Goal: Task Accomplishment & Management: Complete application form

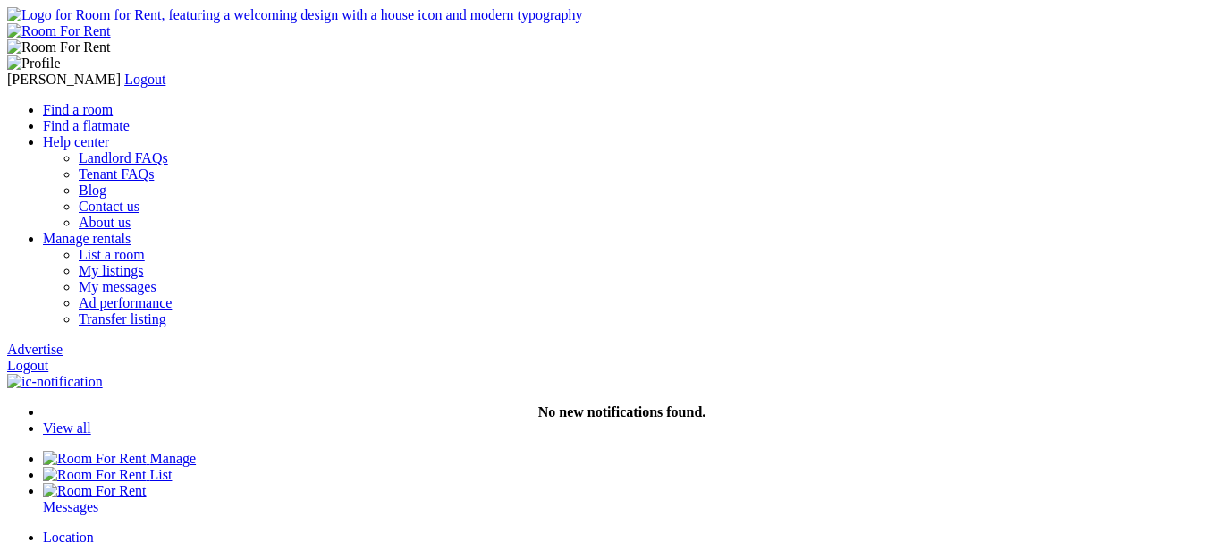
scroll to position [268, 0]
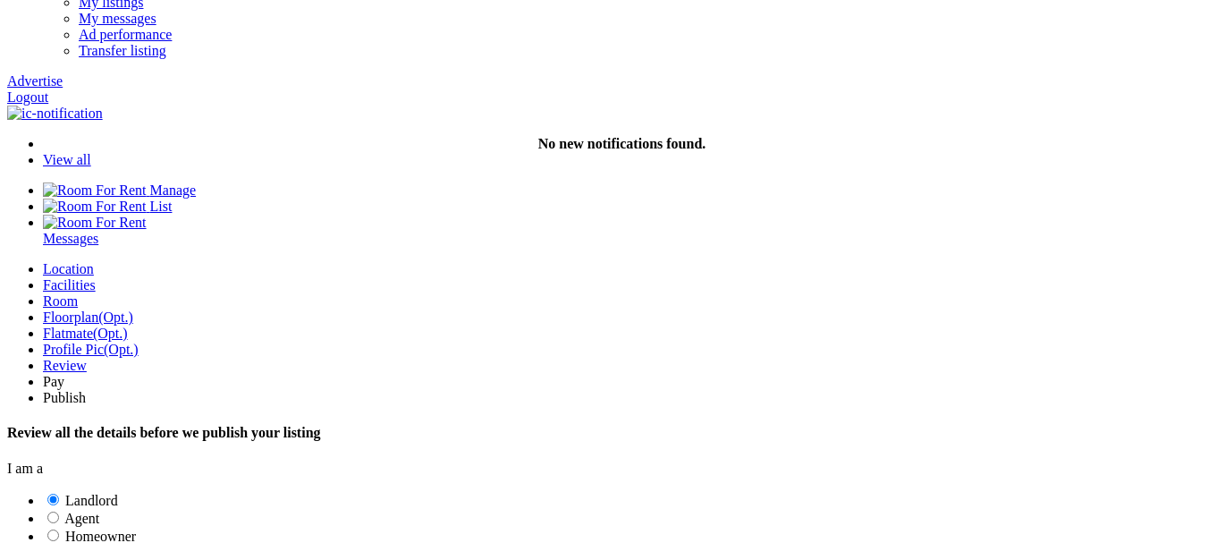
drag, startPoint x: 0, startPoint y: 0, endPoint x: 240, endPoint y: 313, distance: 394.2
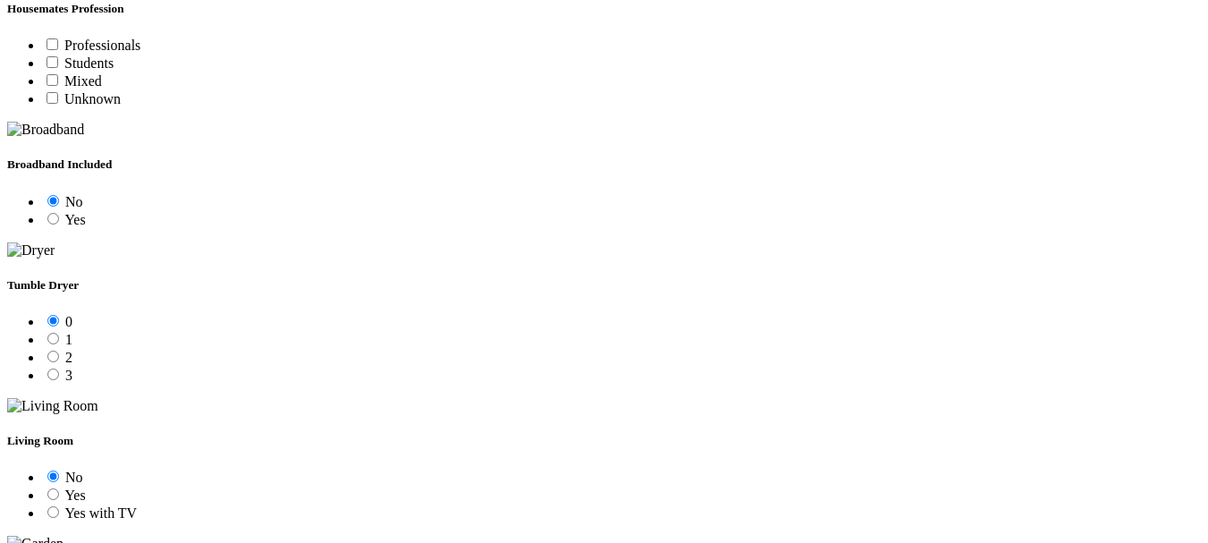
scroll to position [1967, 0]
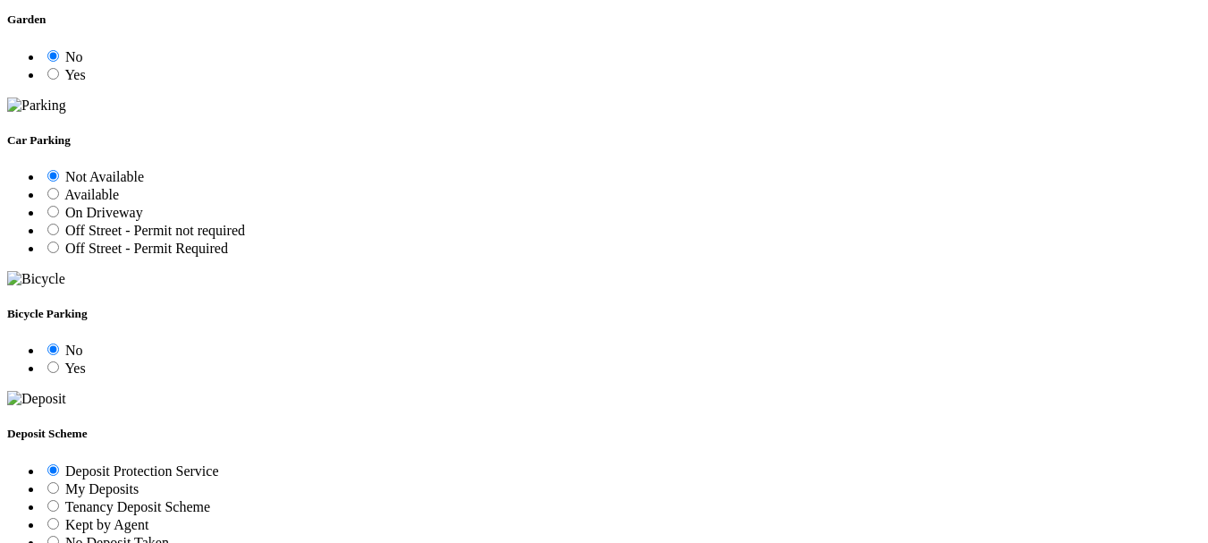
scroll to position [2146, 0]
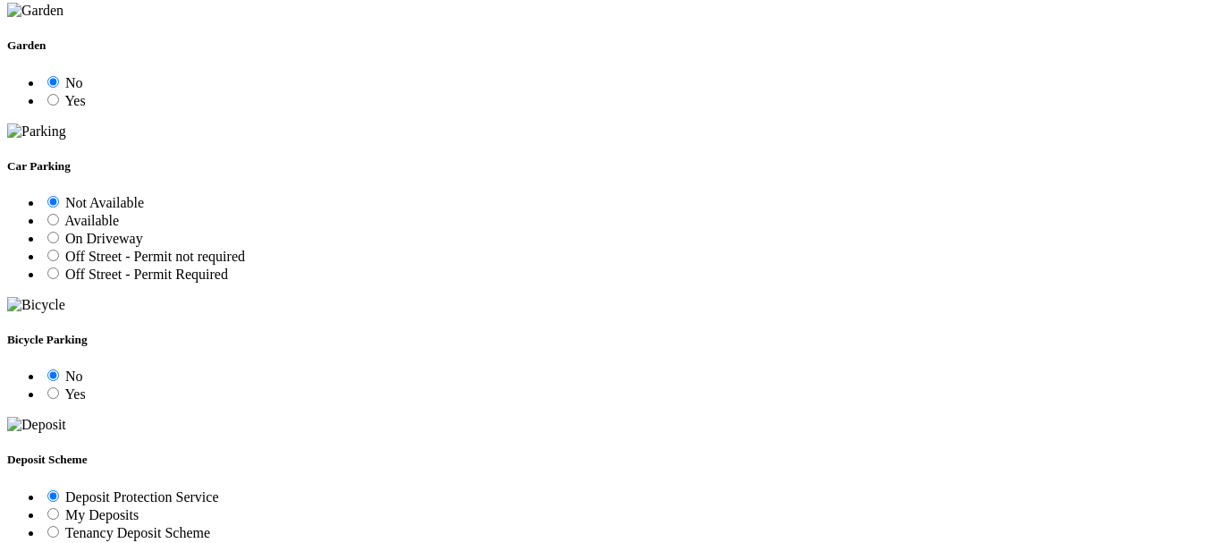
scroll to position [2057, 0]
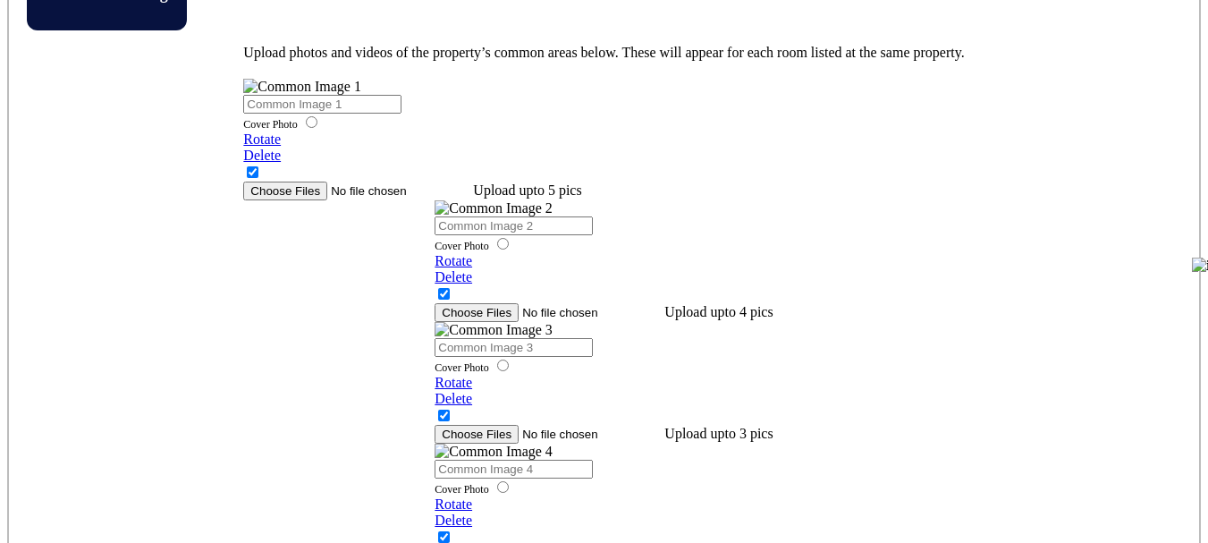
scroll to position [3488, 0]
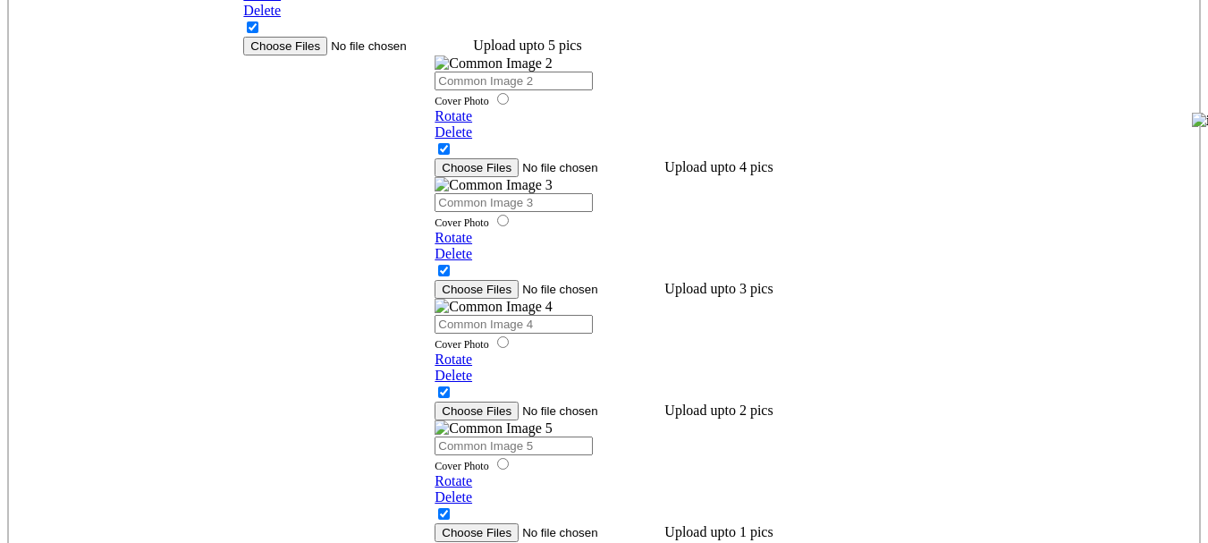
scroll to position [3577, 0]
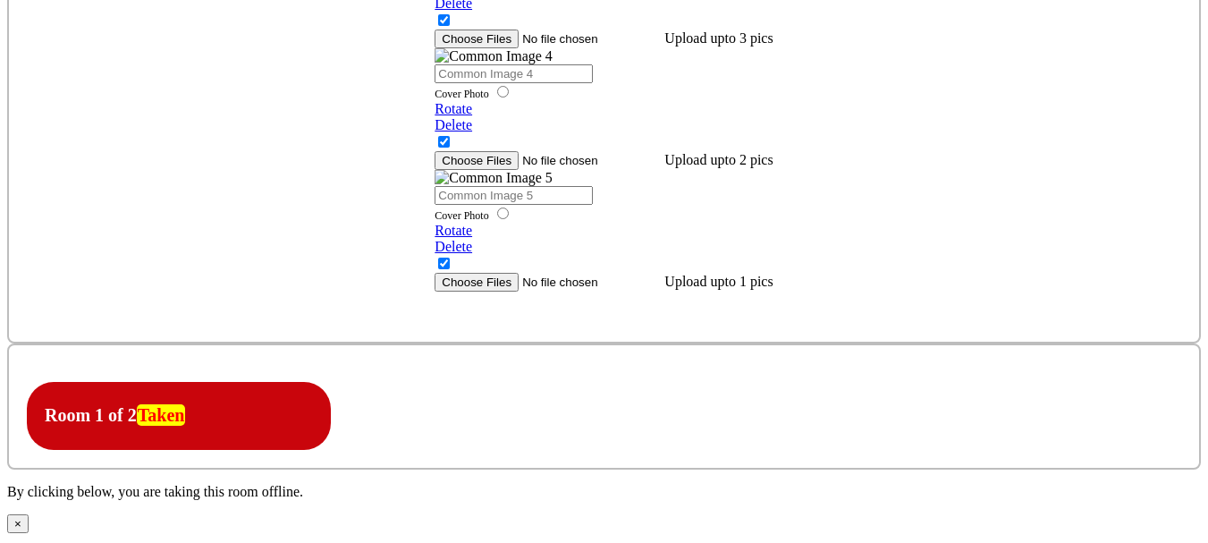
scroll to position [3845, 0]
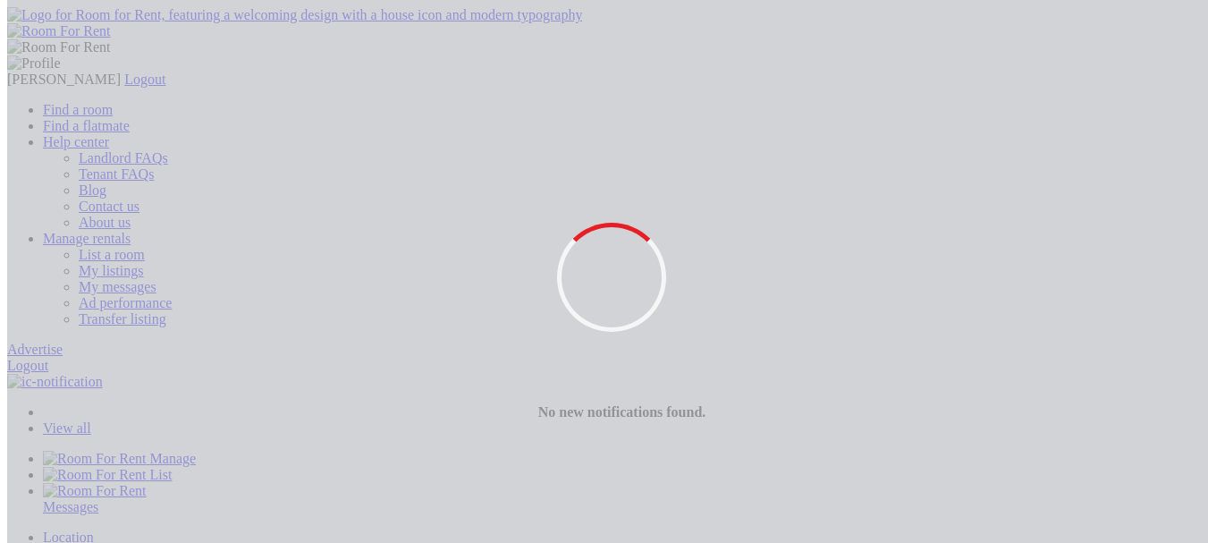
click at [80, 529] on div "Location" at bounding box center [622, 537] width 1158 height 16
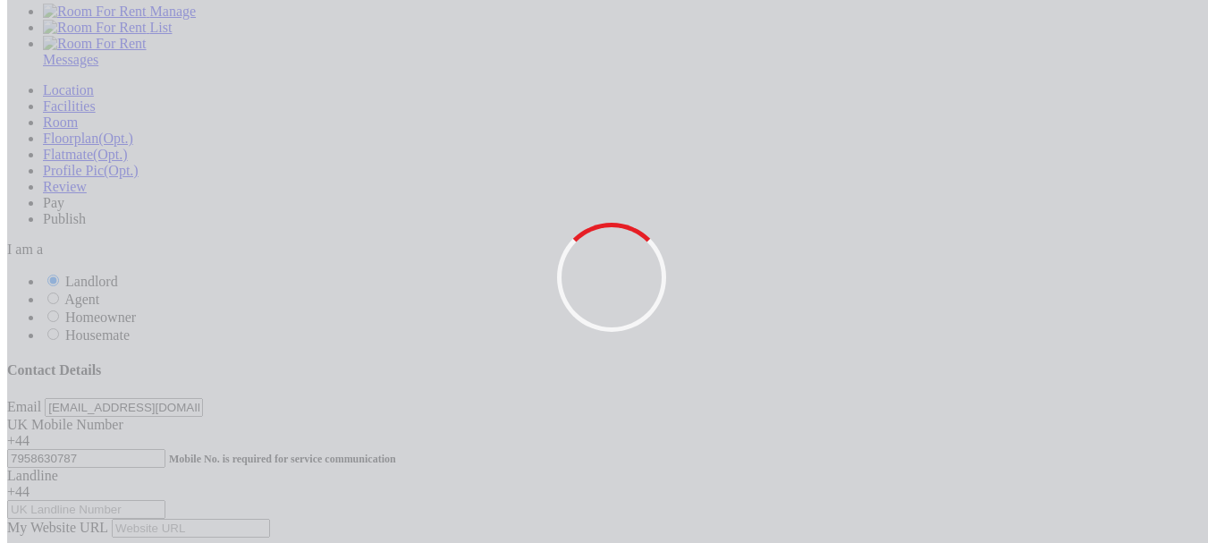
drag, startPoint x: 1052, startPoint y: 361, endPoint x: 1033, endPoint y: 361, distance: 18.8
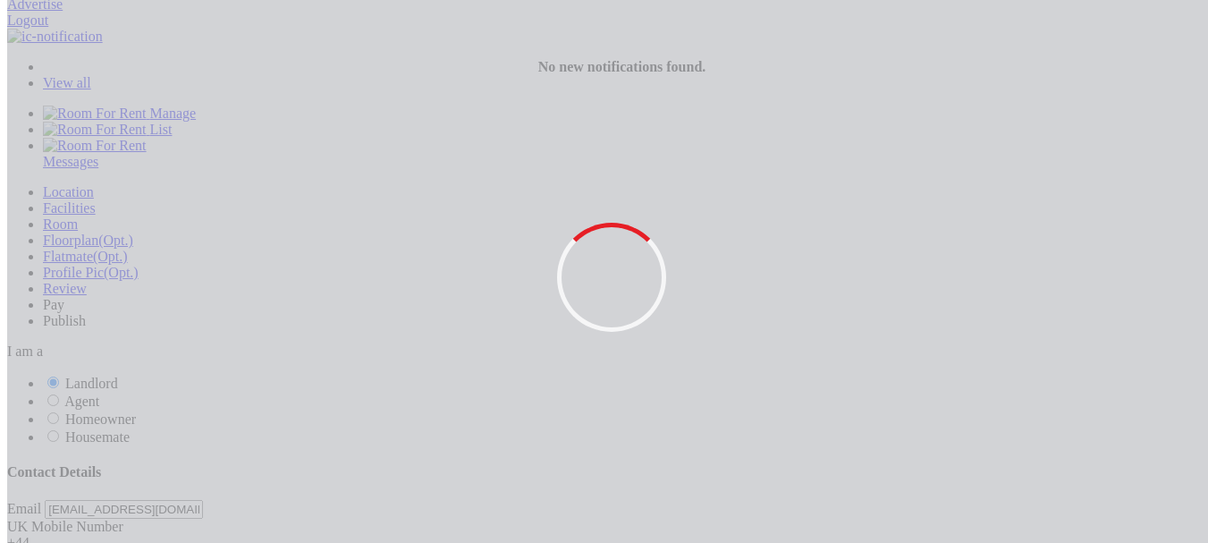
scroll to position [358, 0]
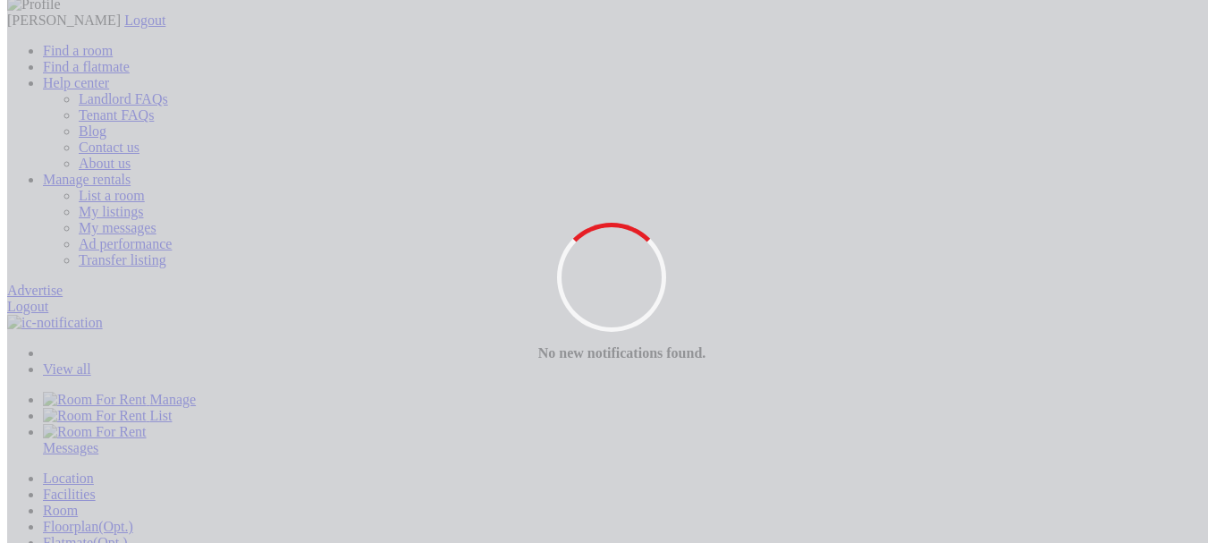
scroll to position [0, 0]
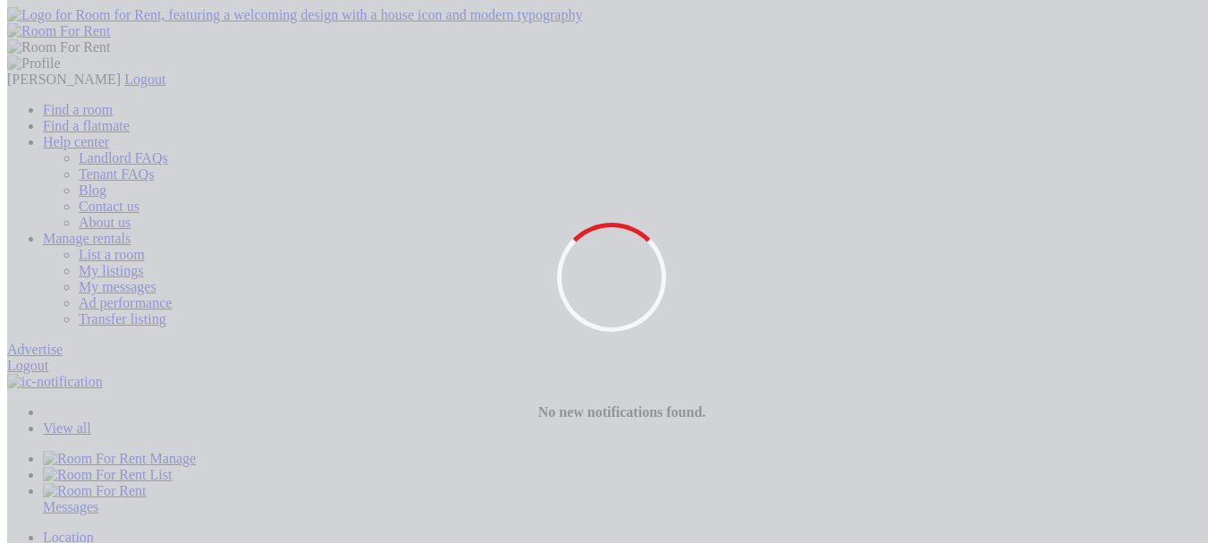
paste input "SW1A 1AA"
type input "SW1A1AA"
drag, startPoint x: 705, startPoint y: 366, endPoint x: 600, endPoint y: 365, distance: 104.6
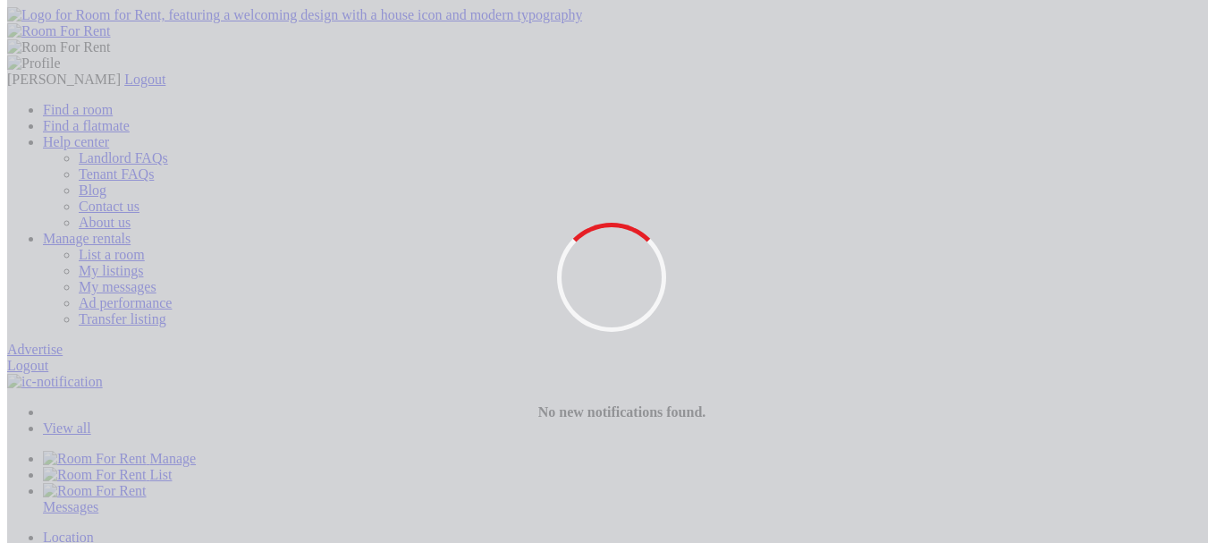
type input "w"
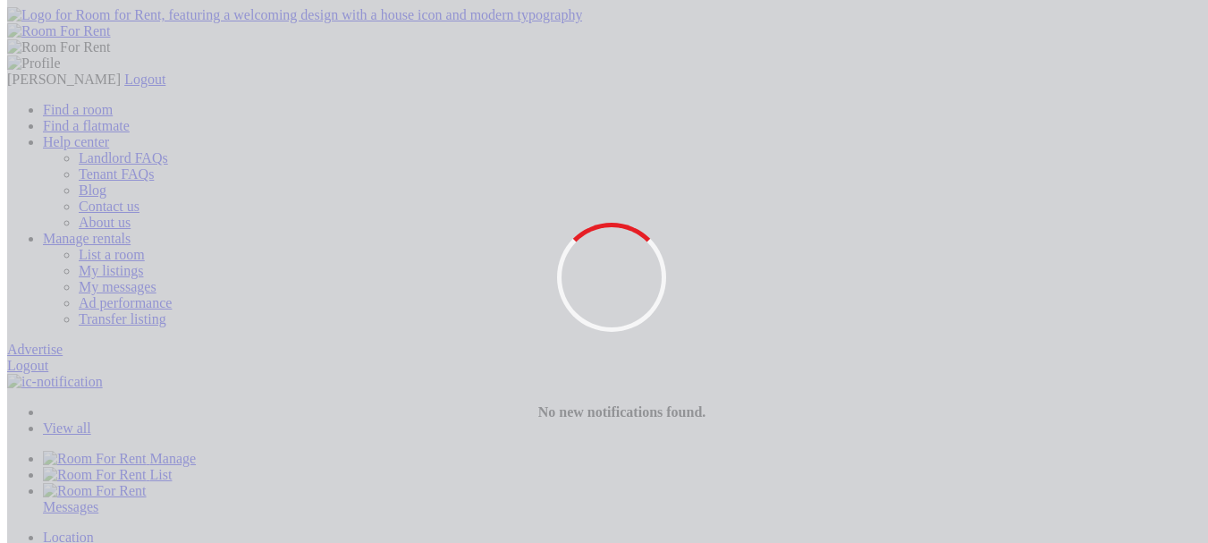
drag, startPoint x: 699, startPoint y: 376, endPoint x: 698, endPoint y: 367, distance: 9.0
paste input "HA2 7DA"
type input "H"
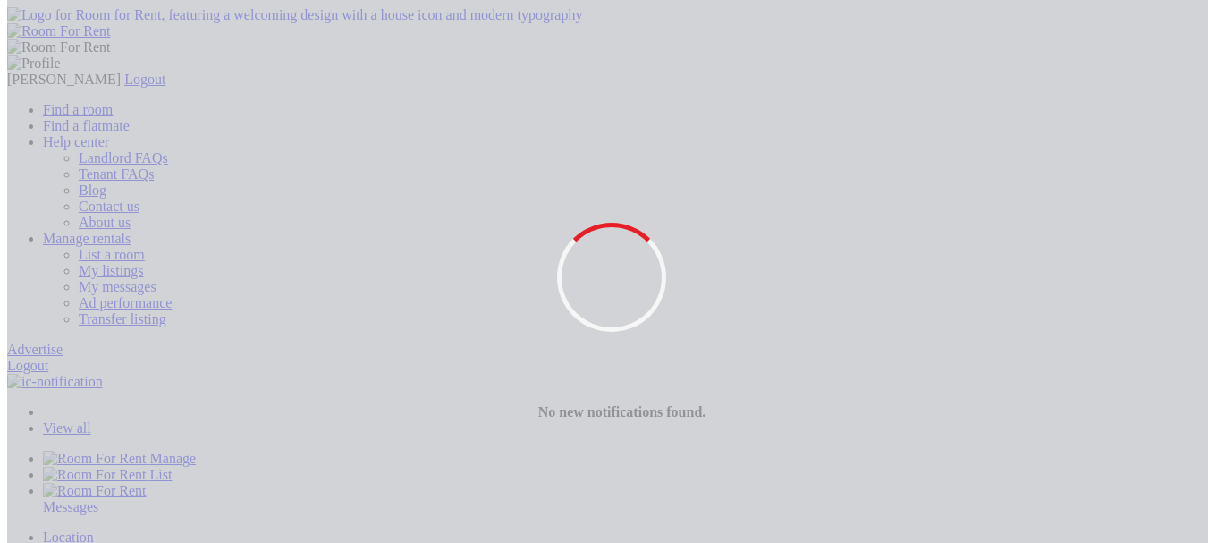
type input "5"
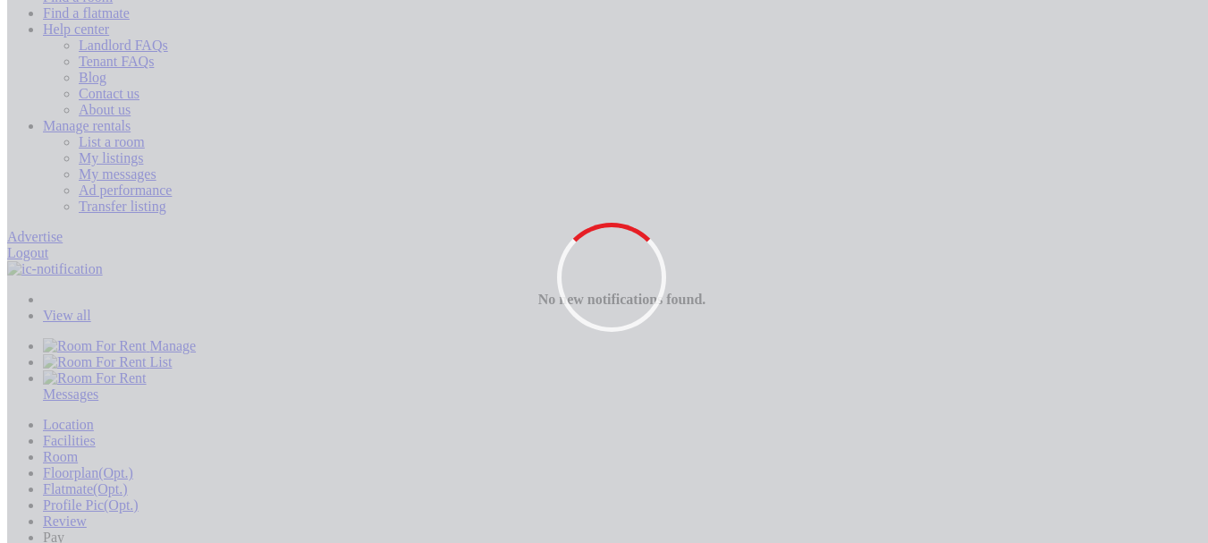
scroll to position [358, 0]
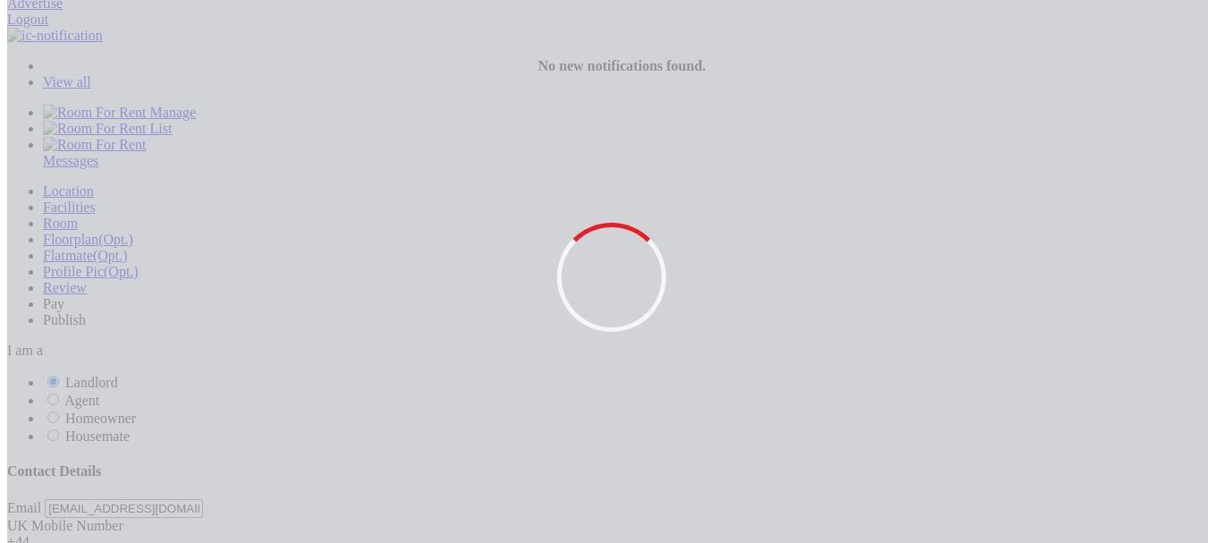
drag, startPoint x: 691, startPoint y: 402, endPoint x: 706, endPoint y: 394, distance: 16.4
type input "White house"
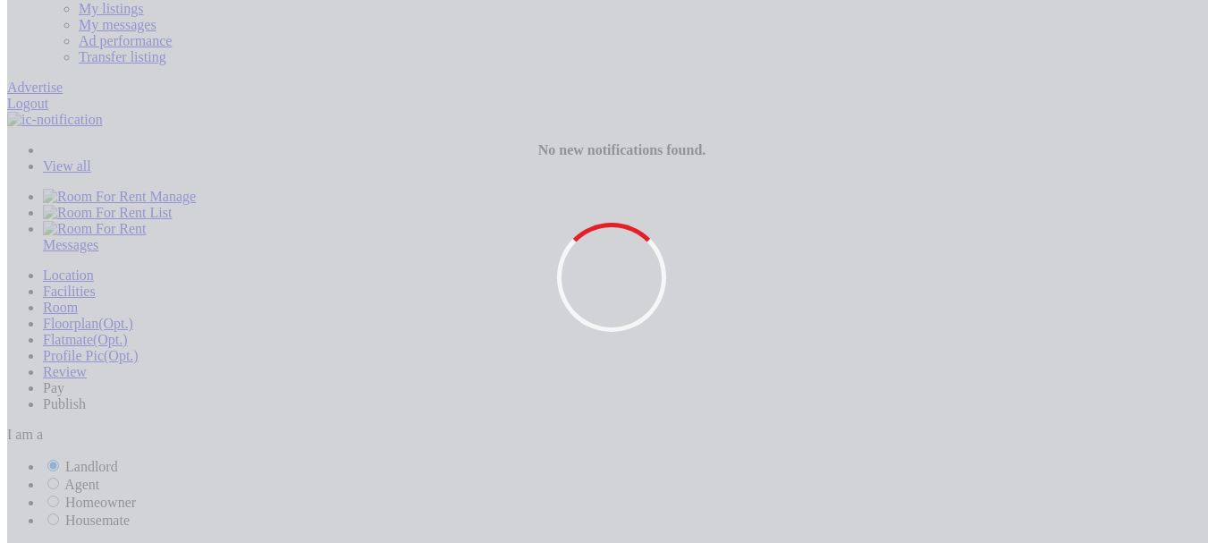
scroll to position [78, 0]
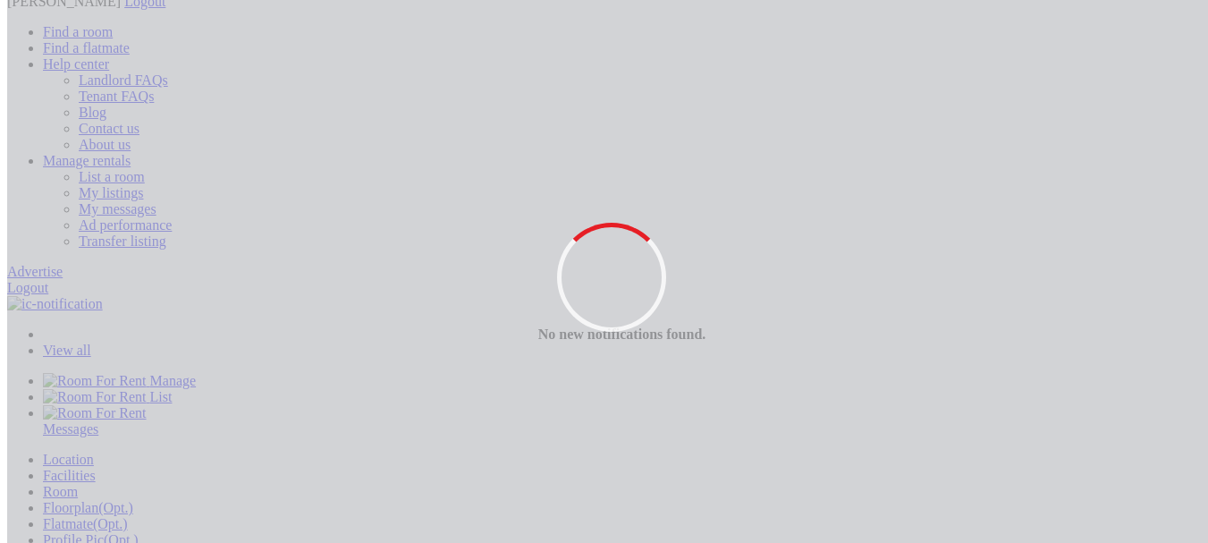
type input "9980-999"
drag, startPoint x: 705, startPoint y: 306, endPoint x: 612, endPoint y: 293, distance: 93.8
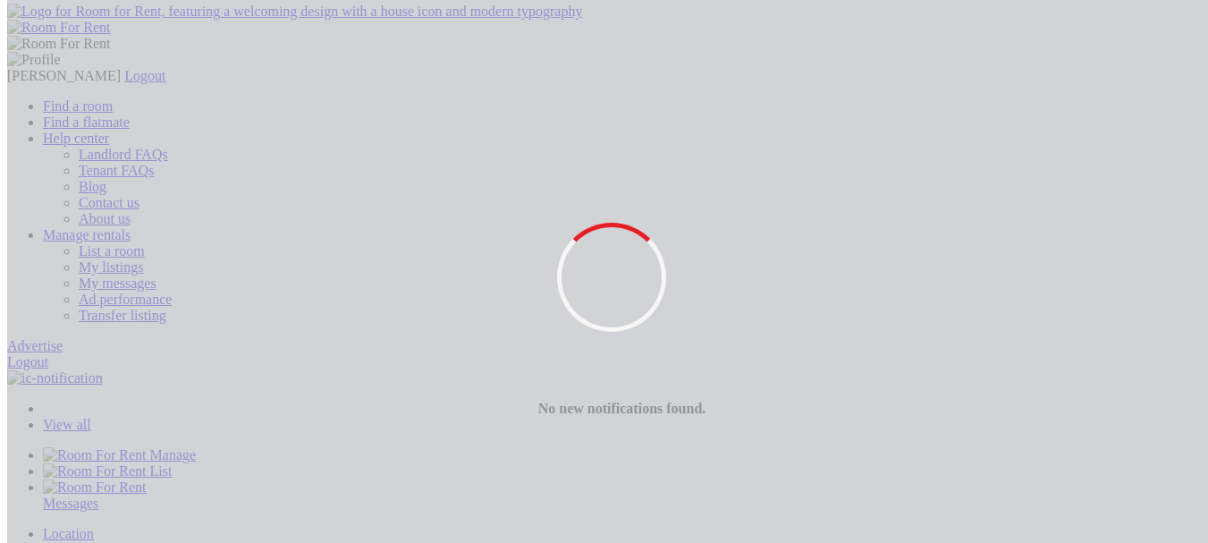
scroll to position [0, 0]
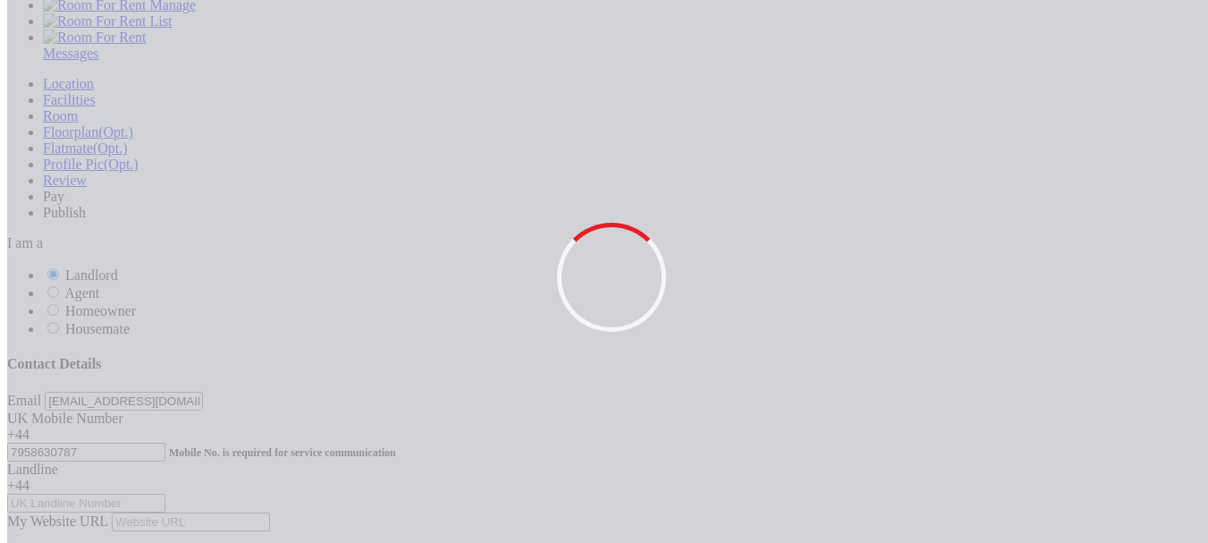
scroll to position [537, 0]
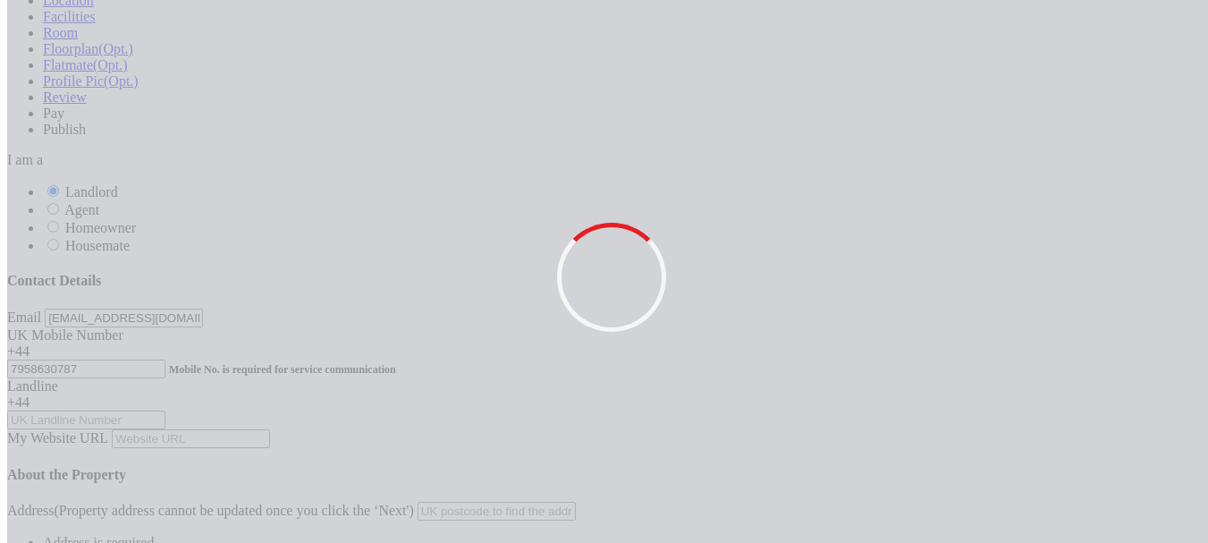
click at [984, 535] on li "Address is required." at bounding box center [622, 543] width 1158 height 16
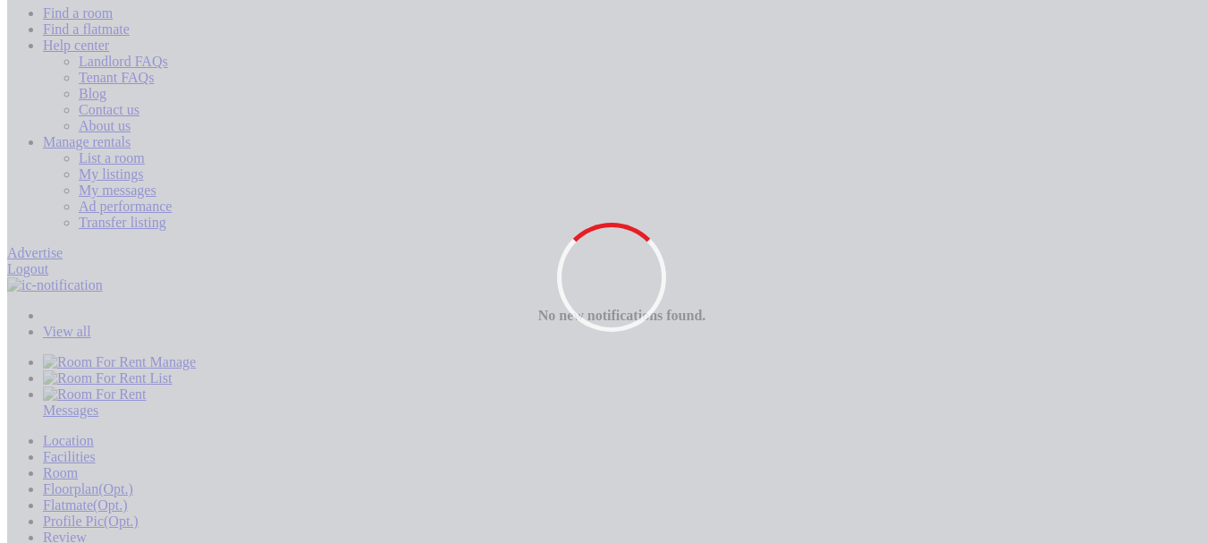
type input "white house"
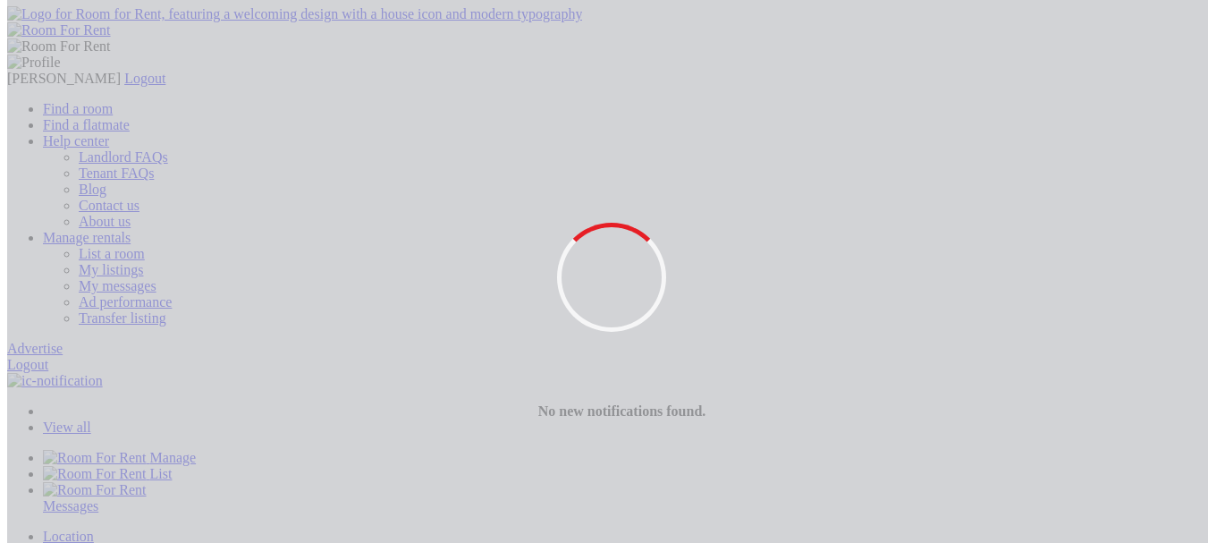
scroll to position [0, 0]
drag, startPoint x: 721, startPoint y: 375, endPoint x: 625, endPoint y: 366, distance: 96.1
drag, startPoint x: 731, startPoint y: 417, endPoint x: 665, endPoint y: 410, distance: 66.5
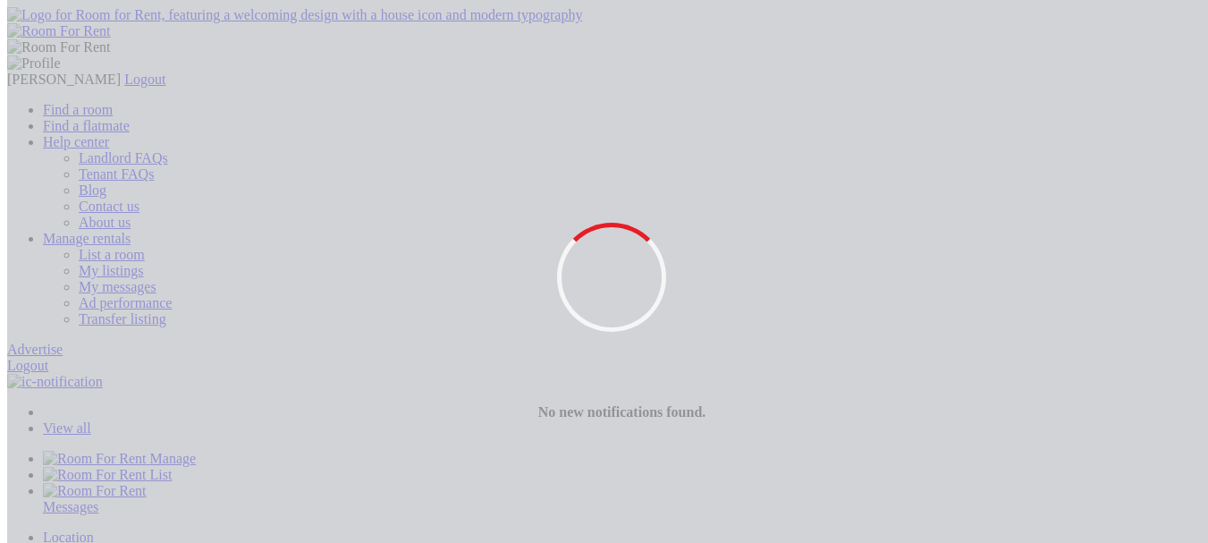
copy span "UK postcode"
type input "v"
paste input "SW1A 2AA"
type input "SW1A 2AA"
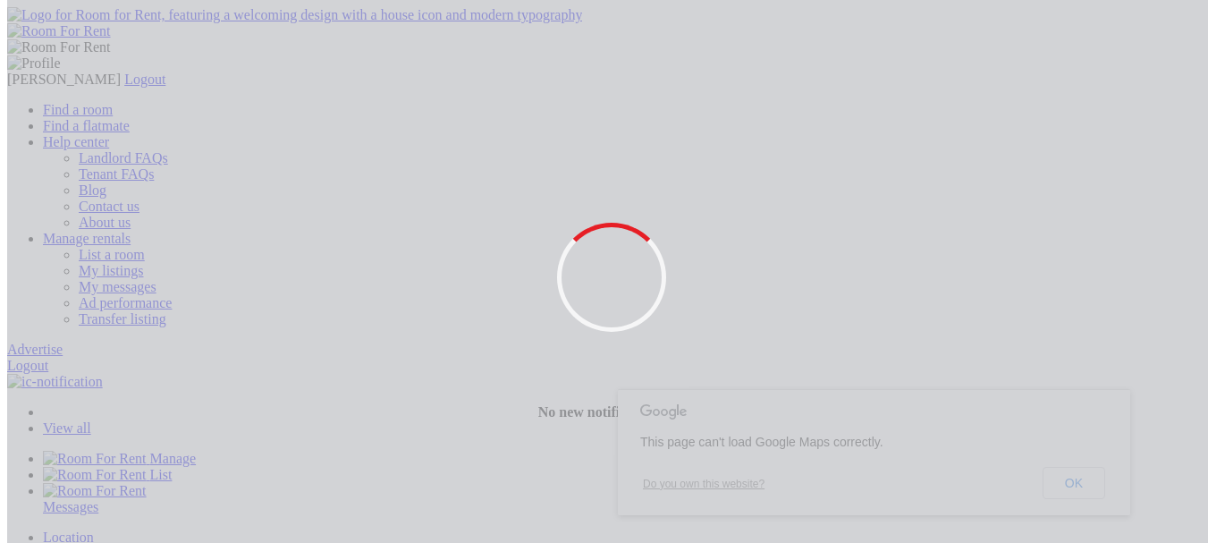
click at [1084, 478] on button "OK" at bounding box center [1074, 483] width 63 height 32
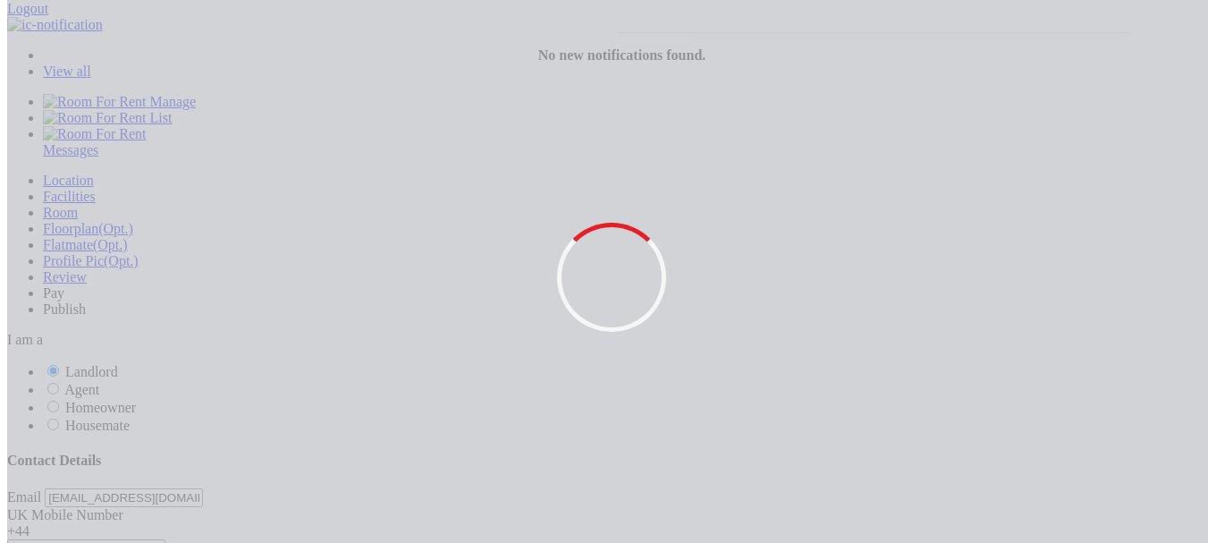
scroll to position [358, 0]
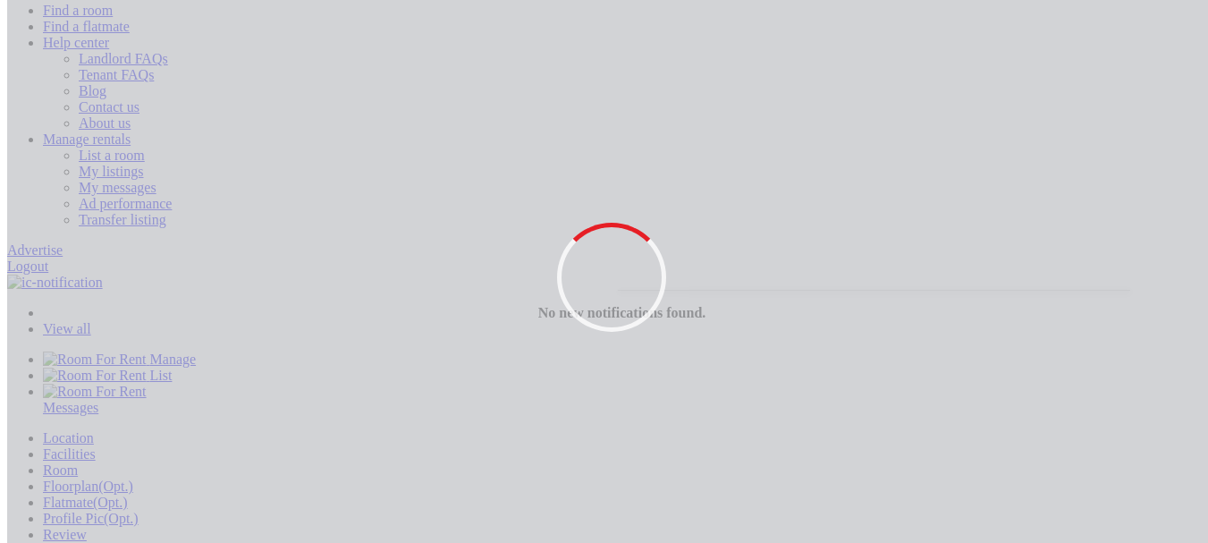
scroll to position [89, 0]
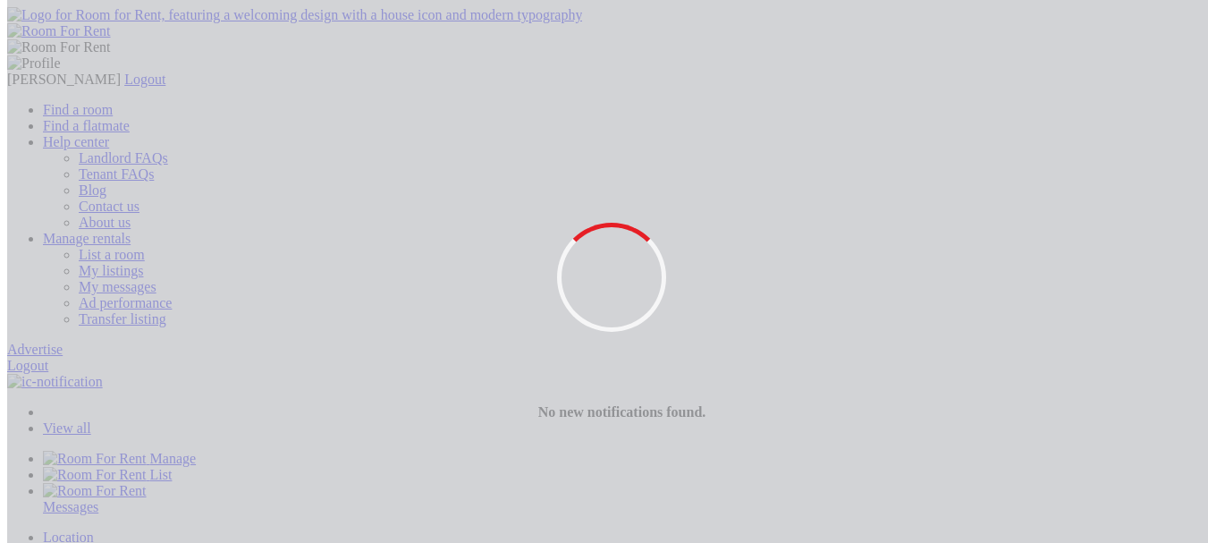
paste input "SW1A 2AA"
type input "SW1A2AA"
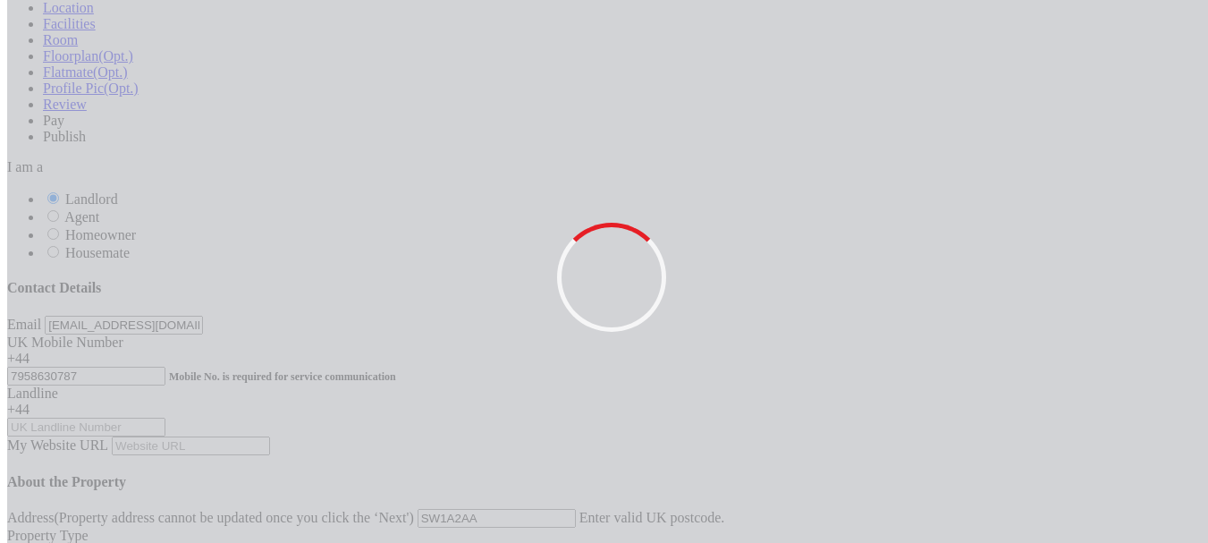
scroll to position [537, 0]
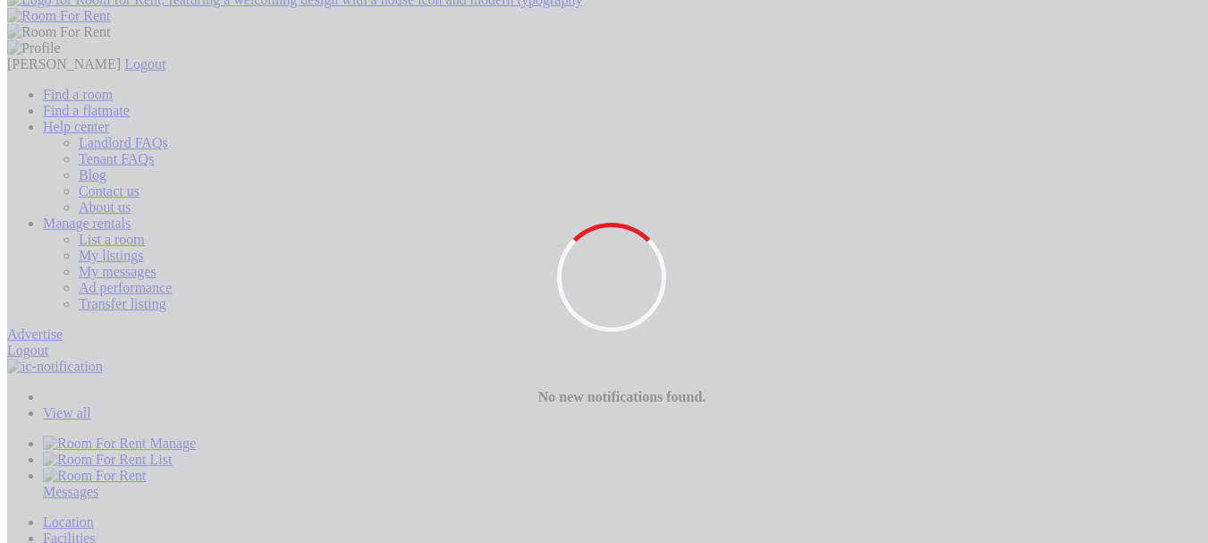
scroll to position [0, 0]
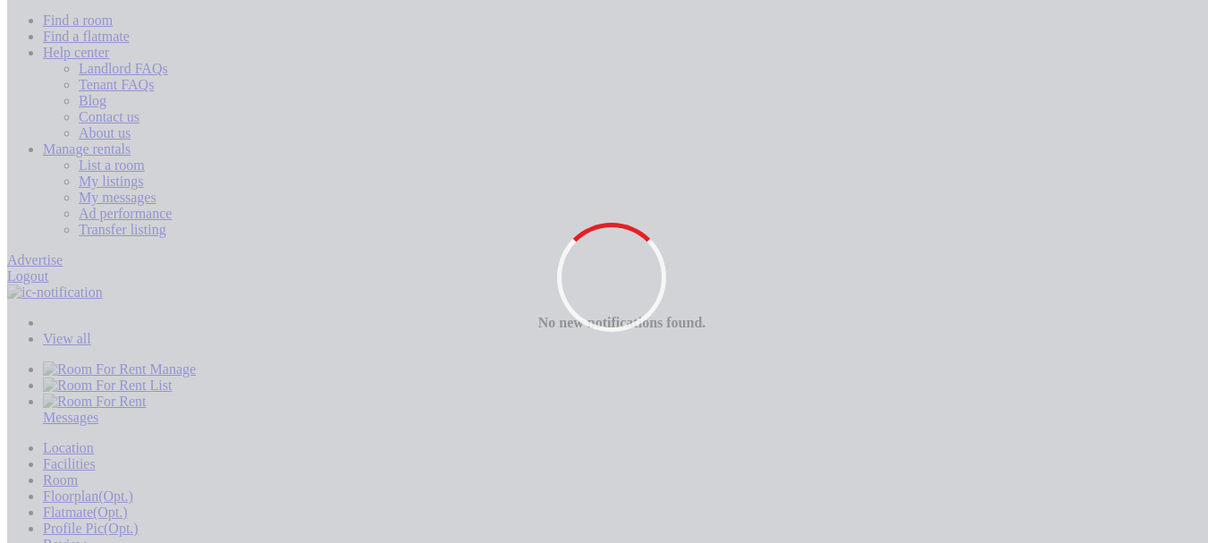
click at [145, 157] on link "List a room" at bounding box center [112, 164] width 66 height 15
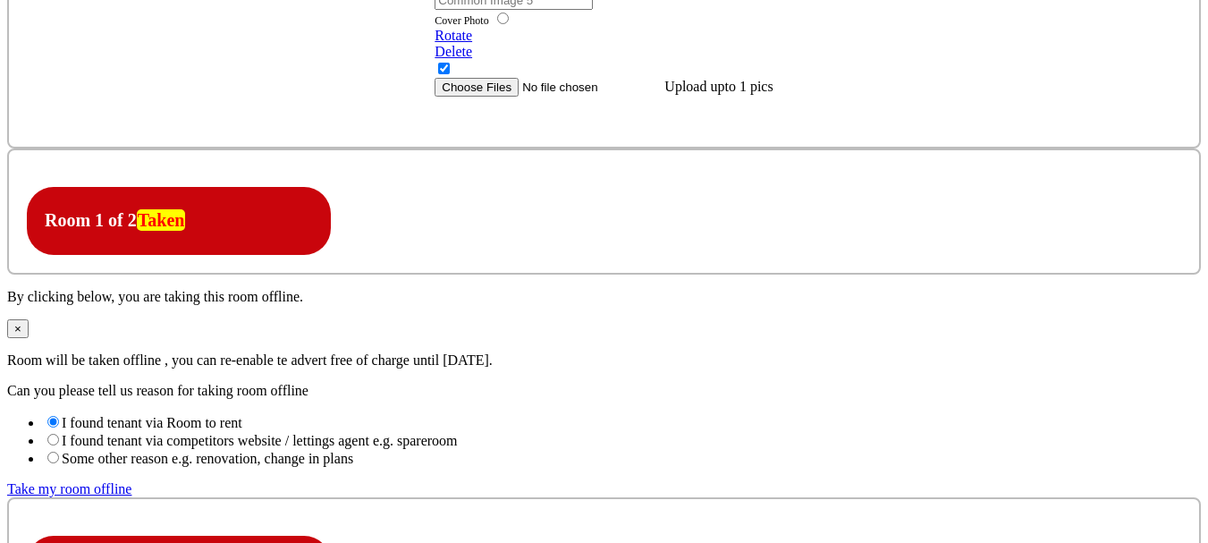
scroll to position [3845, 0]
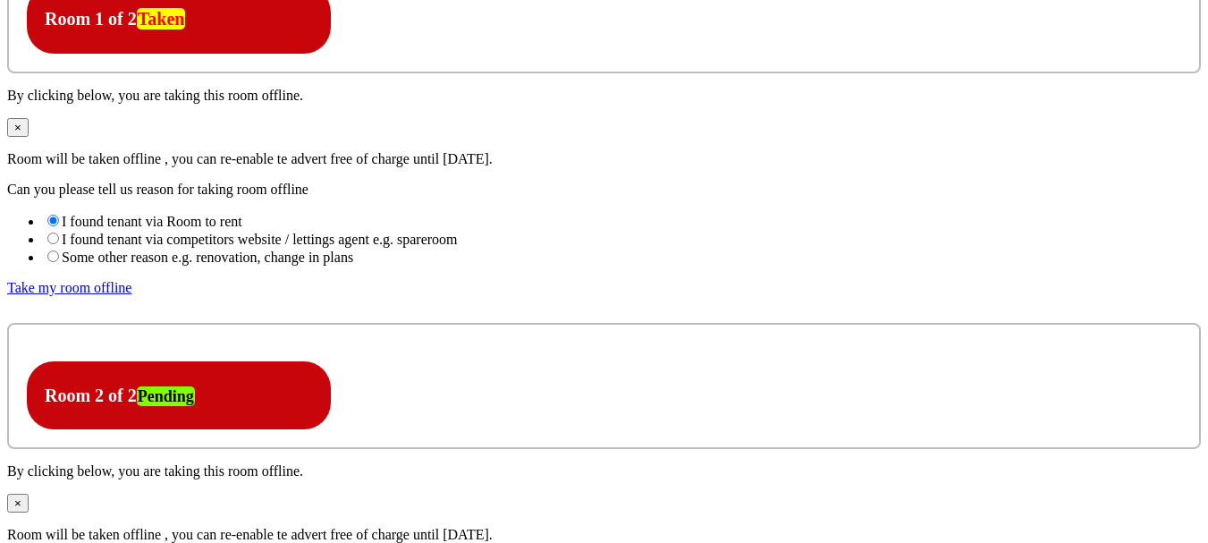
scroll to position [1610, 0]
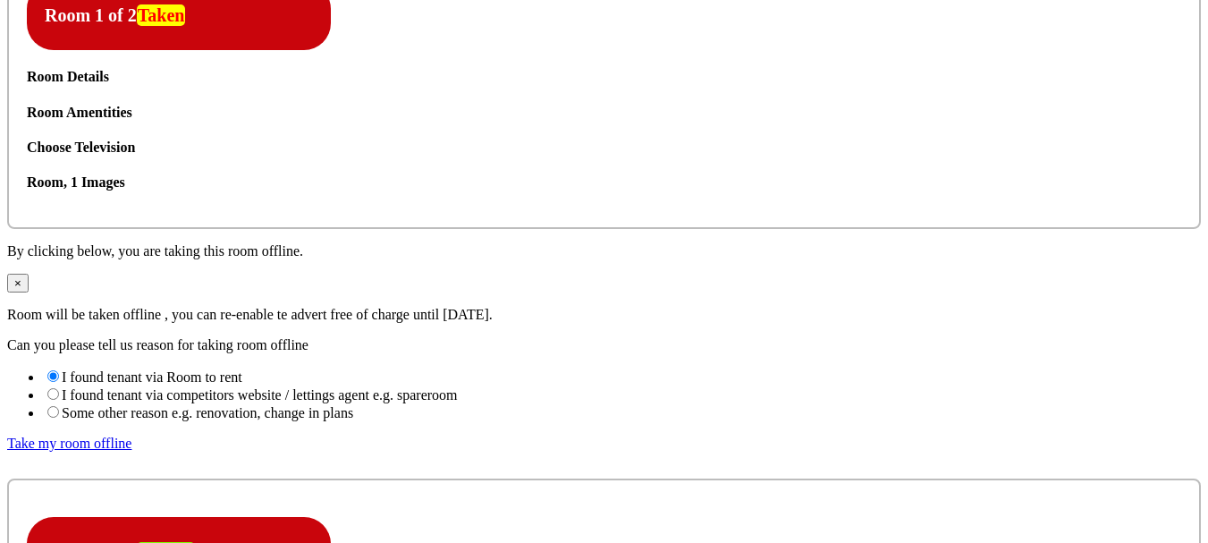
click at [419, 85] on div "Room Details" at bounding box center [604, 77] width 1154 height 16
click at [27, 105] on icon at bounding box center [27, 105] width 0 height 0
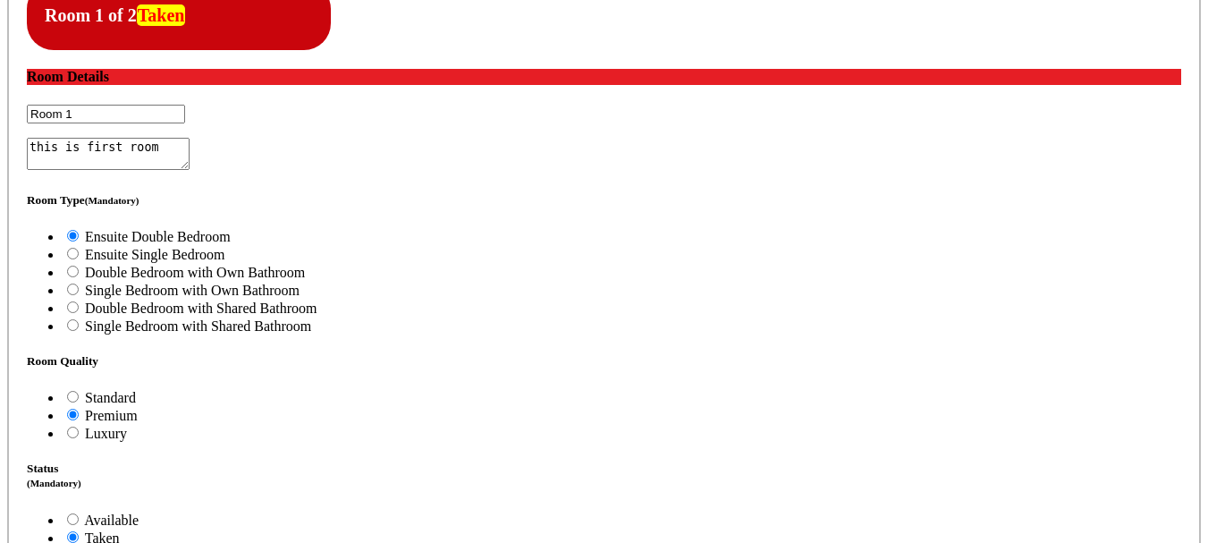
drag, startPoint x: 702, startPoint y: 190, endPoint x: 686, endPoint y: 157, distance: 36.8
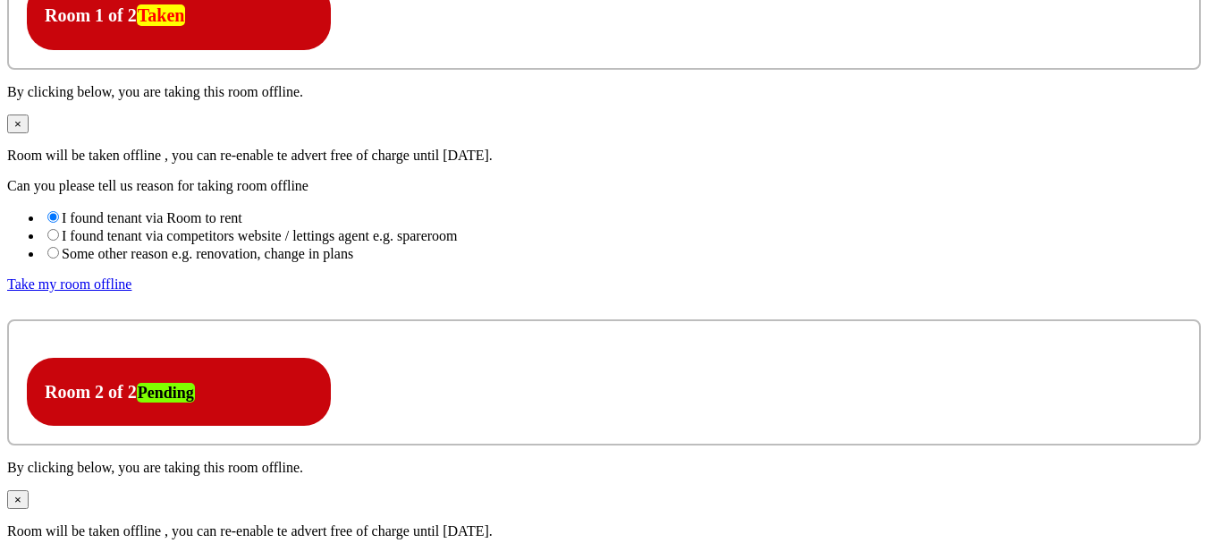
click at [0, 0] on icon at bounding box center [0, 0] width 0 height 0
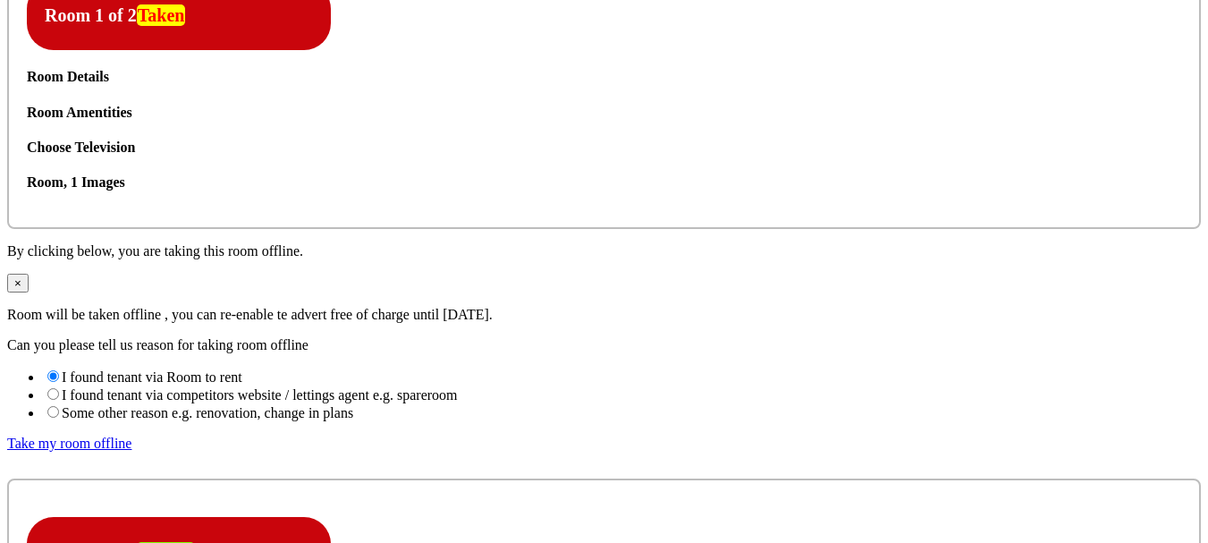
click at [644, 85] on div "Room Details" at bounding box center [604, 77] width 1154 height 16
click at [27, 105] on icon at bounding box center [27, 105] width 0 height 0
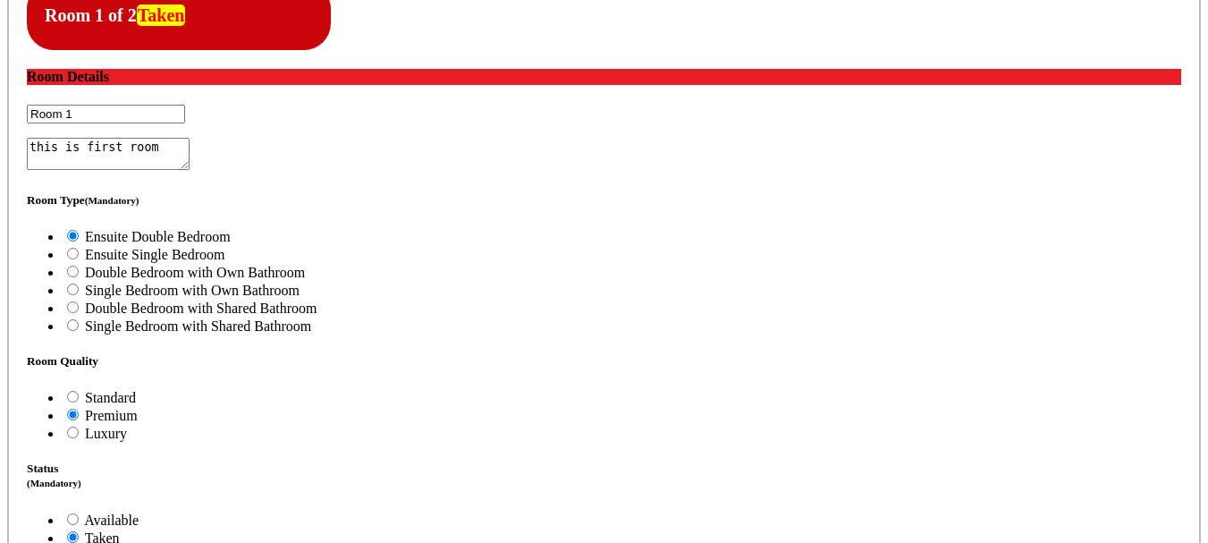
click at [27, 105] on icon at bounding box center [27, 105] width 0 height 0
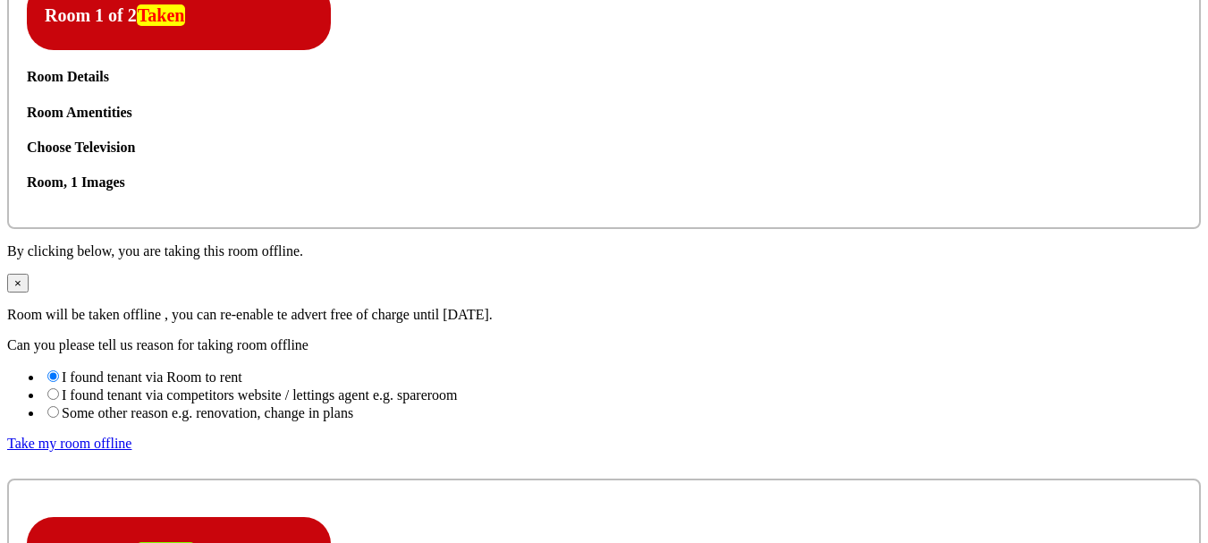
click at [27, 105] on icon at bounding box center [27, 105] width 0 height 0
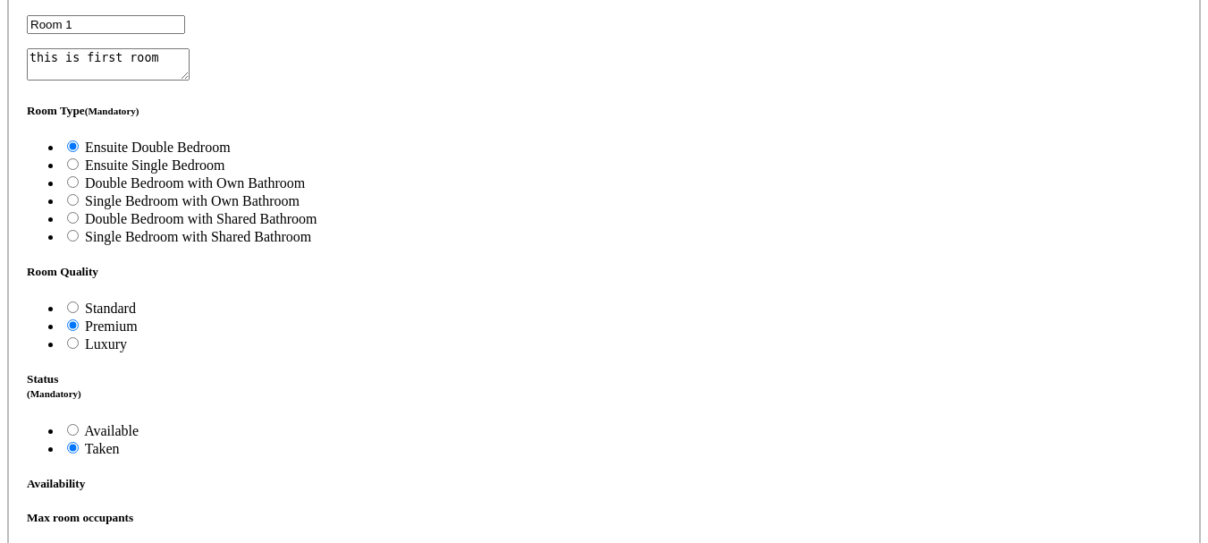
scroll to position [1610, 0]
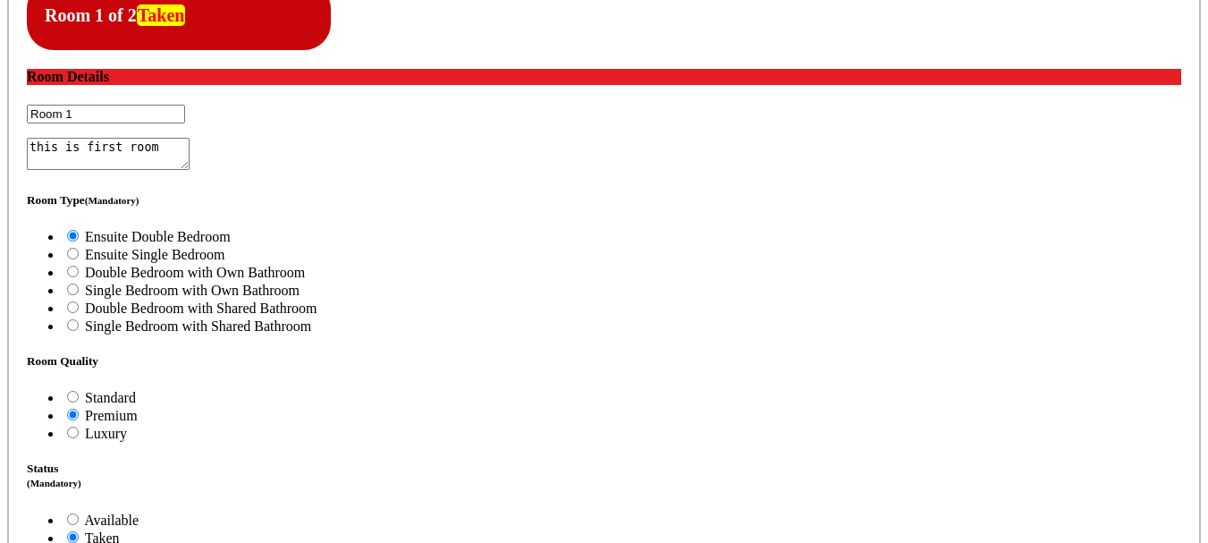
click at [27, 105] on icon at bounding box center [27, 105] width 0 height 0
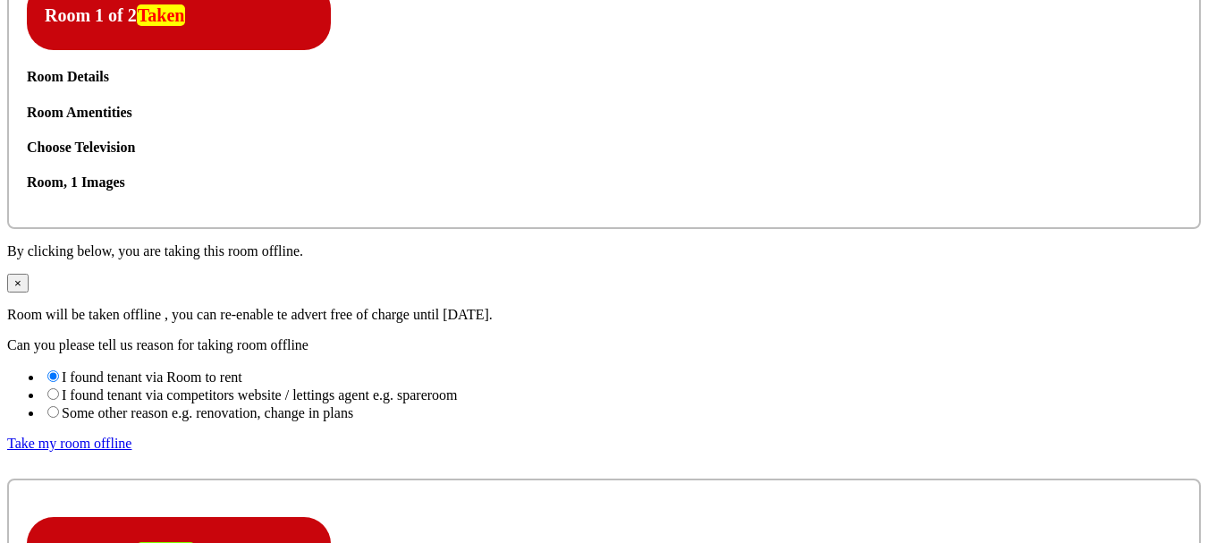
click at [27, 105] on icon at bounding box center [27, 105] width 0 height 0
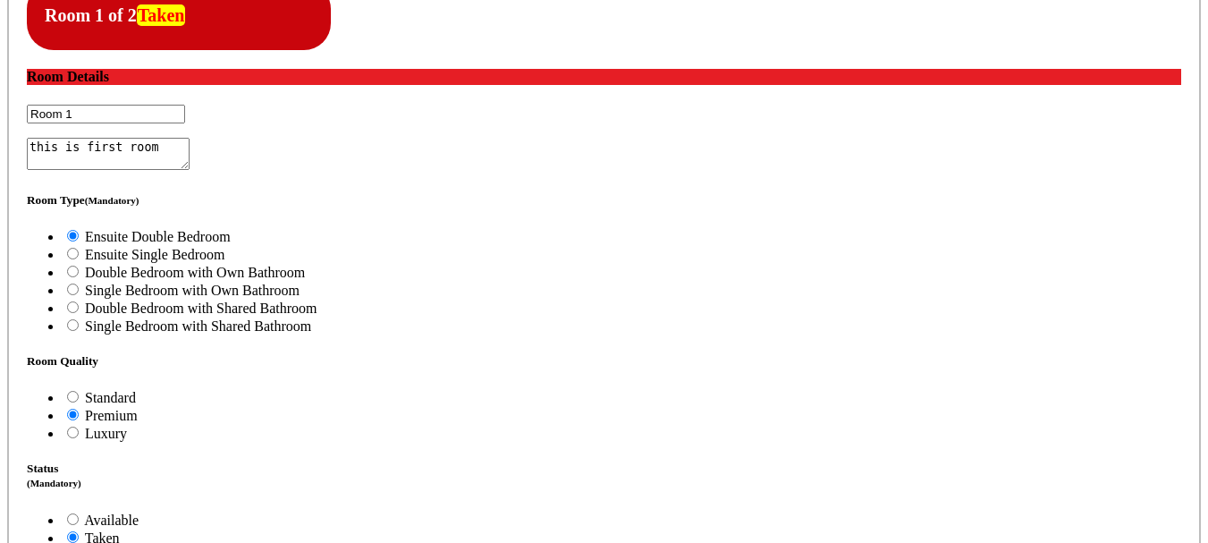
click at [1082, 85] on div "Room Details" at bounding box center [604, 77] width 1154 height 16
click at [27, 105] on icon at bounding box center [27, 105] width 0 height 0
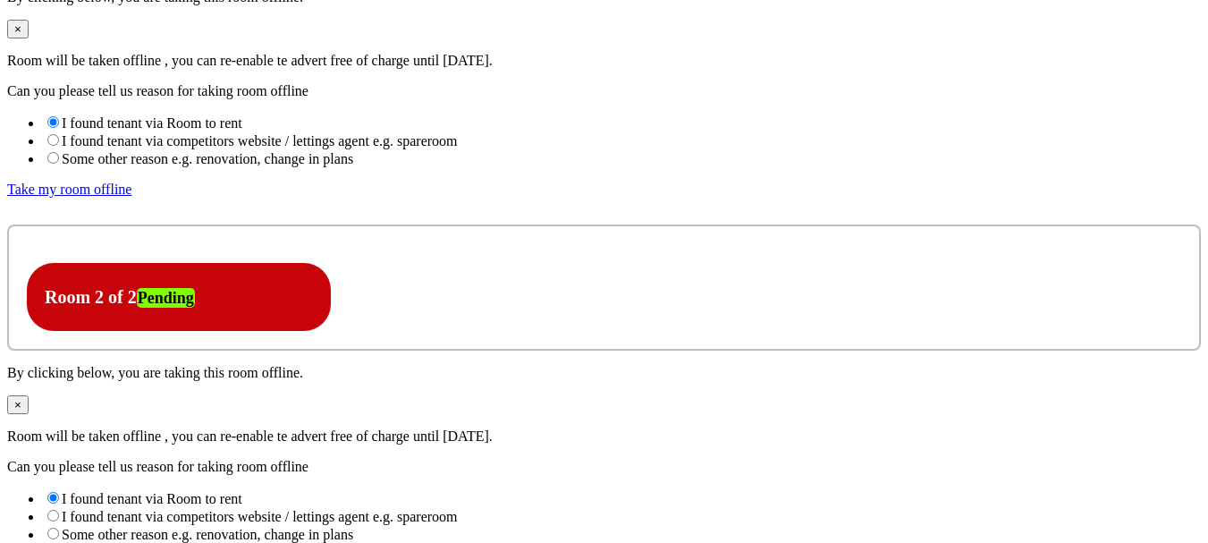
scroll to position [1878, 0]
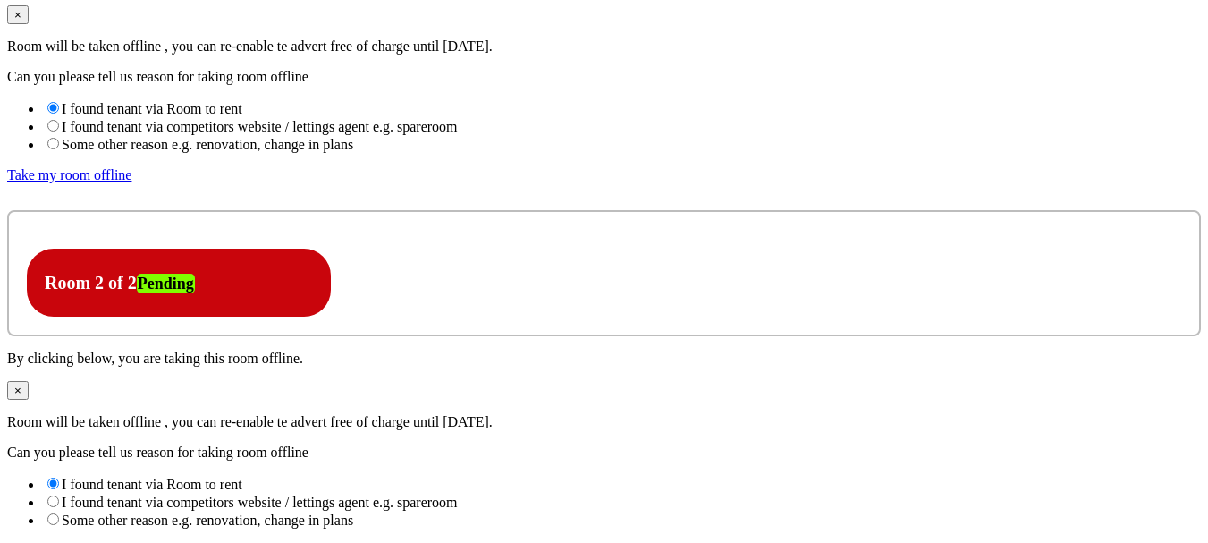
click at [45, 249] on icon at bounding box center [45, 249] width 0 height 0
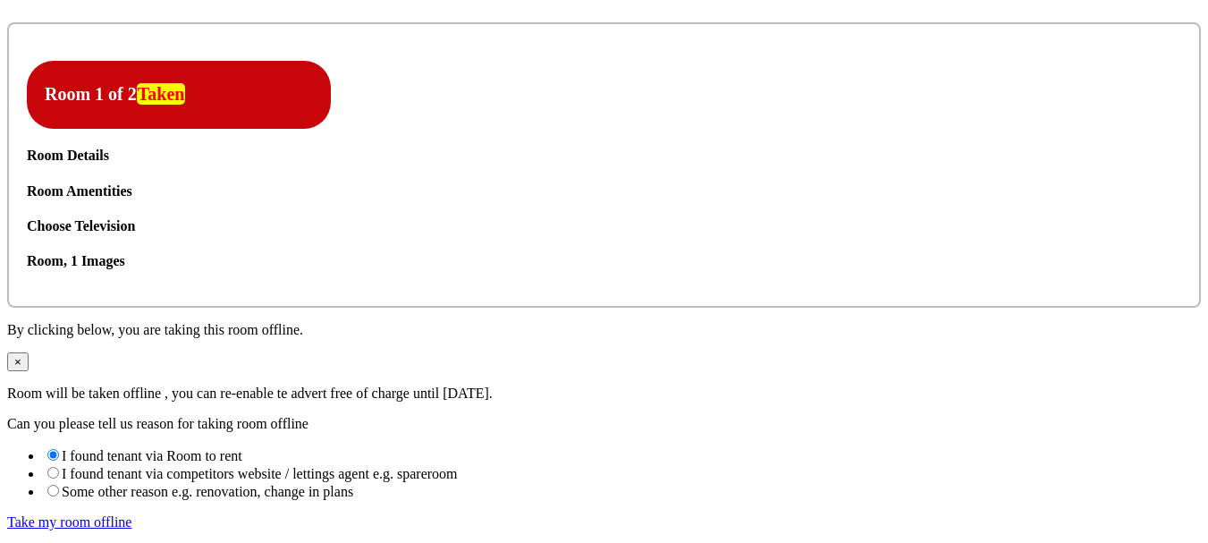
scroll to position [1520, 0]
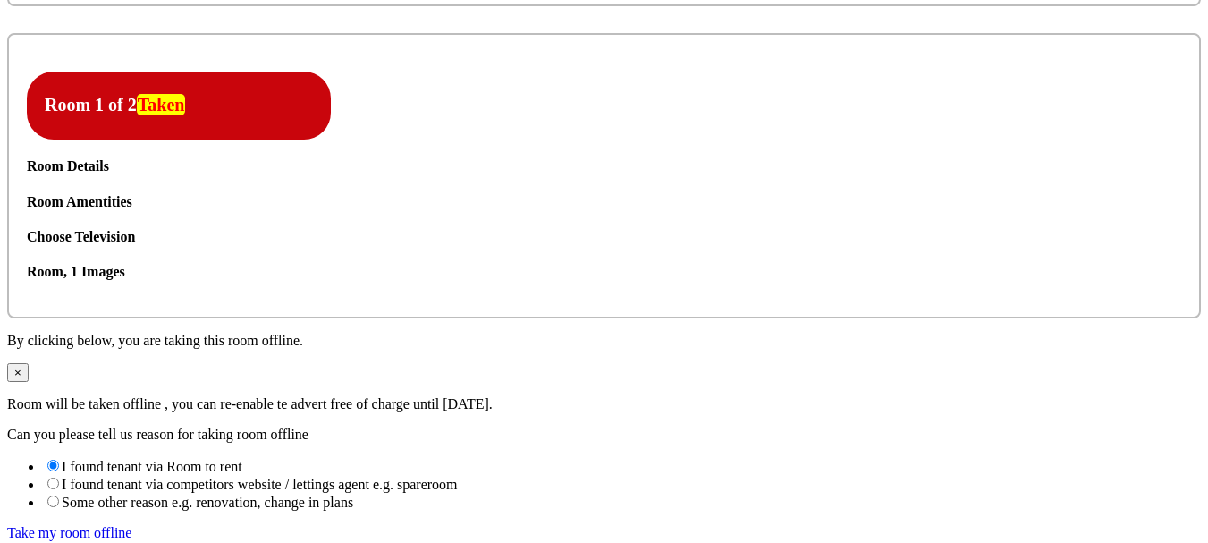
click at [27, 194] on icon at bounding box center [27, 194] width 0 height 0
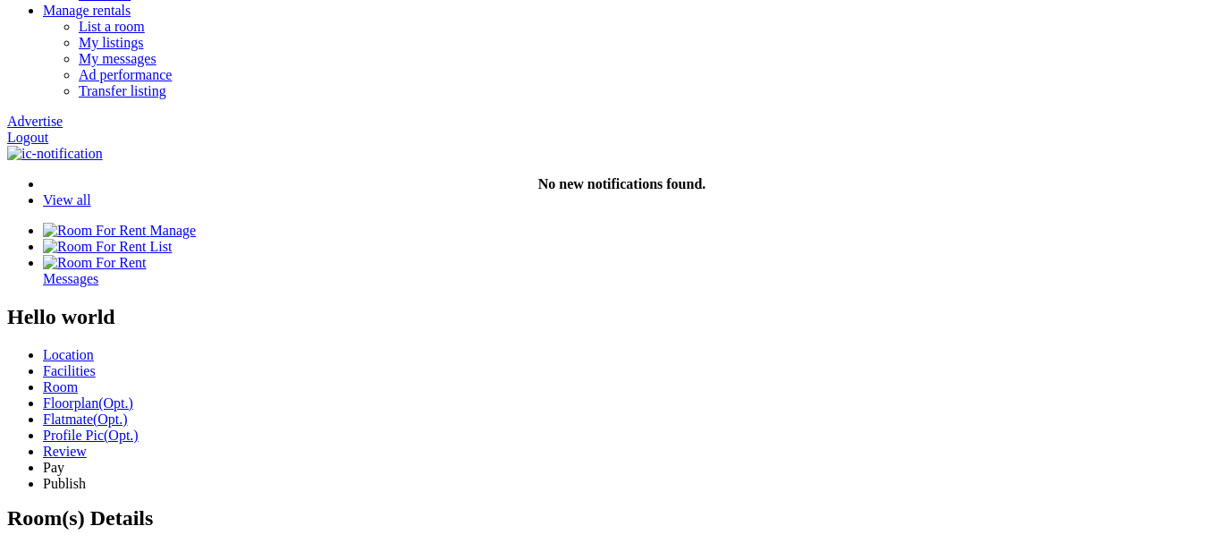
scroll to position [268, 0]
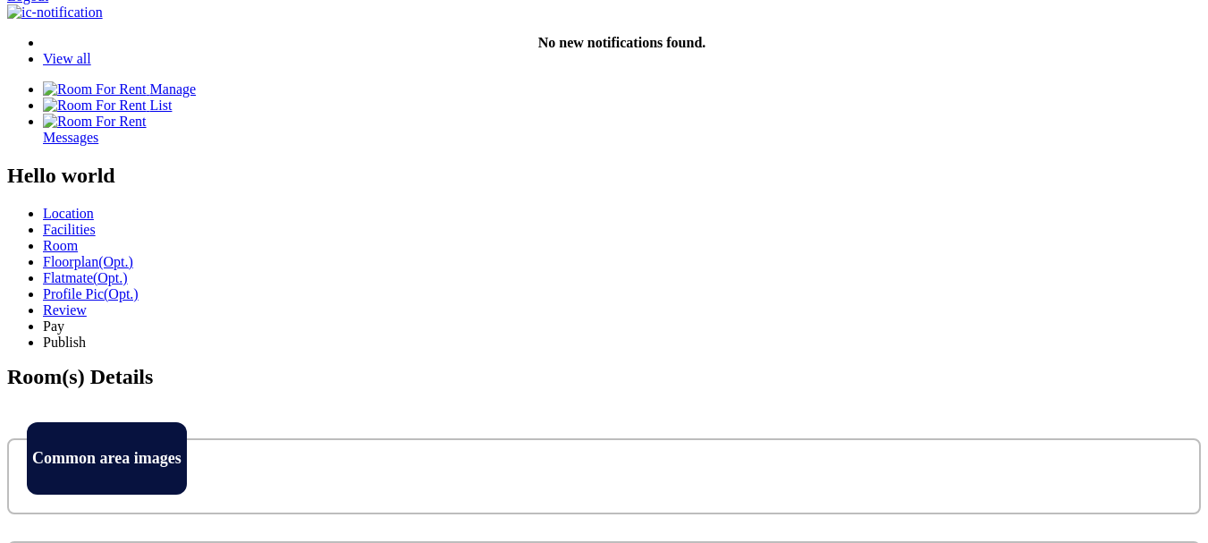
scroll to position [179, 0]
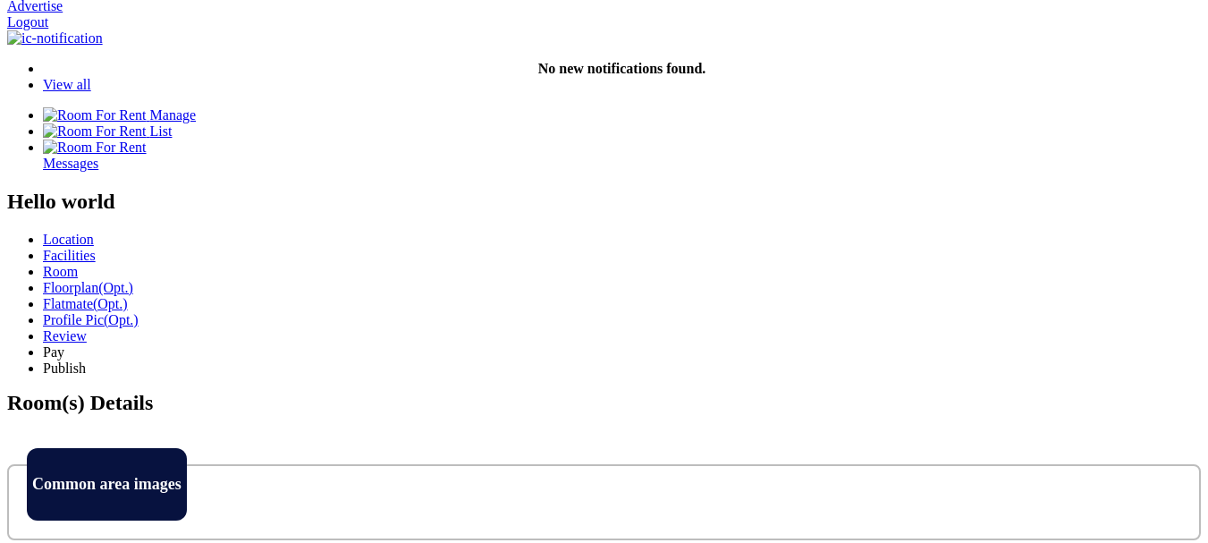
scroll to position [358, 0]
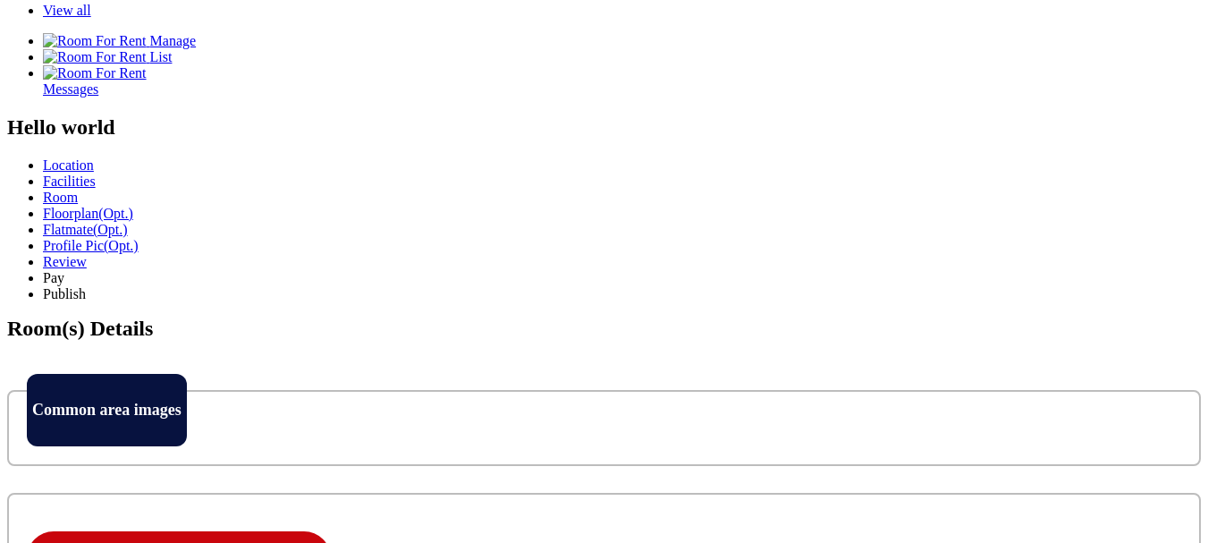
scroll to position [537, 0]
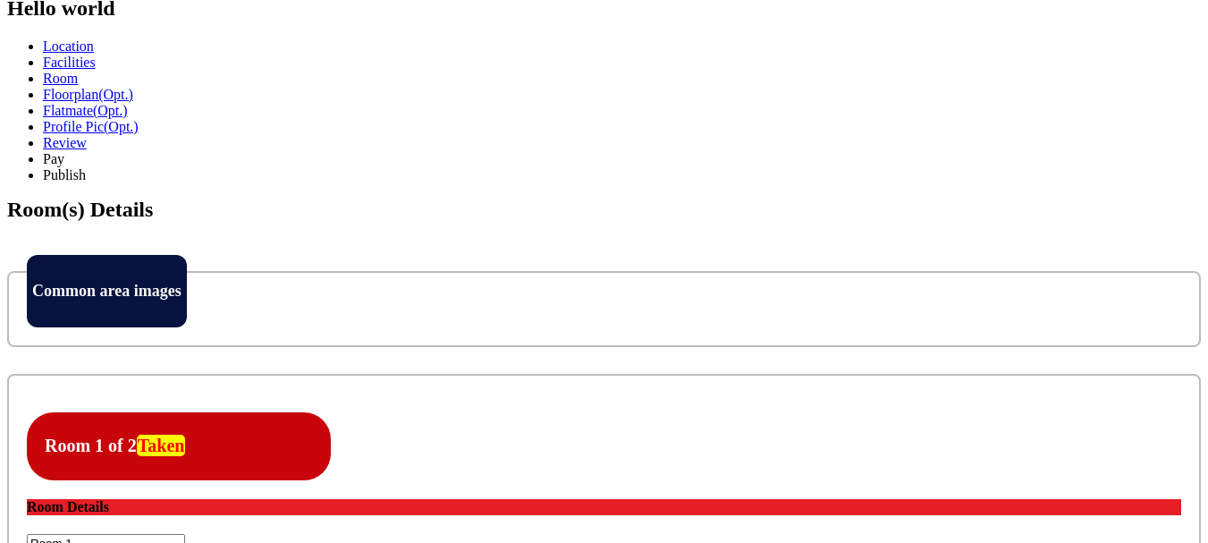
drag, startPoint x: 159, startPoint y: 163, endPoint x: 101, endPoint y: 160, distance: 58.2
copy h5 "Room Type"
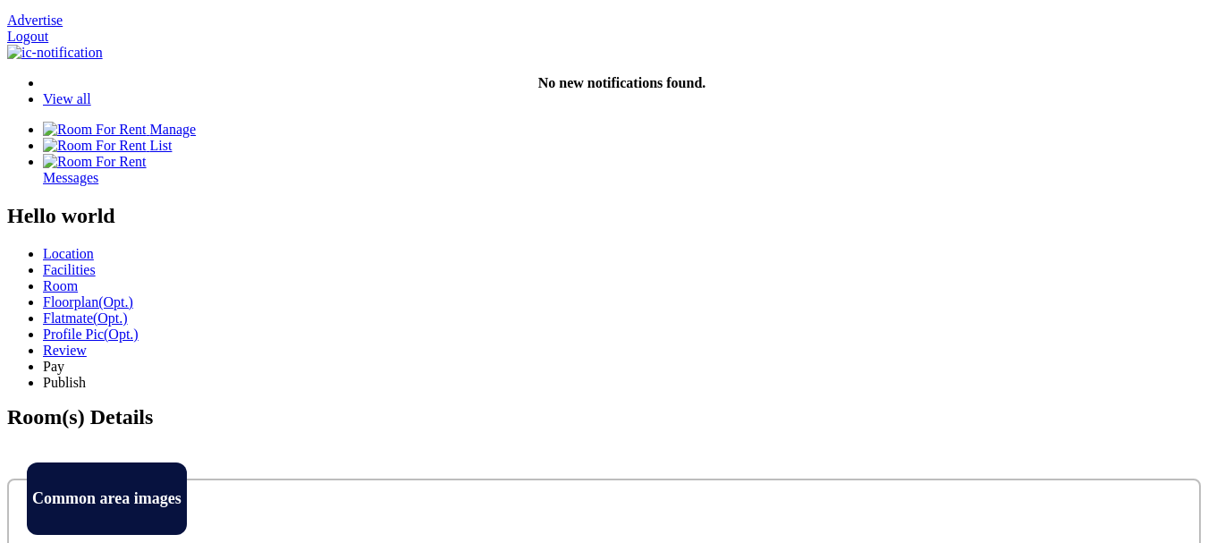
scroll to position [268, 0]
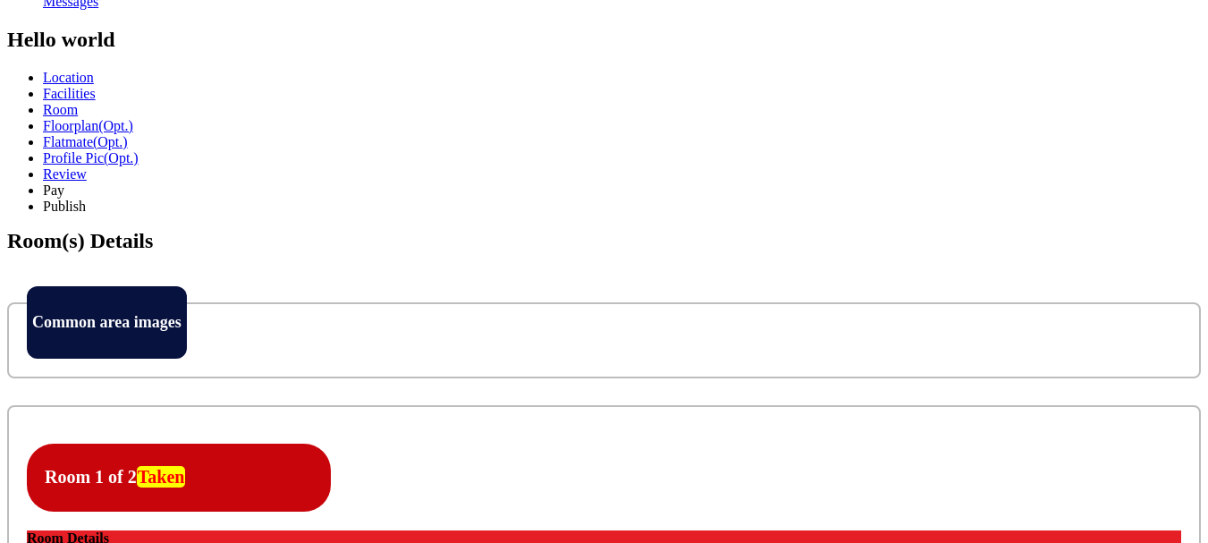
scroll to position [537, 0]
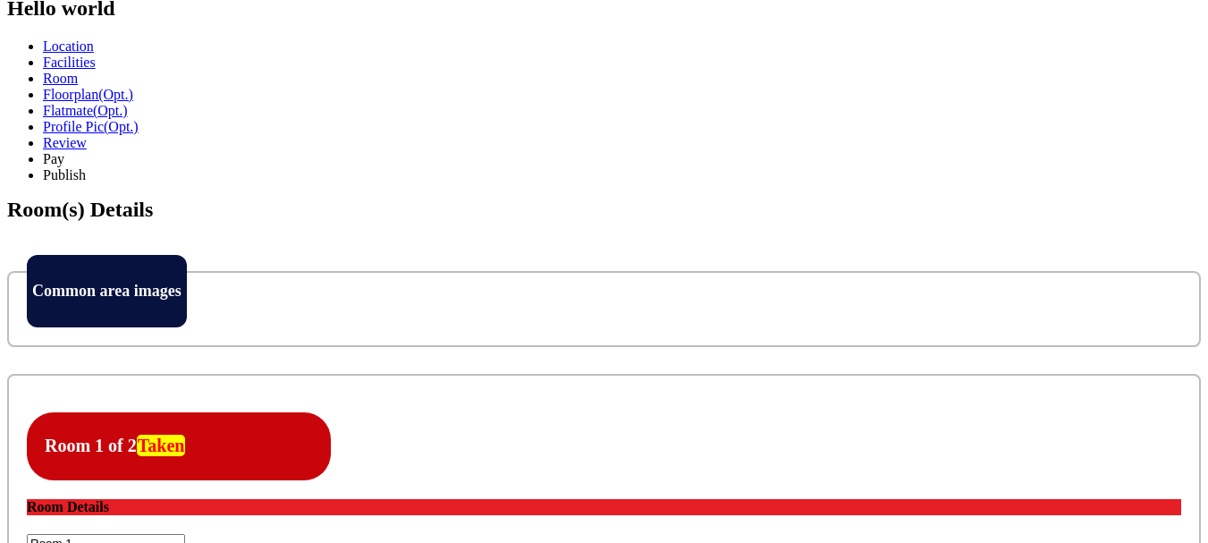
drag, startPoint x: 161, startPoint y: 162, endPoint x: 96, endPoint y: 163, distance: 65.3
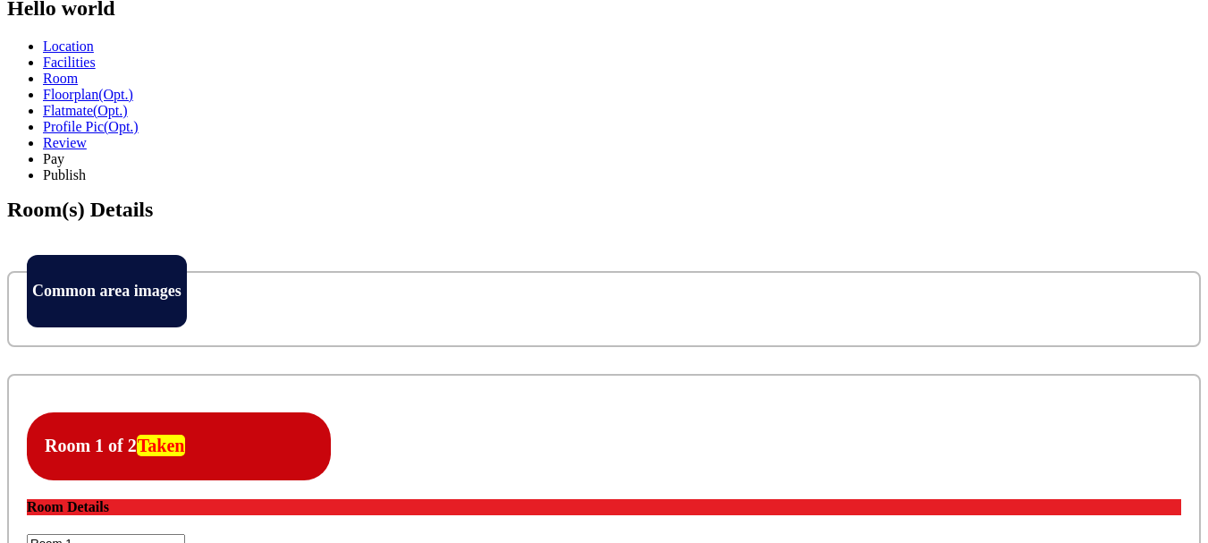
copy h5 "Room Type"
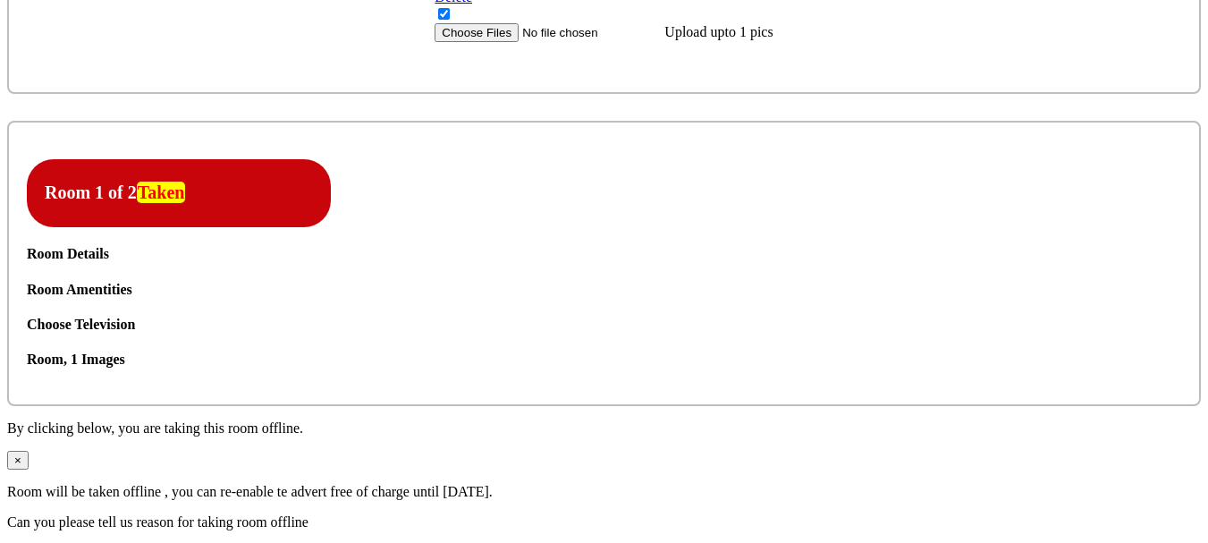
click at [227, 262] on div "Room Details" at bounding box center [604, 254] width 1154 height 16
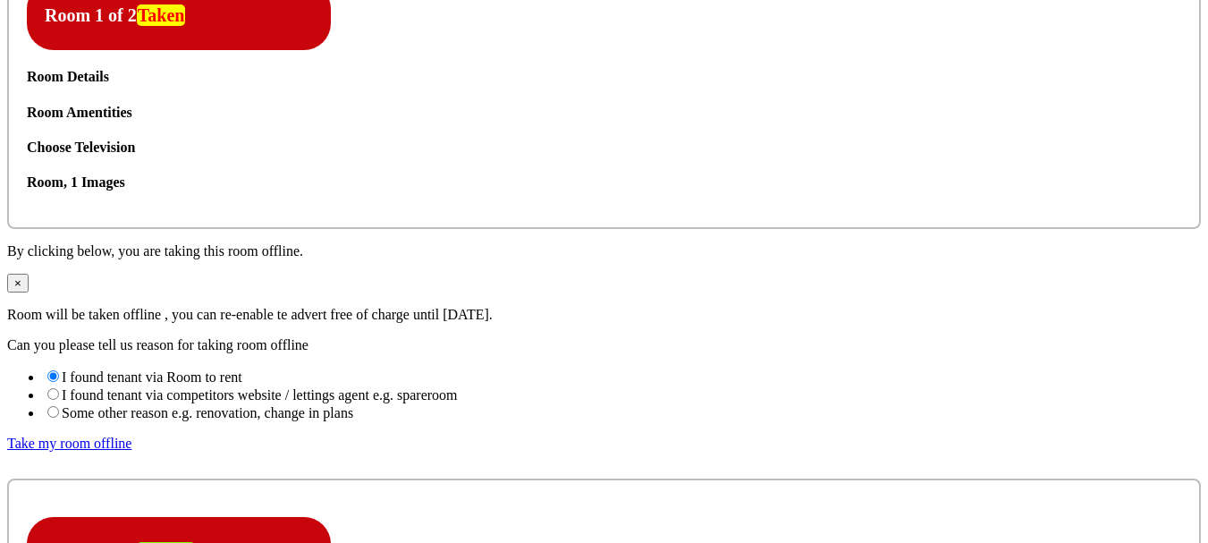
scroll to position [1611, 0]
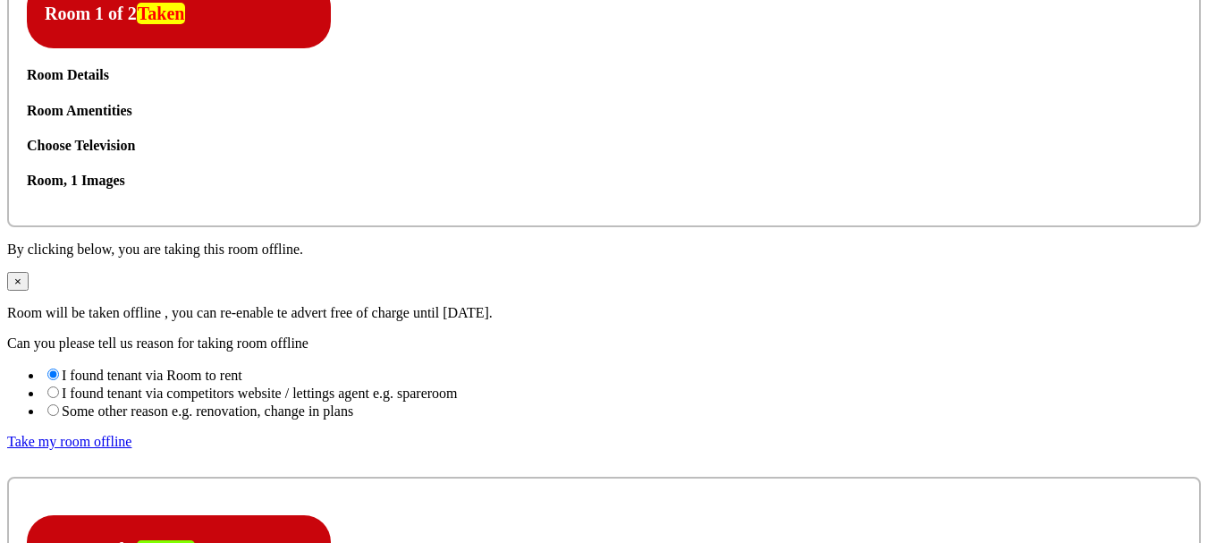
click at [27, 103] on icon at bounding box center [27, 103] width 0 height 0
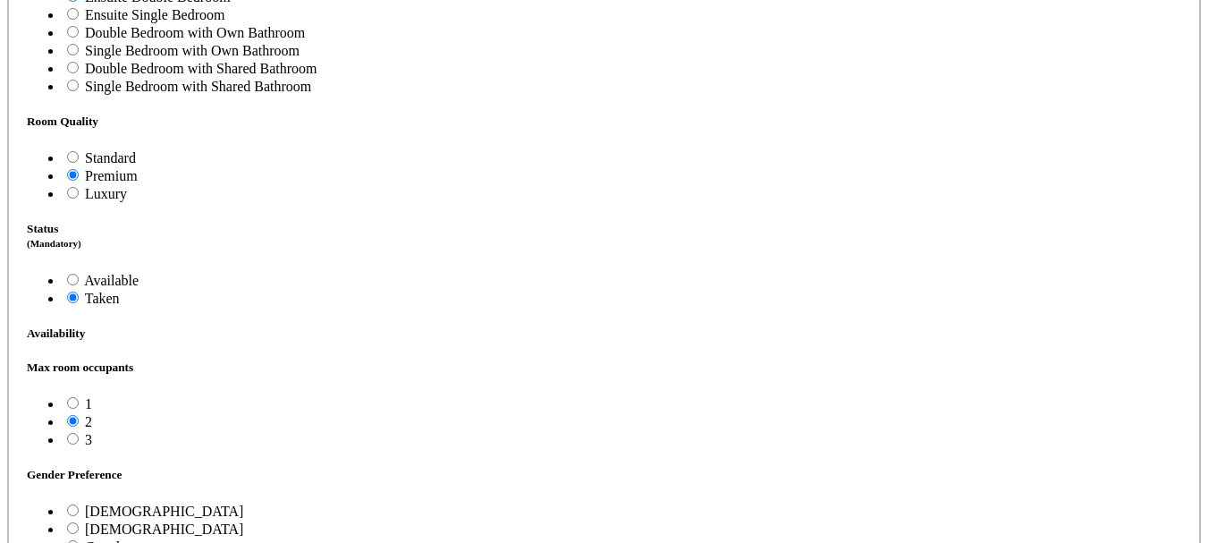
scroll to position [1880, 0]
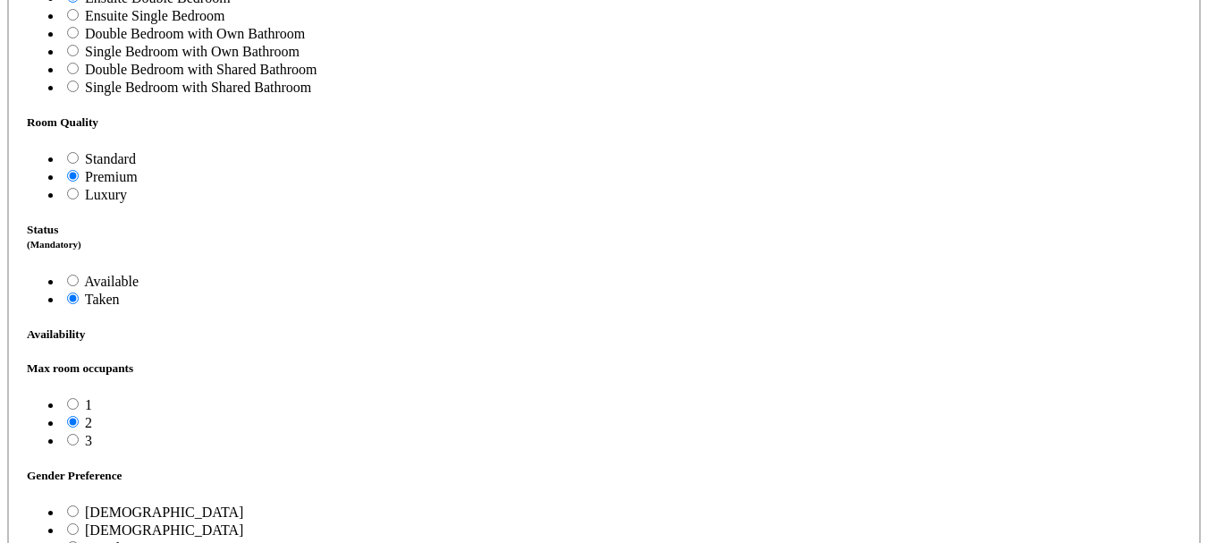
select select "Double Bedroom with Own Bathroom"
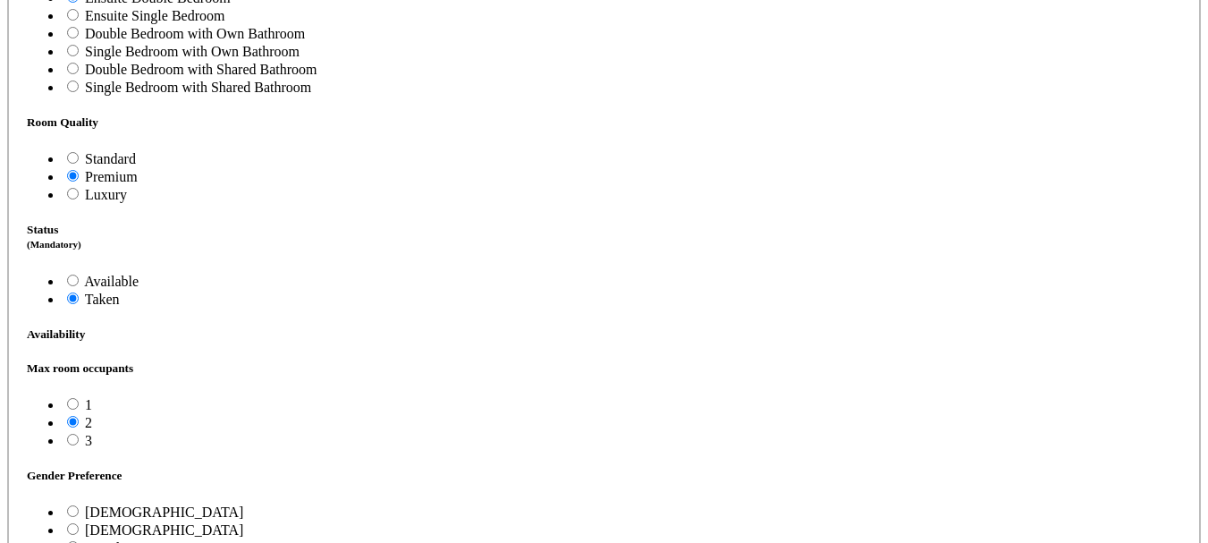
click at [106, 130] on h5 "Room Quality" at bounding box center [604, 122] width 1154 height 14
click at [156, 300] on div "Room Quality Standard Premium Luxury" at bounding box center [604, 228] width 1154 height 226
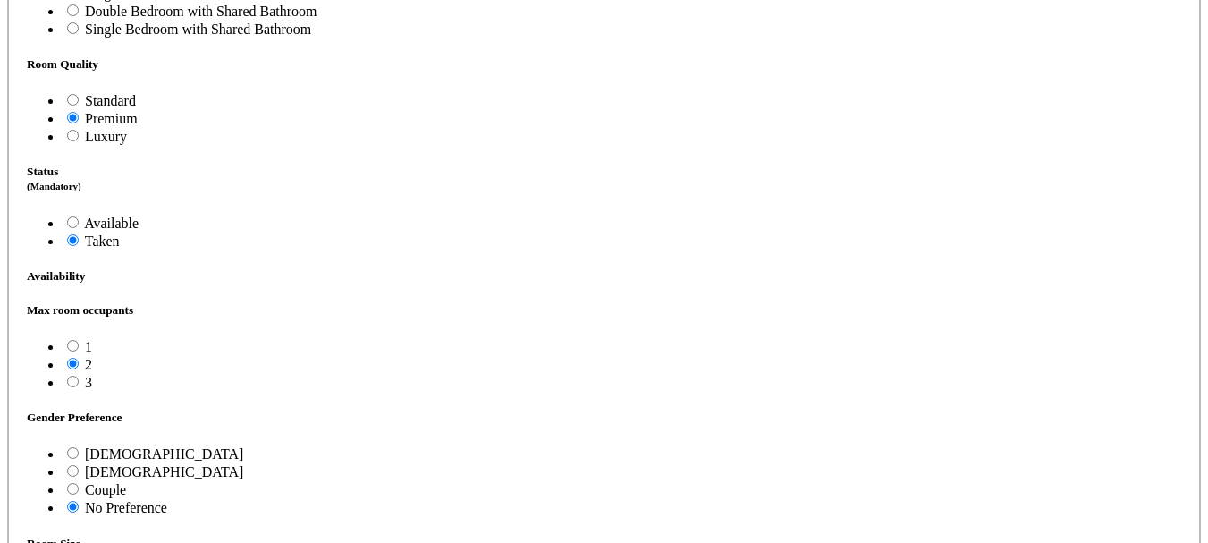
scroll to position [1969, 0]
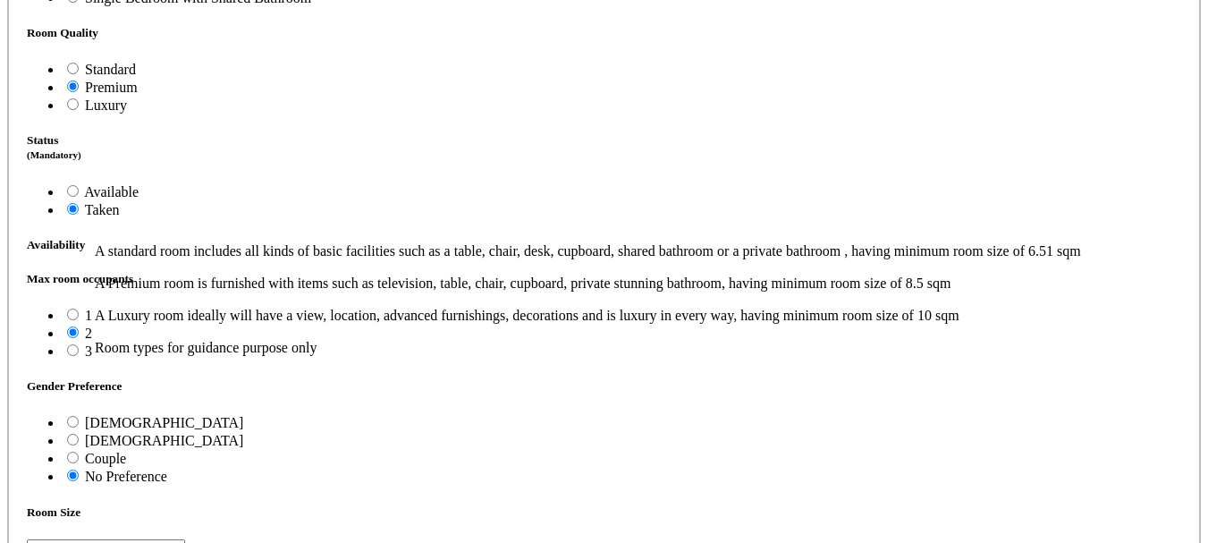
drag, startPoint x: 97, startPoint y: 233, endPoint x: 179, endPoint y: 233, distance: 82.3
click at [179, 40] on h5 "Room Quality" at bounding box center [604, 33] width 1154 height 14
copy h5 "Room Quality"
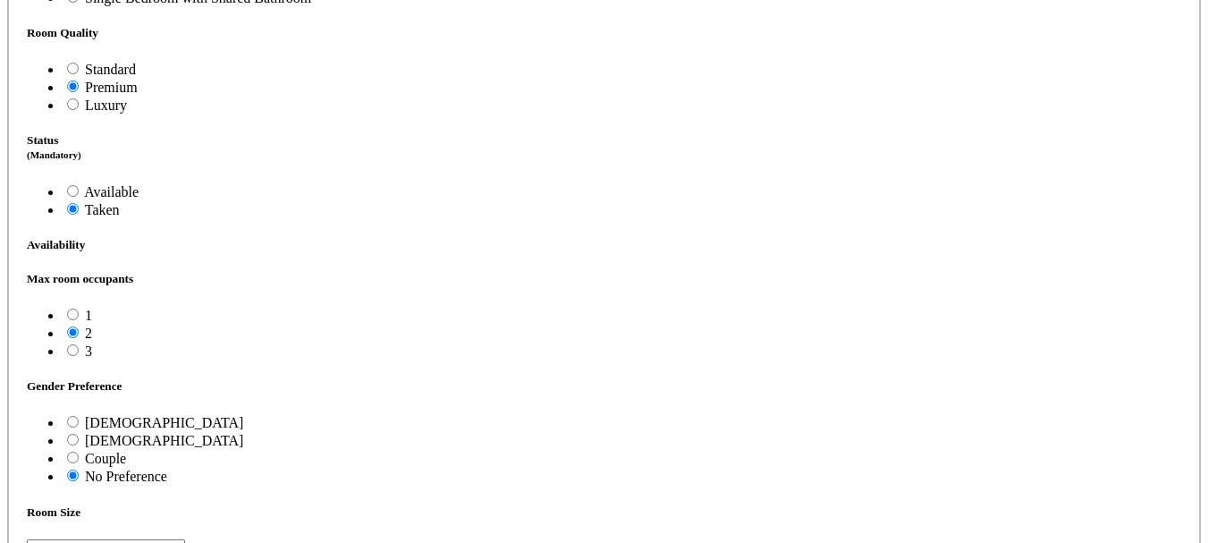
scroll to position [1880, 0]
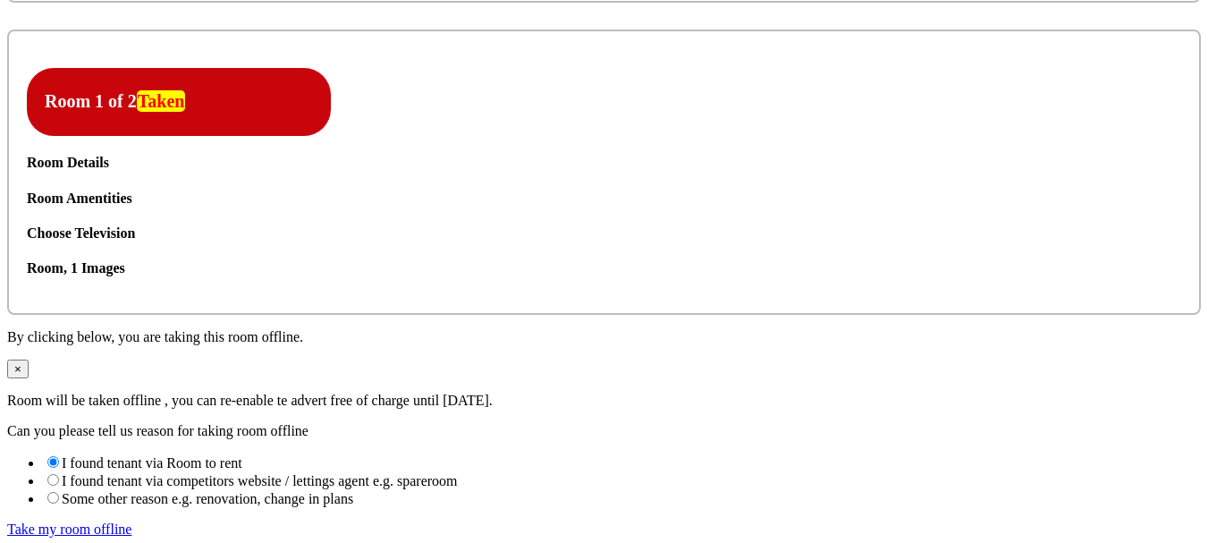
click at [27, 190] on icon at bounding box center [27, 190] width 0 height 0
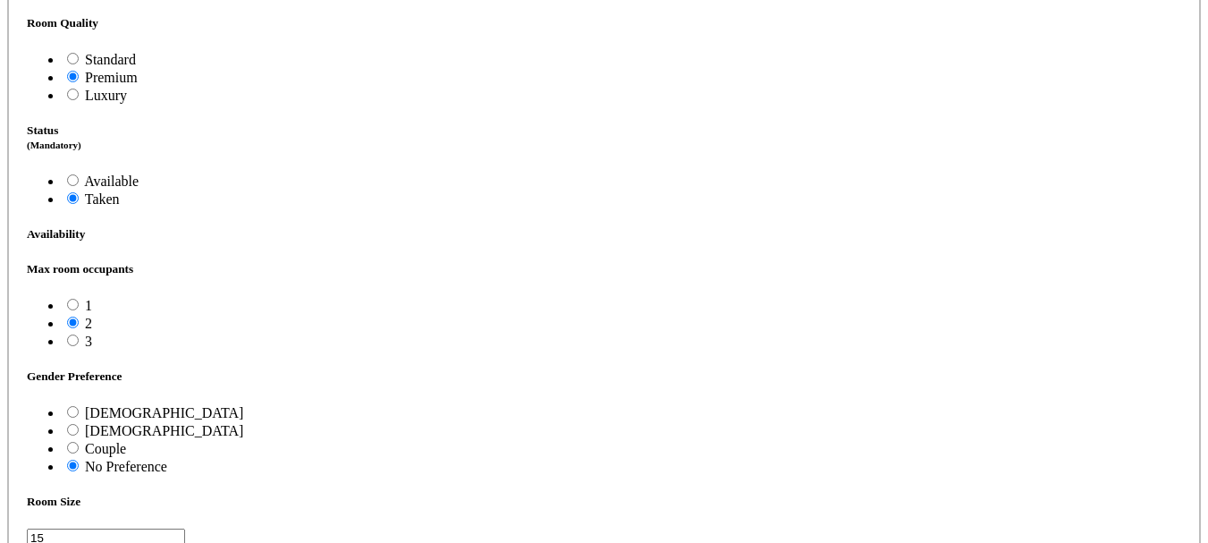
scroll to position [1792, 0]
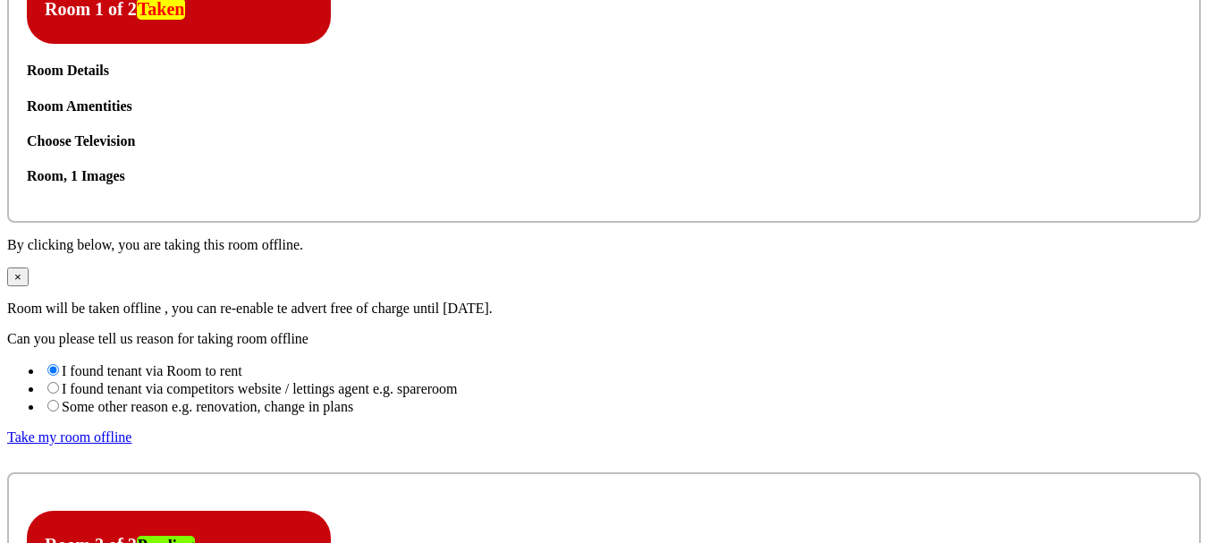
click at [27, 98] on icon at bounding box center [27, 98] width 0 height 0
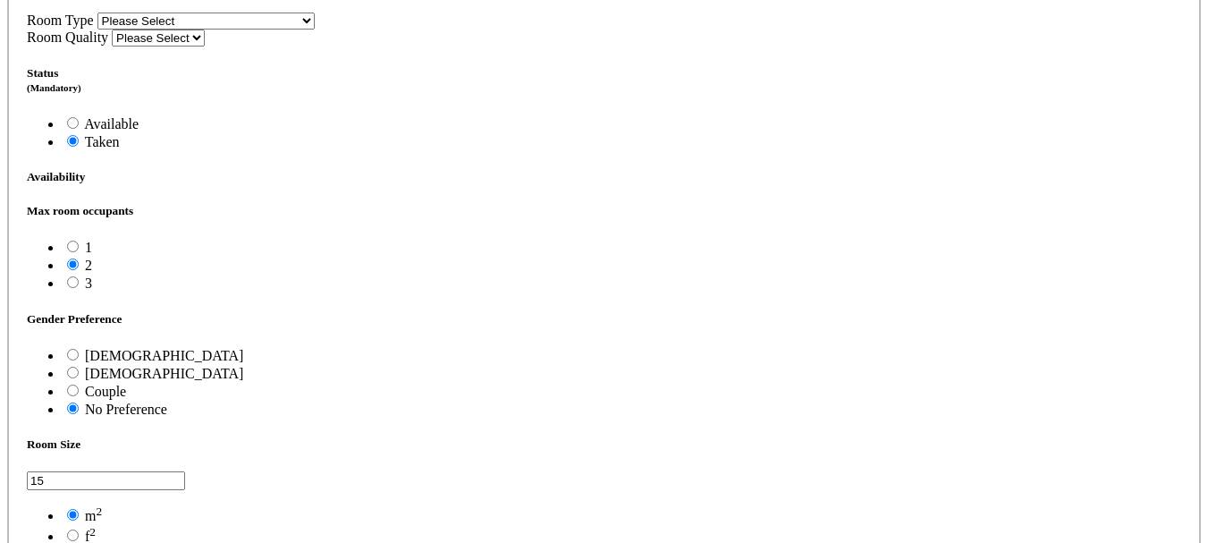
scroll to position [1795, 0]
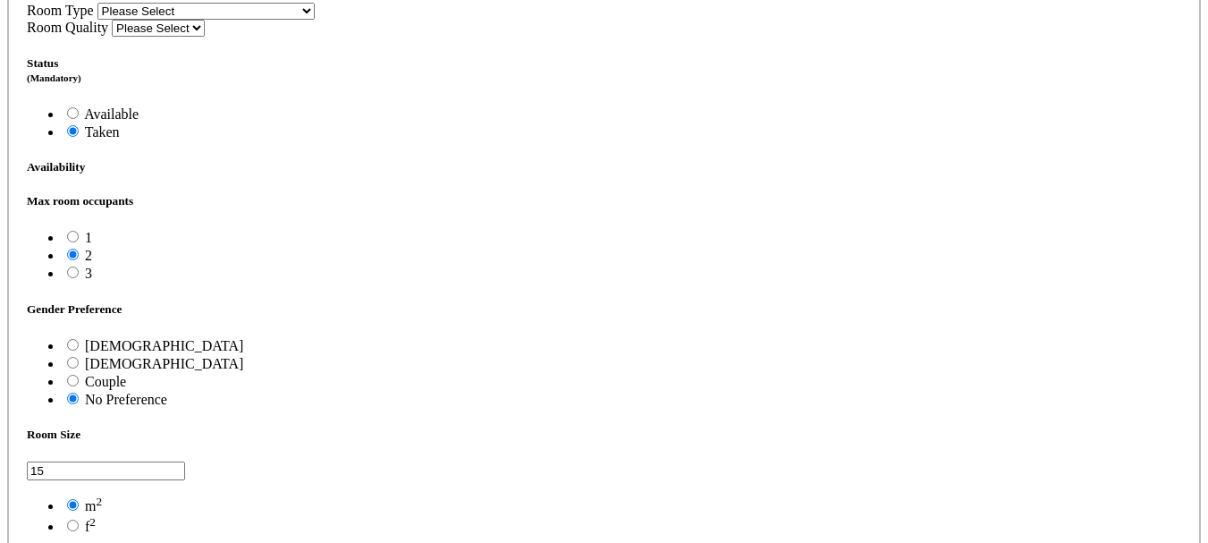
click at [315, 20] on select "Please Select Ensuite Double Bedroom Ensuite Single Bedroom Double Bedroom with…" at bounding box center [205, 11] width 217 height 17
click at [205, 37] on select "Please Select Standard Premium Luxury" at bounding box center [158, 28] width 93 height 17
click at [96, 519] on span "f 2" at bounding box center [90, 526] width 11 height 15
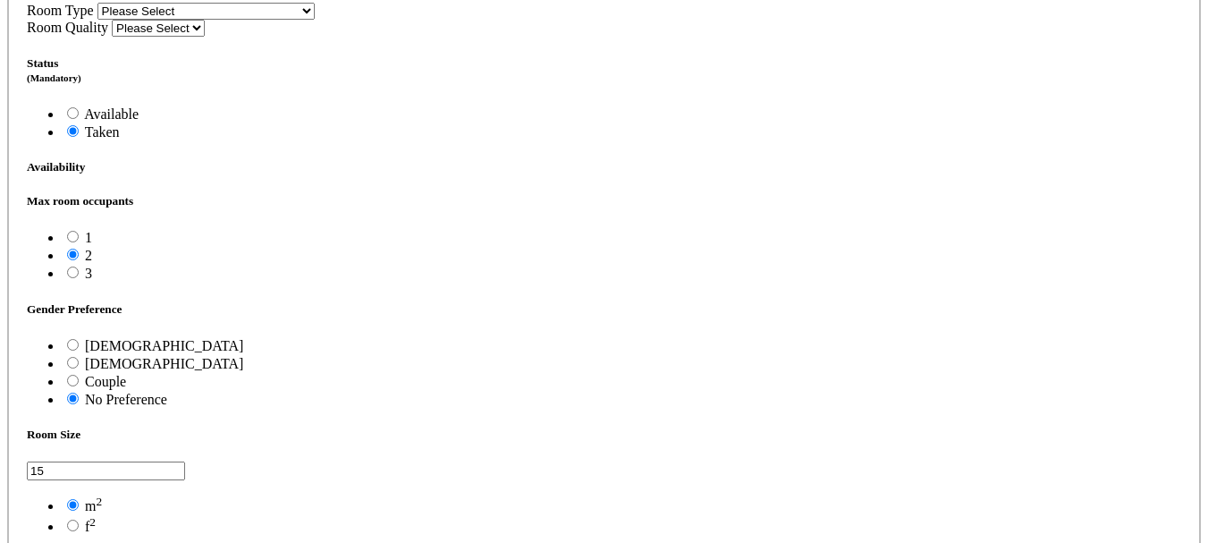
click at [79, 520] on input"] "f 2" at bounding box center [73, 526] width 12 height 12
click at [102, 498] on span "m 2" at bounding box center [93, 505] width 17 height 15
click at [822, 474] on div "Max room occupants 1 2 3 15" at bounding box center [604, 364] width 1154 height 341
click at [102, 498] on span "m 2" at bounding box center [93, 505] width 17 height 15
click at [79, 499] on input"] "m 2" at bounding box center [73, 505] width 12 height 12
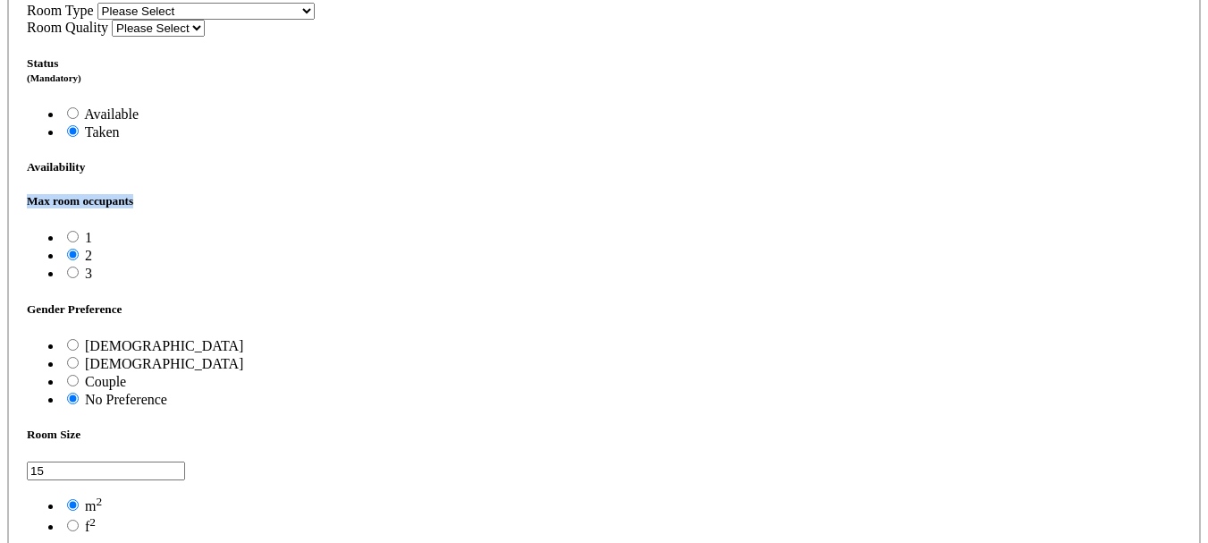
drag, startPoint x: 144, startPoint y: 439, endPoint x: 97, endPoint y: 436, distance: 46.6
click at [97, 208] on h5 "Max room occupants" at bounding box center [604, 201] width 1154 height 14
copy h5 "Max room occupants"
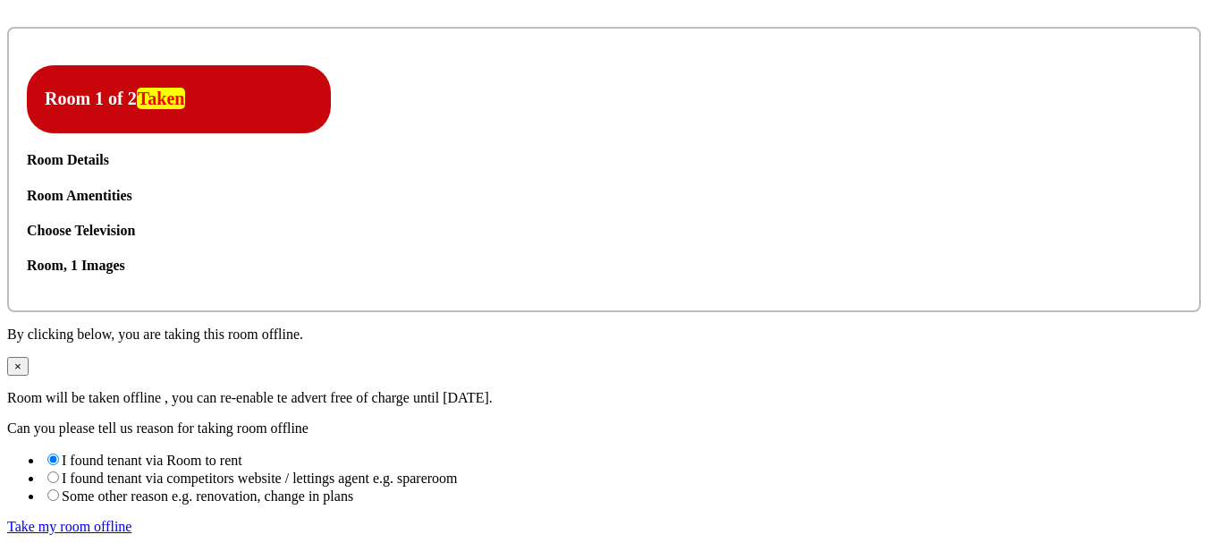
click at [27, 188] on icon at bounding box center [27, 188] width 0 height 0
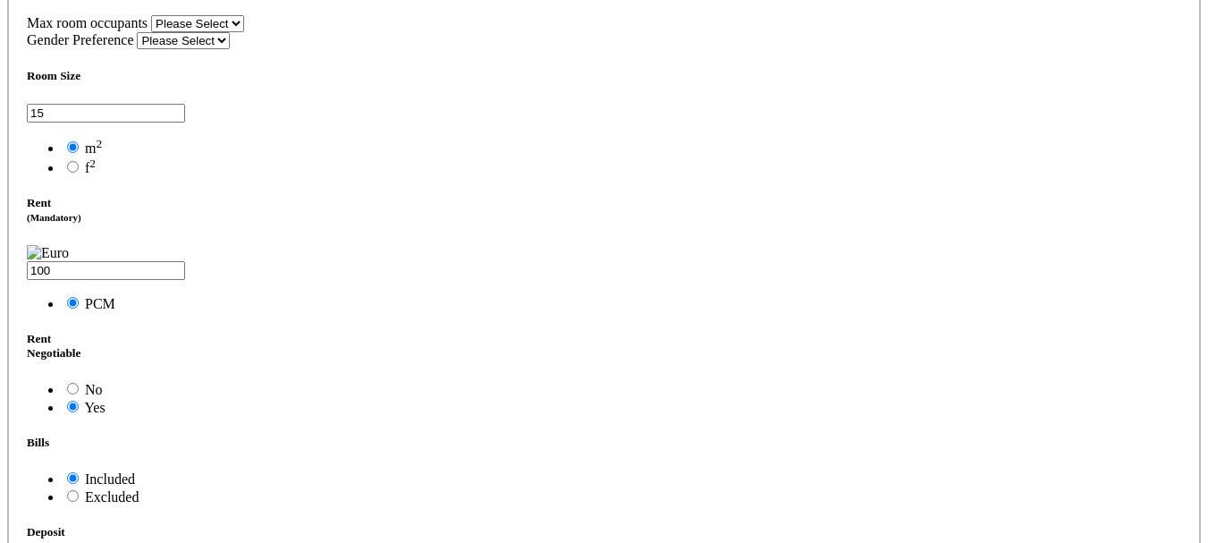
scroll to position [2063, 0]
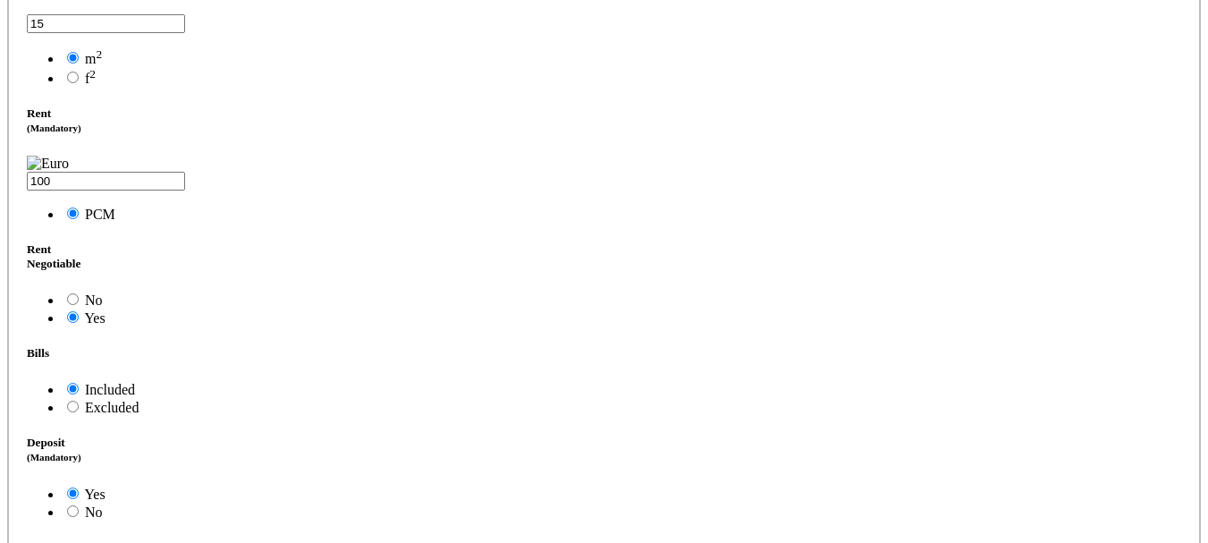
drag, startPoint x: 548, startPoint y: 155, endPoint x: 560, endPoint y: 161, distance: 13.2
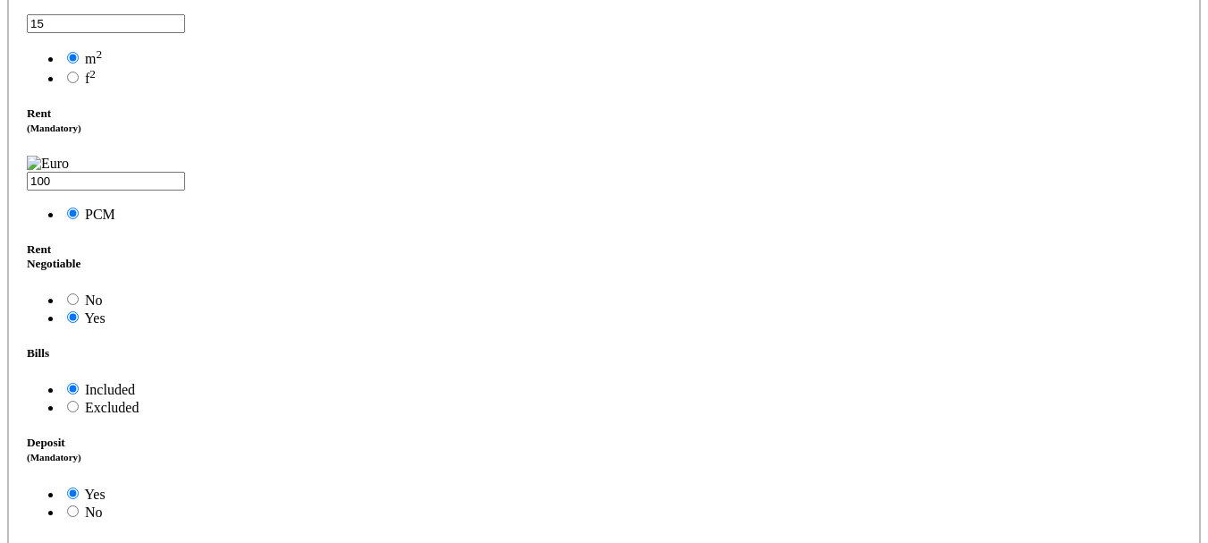
click at [115, 222] on span "PCM" at bounding box center [100, 214] width 30 height 15
click at [79, 219] on input"] "PCM" at bounding box center [73, 213] width 12 height 12
click at [185, 190] on input "100" at bounding box center [106, 181] width 158 height 19
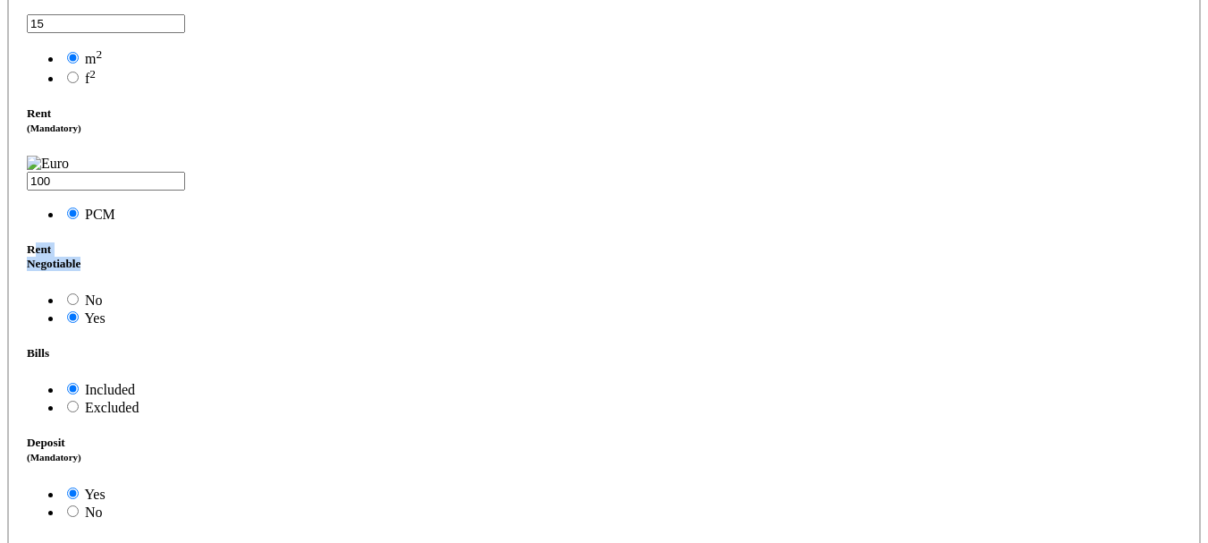
drag, startPoint x: 675, startPoint y: 266, endPoint x: 615, endPoint y: 249, distance: 62.3
click at [615, 249] on h5 "Rent Negotiable" at bounding box center [604, 256] width 1154 height 29
copy h5 "Rent Negotiable"
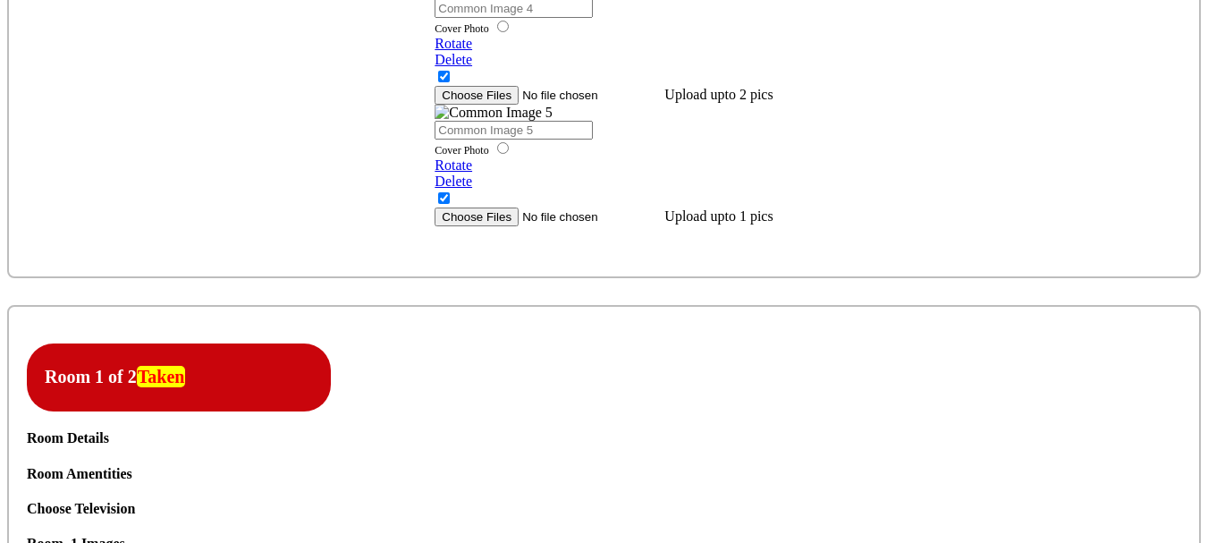
scroll to position [1526, 0]
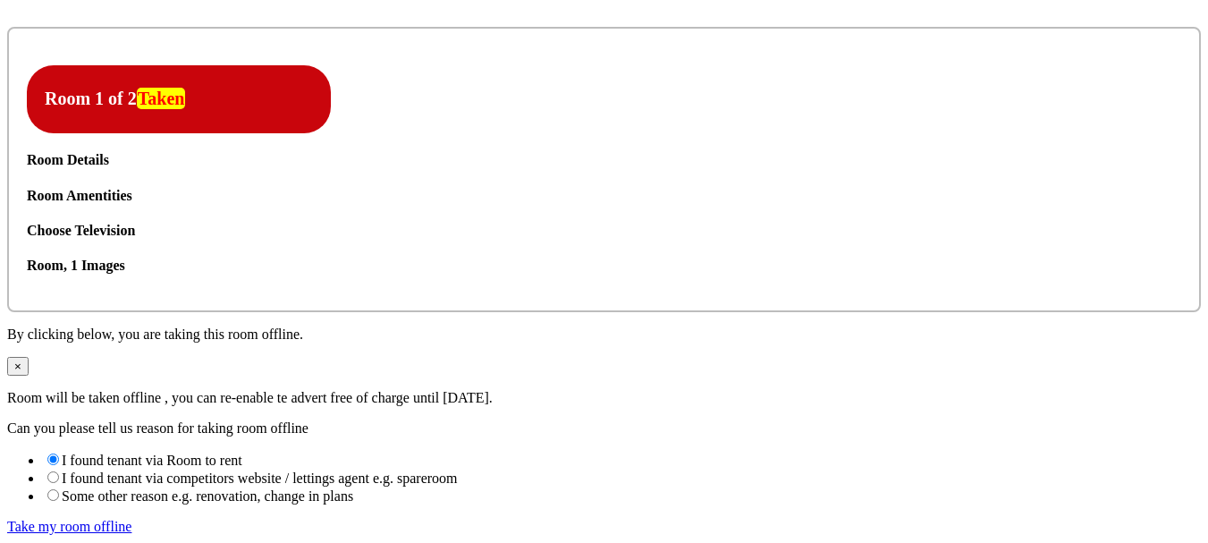
click at [27, 188] on icon at bounding box center [27, 188] width 0 height 0
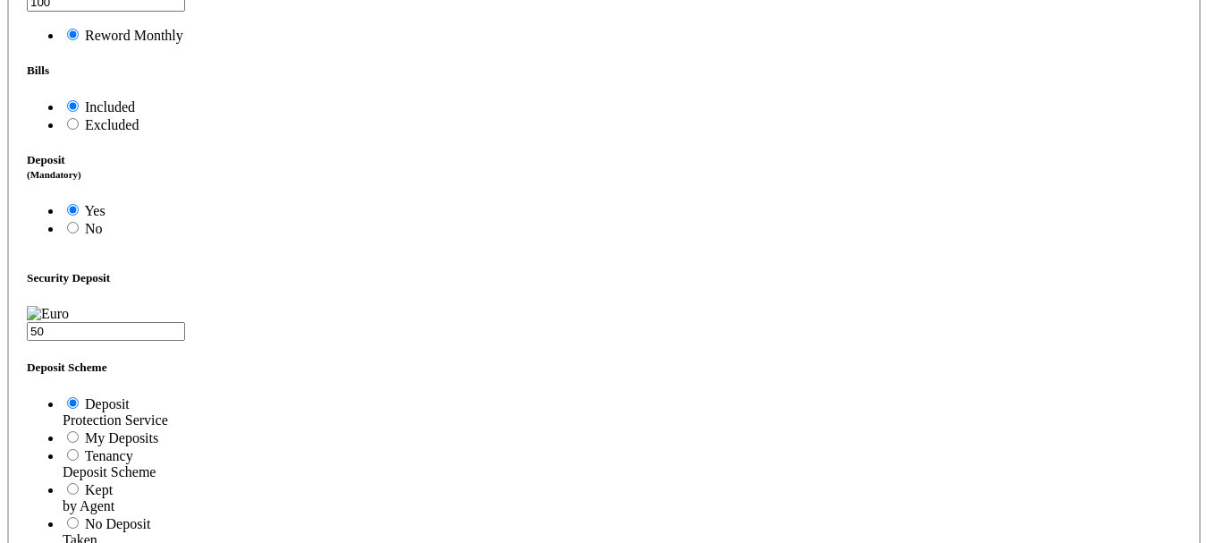
scroll to position [2152, 0]
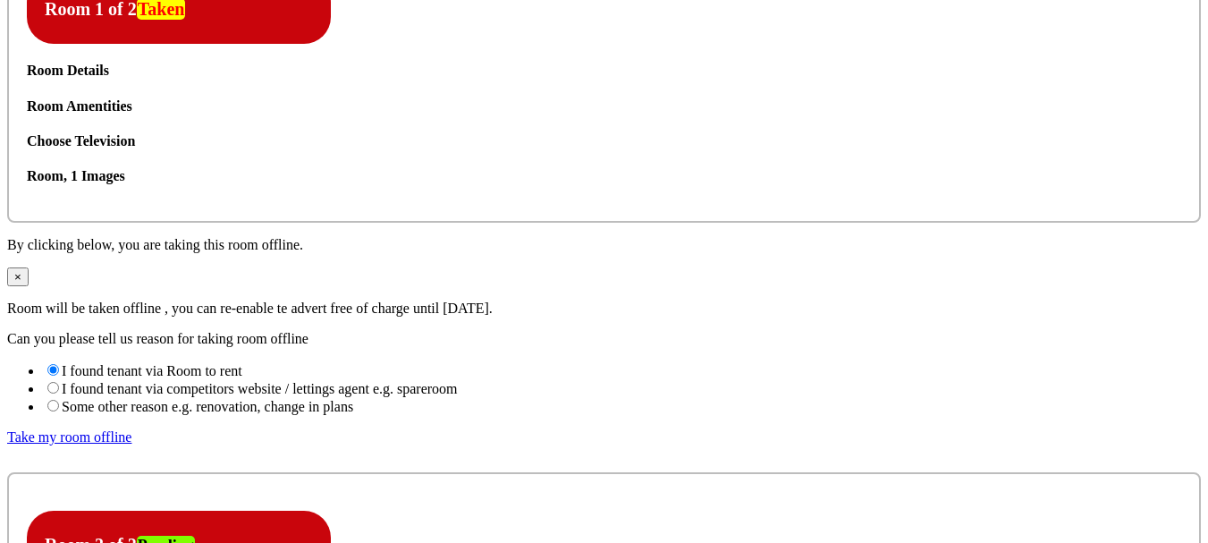
click at [27, 98] on icon at bounding box center [27, 98] width 0 height 0
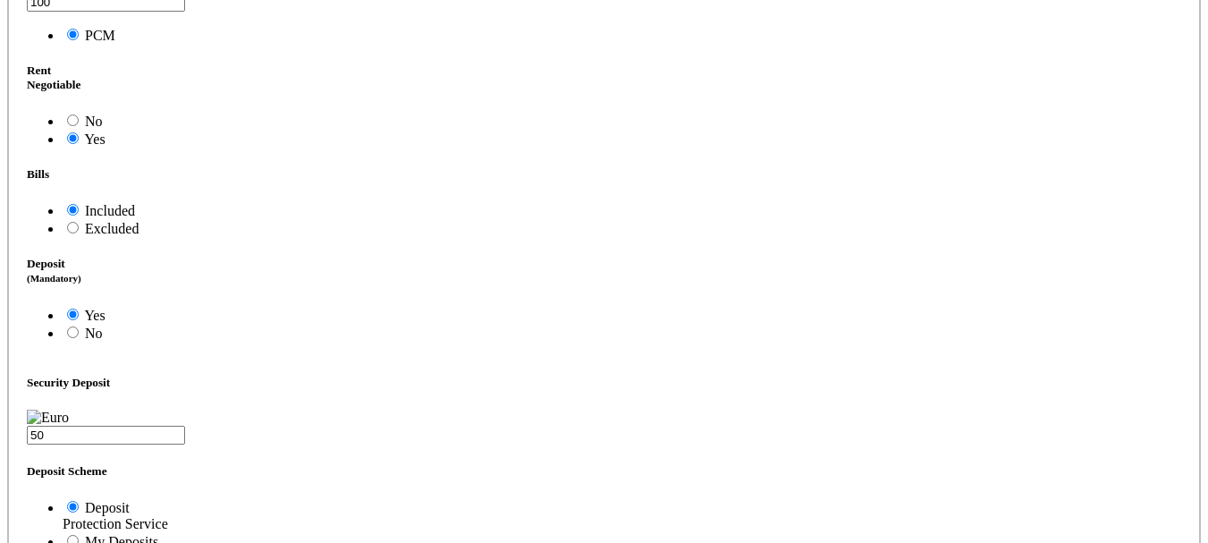
scroll to position [2063, 0]
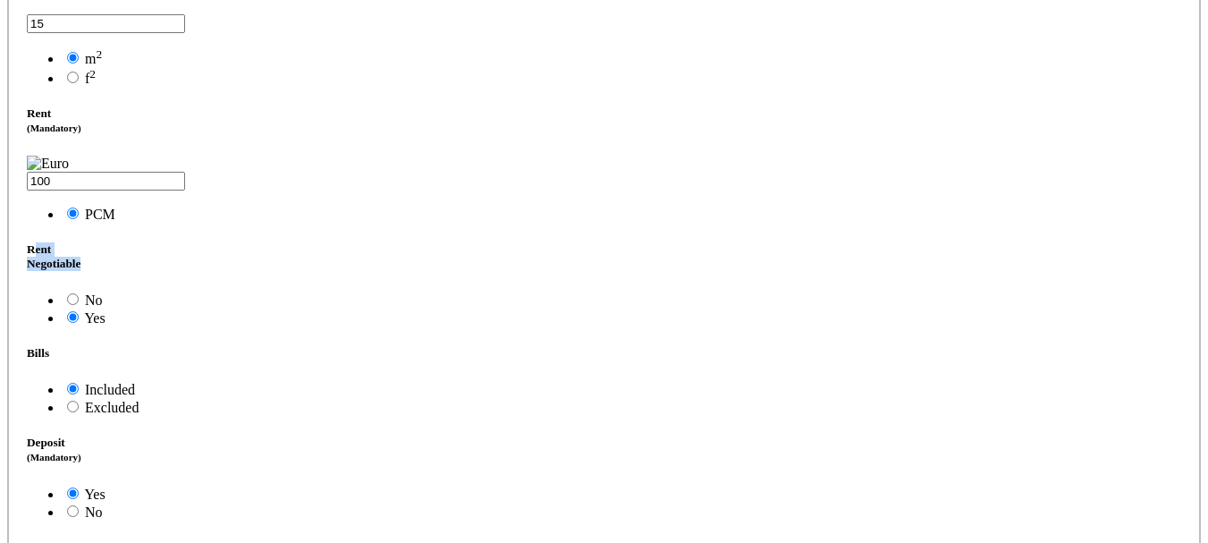
drag, startPoint x: 674, startPoint y: 266, endPoint x: 615, endPoint y: 247, distance: 62.2
click at [615, 247] on h5 "Rent Negotiable" at bounding box center [604, 256] width 1154 height 29
copy h5 "Rent Negotiable"
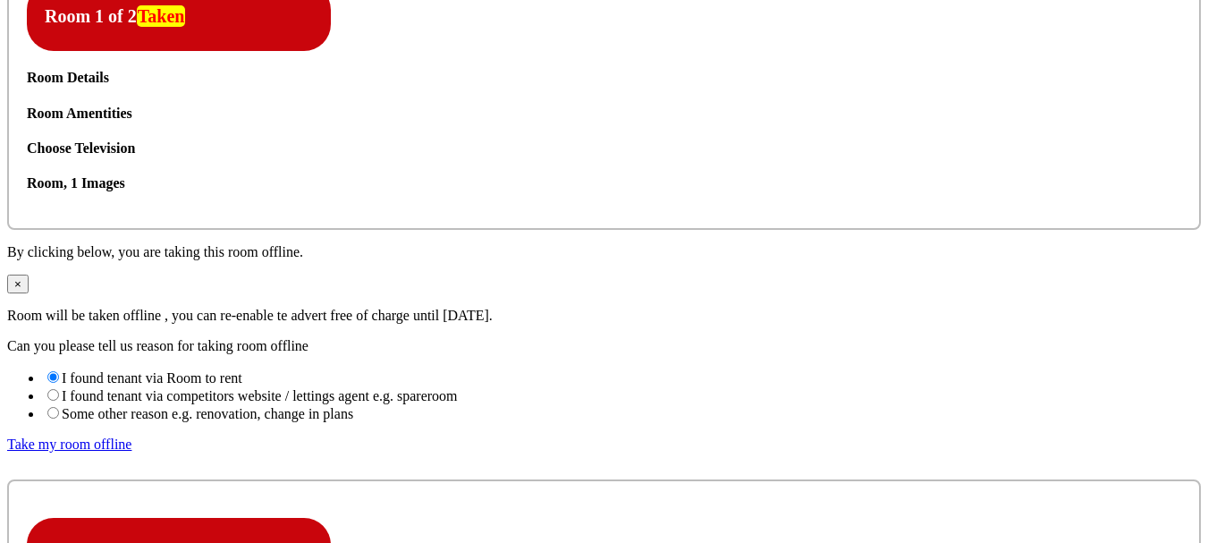
click at [27, 106] on icon at bounding box center [27, 106] width 0 height 0
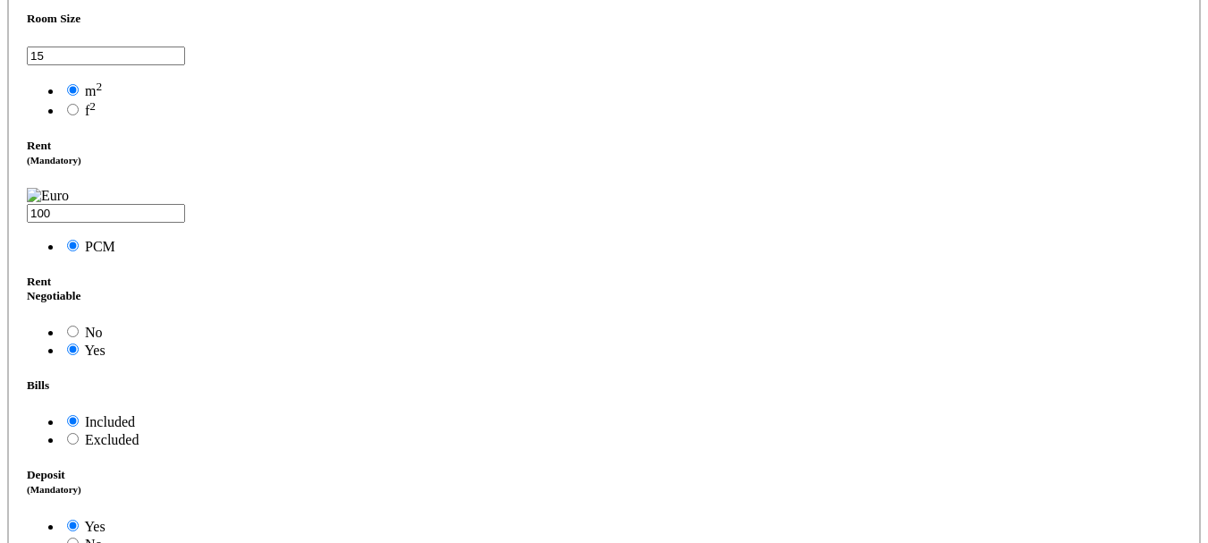
scroll to position [2056, 0]
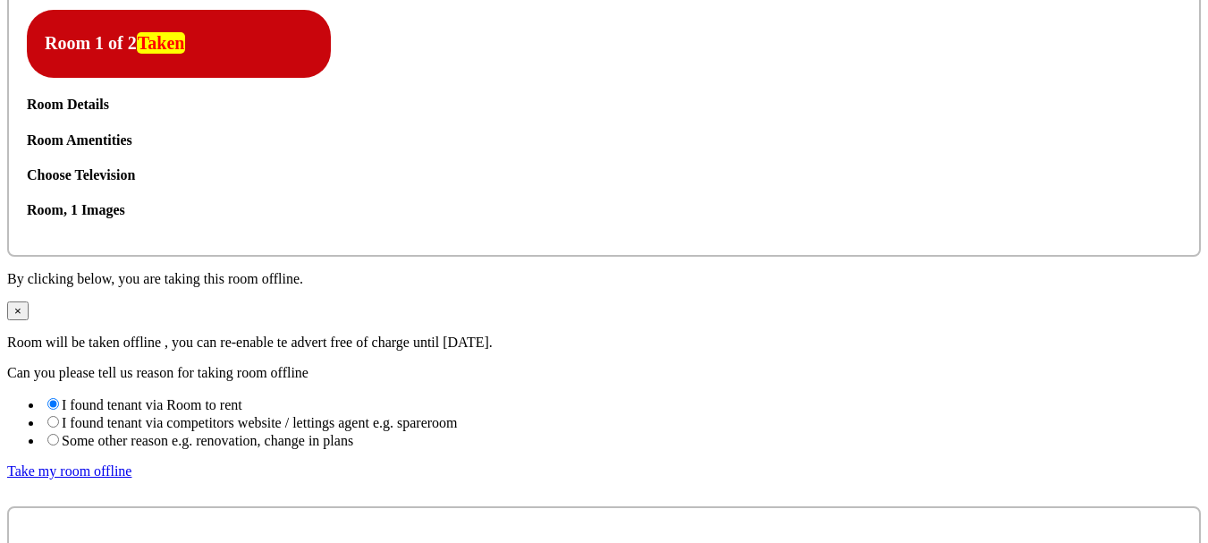
scroll to position [1610, 0]
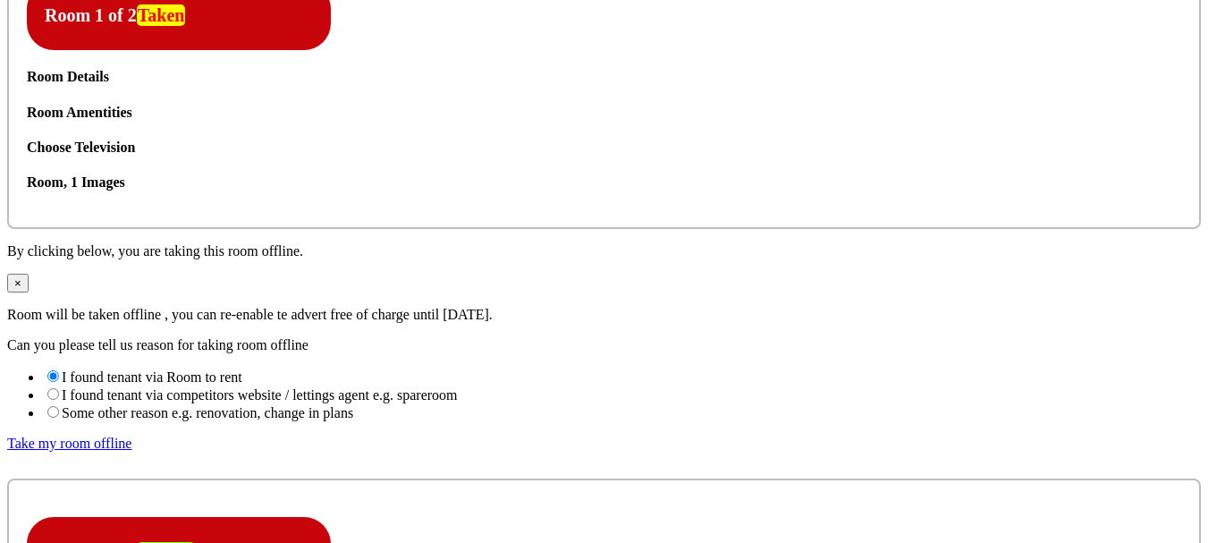
click at [27, 105] on icon at bounding box center [27, 105] width 0 height 0
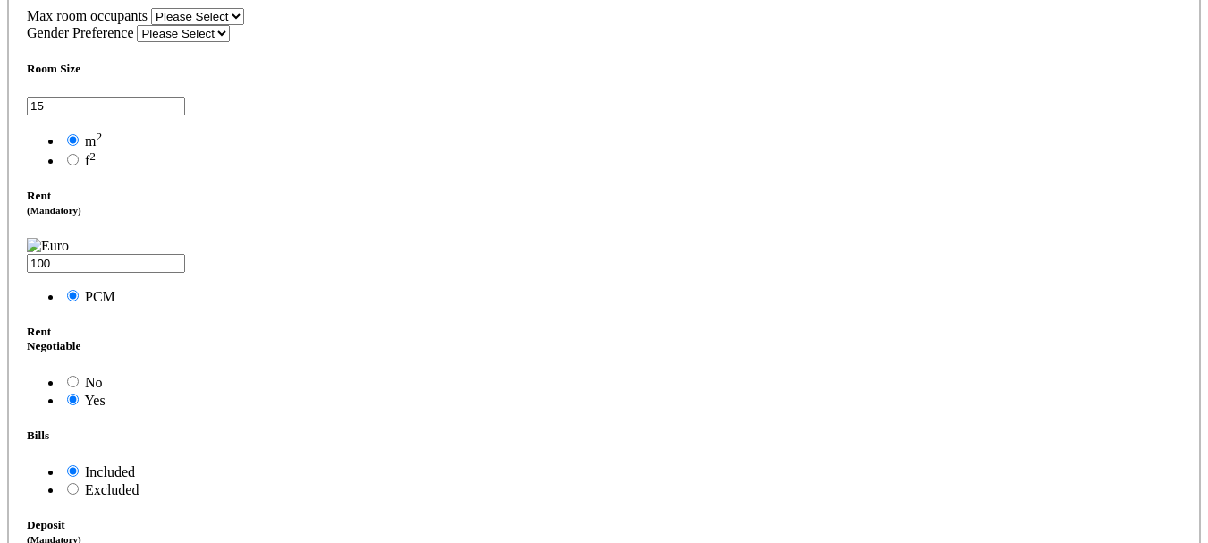
scroll to position [1878, 0]
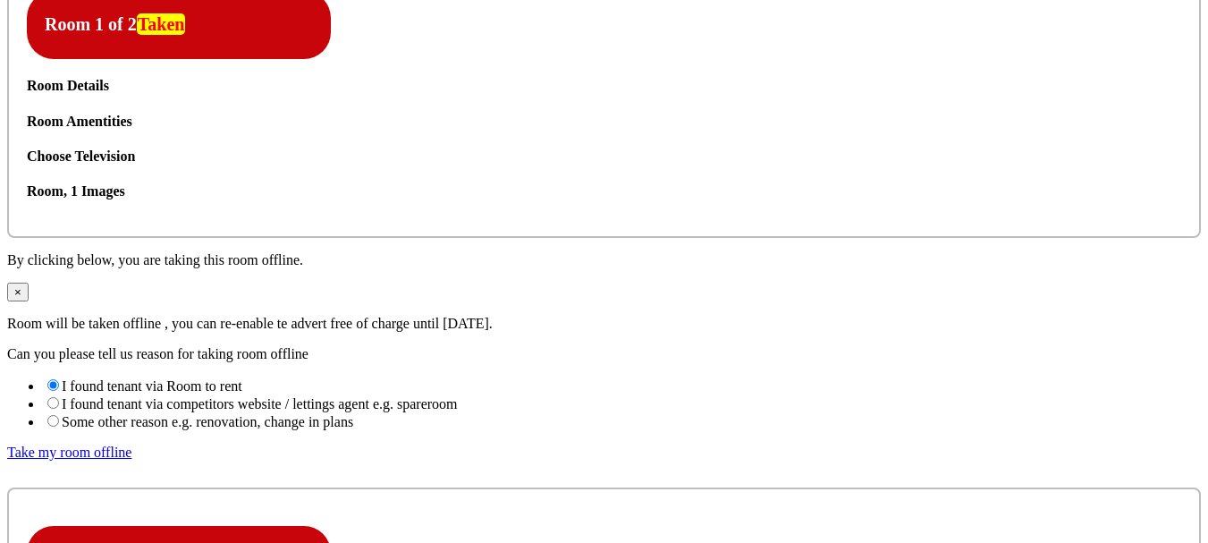
scroll to position [1608, 0]
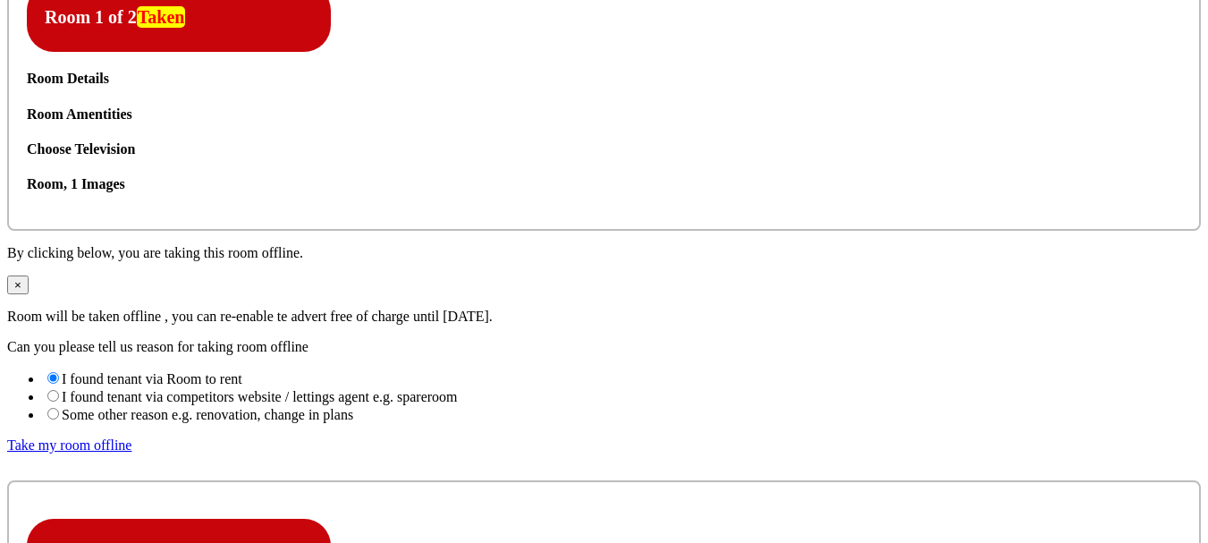
click at [27, 106] on icon at bounding box center [27, 106] width 0 height 0
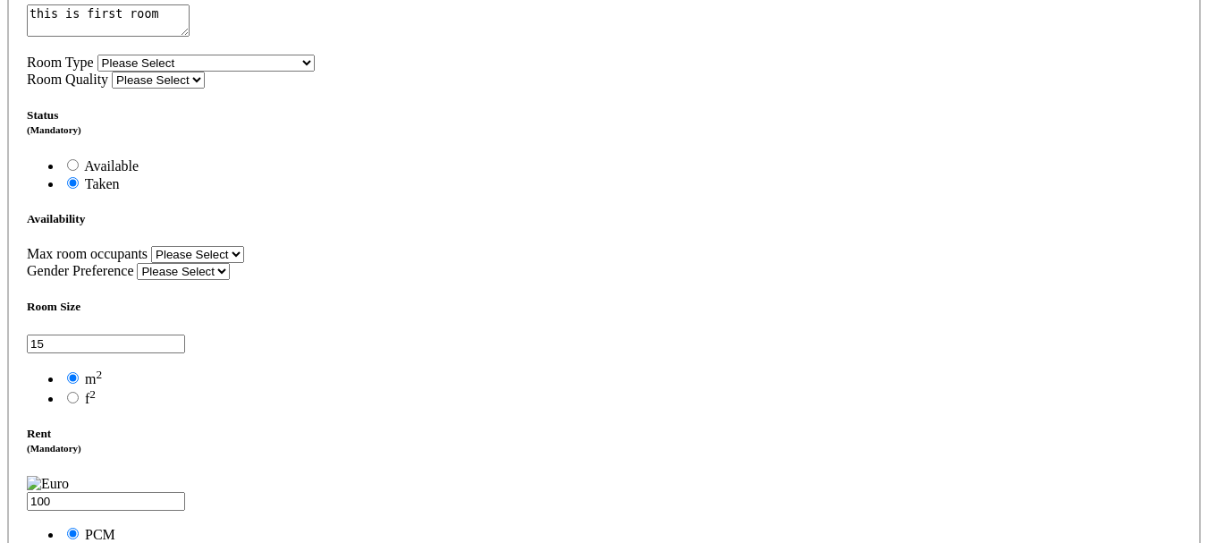
scroll to position [1787, 0]
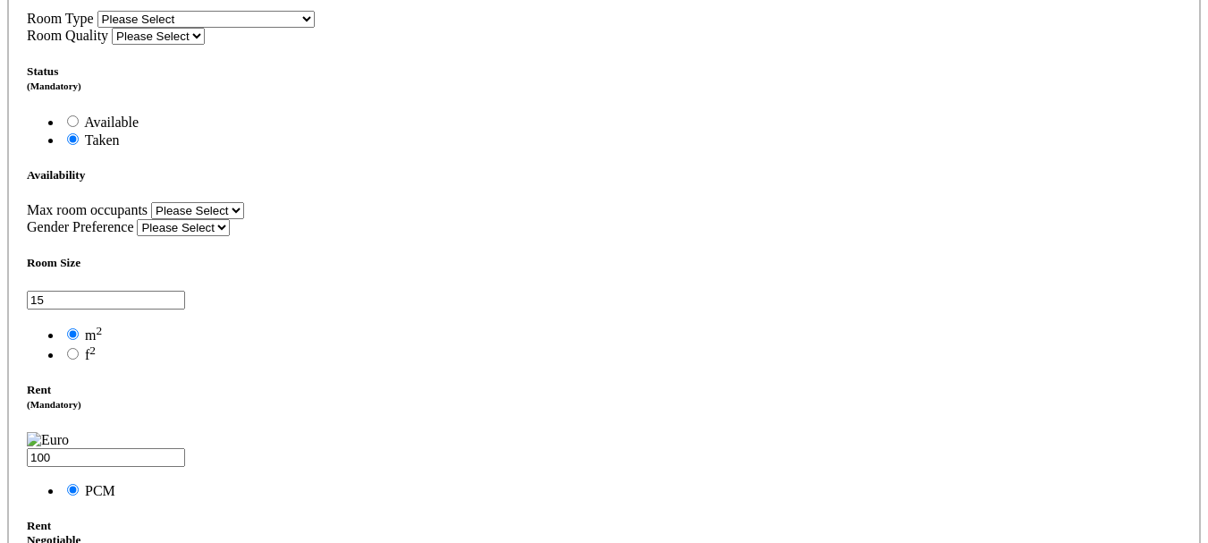
click at [139, 130] on span "Available" at bounding box center [111, 121] width 55 height 15
click at [79, 127] on input "Available" at bounding box center [73, 121] width 12 height 12
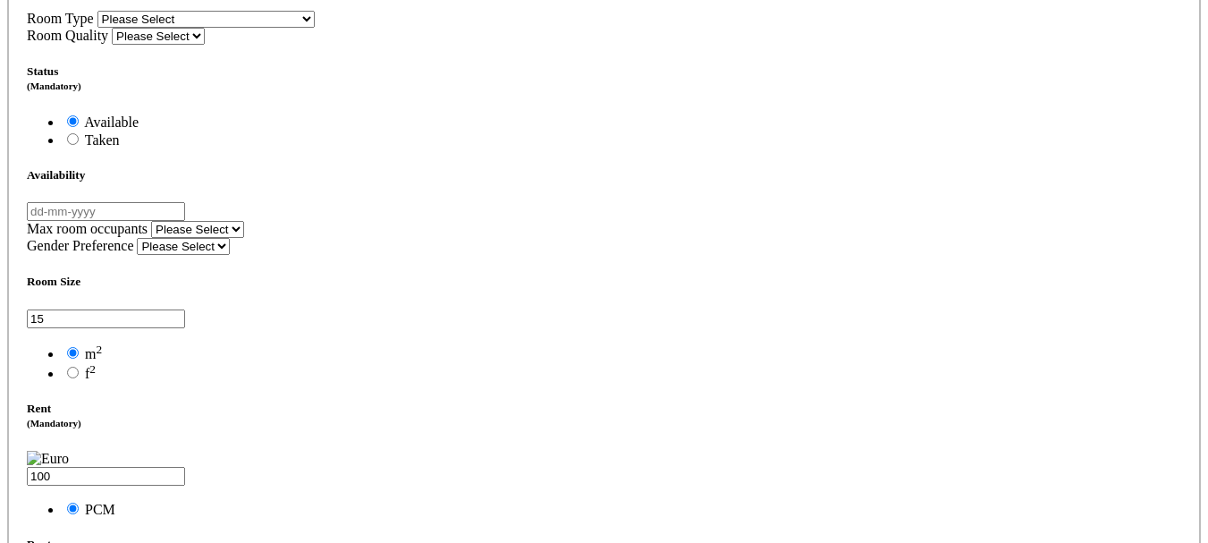
click at [120, 148] on span "Taken" at bounding box center [102, 139] width 35 height 15
click at [79, 145] on input "Taken" at bounding box center [73, 139] width 12 height 12
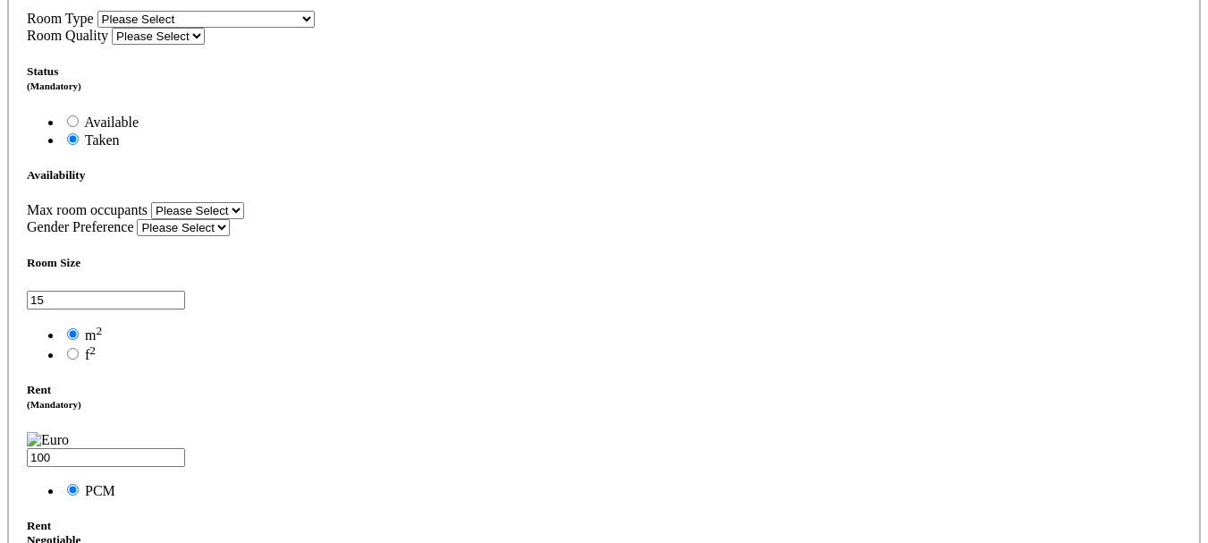
click at [139, 130] on span "Available" at bounding box center [111, 121] width 55 height 15
click at [79, 127] on input "Available" at bounding box center [73, 121] width 12 height 12
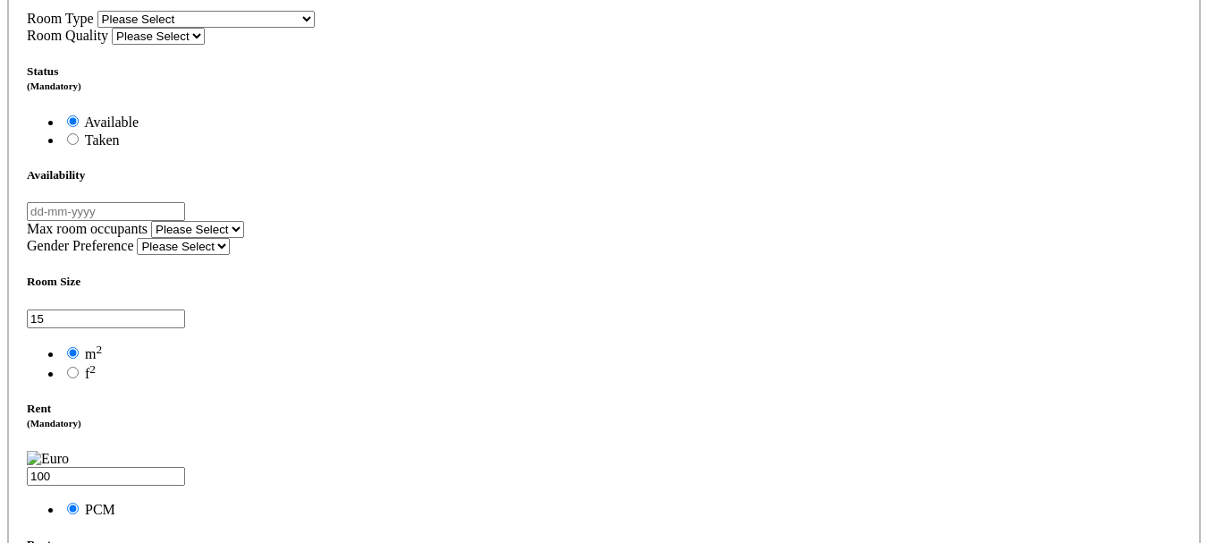
click at [120, 148] on span "Taken" at bounding box center [102, 139] width 35 height 15
click at [79, 145] on input "Taken" at bounding box center [73, 139] width 12 height 12
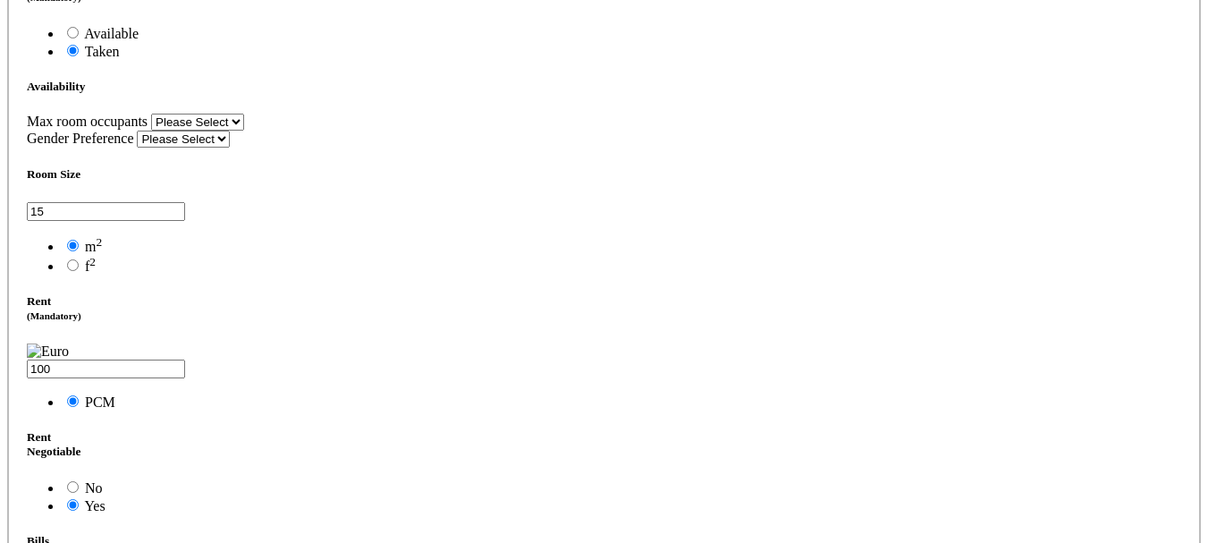
scroll to position [1876, 0]
drag, startPoint x: 650, startPoint y: 374, endPoint x: 613, endPoint y: 359, distance: 40.2
click at [613, 429] on h5 "Rent Negotiable" at bounding box center [604, 443] width 1154 height 29
click at [655, 429] on div "Rent Negotiable No Yes" at bounding box center [604, 471] width 1154 height 84
drag, startPoint x: 674, startPoint y: 378, endPoint x: 605, endPoint y: 359, distance: 72.2
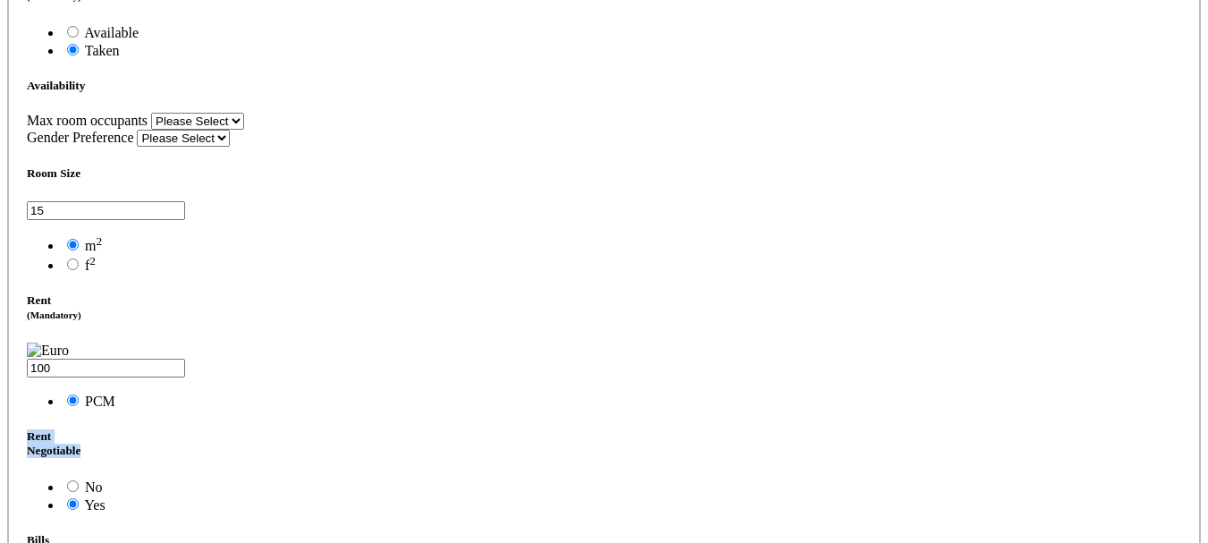
click at [605, 359] on div "Rent (Mandatory) 100 PCM Rent Negotiable" at bounding box center [604, 447] width 1154 height 309
copy div "Rent Negotiable"
click at [651, 402] on div "Rent (Mandatory) 100 PCM Rent Negotiable" at bounding box center [604, 447] width 1154 height 309
drag, startPoint x: 672, startPoint y: 378, endPoint x: 613, endPoint y: 355, distance: 64.3
click at [613, 429] on h5 "Rent Negotiable" at bounding box center [604, 443] width 1154 height 29
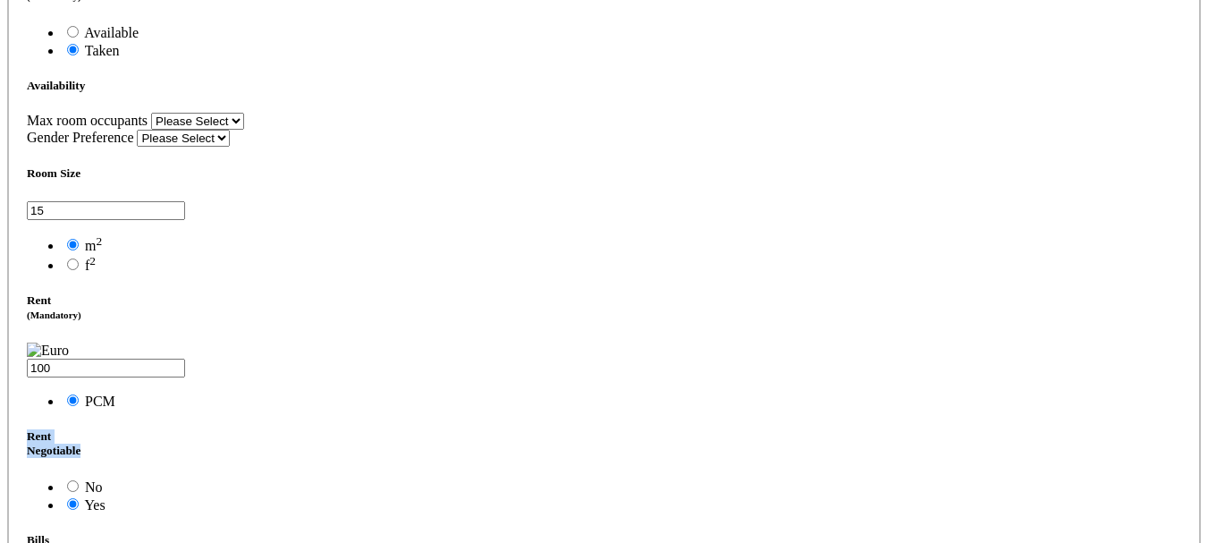
copy h5 "Rent Negotiable"
drag, startPoint x: 809, startPoint y: 368, endPoint x: 786, endPoint y: 368, distance: 23.3
click at [786, 368] on div "Rent (Mandatory) 100 PCM Rent Negotiable" at bounding box center [604, 447] width 1154 height 309
copy h5 "Bills"
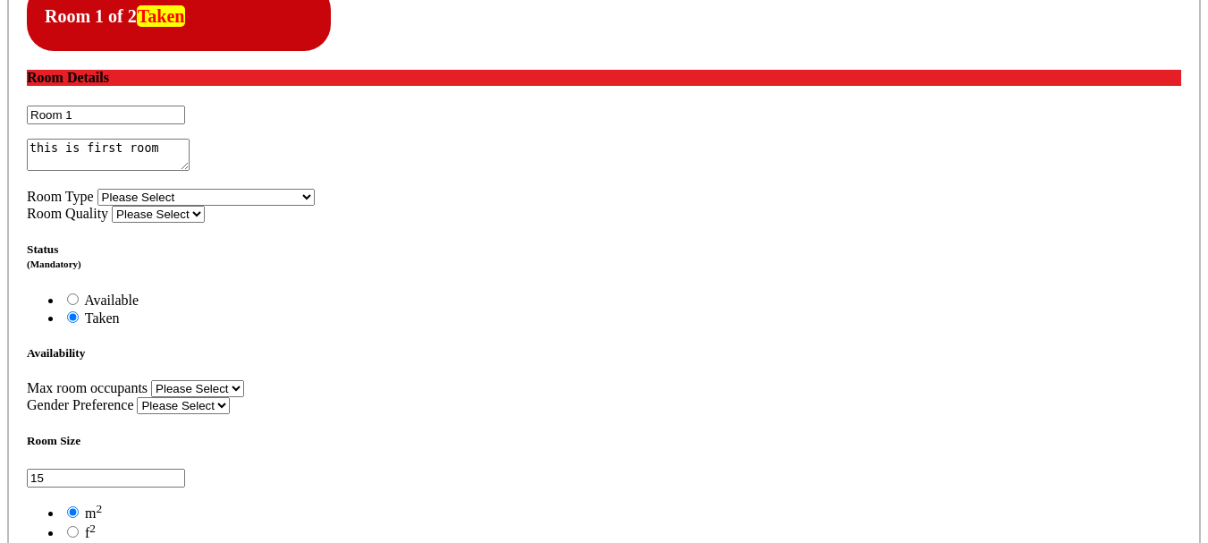
scroll to position [1608, 0]
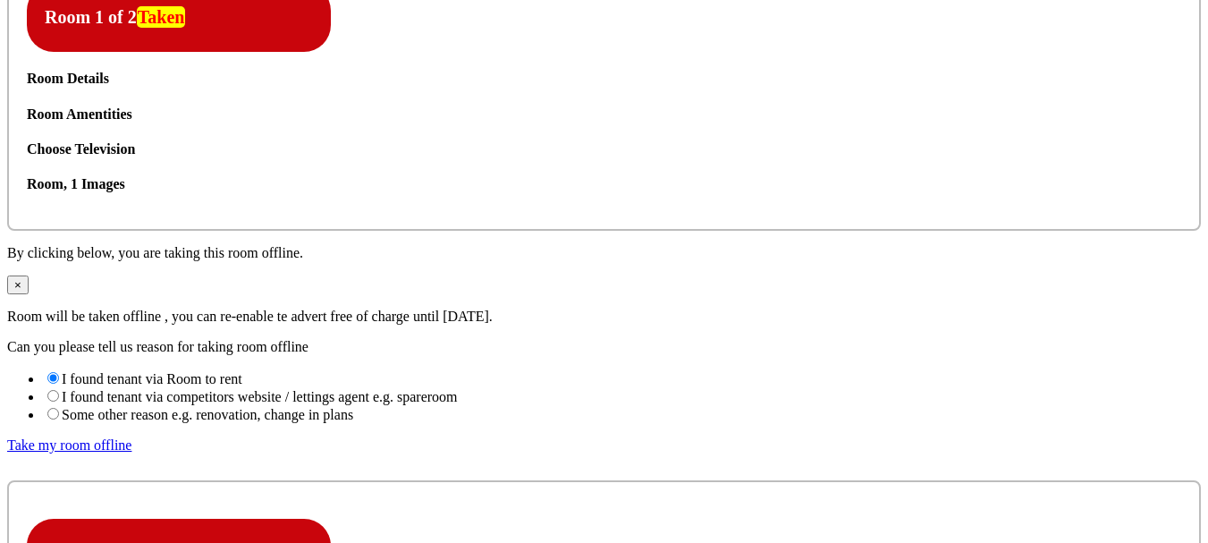
click at [27, 106] on icon at bounding box center [27, 106] width 0 height 0
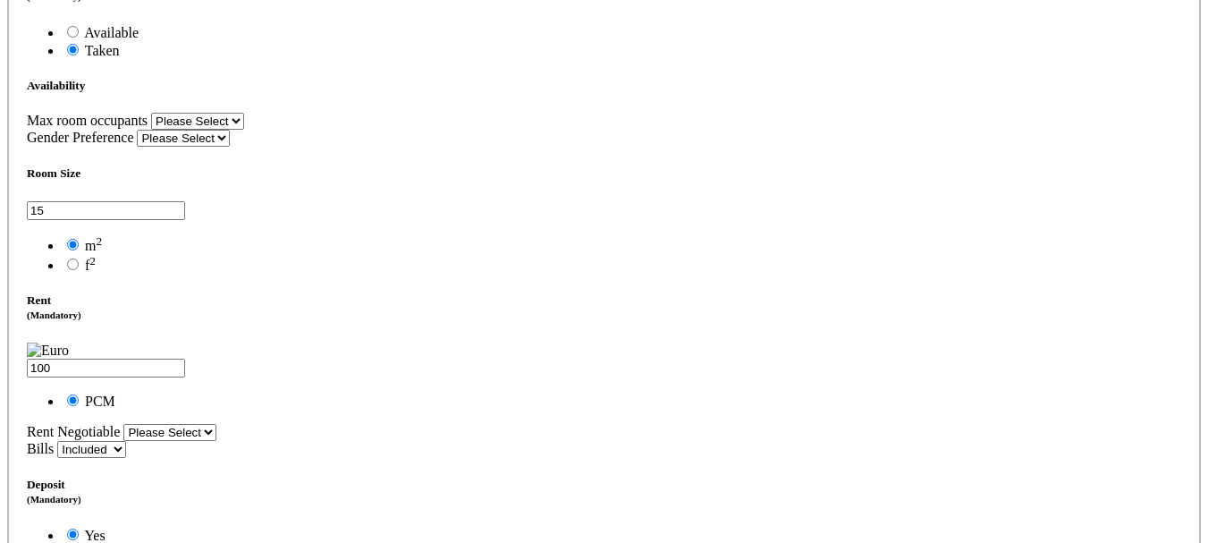
scroll to position [1787, 0]
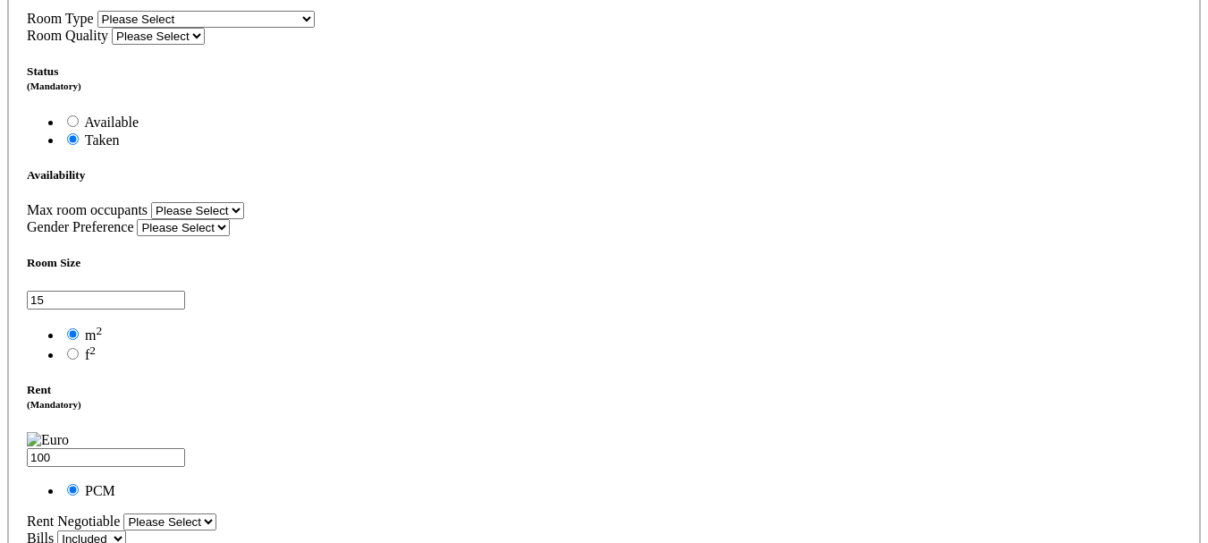
click at [315, 28] on select "Please Select Ensuite Double Bedroom Ensuite Single Bedroom Double Bedroom with…" at bounding box center [205, 19] width 217 height 17
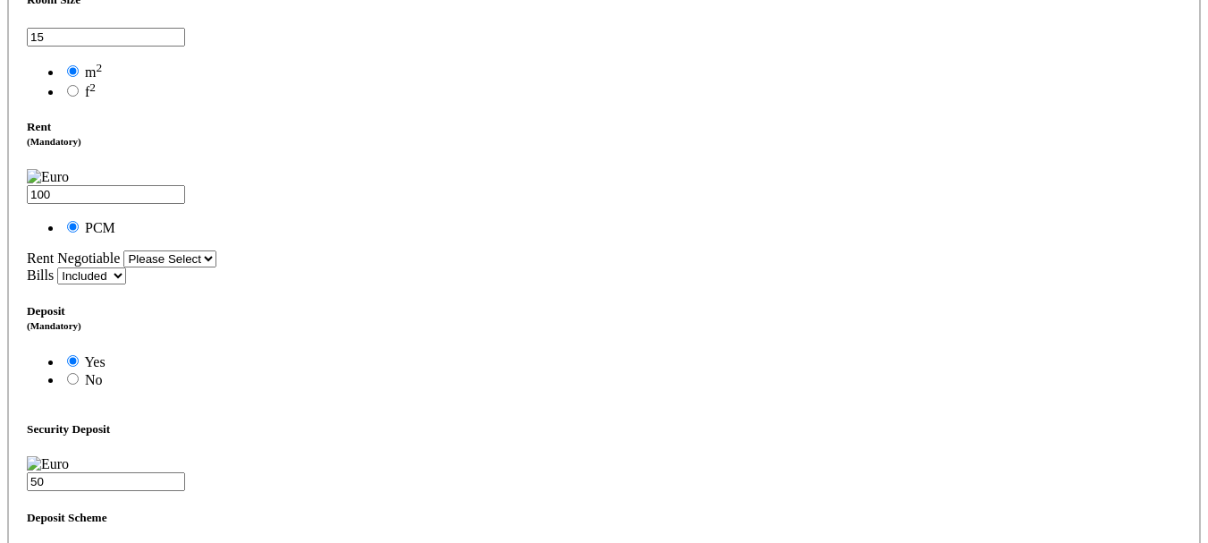
scroll to position [2055, 0]
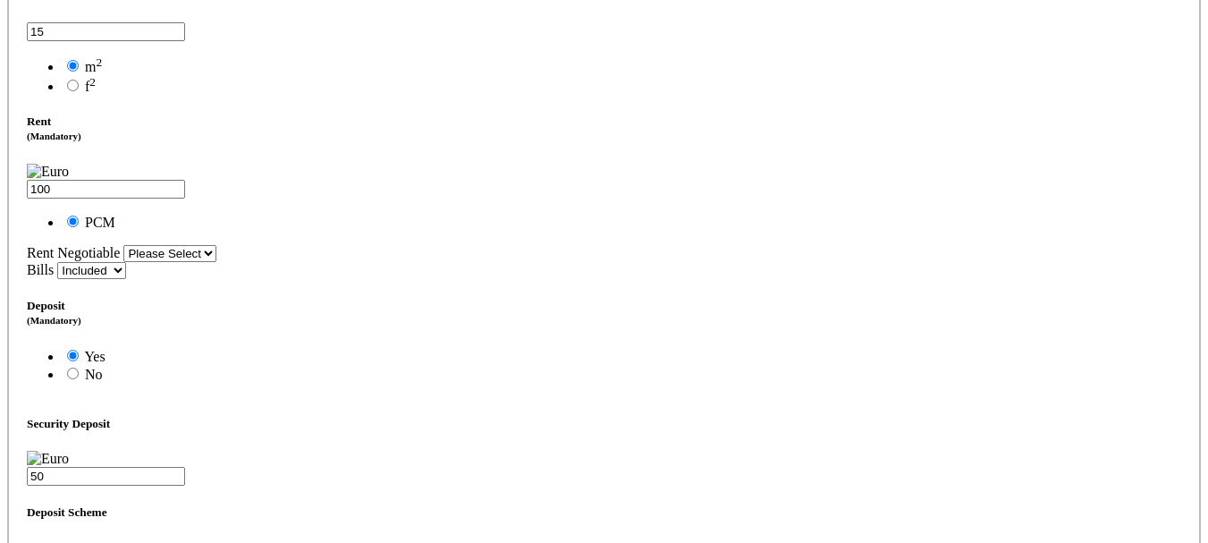
click at [126, 275] on select "Included Excluded" at bounding box center [91, 270] width 69 height 17
click at [126, 262] on select "Included Excluded" at bounding box center [91, 270] width 69 height 17
click at [126, 279] on select "Included Excluded" at bounding box center [91, 270] width 69 height 17
select select "Included"
click at [126, 262] on select "Included Excluded" at bounding box center [91, 270] width 69 height 17
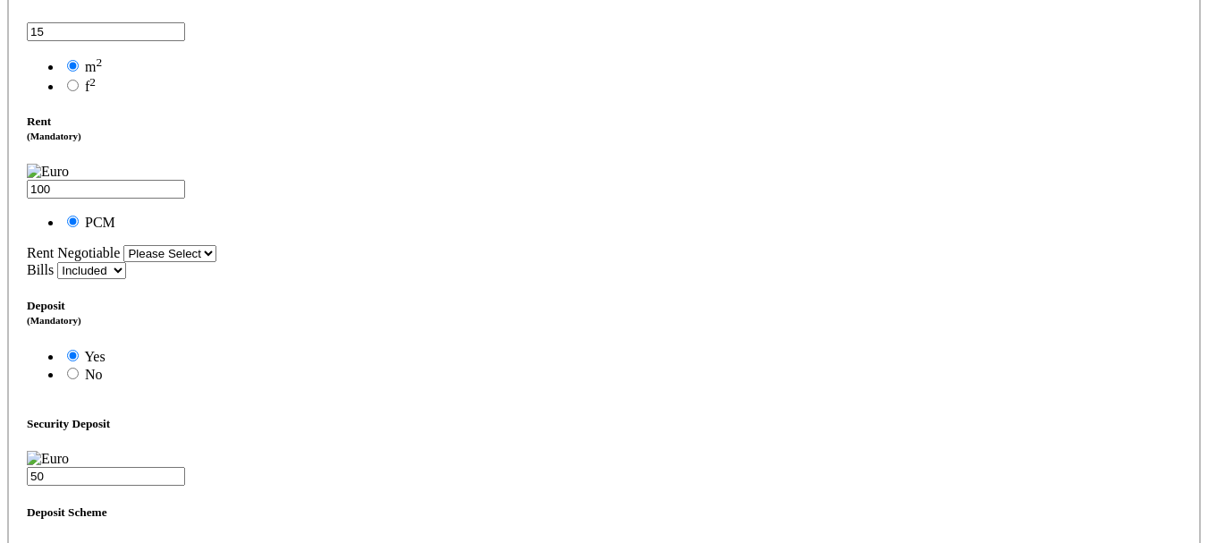
click at [716, 230] on div "Room Size 15 m 2 f 2 Rent 100 PCM" at bounding box center [604, 108] width 1154 height 242
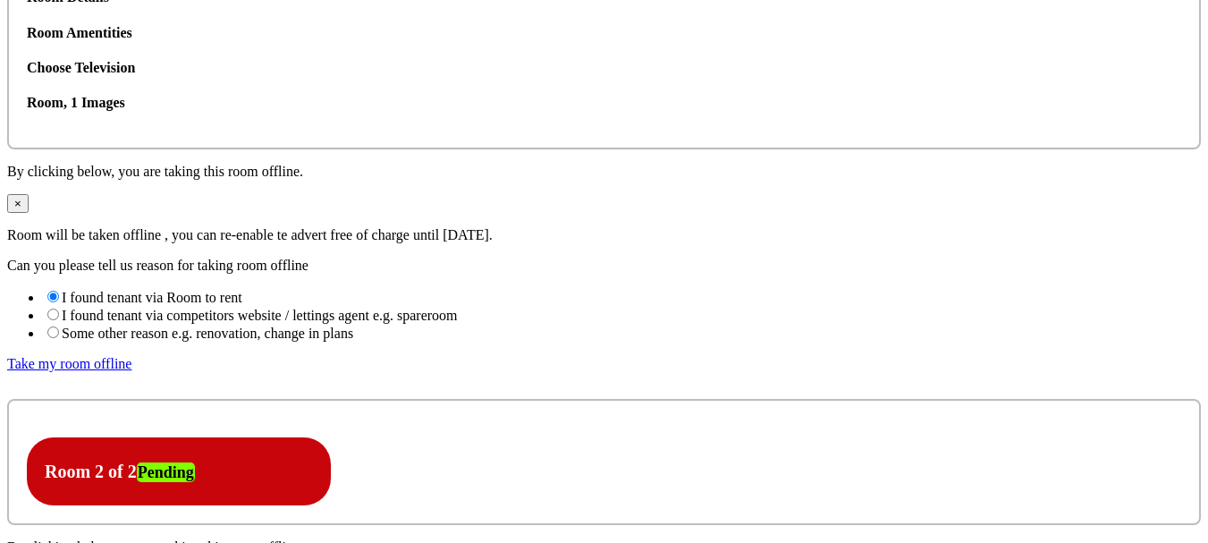
scroll to position [1698, 0]
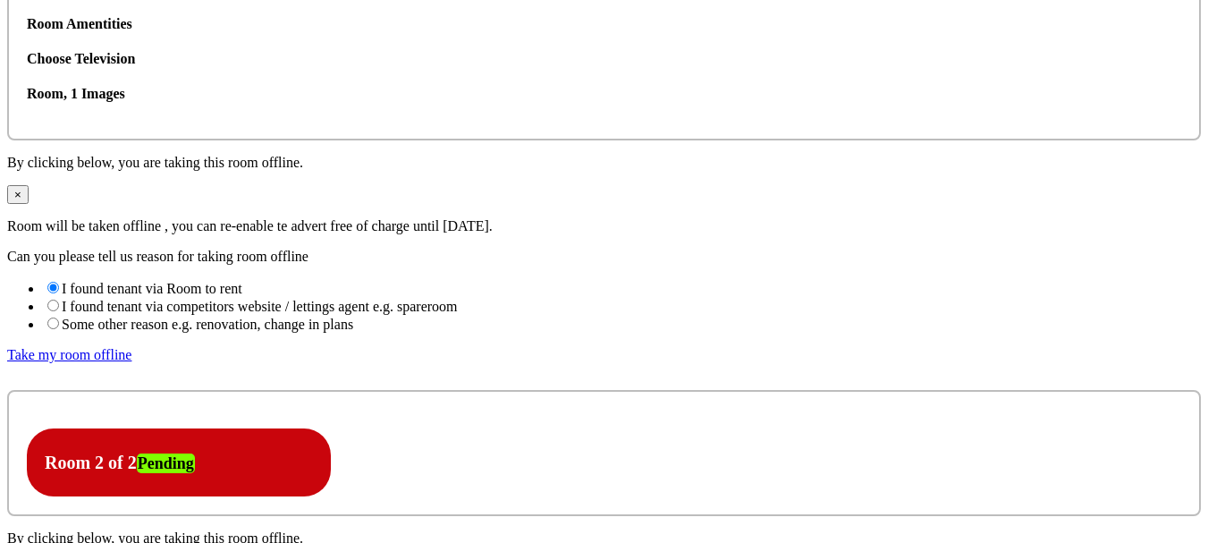
click at [27, 51] on icon at bounding box center [27, 51] width 0 height 0
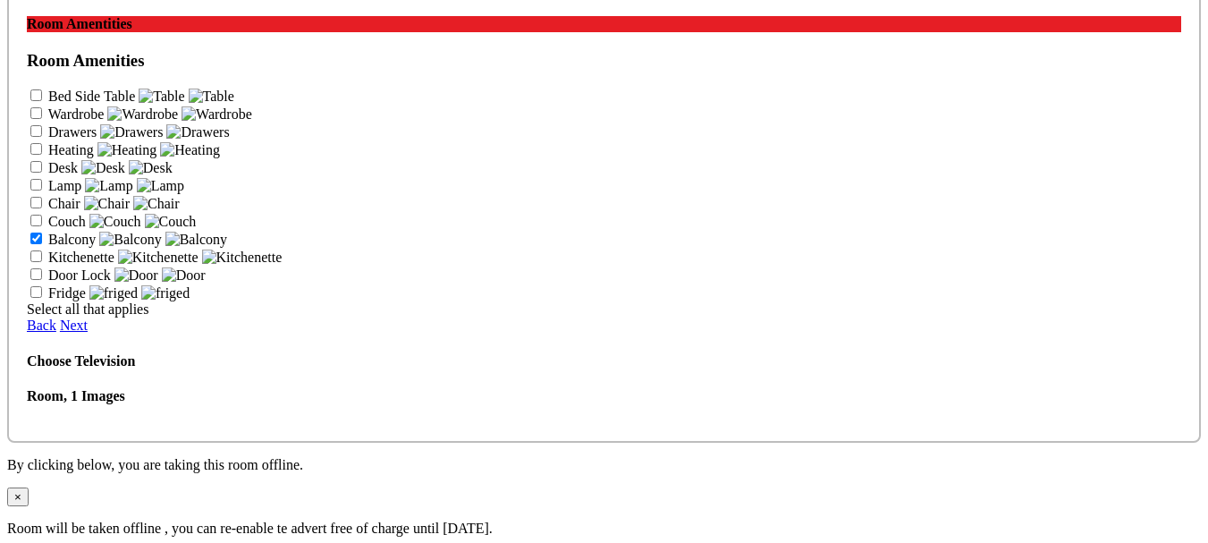
click at [27, 51] on icon at bounding box center [27, 51] width 0 height 0
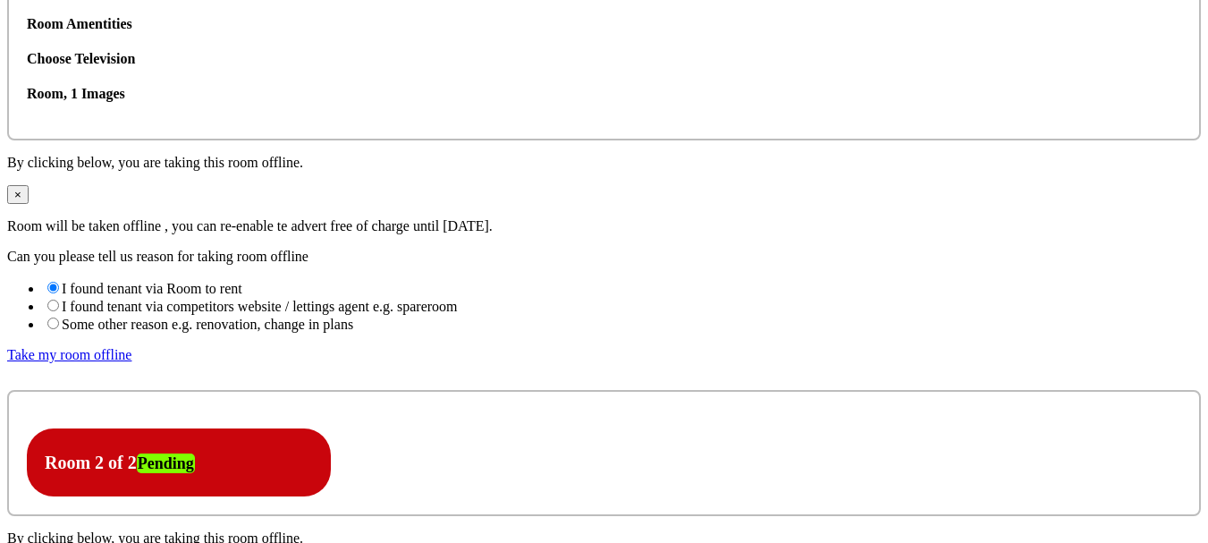
click at [27, 16] on icon at bounding box center [27, 16] width 0 height 0
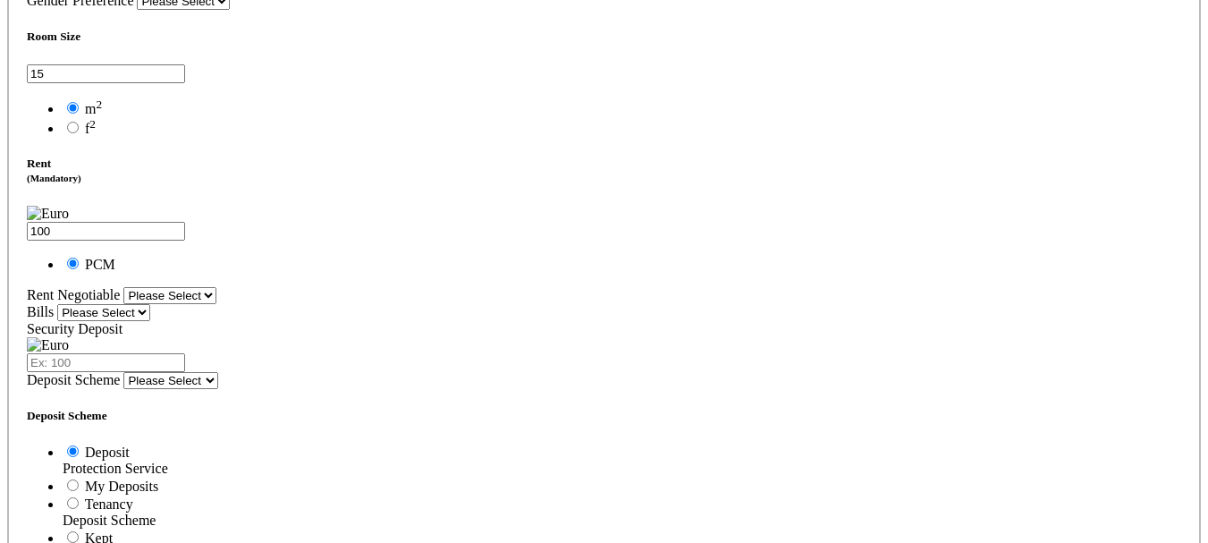
scroll to position [2056, 0]
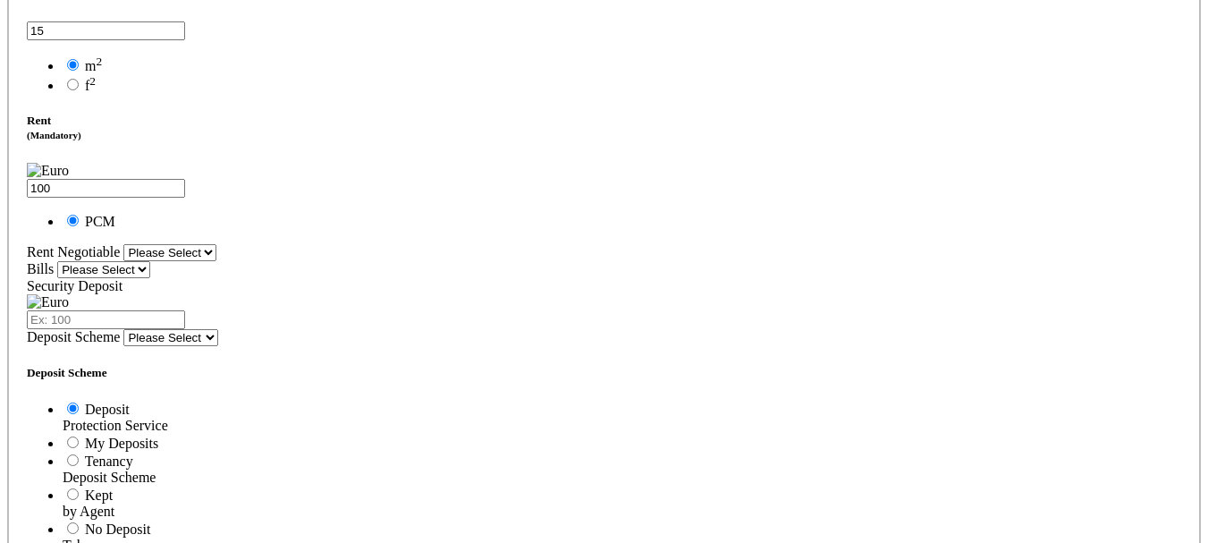
click at [150, 277] on select "Please Select Included Excluded" at bounding box center [103, 269] width 93 height 17
click at [802, 206] on div "Room Size 15 m 2 f 2 Rent 100 PCM" at bounding box center [604, 108] width 1154 height 242
click at [150, 263] on select "Please Select Included Excluded" at bounding box center [103, 269] width 93 height 17
click at [785, 225] on div "Room Size 15 m 2 f 2 Rent 100 PCM" at bounding box center [604, 108] width 1154 height 242
click at [216, 261] on select "Please Select No Yes" at bounding box center [169, 252] width 93 height 17
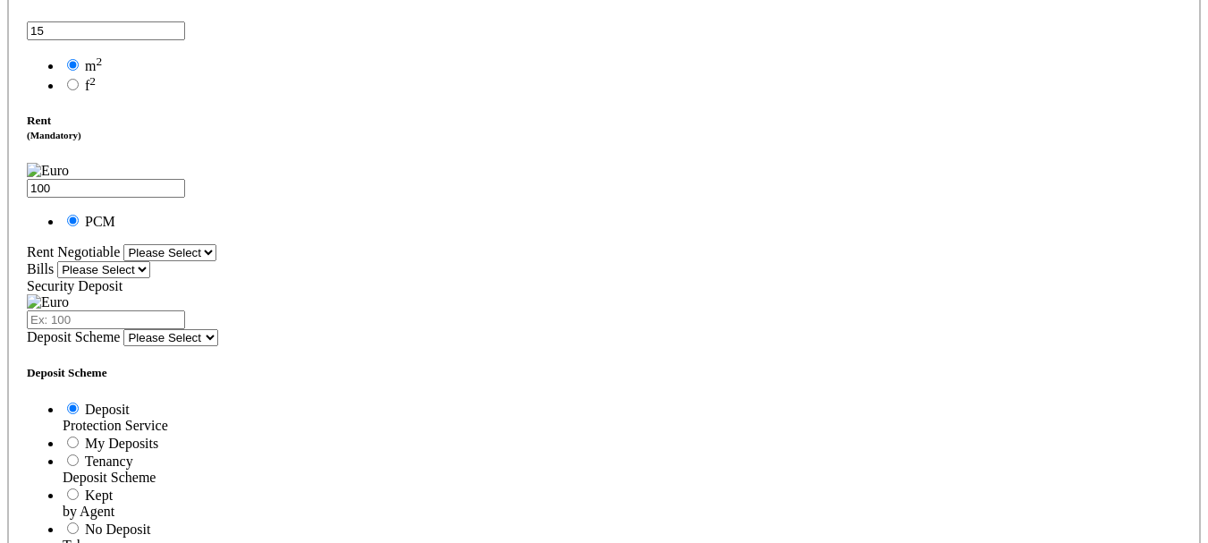
click at [740, 261] on div "Bills Please Select Included Excluded" at bounding box center [604, 269] width 1154 height 17
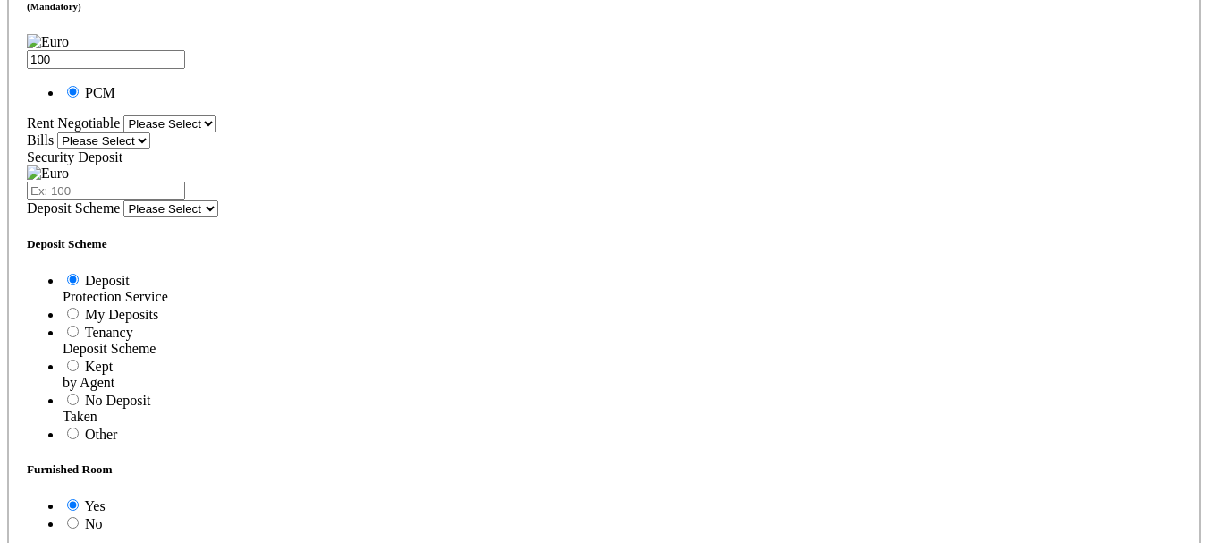
scroll to position [2145, 0]
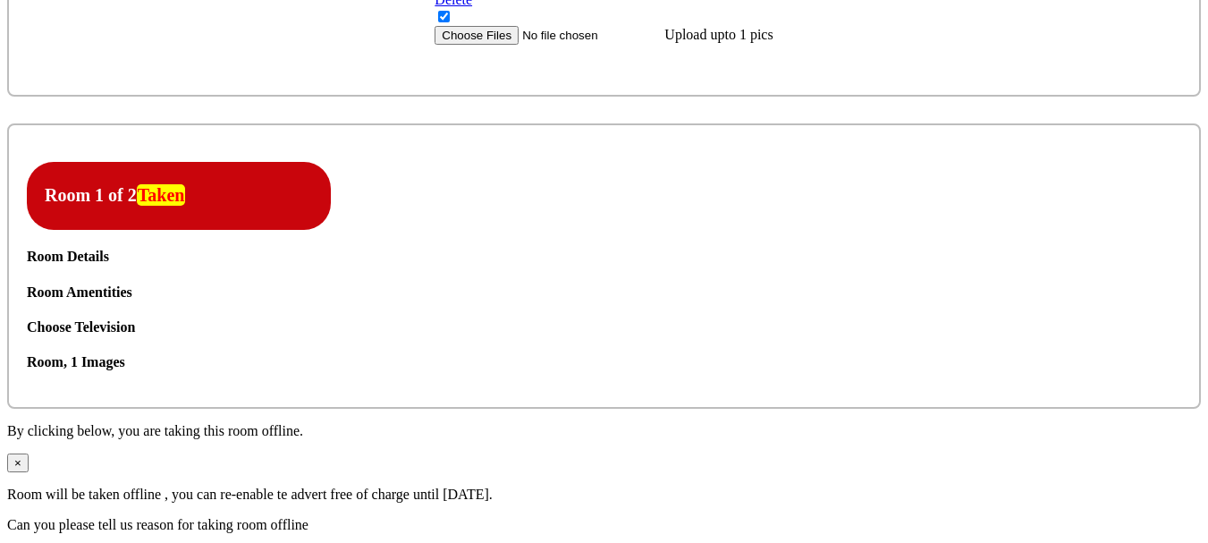
scroll to position [1430, 0]
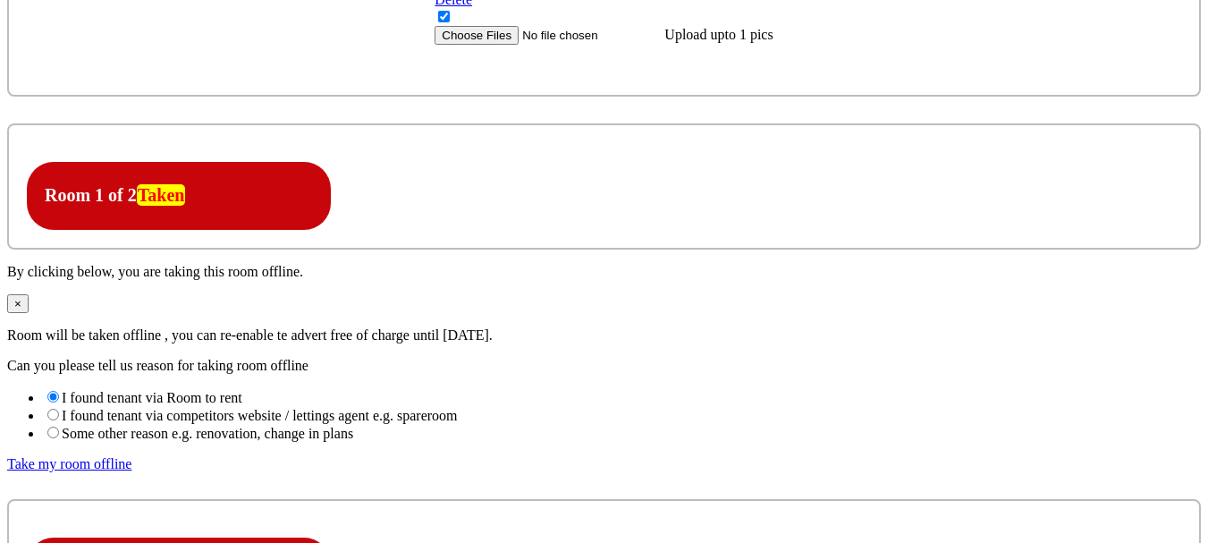
click at [45, 162] on icon at bounding box center [45, 162] width 0 height 0
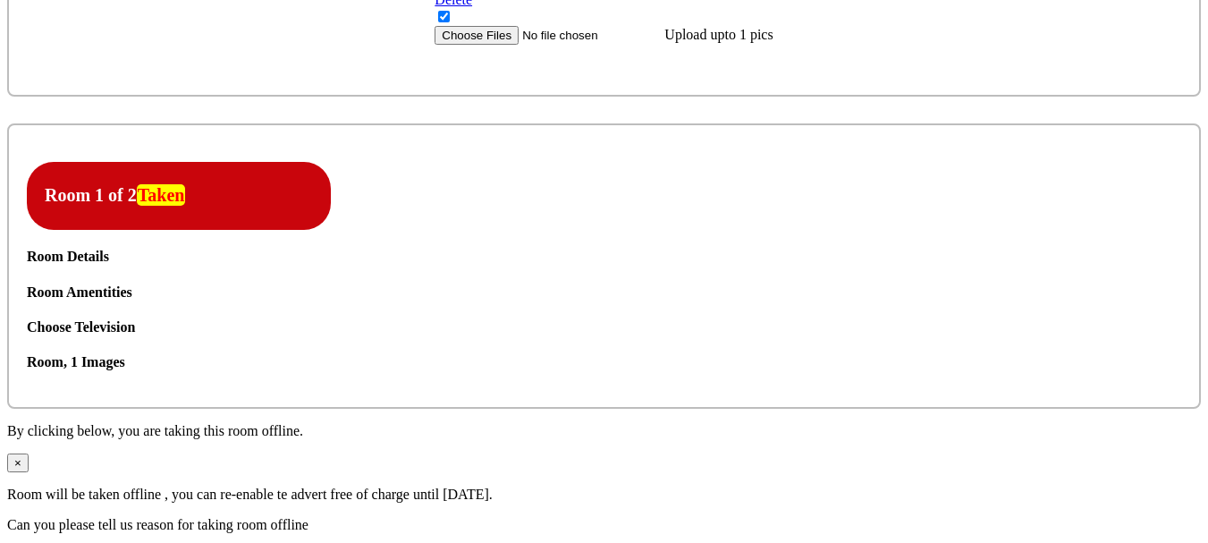
click at [27, 284] on icon at bounding box center [27, 284] width 0 height 0
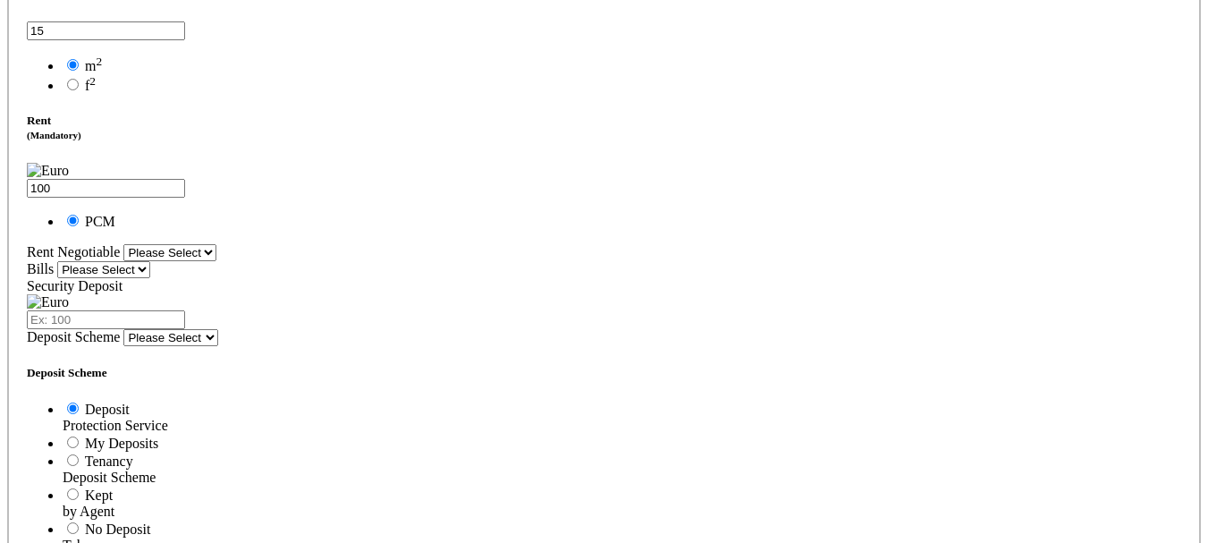
scroll to position [2145, 0]
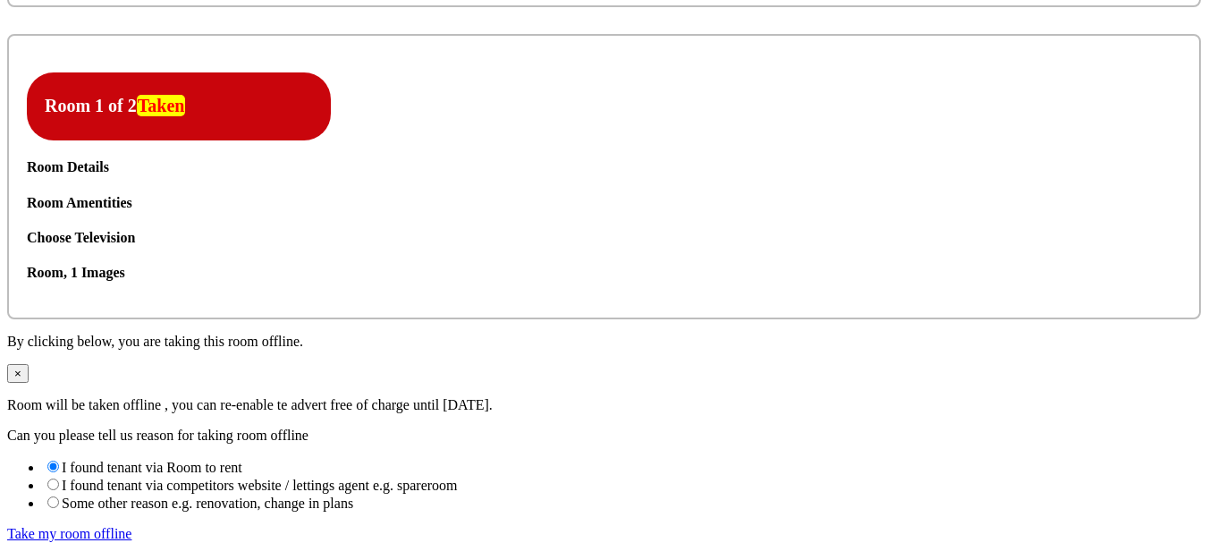
click at [27, 195] on icon at bounding box center [27, 195] width 0 height 0
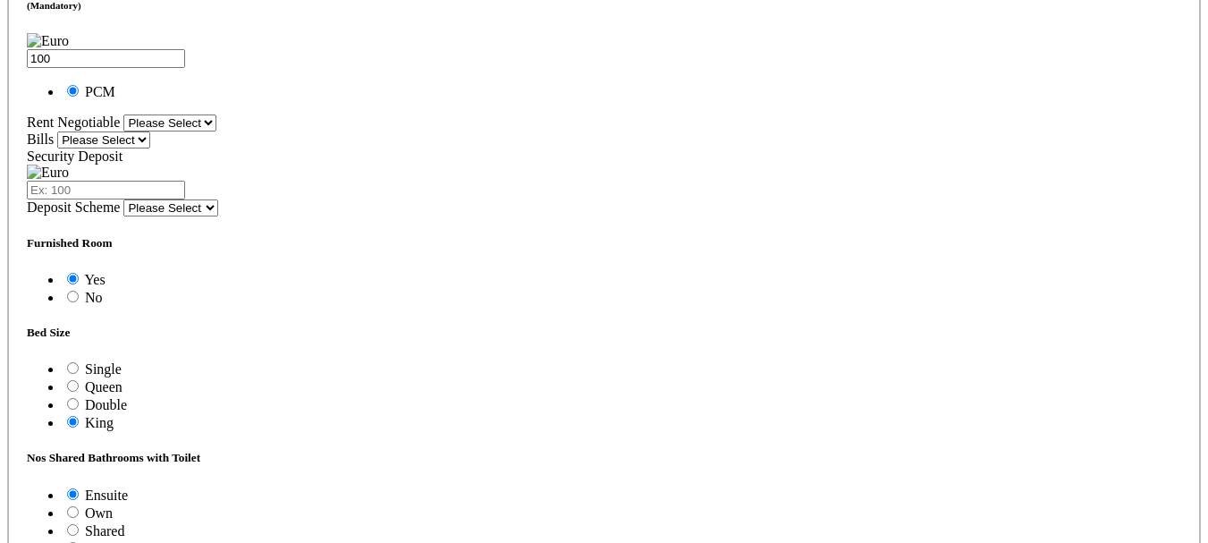
scroll to position [2145, 0]
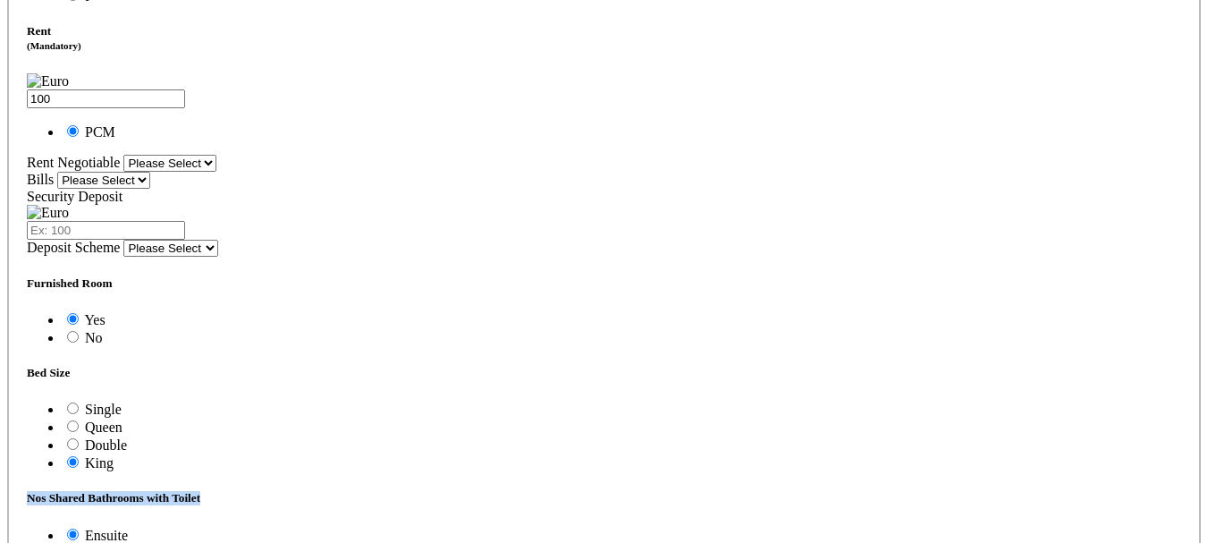
drag, startPoint x: 557, startPoint y: 320, endPoint x: 751, endPoint y: 321, distance: 194.1
click at [751, 491] on h5 "Nos Shared Bathrooms with Toilet" at bounding box center [604, 498] width 1154 height 14
copy h5 "Nos Shared Bathrooms with Toilet"
drag, startPoint x: 128, startPoint y: 317, endPoint x: 97, endPoint y: 320, distance: 31.5
click at [97, 291] on h5 "Furnished Room" at bounding box center [604, 283] width 1154 height 14
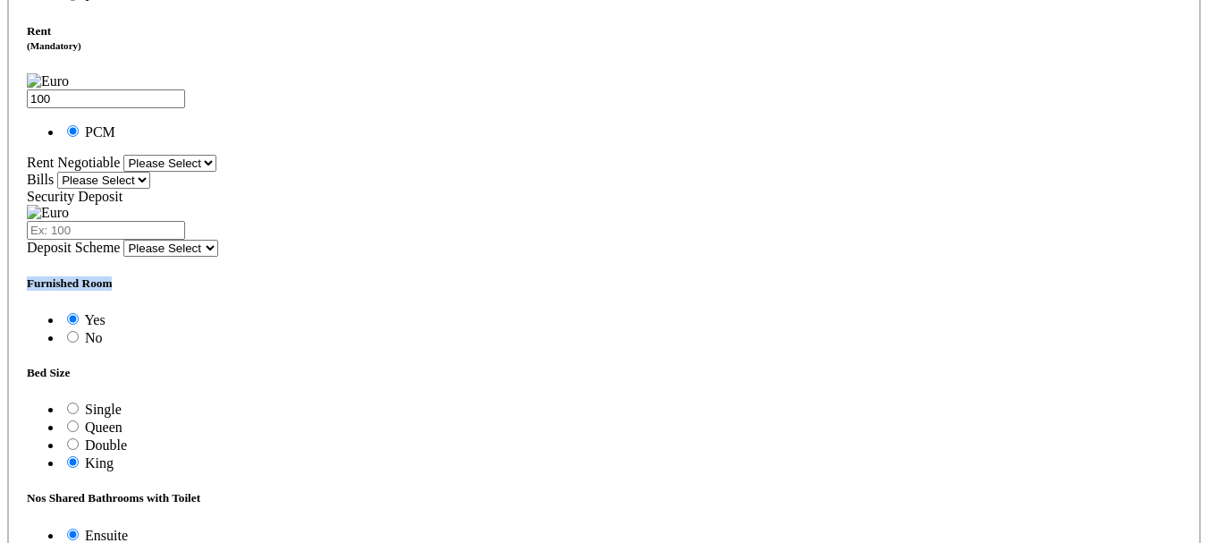
copy h5 "Furnished Room"
drag, startPoint x: 349, startPoint y: 320, endPoint x: 306, endPoint y: 322, distance: 43.0
click at [306, 366] on h5 "Bed Size" at bounding box center [604, 373] width 1154 height 14
click at [342, 337] on div "Furnished Room Yes No Bed Size Single Queen Double King Ensuite" at bounding box center [604, 463] width 1154 height 375
drag, startPoint x: 353, startPoint y: 321, endPoint x: 304, endPoint y: 322, distance: 49.2
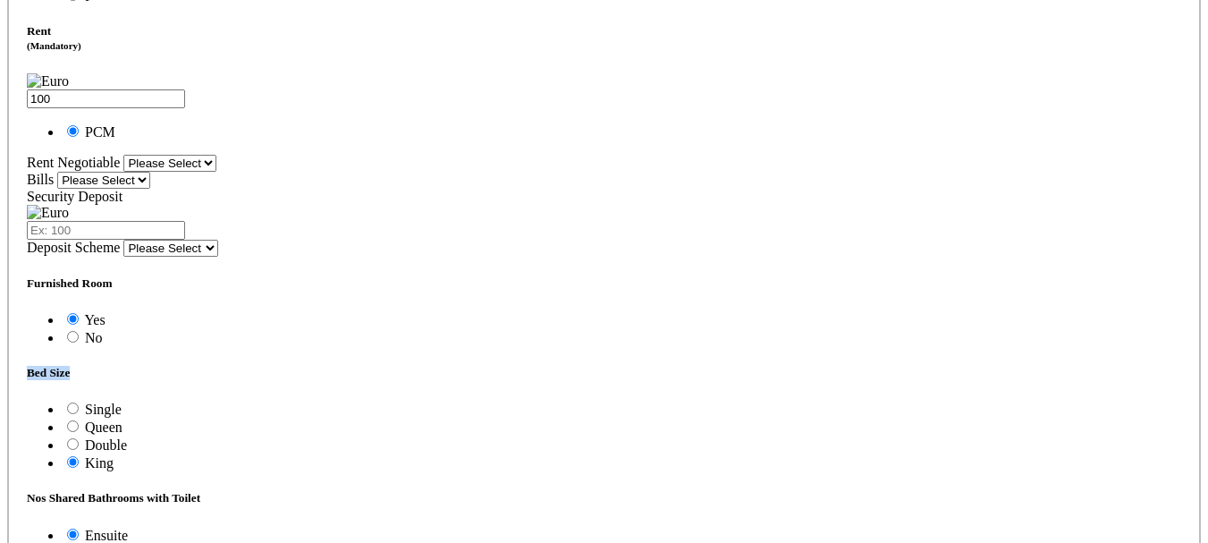
click at [304, 366] on h5 "Bed Size" at bounding box center [604, 373] width 1154 height 14
copy h5 "Bed Size"
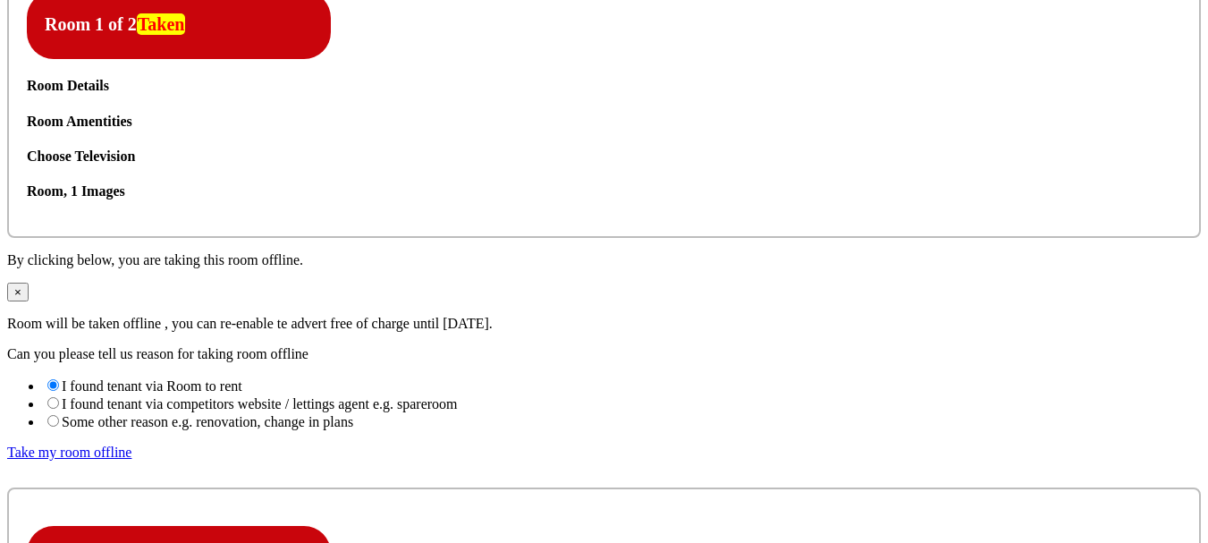
click at [27, 114] on icon at bounding box center [27, 114] width 0 height 0
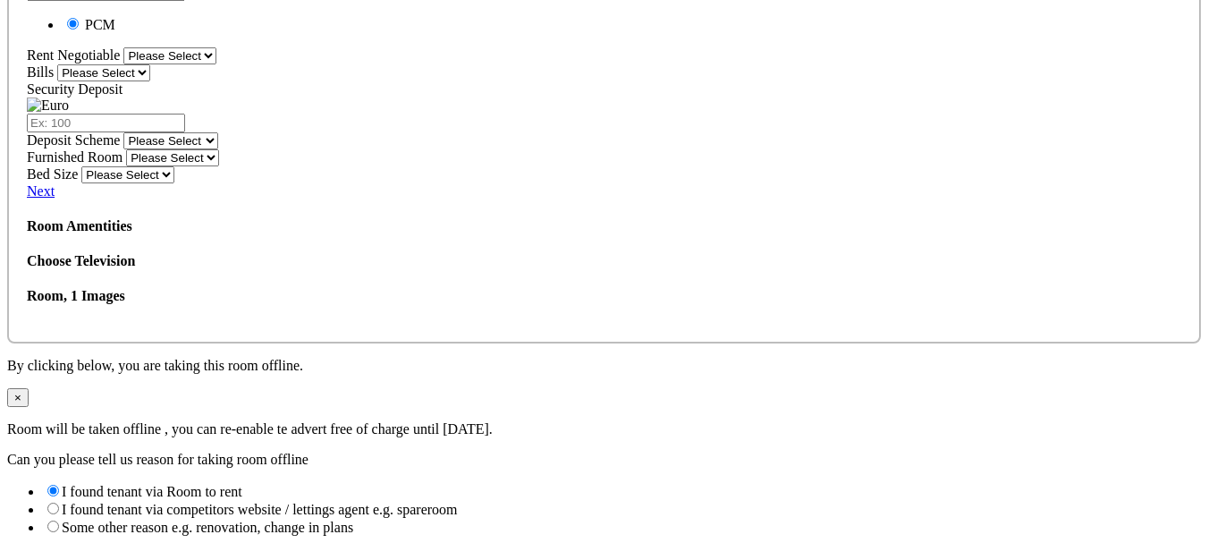
scroll to position [2227, 0]
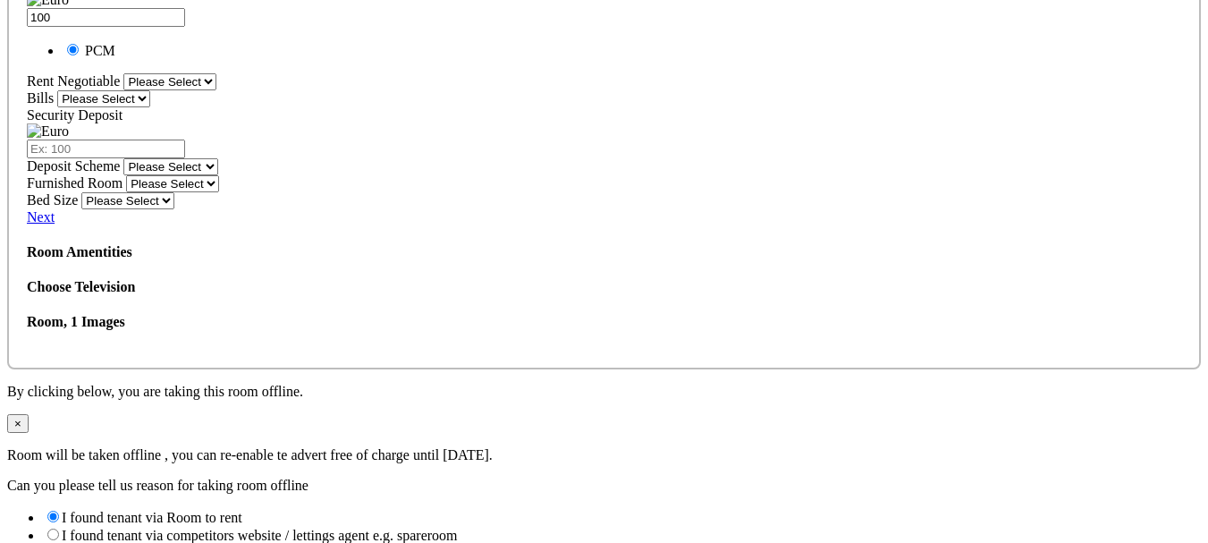
click at [27, 279] on icon at bounding box center [27, 279] width 0 height 0
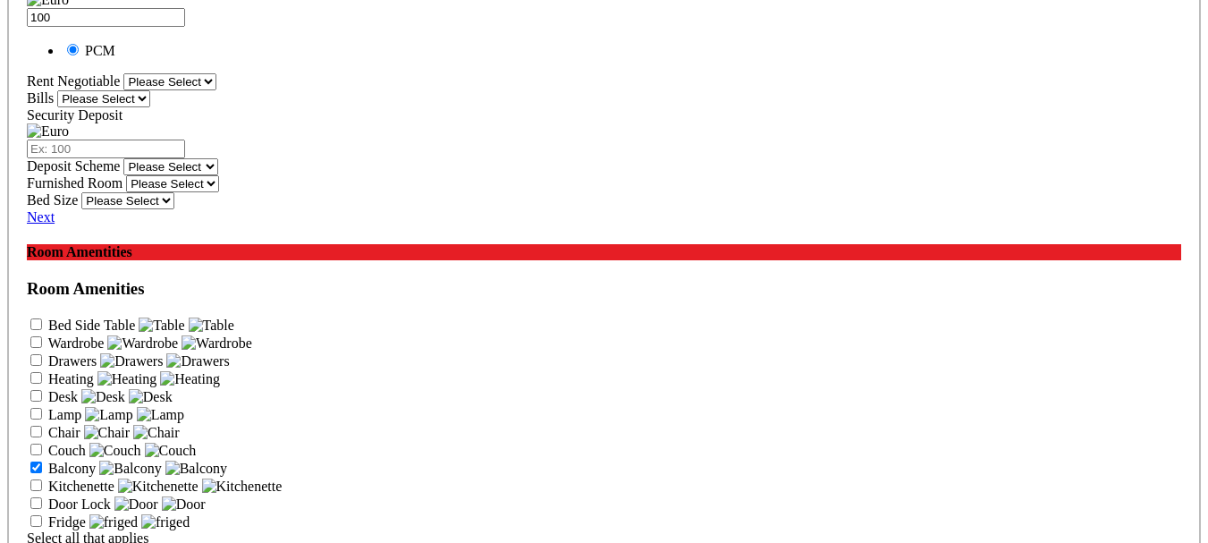
click at [27, 279] on icon at bounding box center [27, 279] width 0 height 0
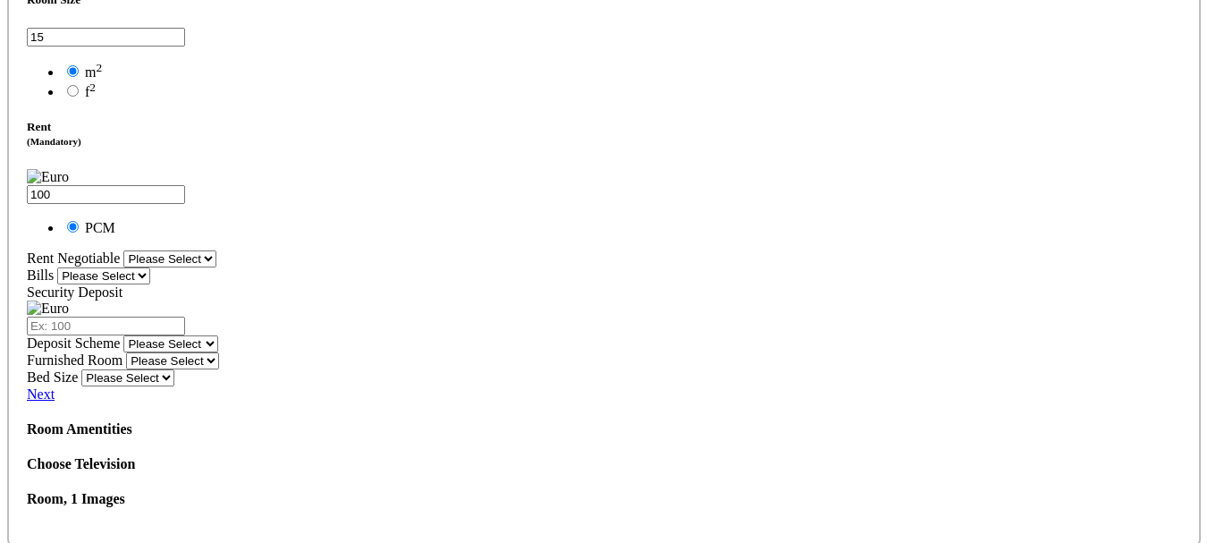
scroll to position [2048, 0]
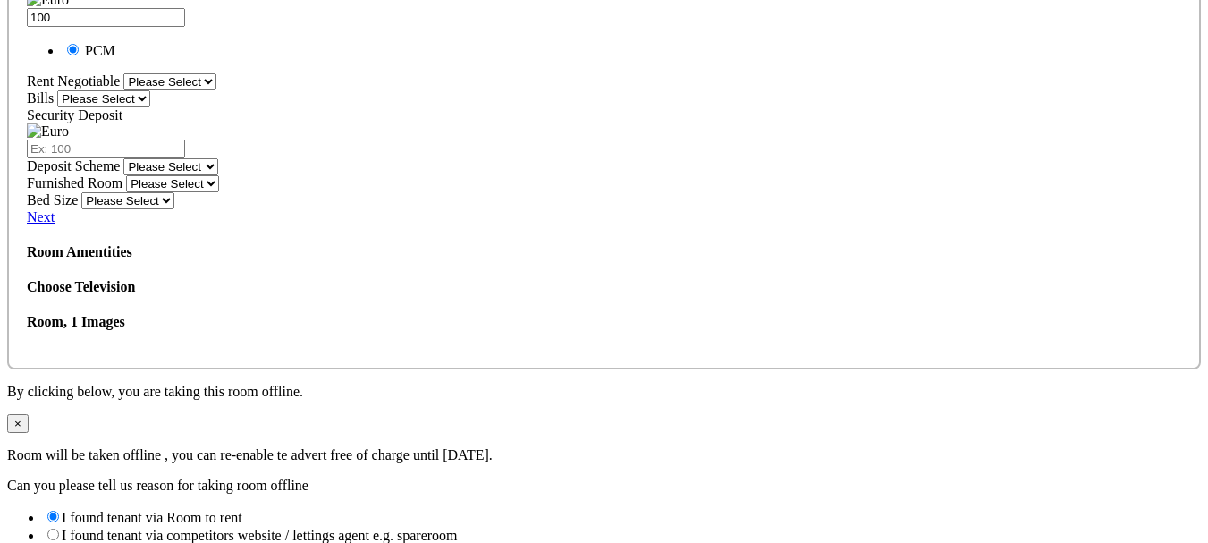
click at [55, 224] on link "Next" at bounding box center [41, 216] width 28 height 15
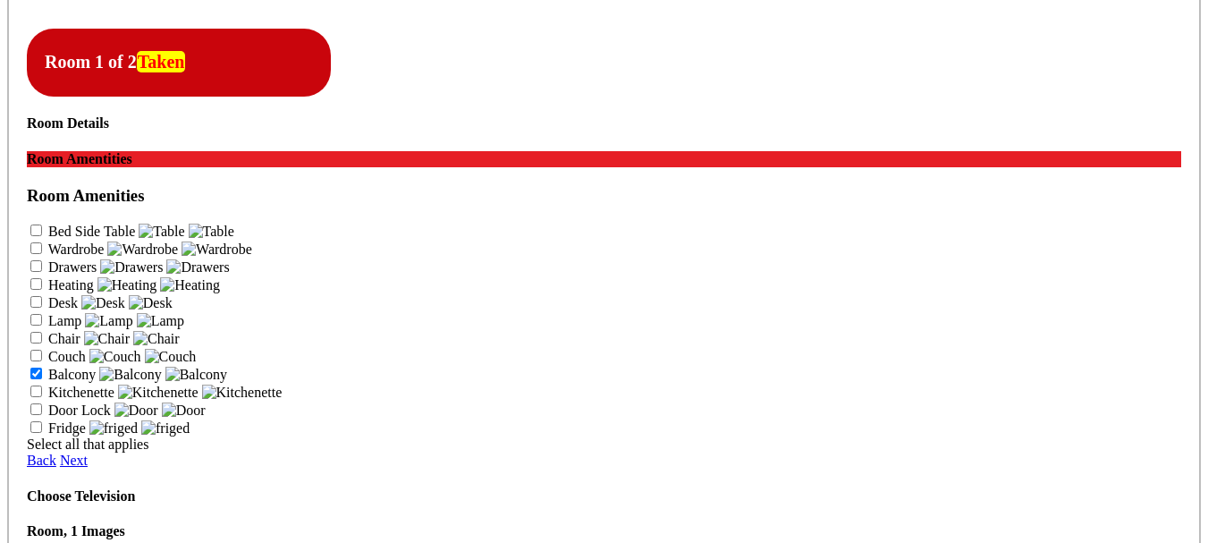
scroll to position [1676, 0]
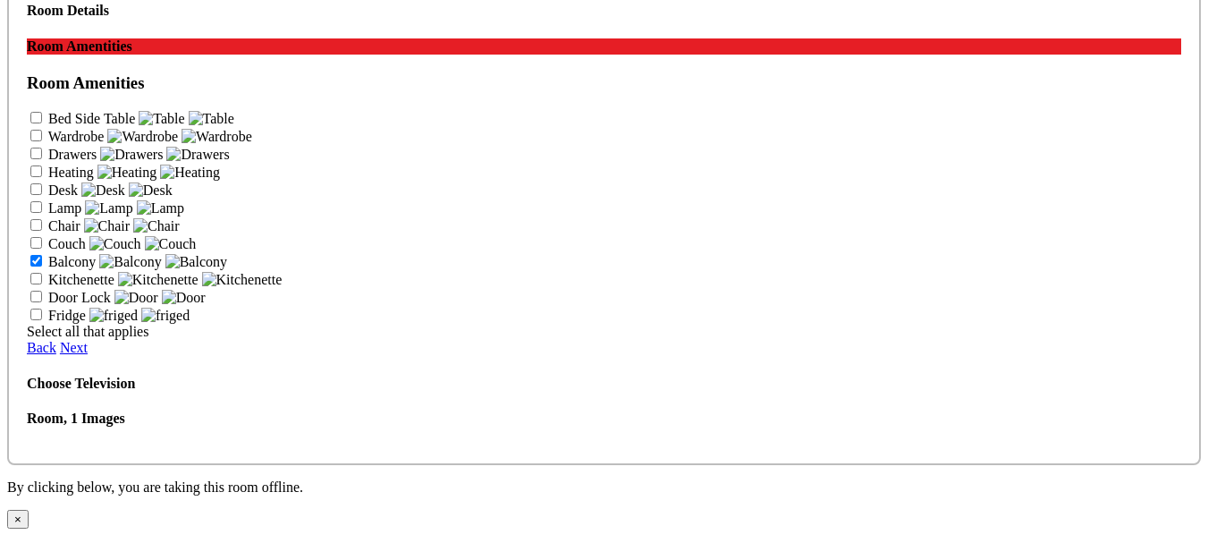
click at [27, 73] on icon at bounding box center [27, 73] width 0 height 0
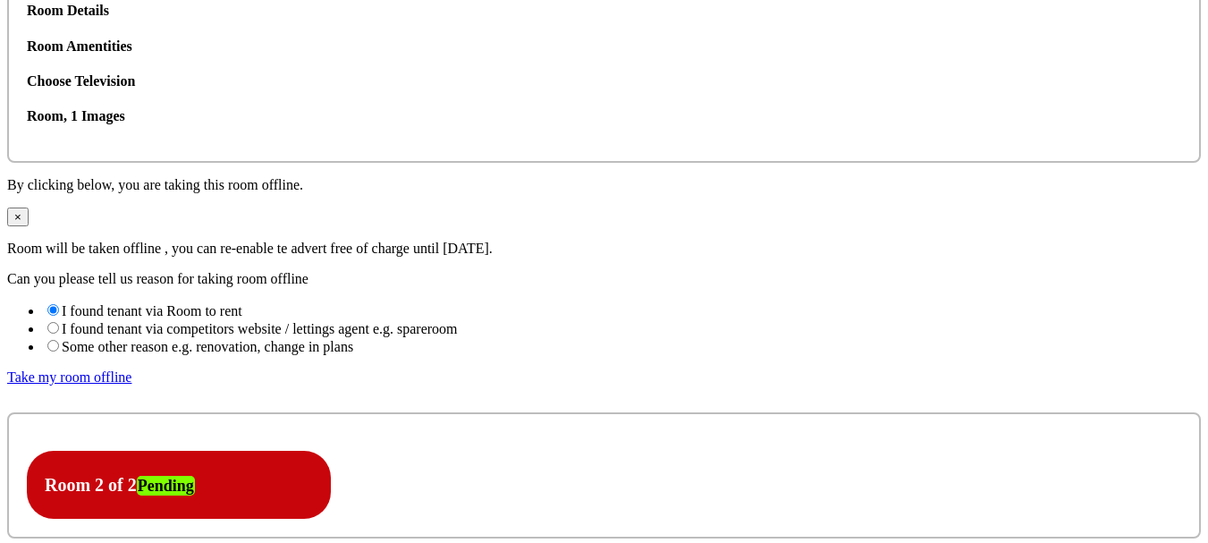
click at [27, 38] on icon at bounding box center [27, 38] width 0 height 0
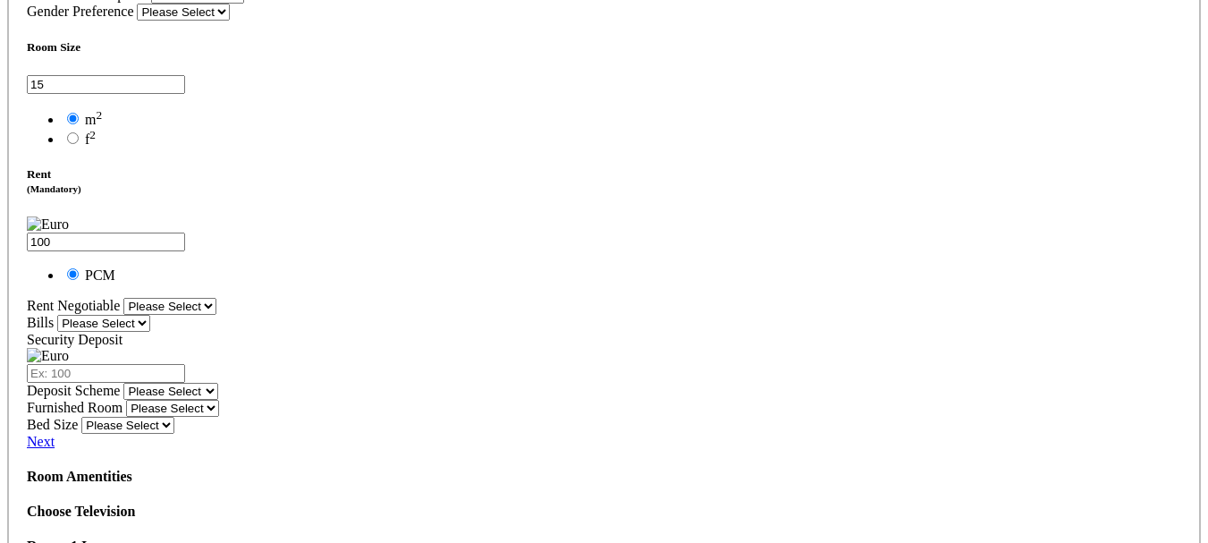
scroll to position [2033, 0]
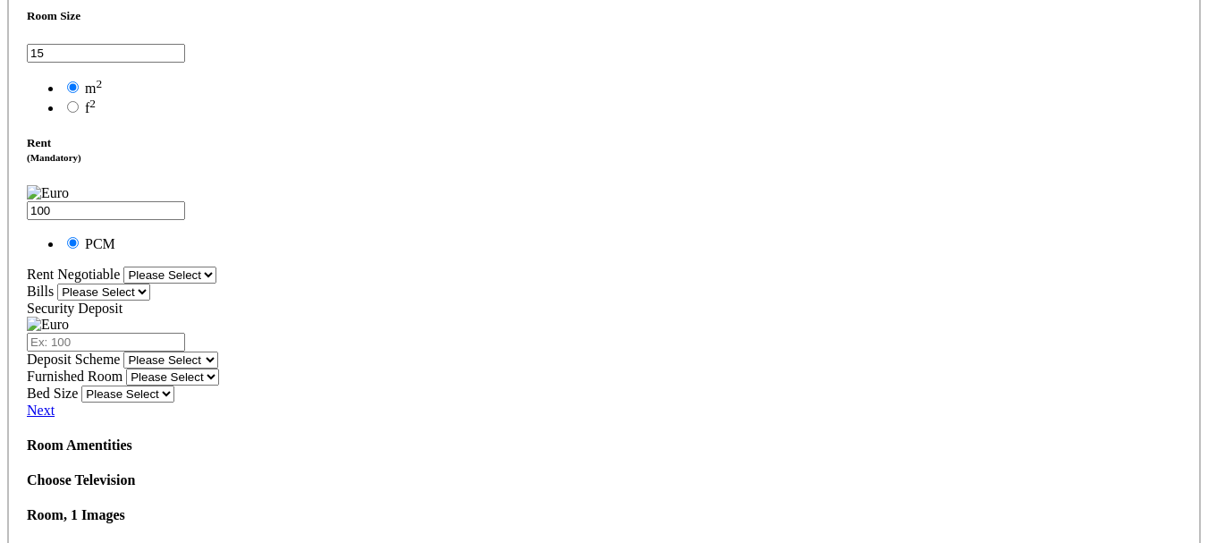
click at [218, 368] on select "Please Select My Deposits Kept by Agent" at bounding box center [170, 359] width 95 height 17
click at [594, 351] on div "Security Deposit" at bounding box center [604, 325] width 1154 height 51
click at [218, 362] on select "Please Select My Deposits Kept by Agent" at bounding box center [170, 359] width 95 height 17
click at [571, 351] on div "Security Deposit" at bounding box center [604, 325] width 1154 height 51
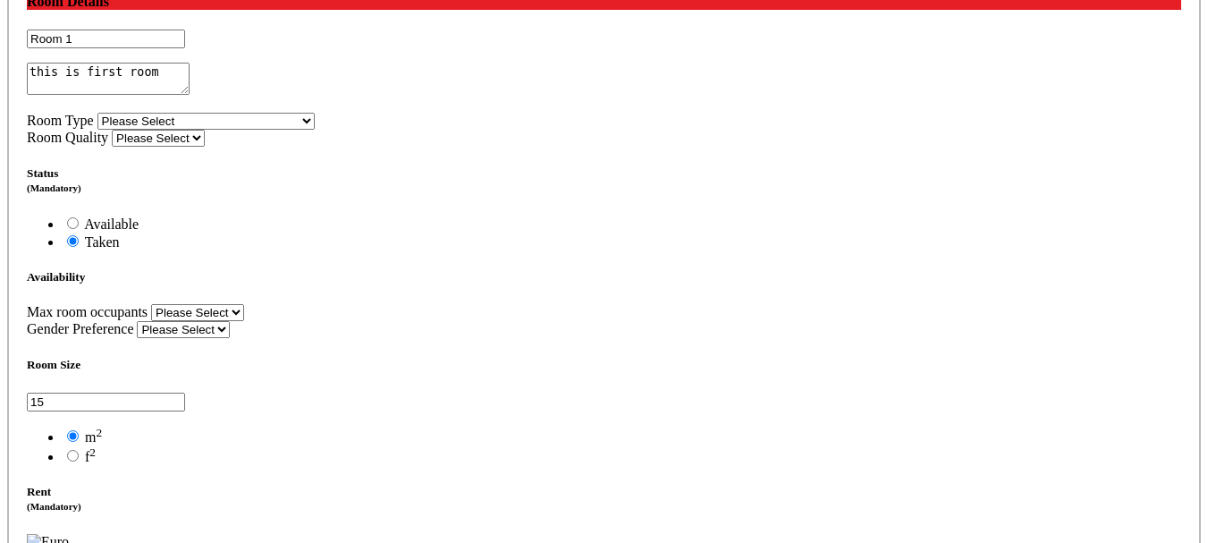
scroll to position [1676, 0]
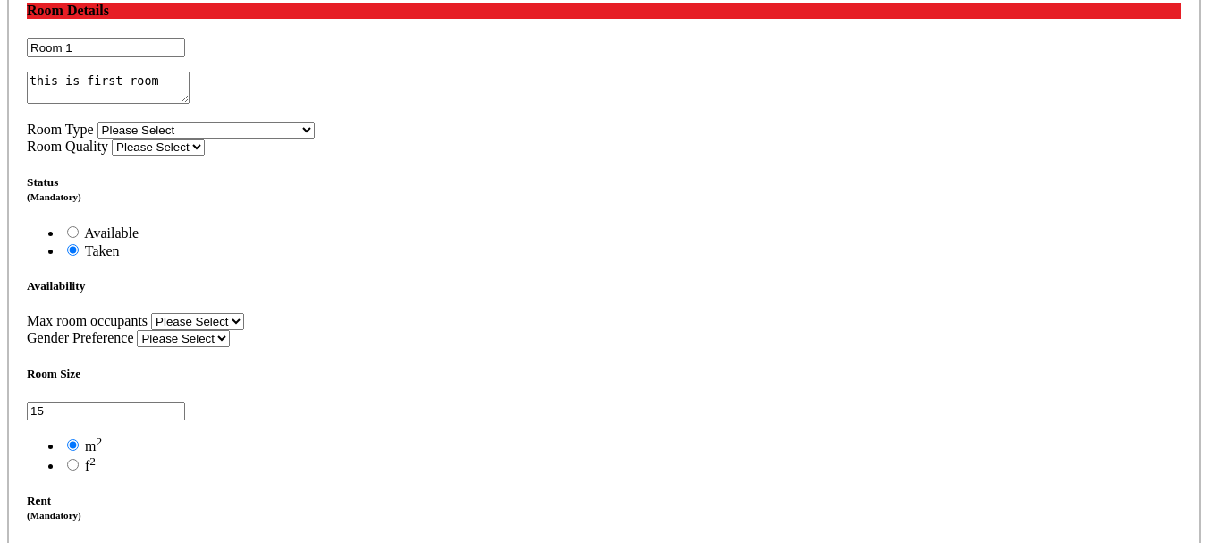
click at [190, 104] on textarea "this is first room" at bounding box center [108, 88] width 163 height 32
click at [284, 57] on div "Room 1" at bounding box center [604, 47] width 1154 height 19
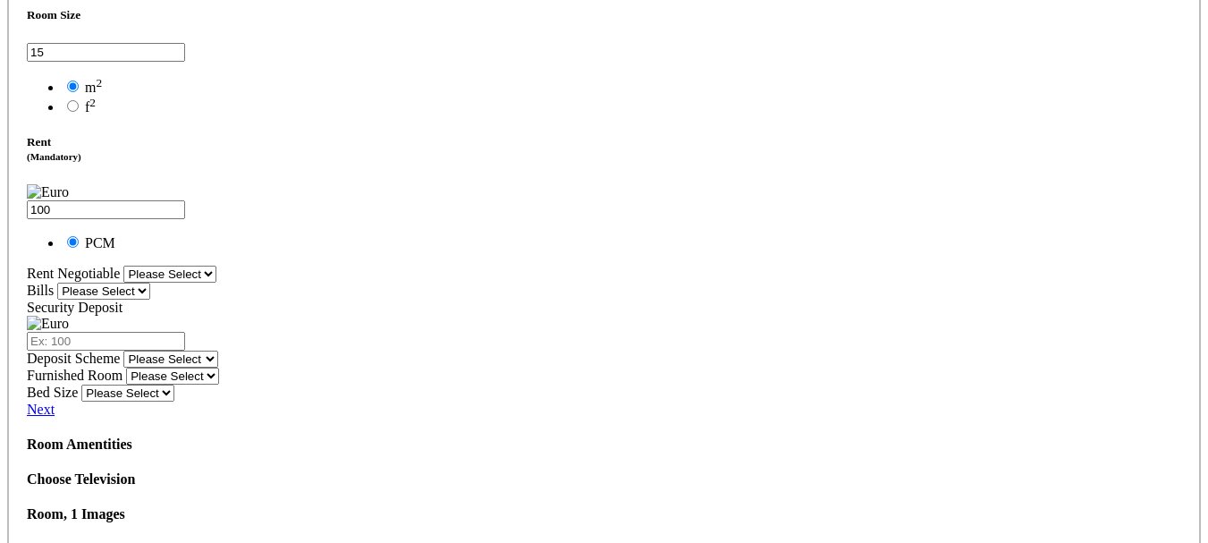
scroll to position [2033, 0]
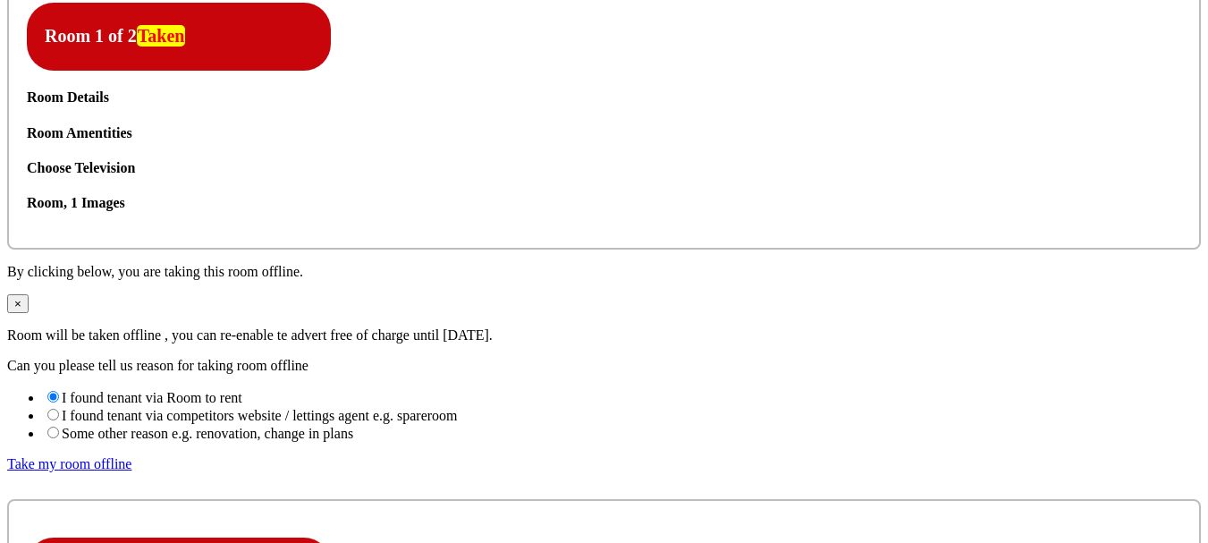
click at [27, 125] on icon at bounding box center [27, 125] width 0 height 0
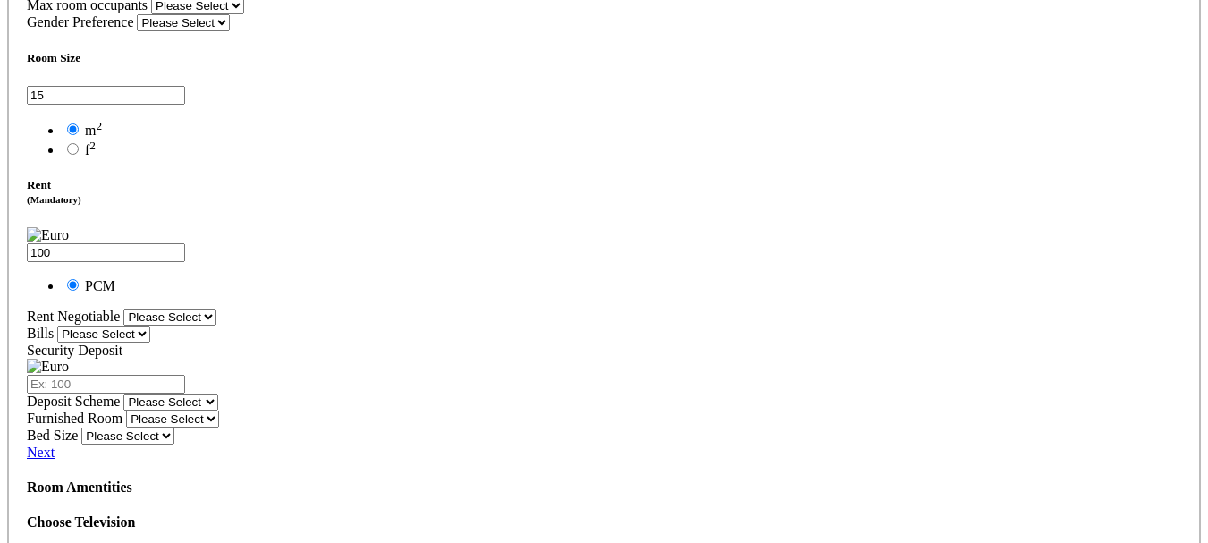
scroll to position [2036, 0]
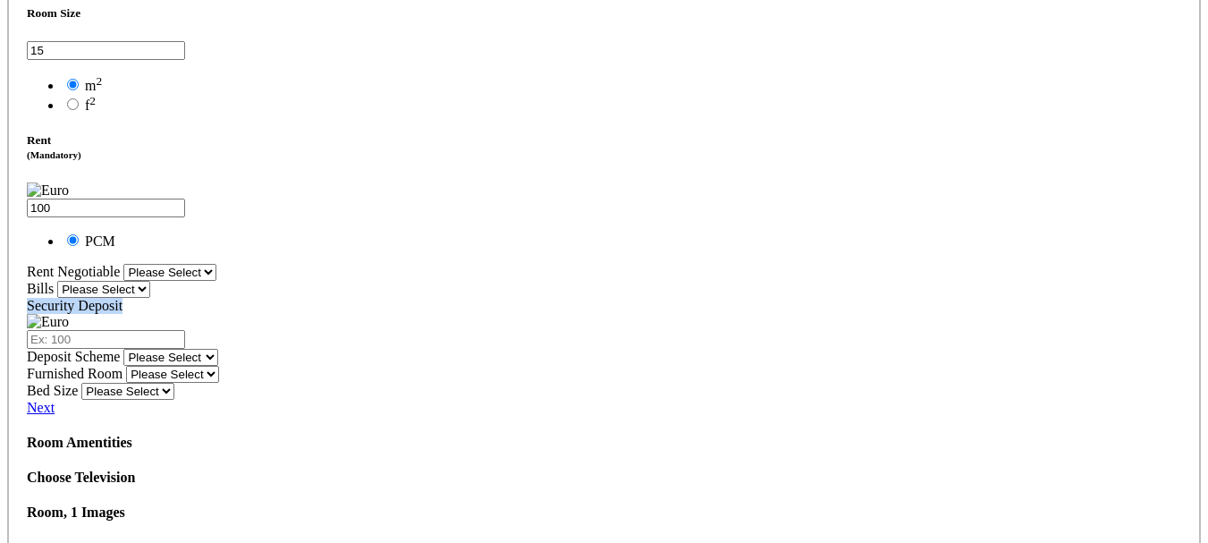
drag, startPoint x: 197, startPoint y: 350, endPoint x: 99, endPoint y: 349, distance: 97.5
click at [99, 349] on div "Security Deposit" at bounding box center [604, 323] width 1154 height 51
copy label "Security Deposit"
click at [419, 349] on div at bounding box center [604, 331] width 1154 height 35
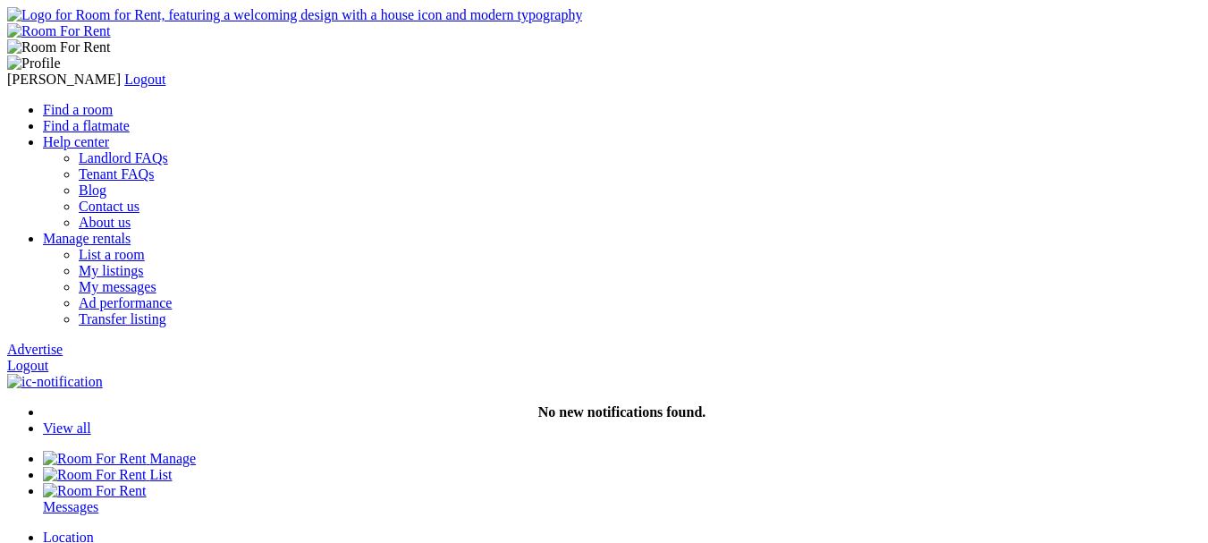
scroll to position [1414, 0]
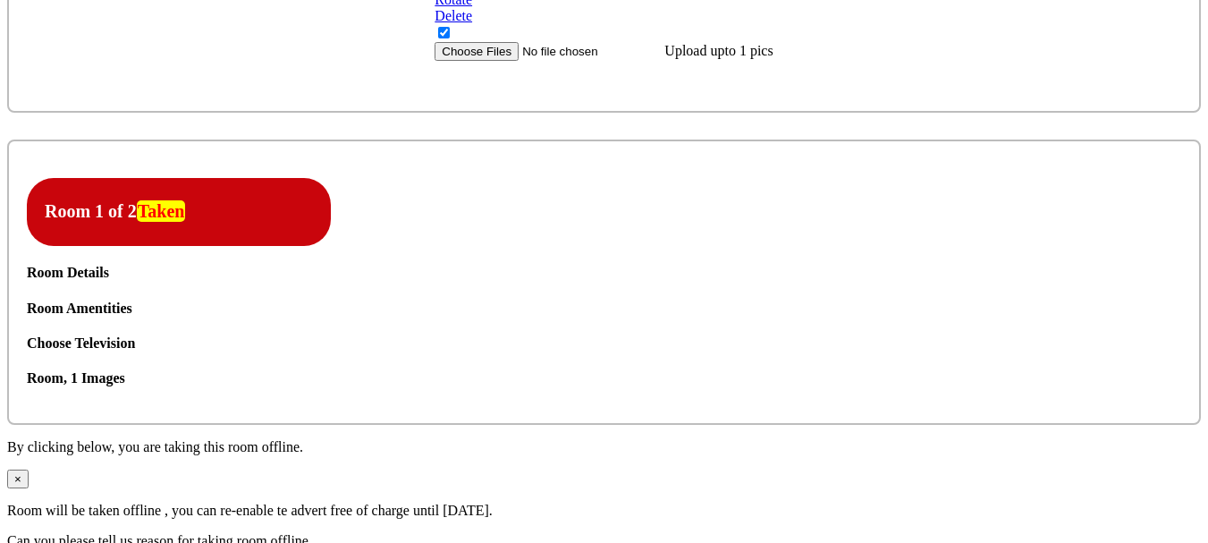
click at [95, 246] on div "Room 1 of 2 Taken" at bounding box center [179, 212] width 304 height 68
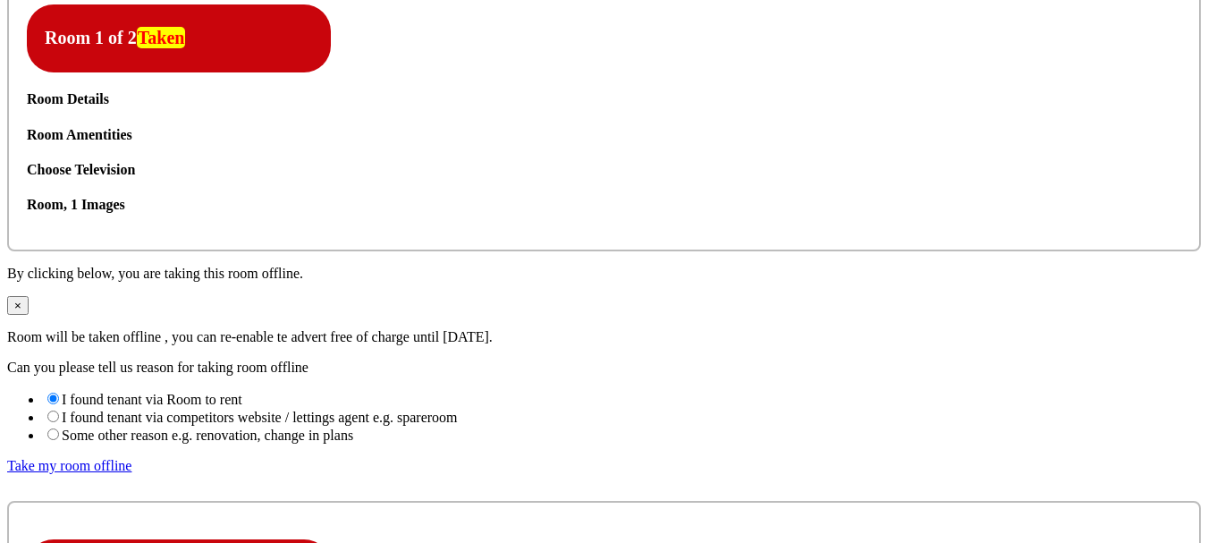
scroll to position [1593, 0]
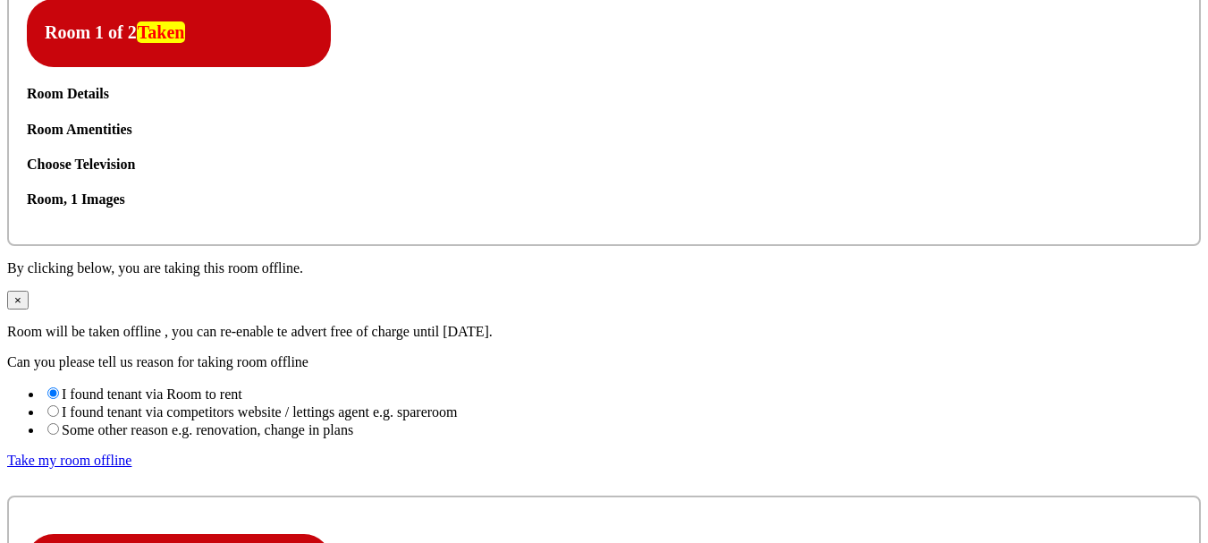
click at [883, 102] on div "Room Details" at bounding box center [604, 94] width 1154 height 16
click at [27, 122] on icon at bounding box center [27, 122] width 0 height 0
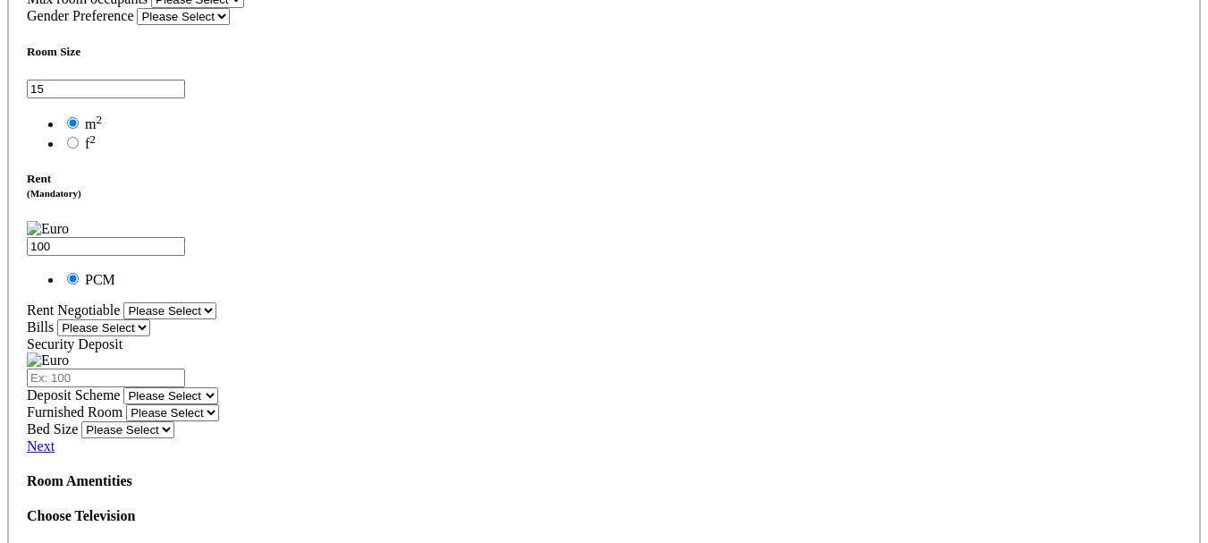
scroll to position [2129, 0]
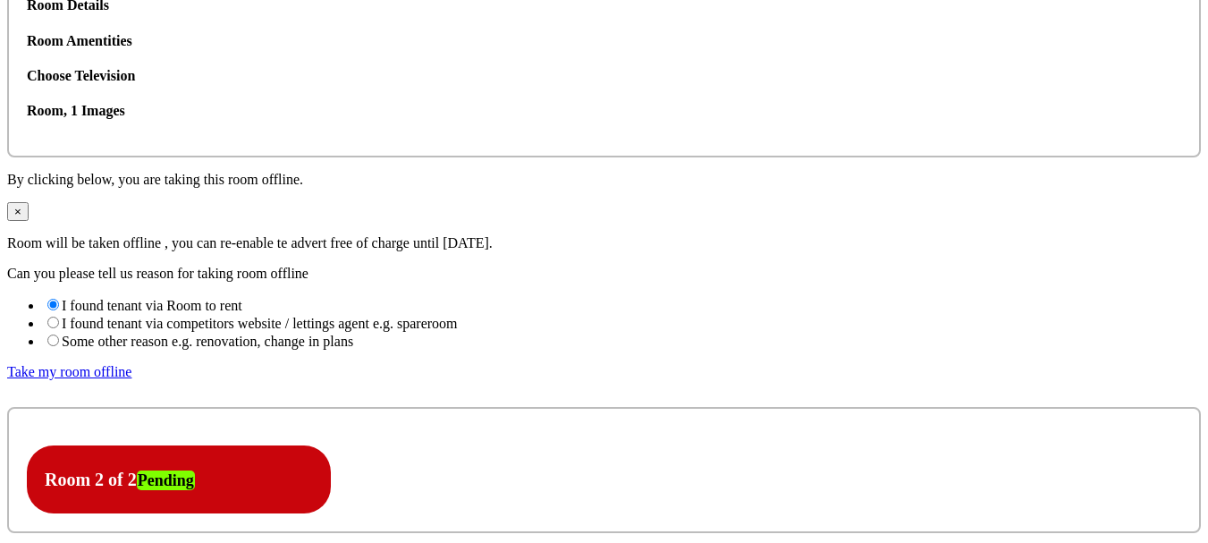
scroll to position [1682, 0]
click at [27, 32] on icon at bounding box center [27, 32] width 0 height 0
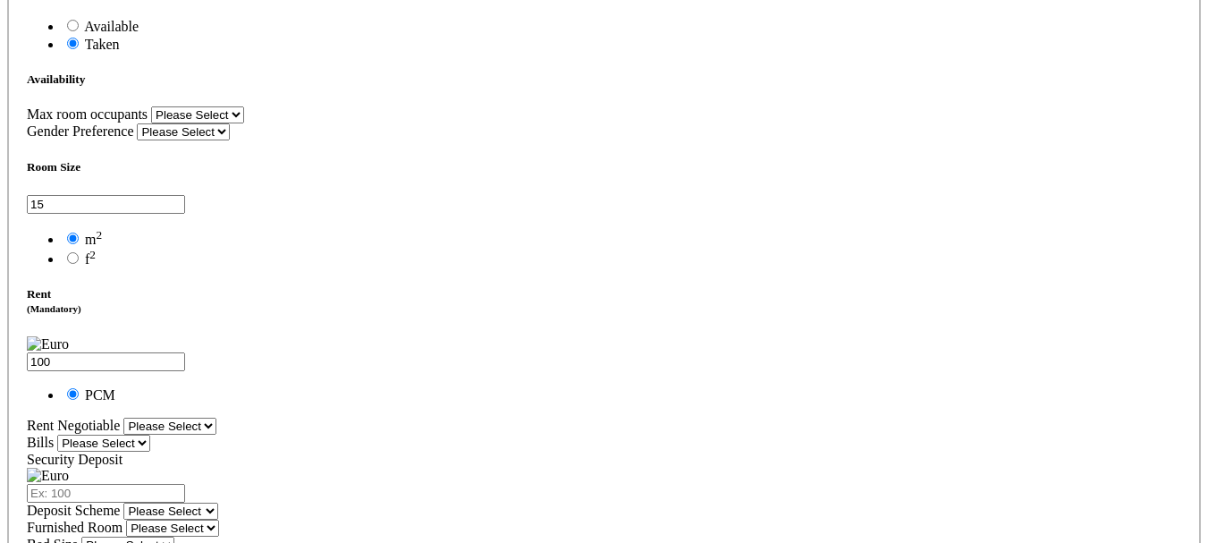
scroll to position [1868, 0]
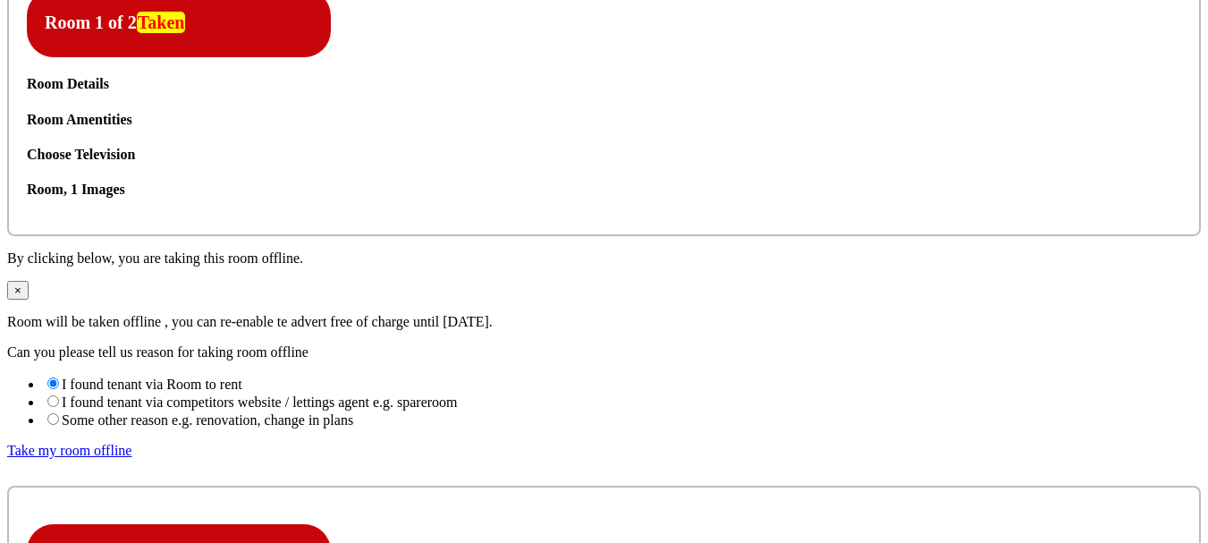
click at [27, 112] on icon at bounding box center [27, 112] width 0 height 0
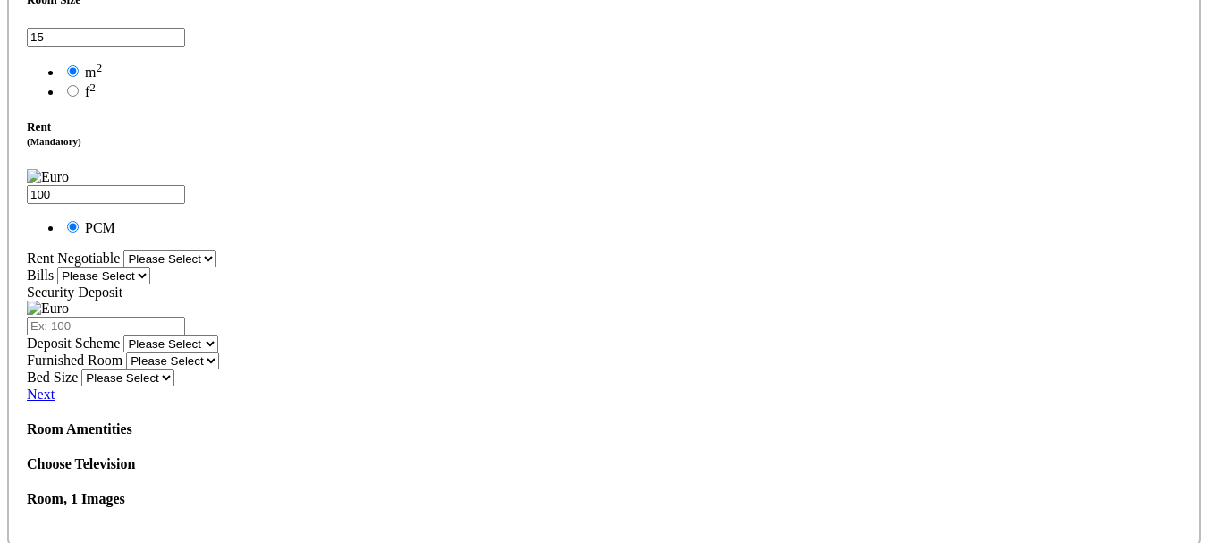
scroll to position [2228, 0]
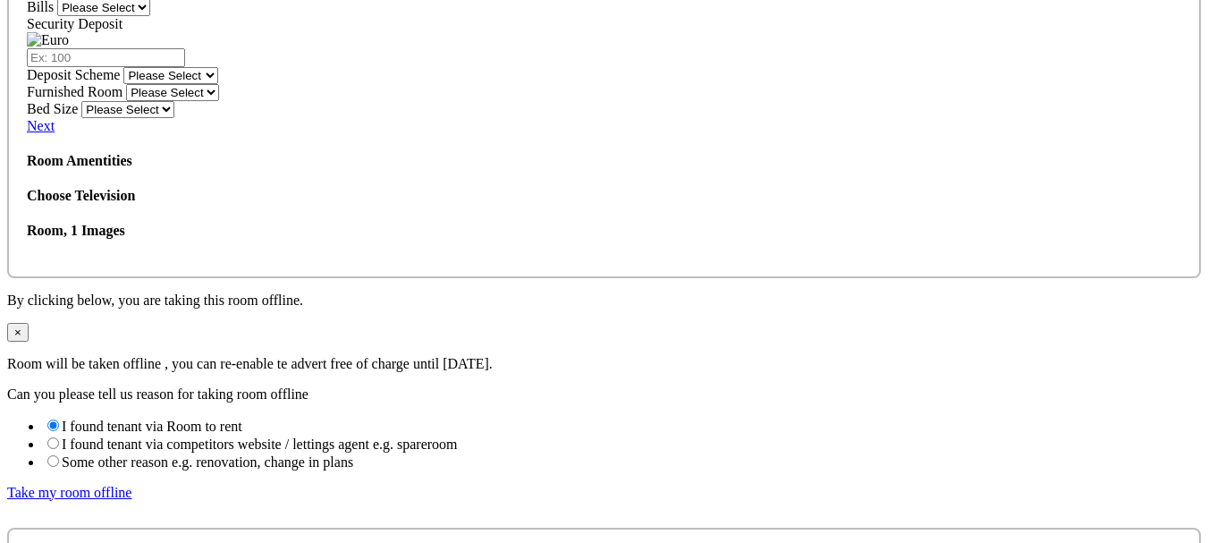
click at [55, 133] on link "Next" at bounding box center [41, 125] width 28 height 15
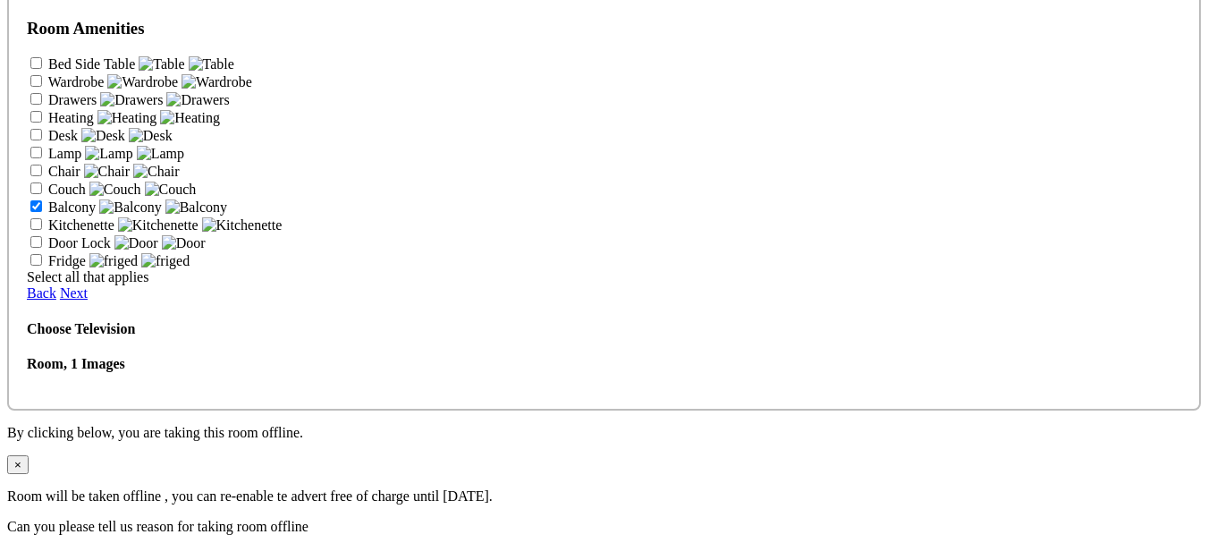
scroll to position [1731, 0]
click at [234, 71] on span at bounding box center [234, 62] width 0 height 15
click at [42, 68] on input"] "Bed Side Table" at bounding box center [36, 62] width 12 height 12
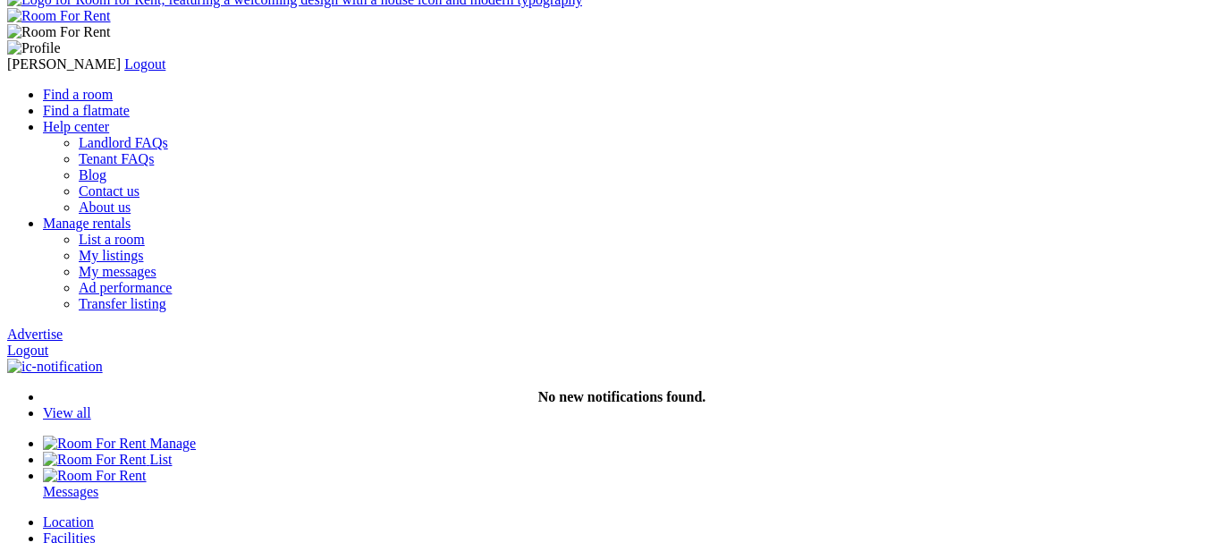
scroll to position [0, 0]
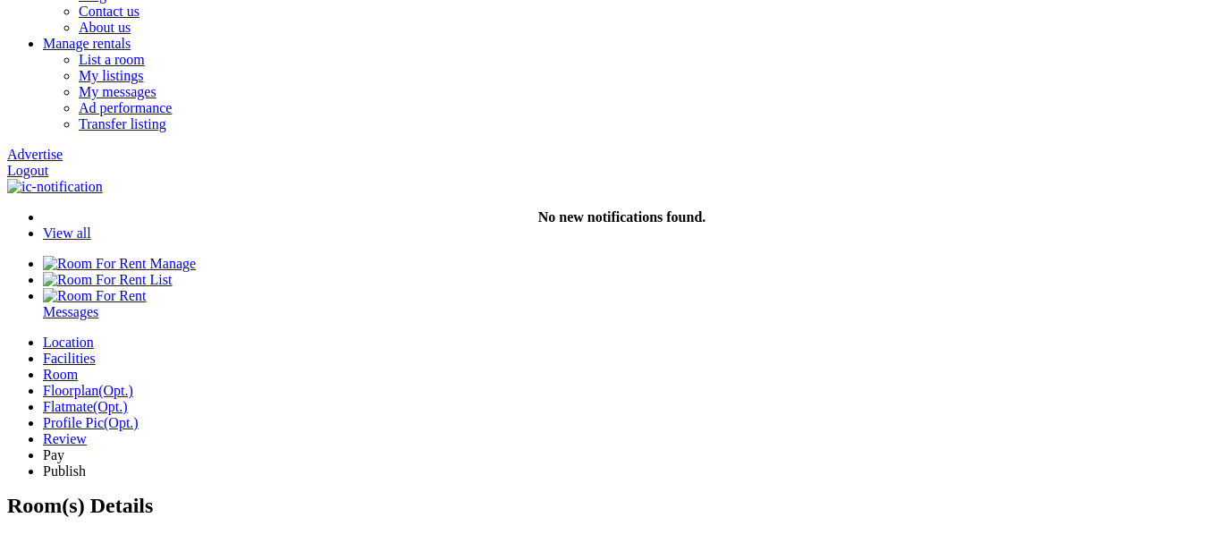
scroll to position [179, 0]
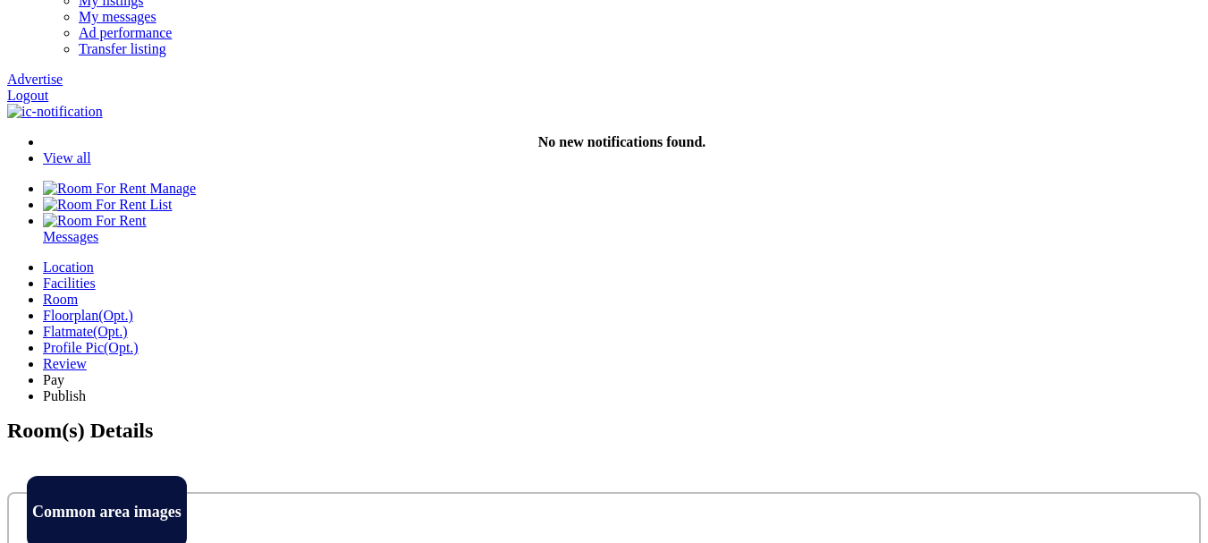
scroll to position [268, 0]
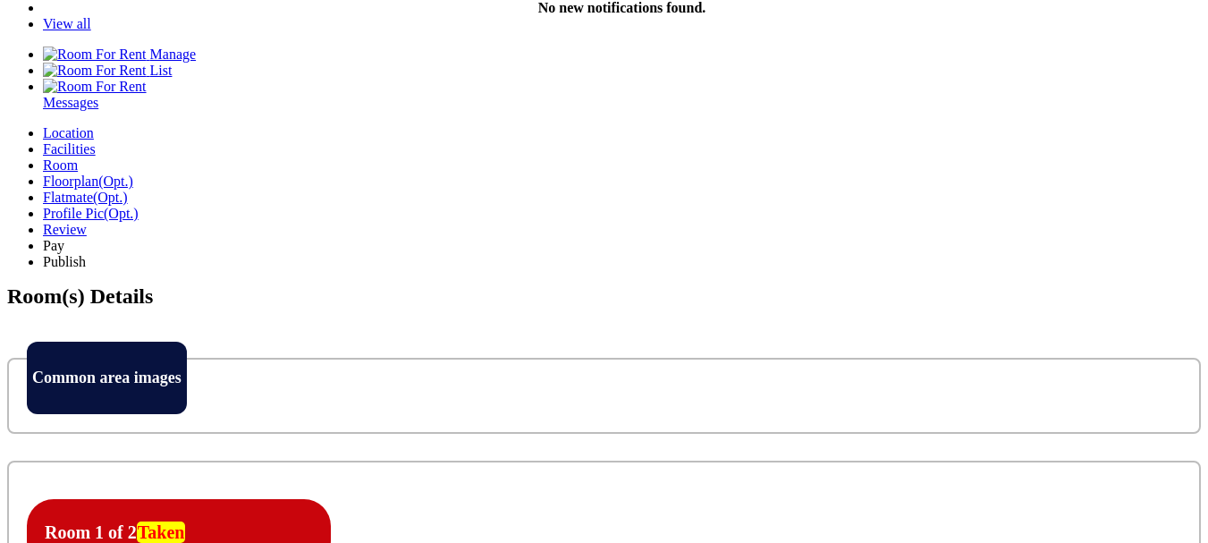
scroll to position [358, 0]
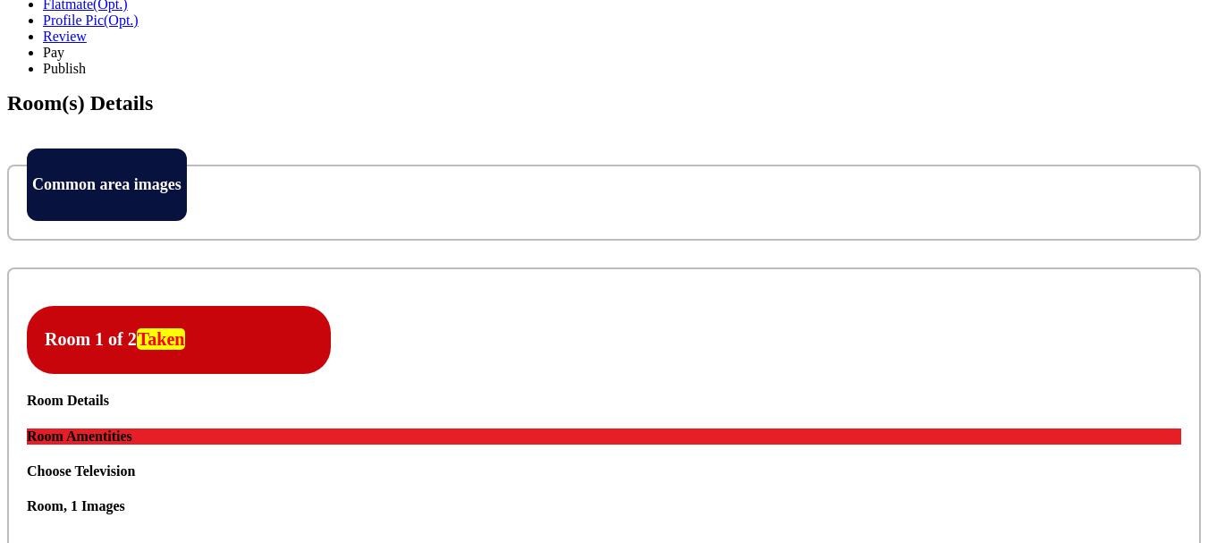
scroll to position [626, 0]
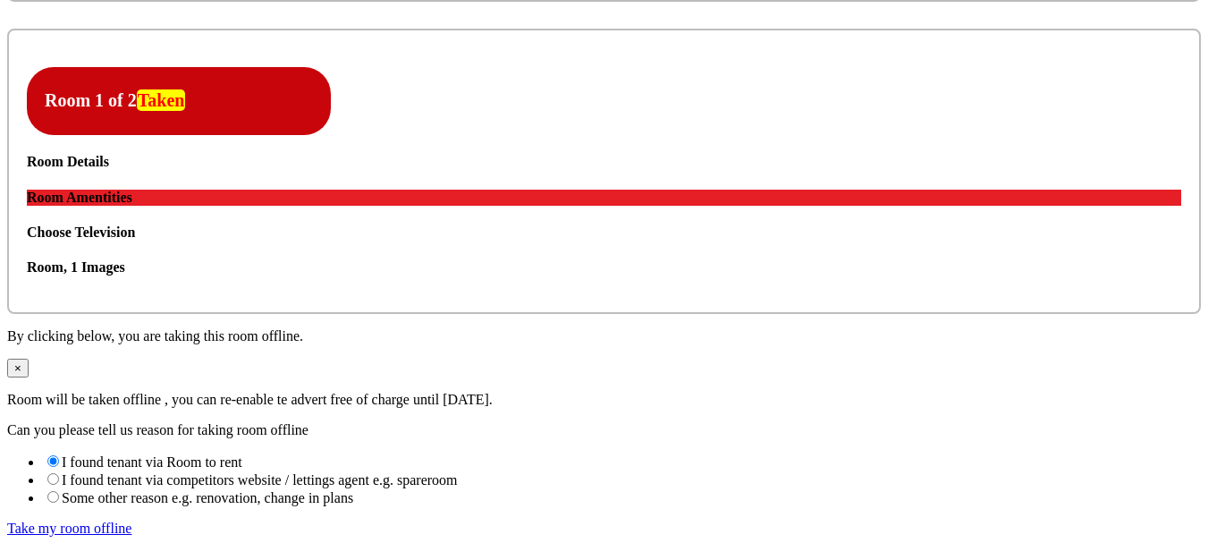
scroll to position [805, 0]
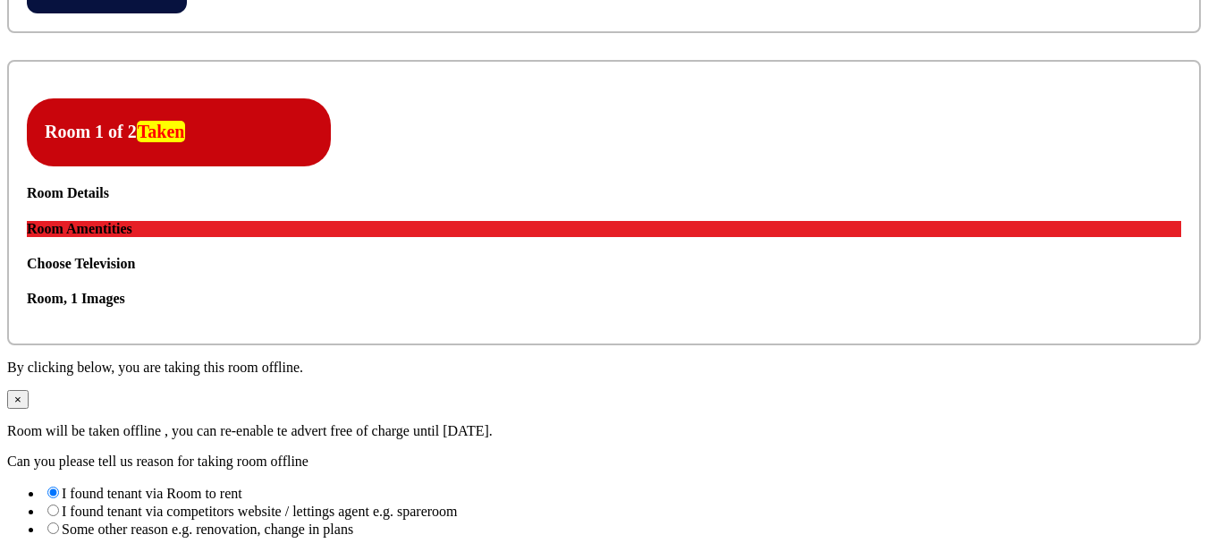
drag, startPoint x: 317, startPoint y: 193, endPoint x: 115, endPoint y: 192, distance: 201.2
copy h3 "Choose Television"
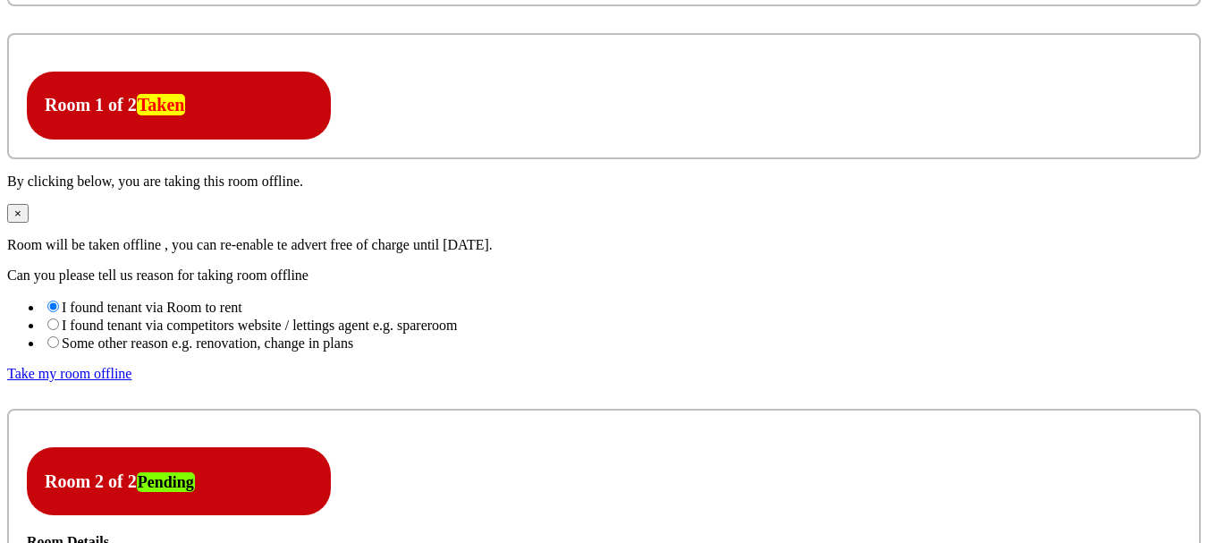
scroll to position [1520, 0]
click at [45, 72] on icon at bounding box center [45, 72] width 0 height 0
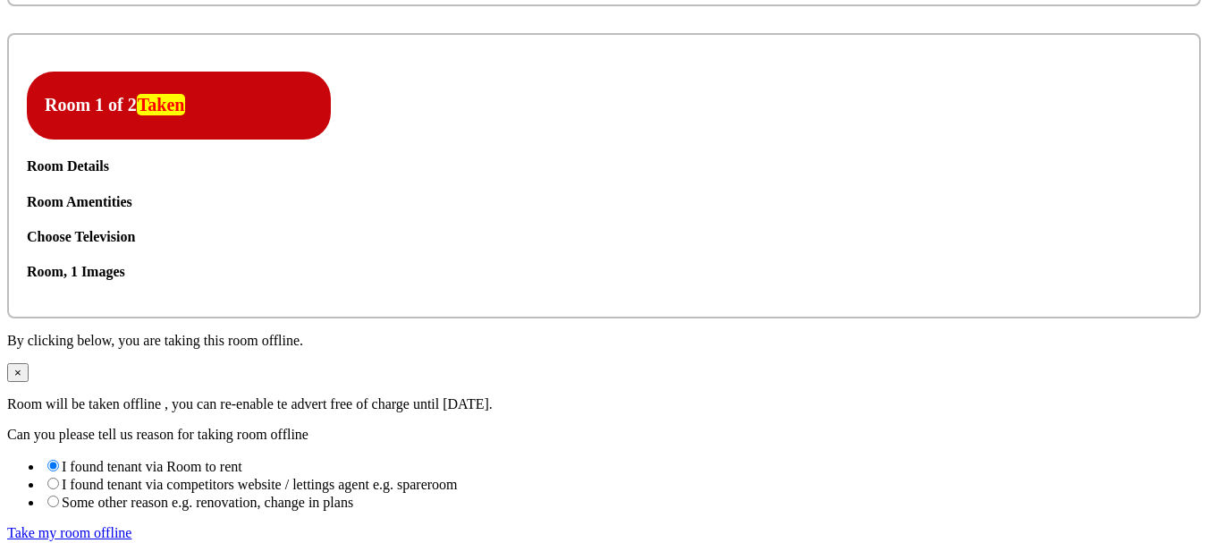
click at [27, 194] on icon at bounding box center [27, 194] width 0 height 0
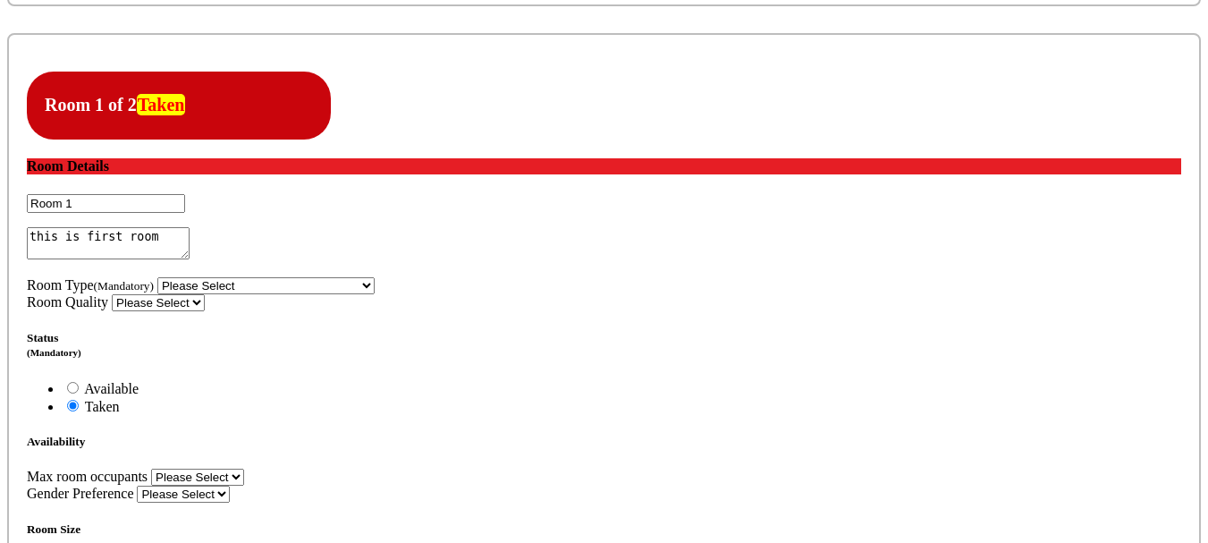
click at [27, 194] on icon at bounding box center [27, 194] width 0 height 0
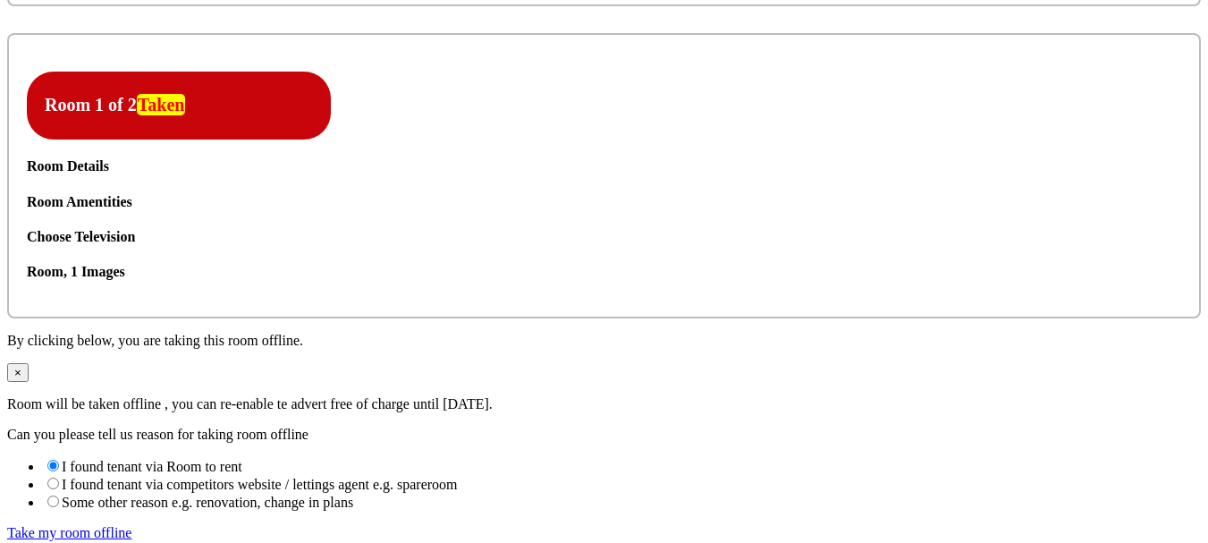
click at [27, 229] on icon at bounding box center [27, 229] width 0 height 0
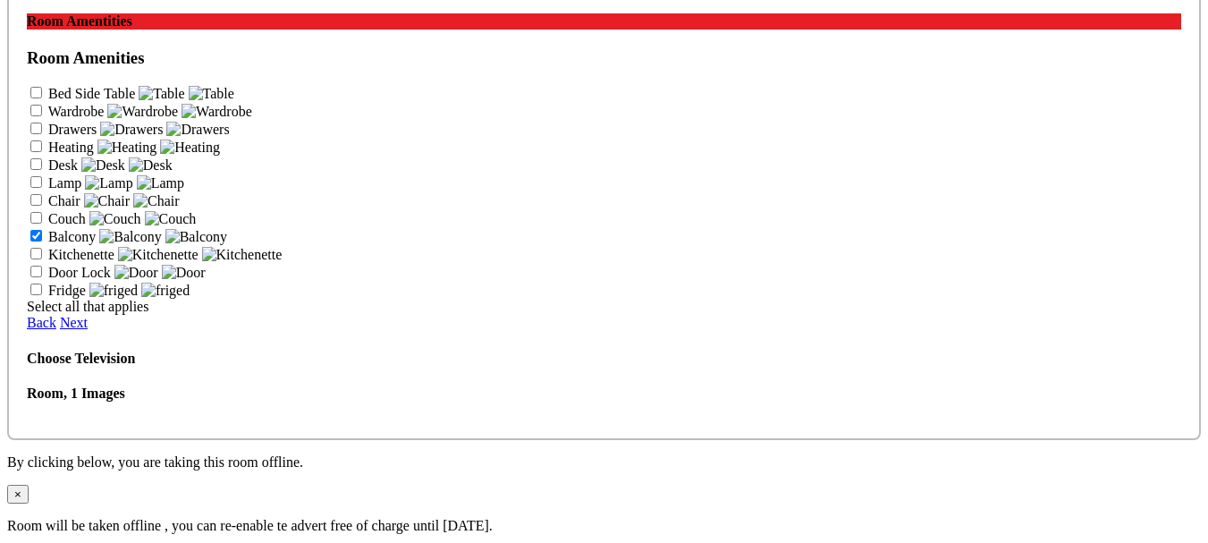
scroll to position [1699, 0]
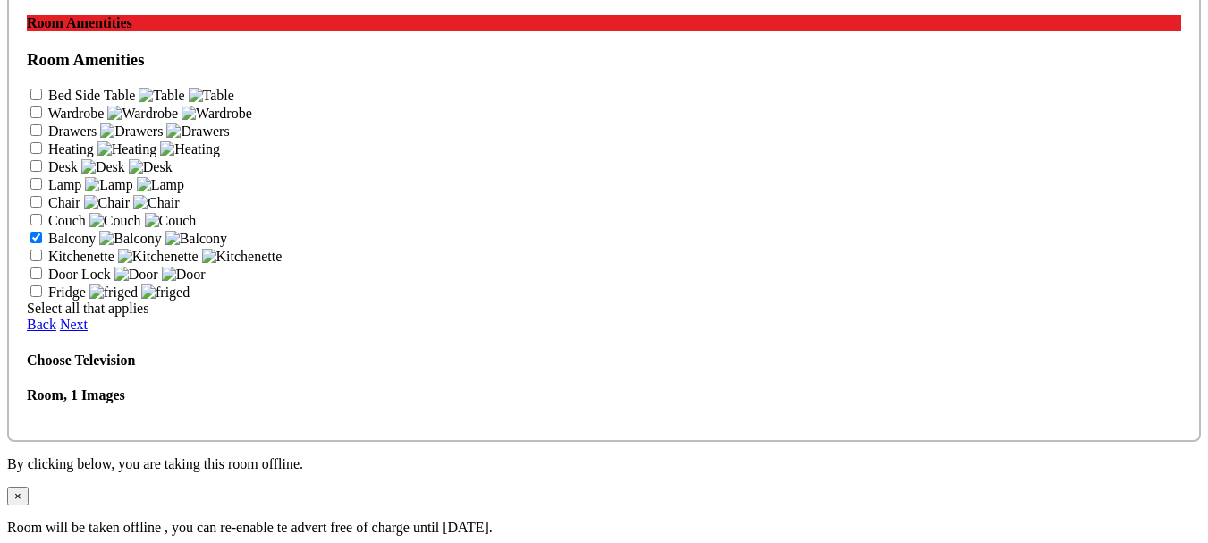
click at [27, 50] on icon at bounding box center [27, 50] width 0 height 0
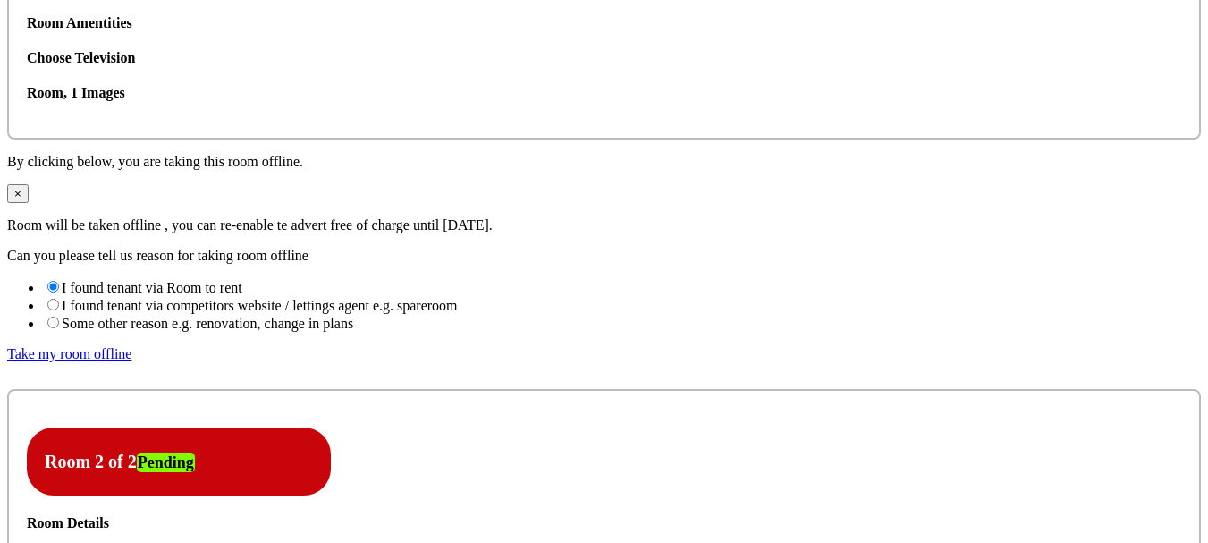
click at [27, 85] on icon at bounding box center [27, 85] width 0 height 0
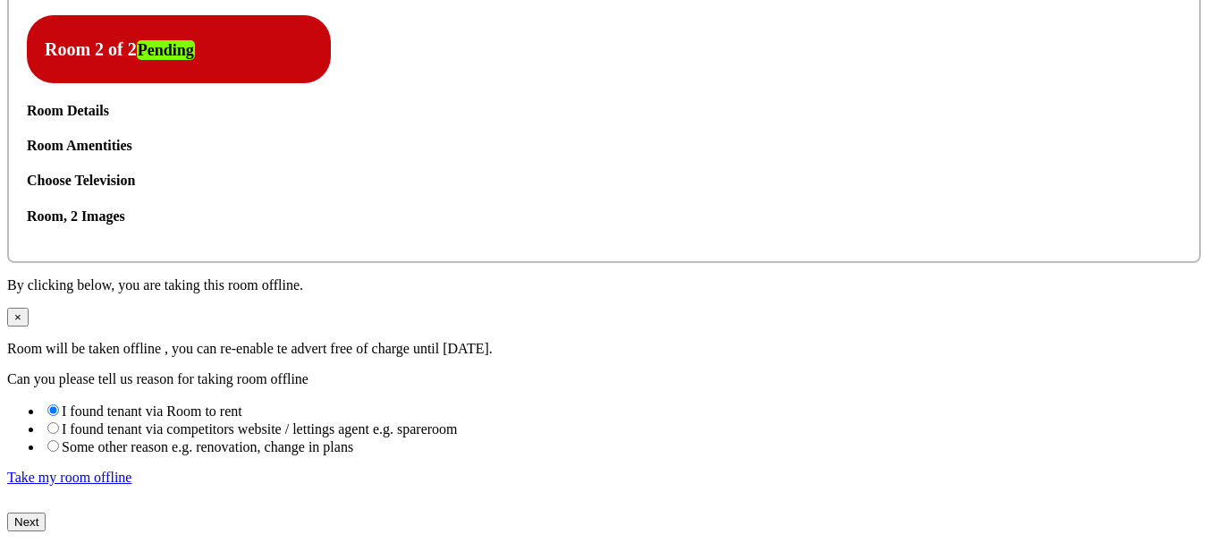
scroll to position [2414, 0]
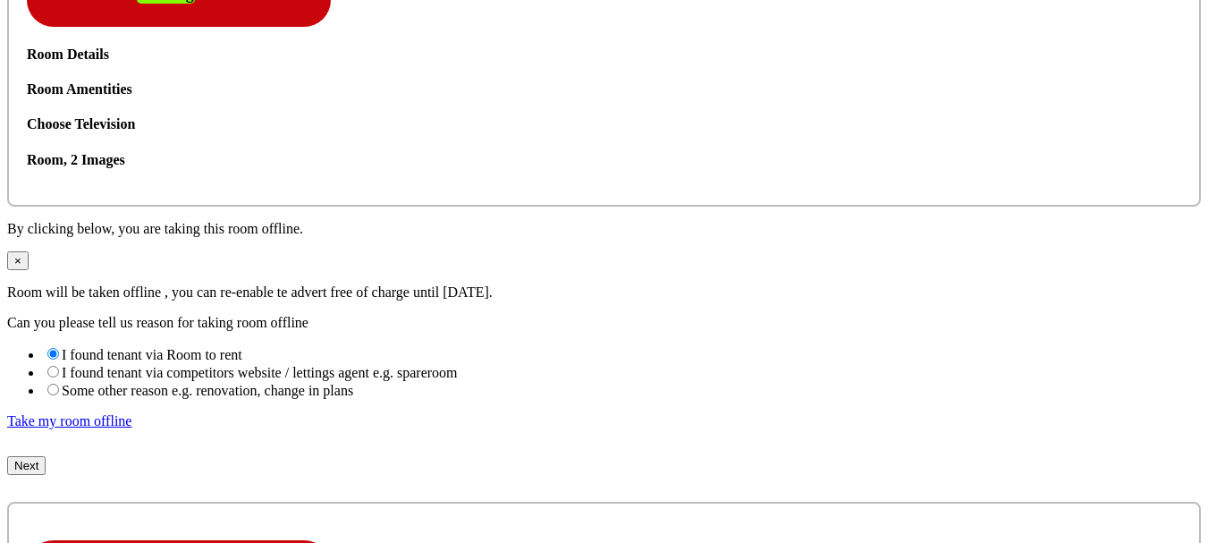
click at [27, 152] on icon at bounding box center [27, 152] width 0 height 0
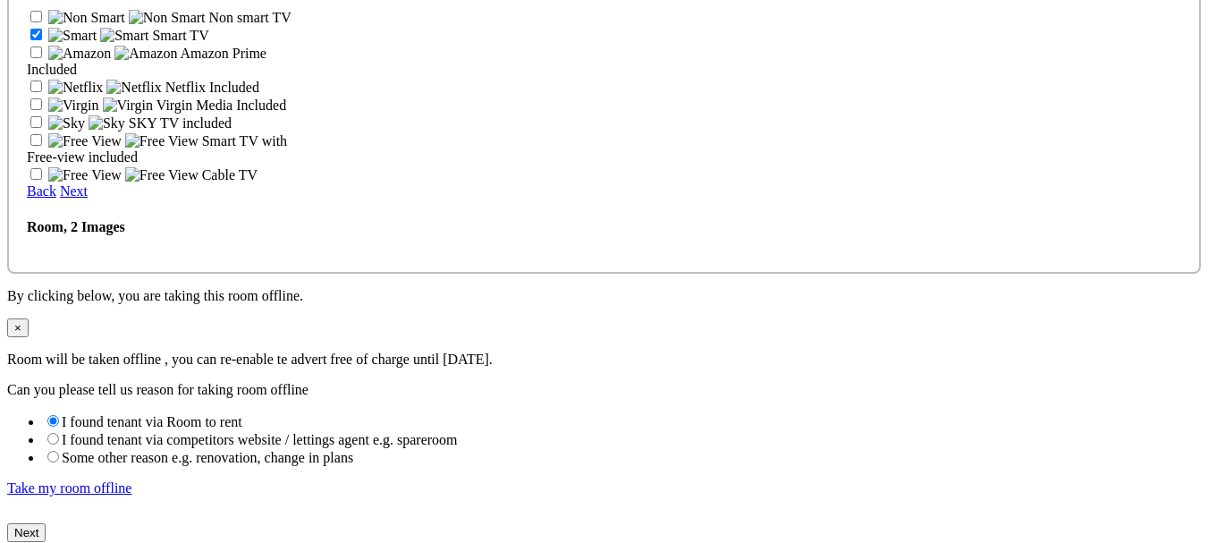
scroll to position [2593, 0]
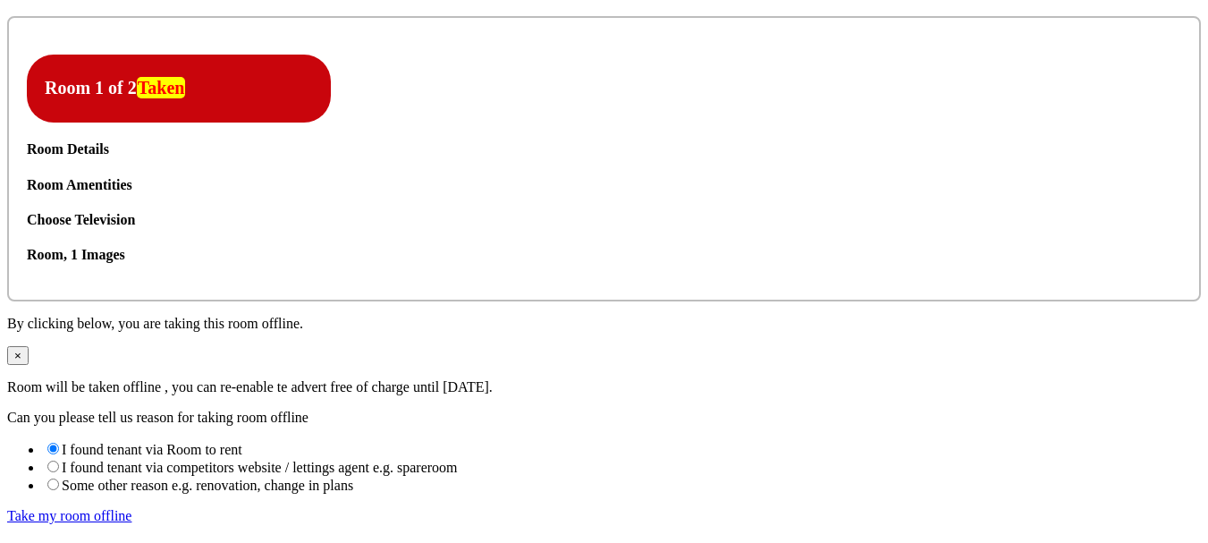
scroll to position [1520, 0]
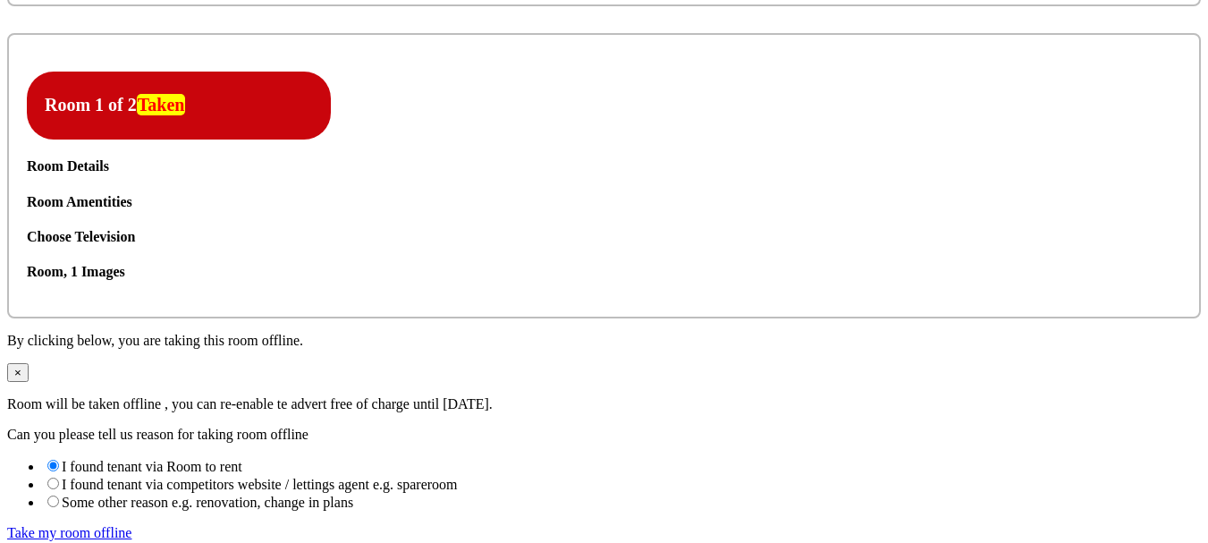
click at [27, 299] on icon at bounding box center [27, 299] width 0 height 0
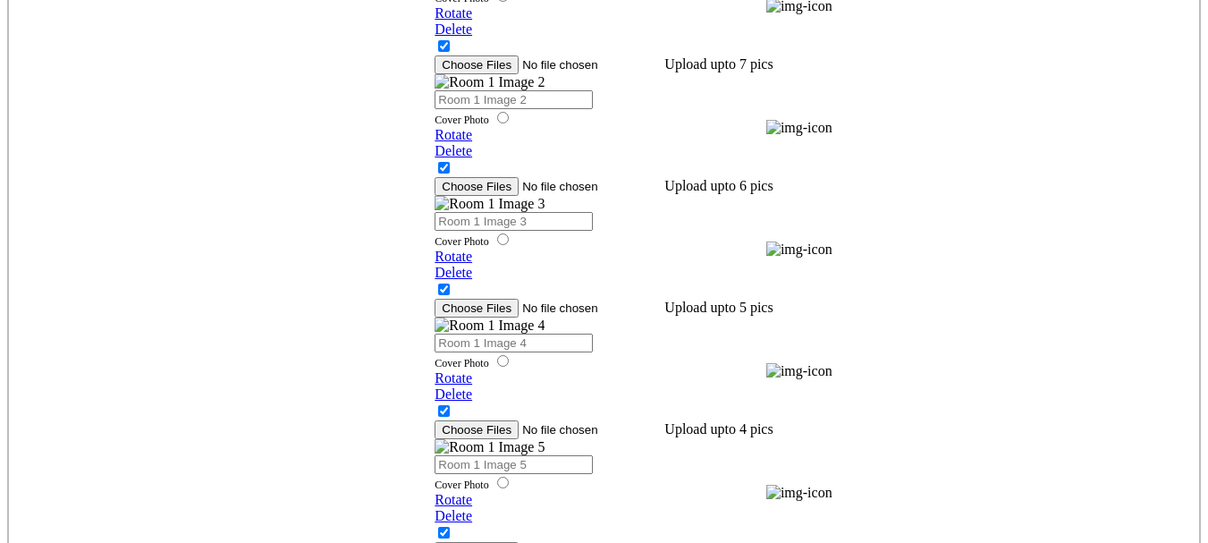
scroll to position [1699, 0]
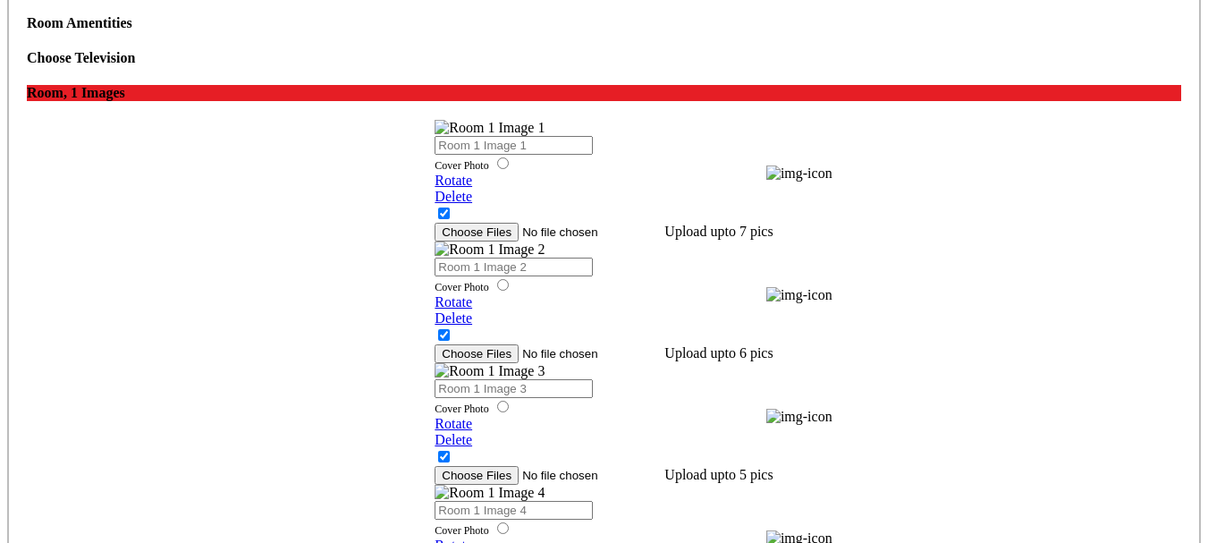
click at [27, 120] on icon at bounding box center [27, 120] width 0 height 0
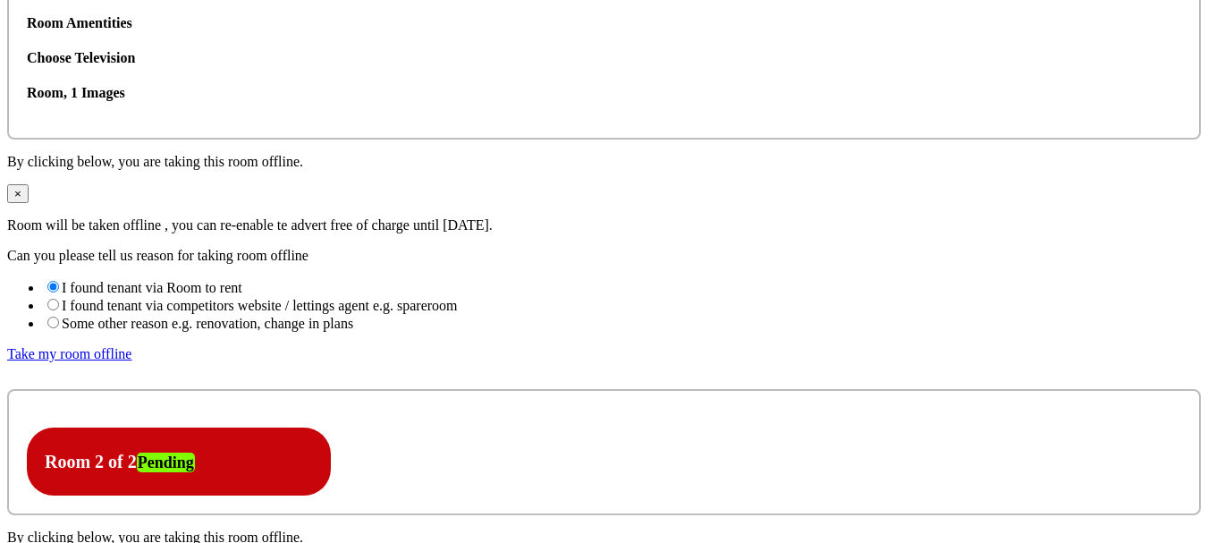
click at [27, 85] on icon at bounding box center [27, 85] width 0 height 0
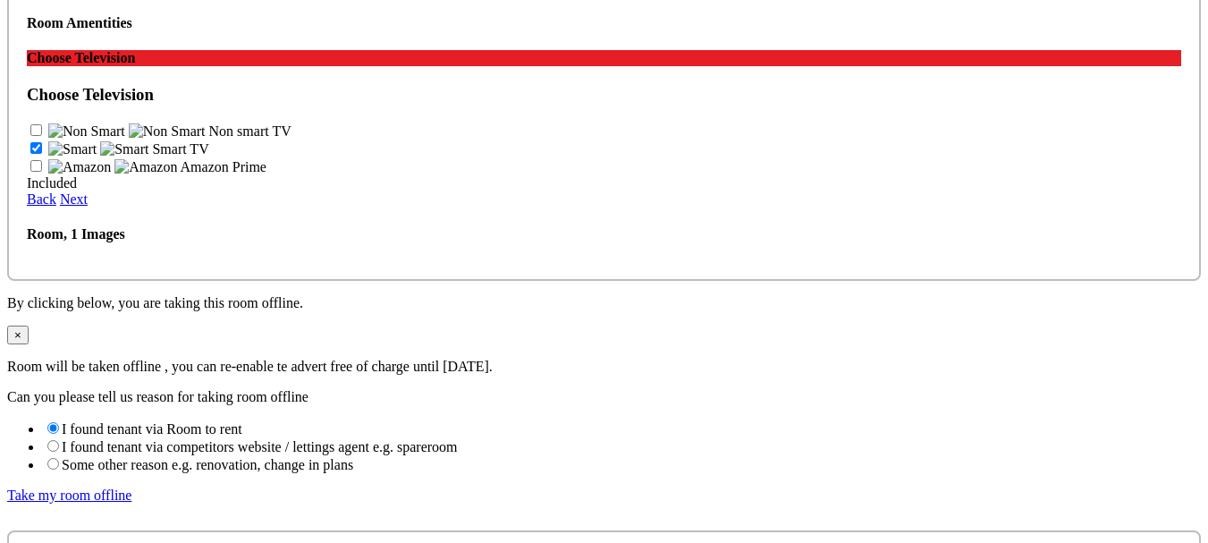
click at [27, 85] on icon at bounding box center [27, 85] width 0 height 0
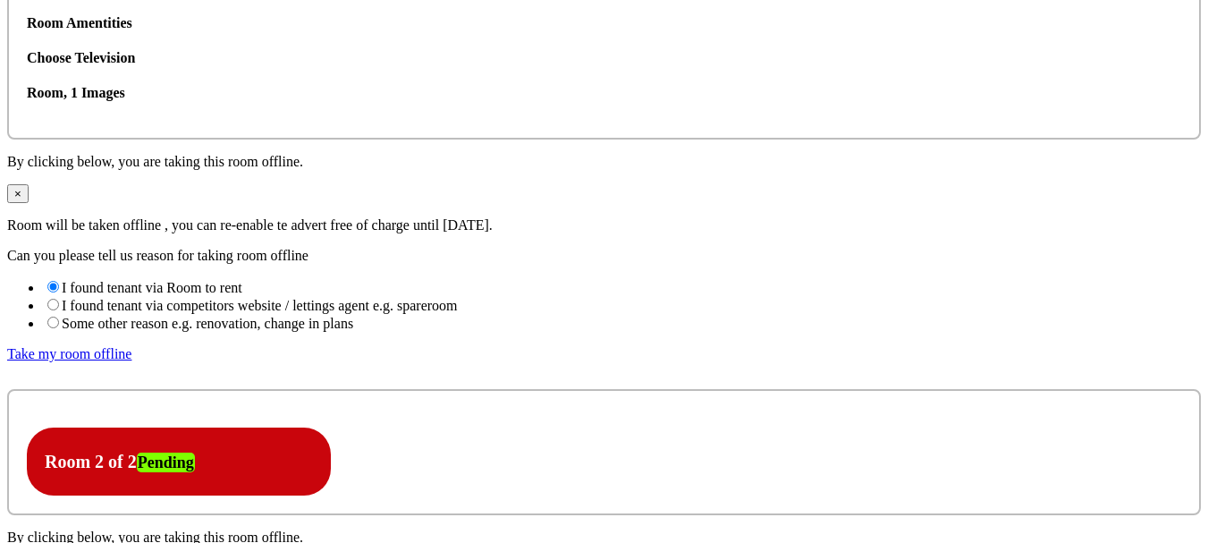
click at [27, 85] on icon at bounding box center [27, 85] width 0 height 0
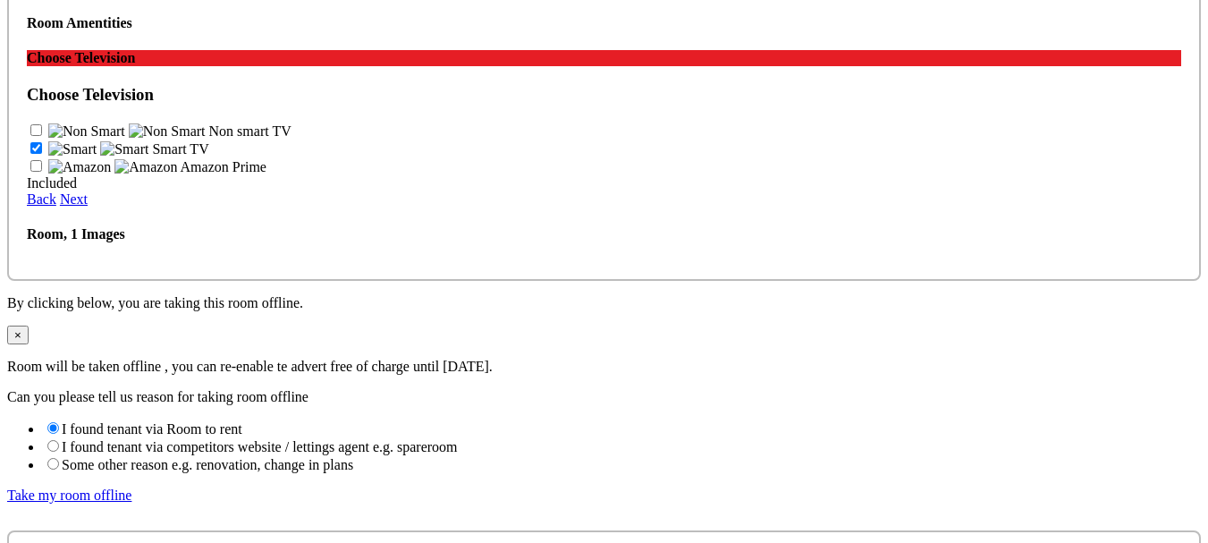
click at [27, 85] on icon at bounding box center [27, 85] width 0 height 0
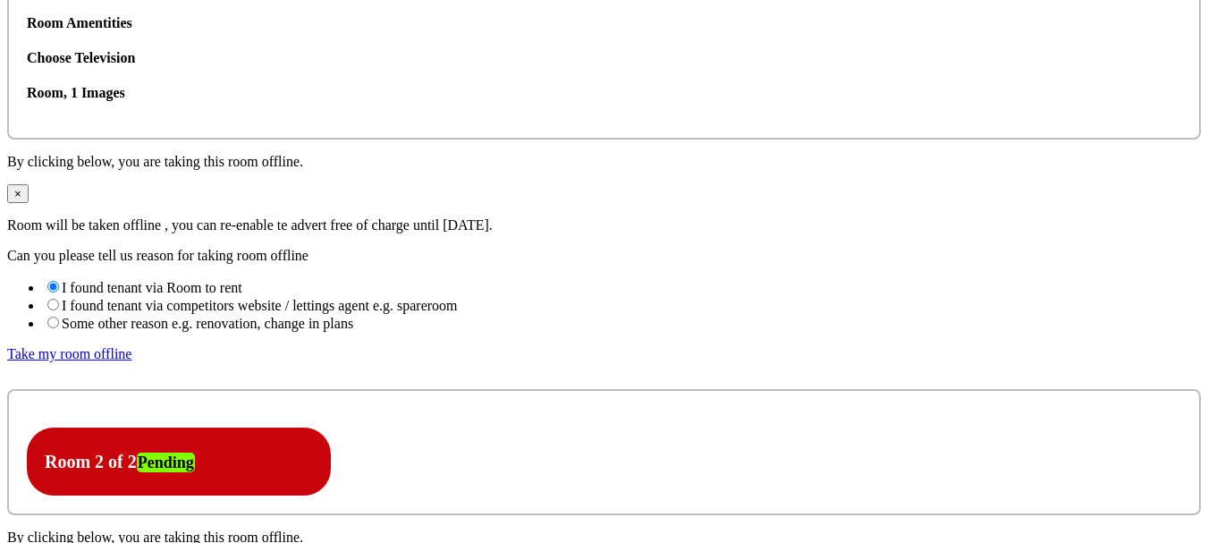
click at [27, 120] on icon at bounding box center [27, 120] width 0 height 0
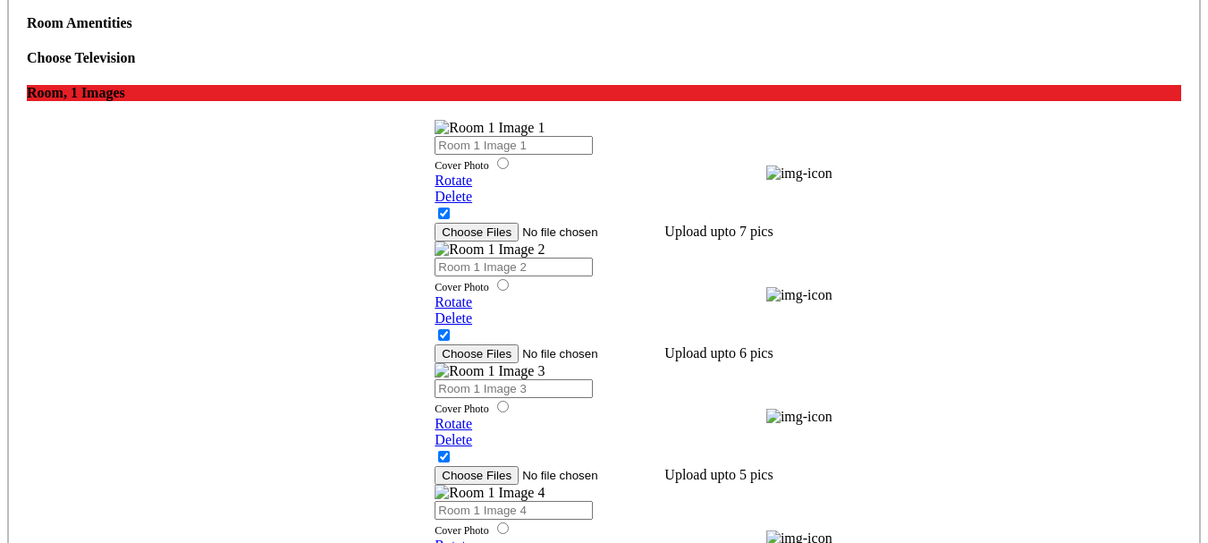
click at [27, 120] on icon at bounding box center [27, 120] width 0 height 0
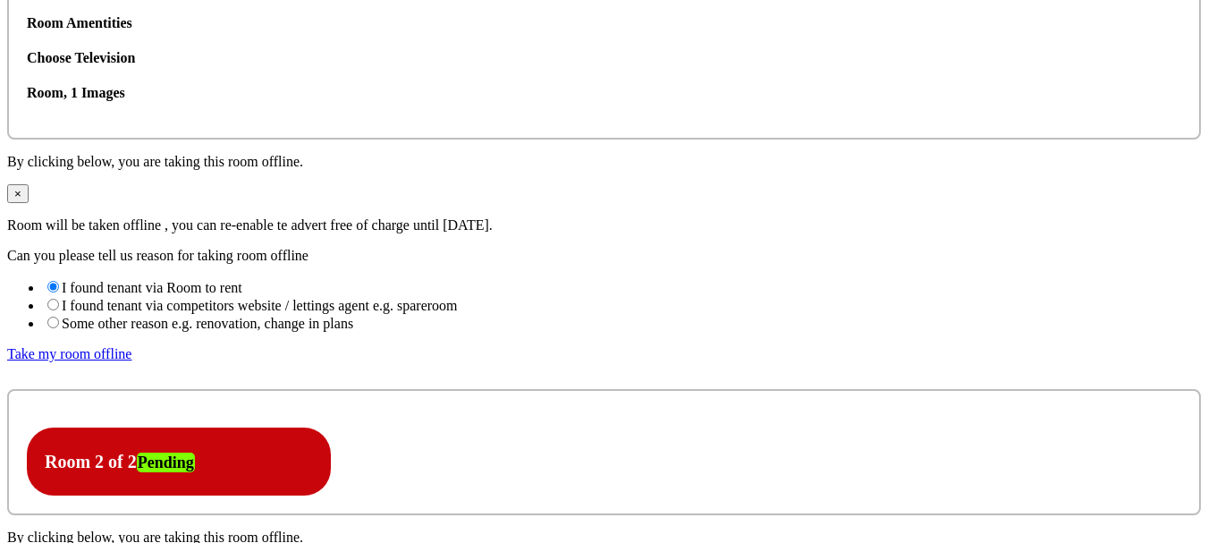
click at [27, 85] on icon at bounding box center [27, 85] width 0 height 0
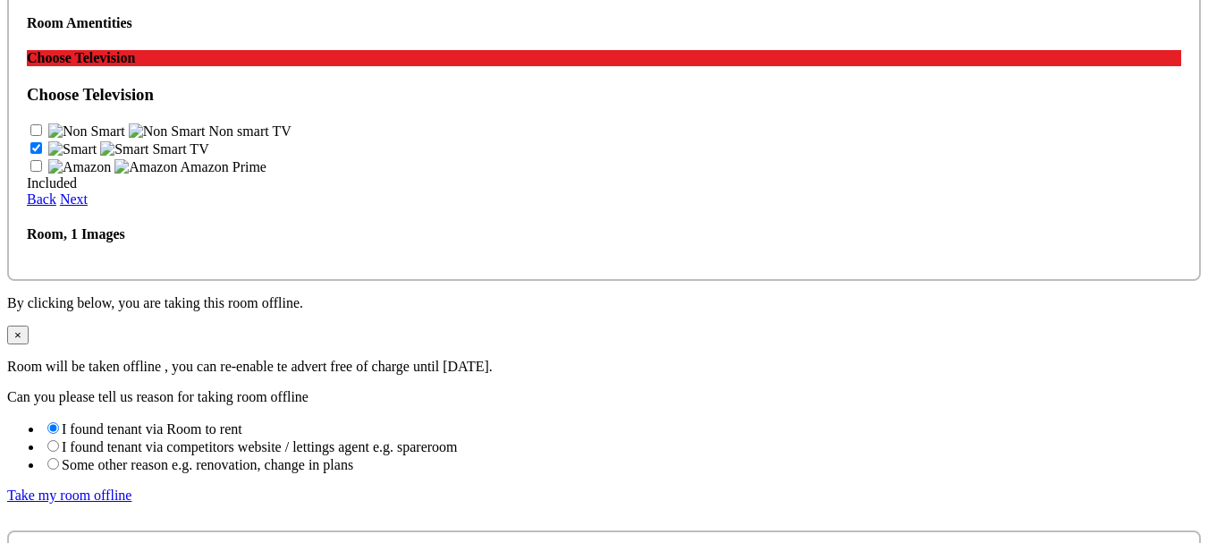
click at [27, 85] on icon at bounding box center [27, 85] width 0 height 0
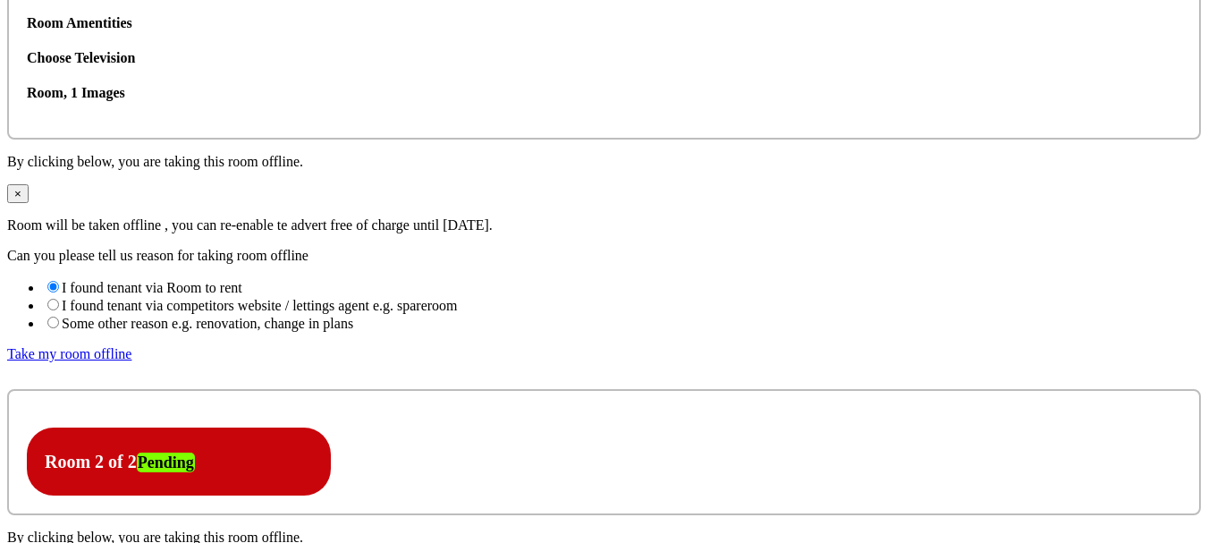
click at [27, 120] on icon at bounding box center [27, 120] width 0 height 0
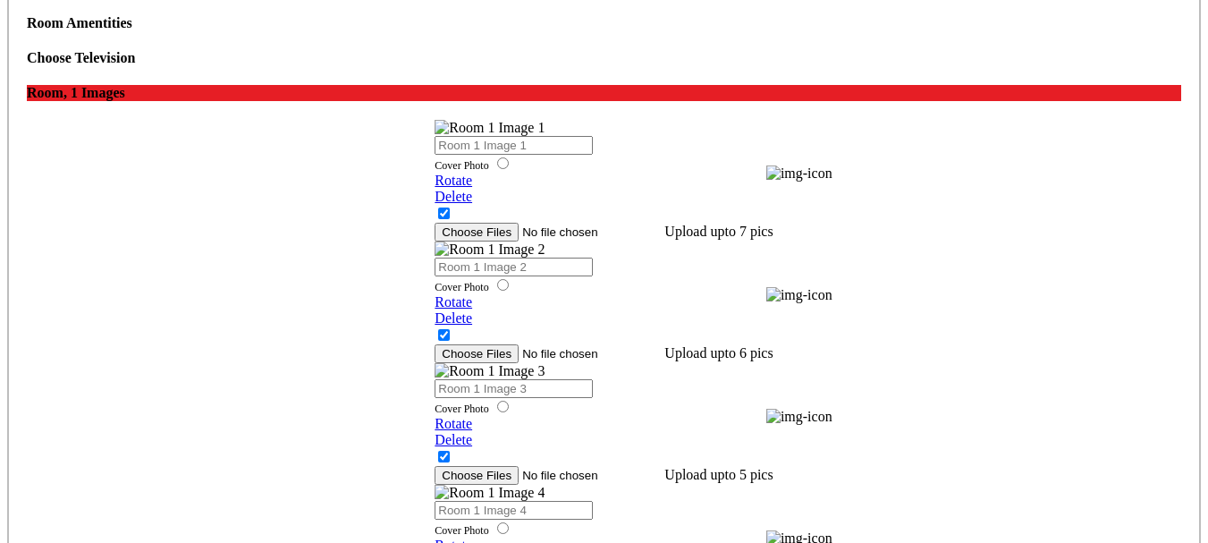
click at [27, 120] on icon at bounding box center [27, 120] width 0 height 0
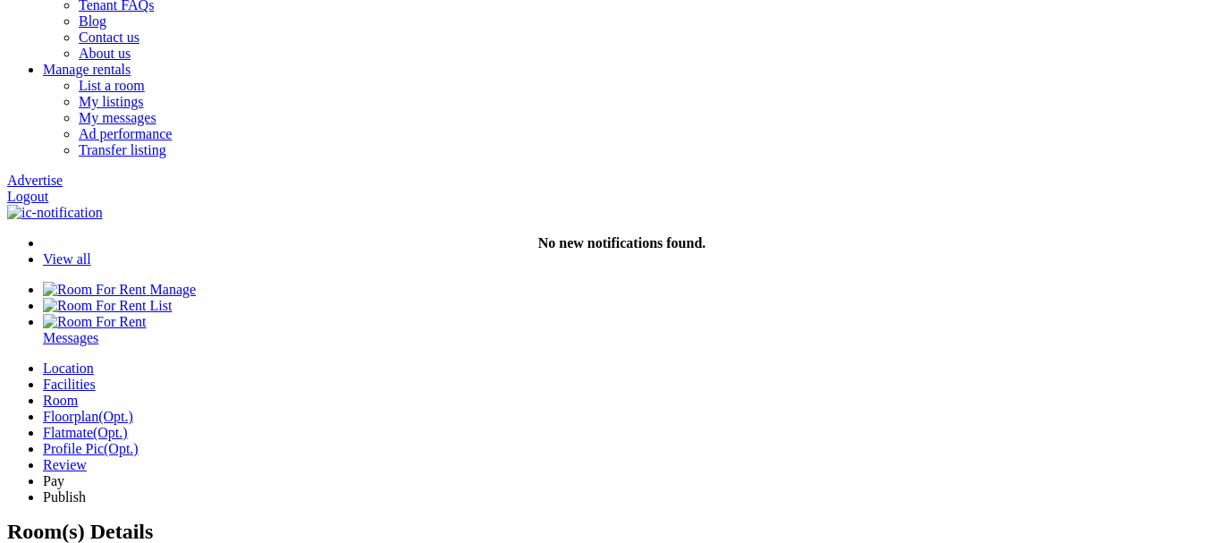
scroll to position [0, 0]
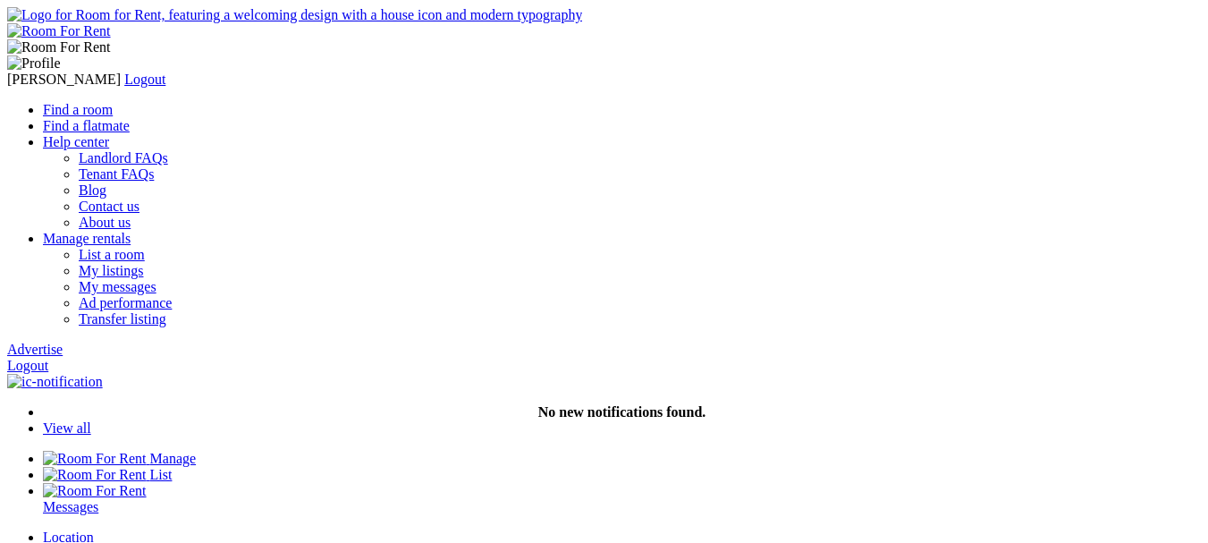
drag, startPoint x: 414, startPoint y: 320, endPoint x: 331, endPoint y: 315, distance: 83.3
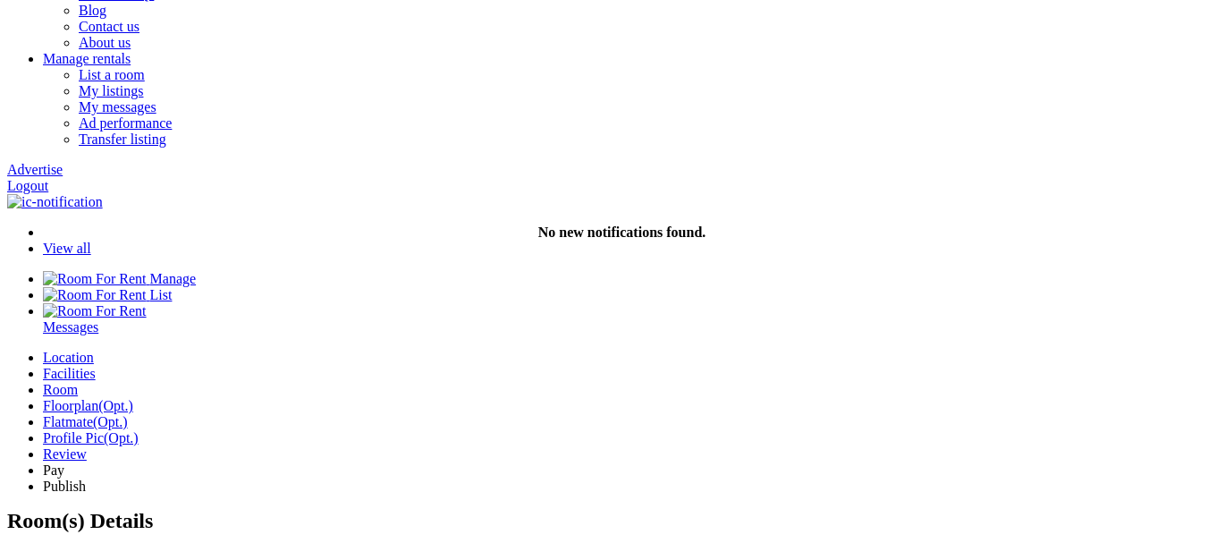
scroll to position [89, 0]
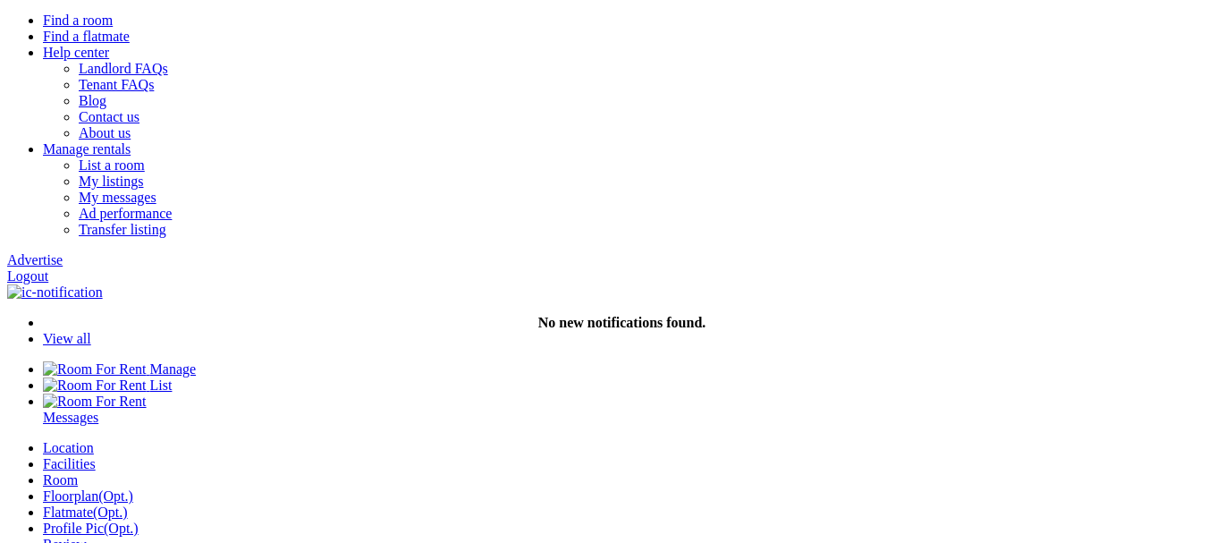
drag, startPoint x: 551, startPoint y: 230, endPoint x: 583, endPoint y: 254, distance: 40.2
drag, startPoint x: 385, startPoint y: 231, endPoint x: 427, endPoint y: 230, distance: 42.0
drag, startPoint x: 517, startPoint y: 232, endPoint x: 456, endPoint y: 236, distance: 61.0
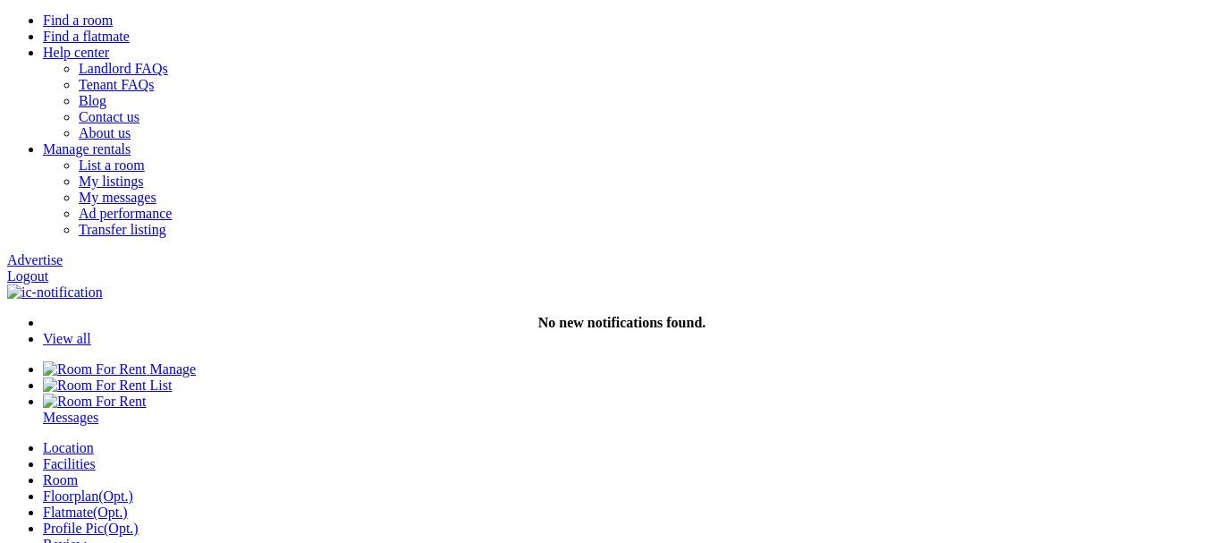
type input "Next"
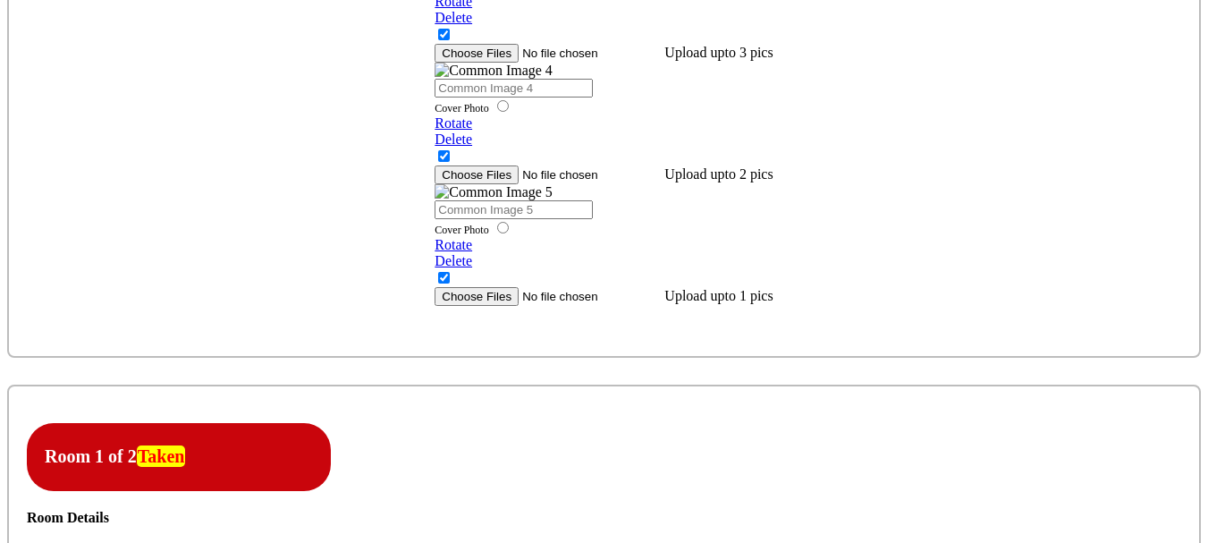
scroll to position [1520, 0]
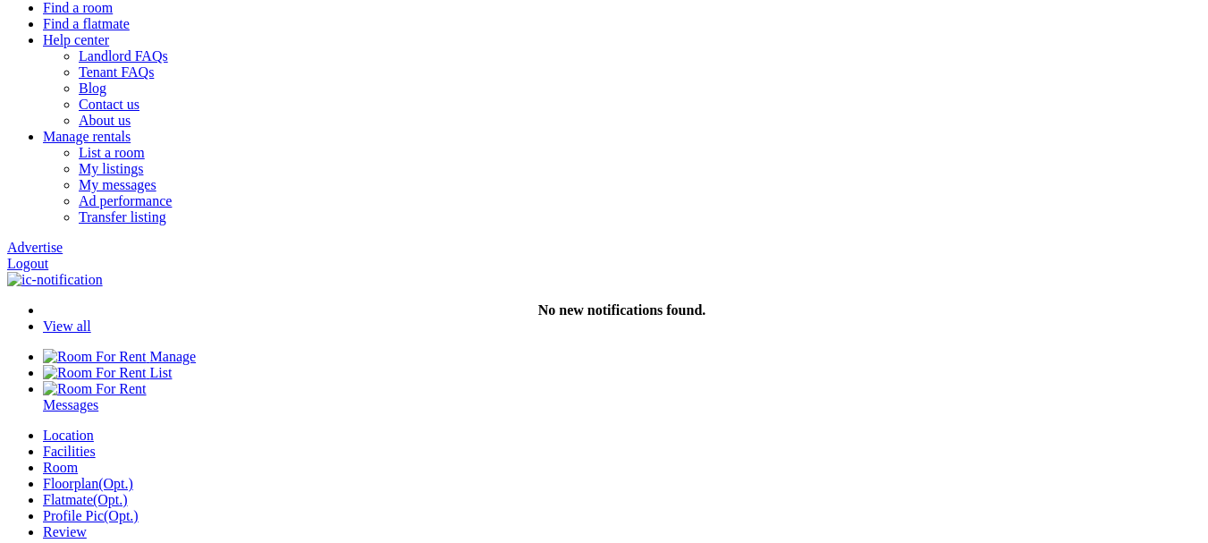
scroll to position [89, 0]
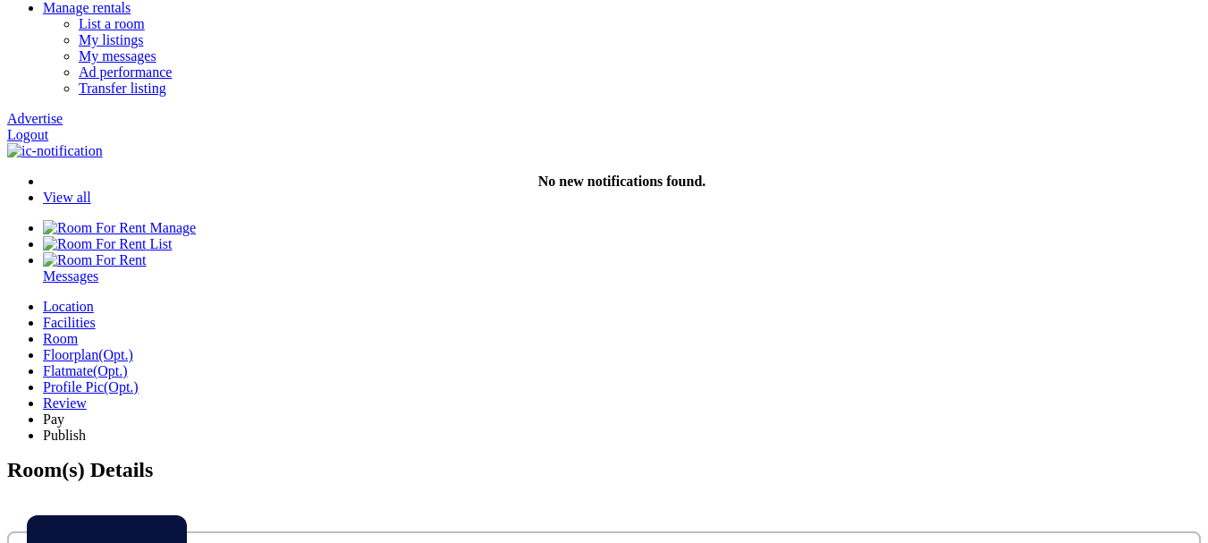
scroll to position [179, 0]
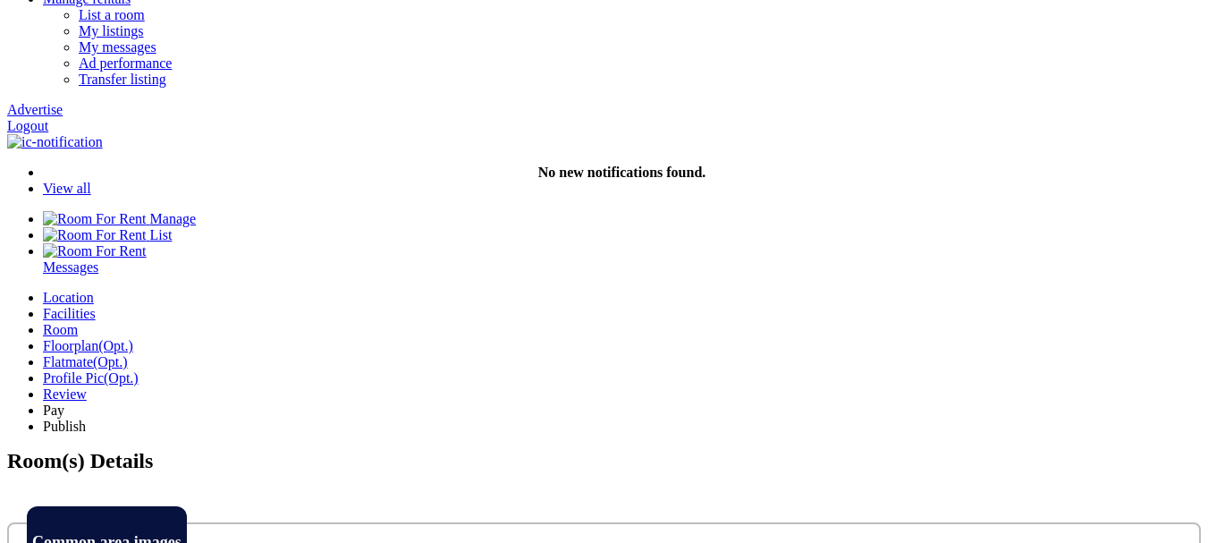
scroll to position [268, 0]
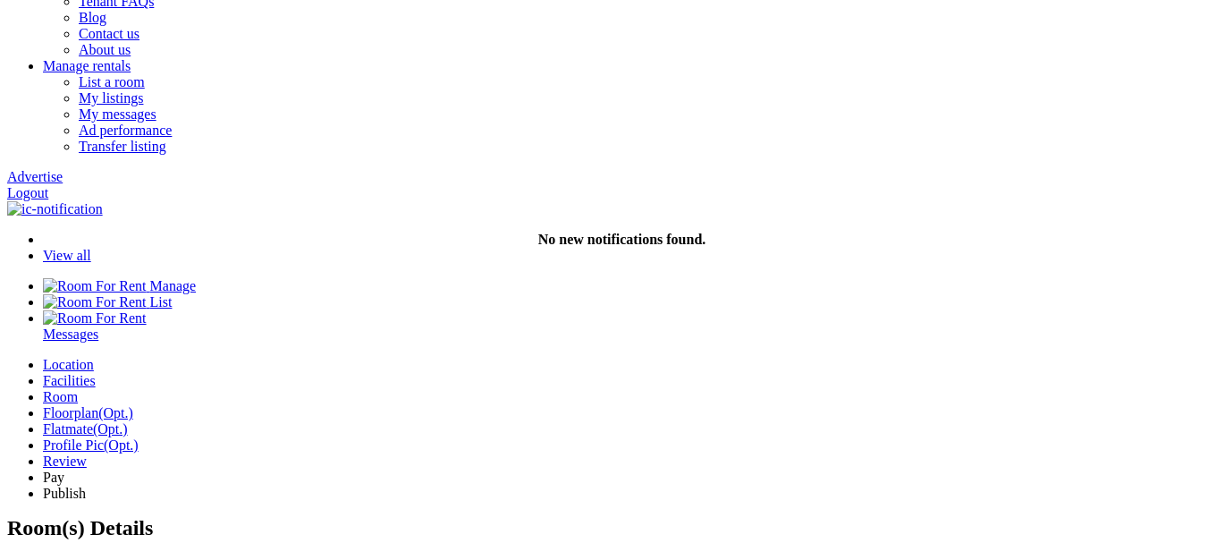
scroll to position [179, 0]
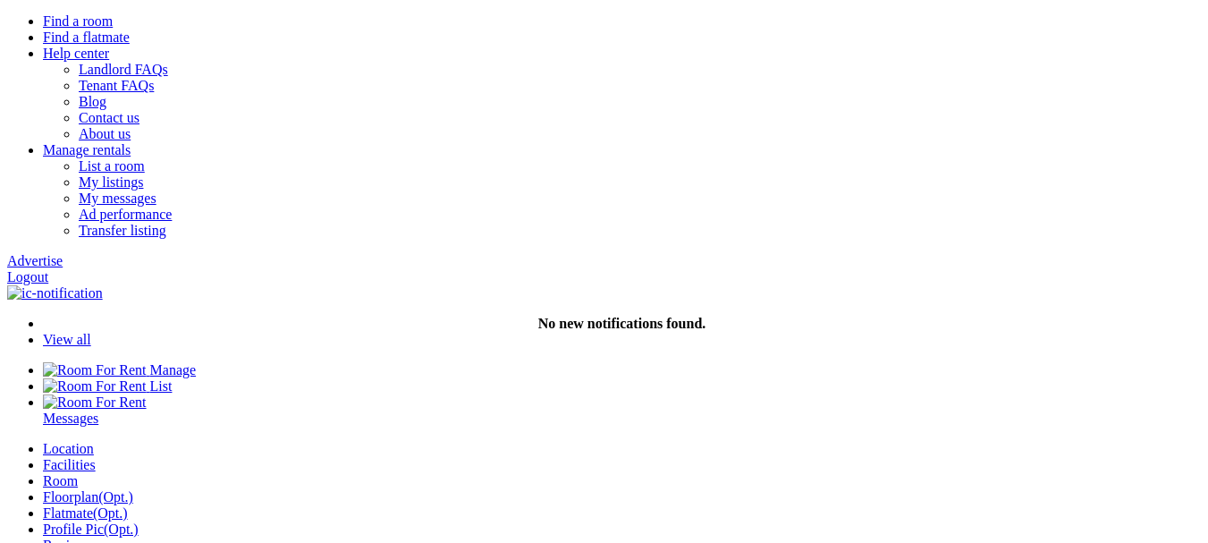
scroll to position [89, 0]
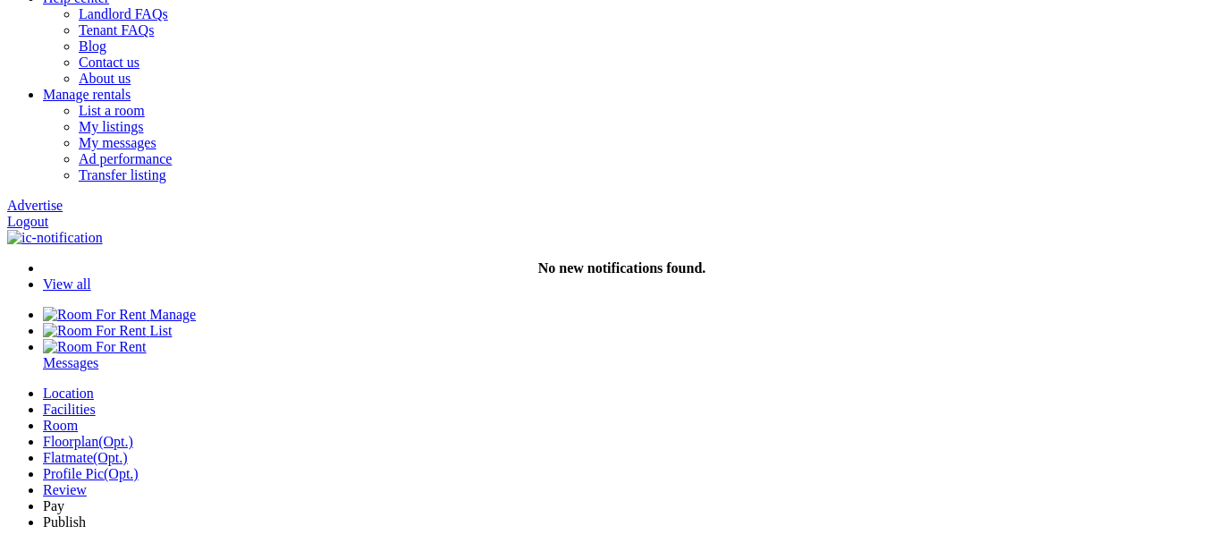
scroll to position [89, 0]
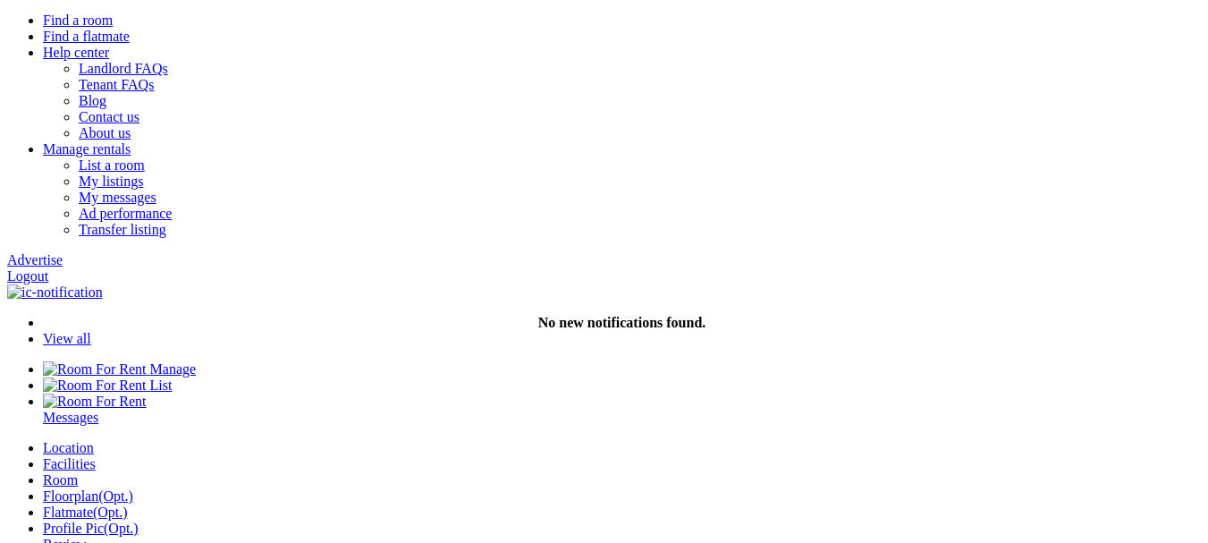
type input "C:\fakepath\Mask group (1).png"
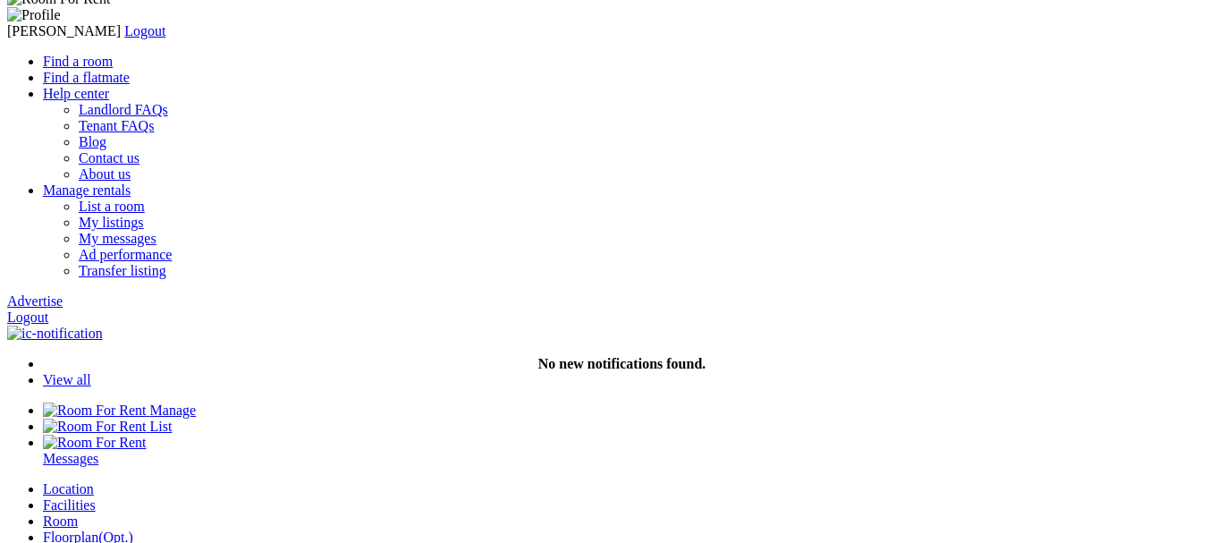
scroll to position [89, 0]
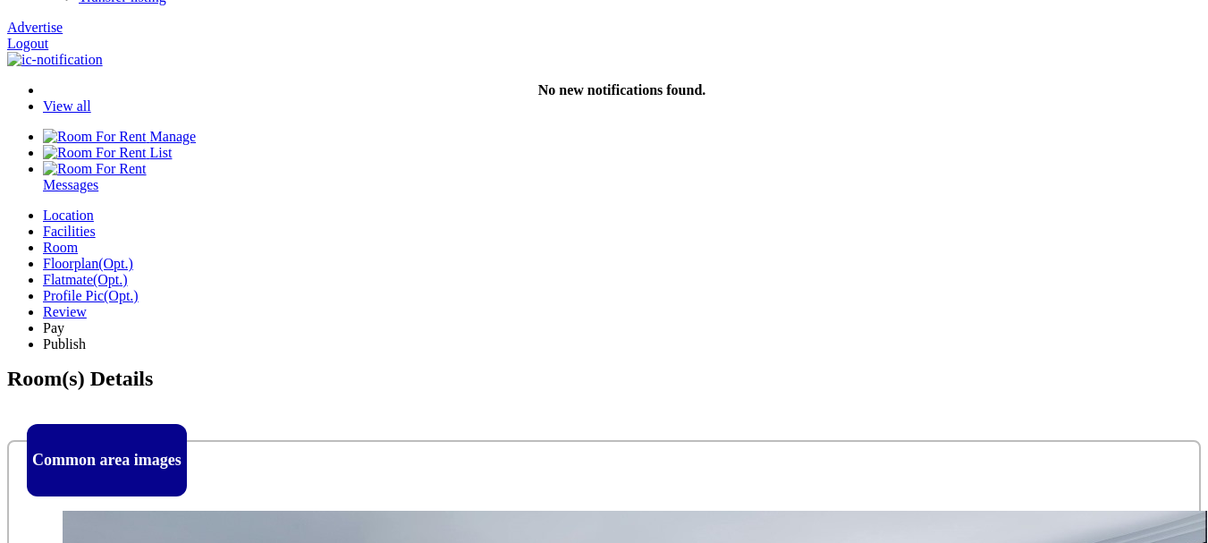
scroll to position [358, 0]
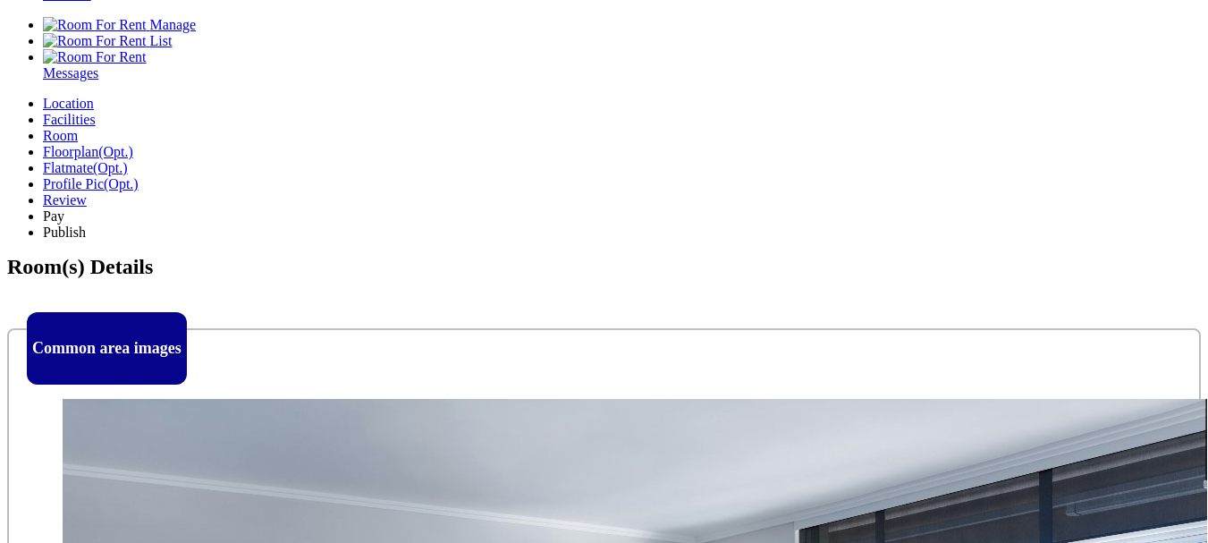
scroll to position [537, 0]
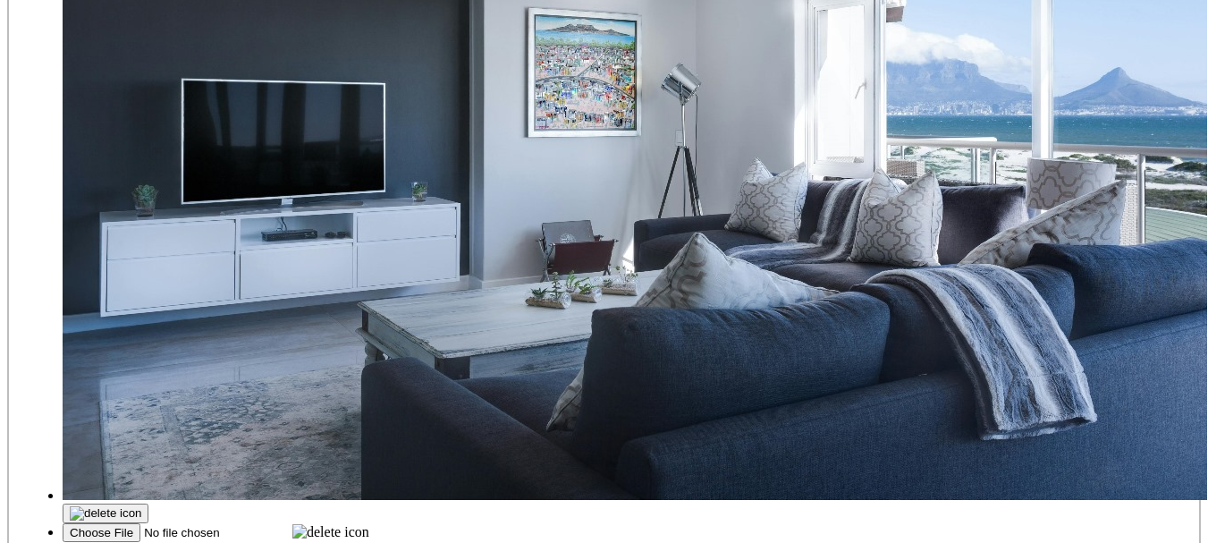
scroll to position [894, 0]
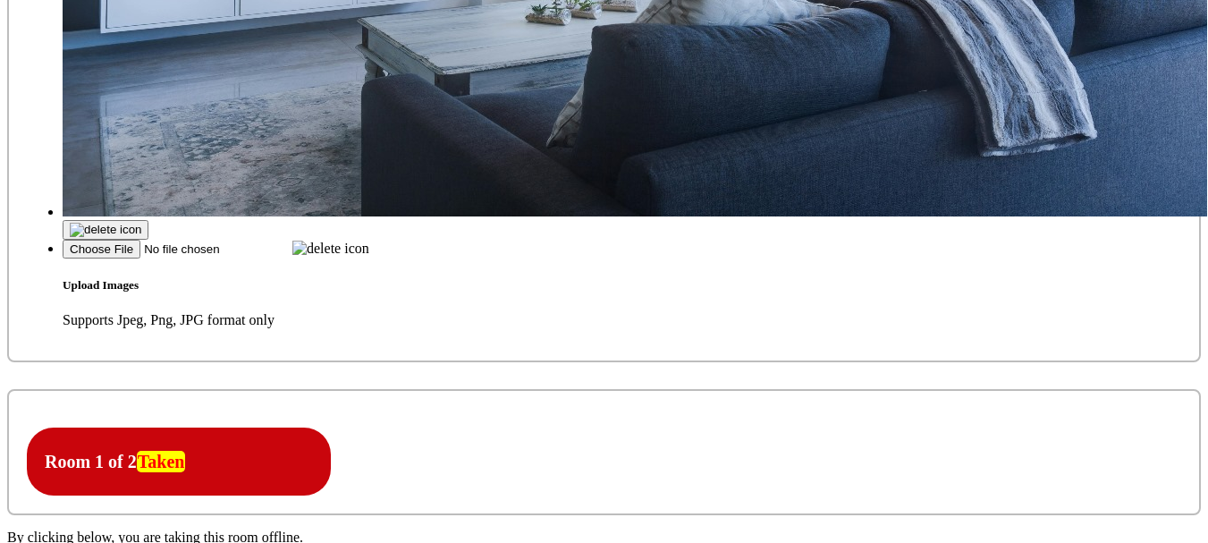
scroll to position [1341, 0]
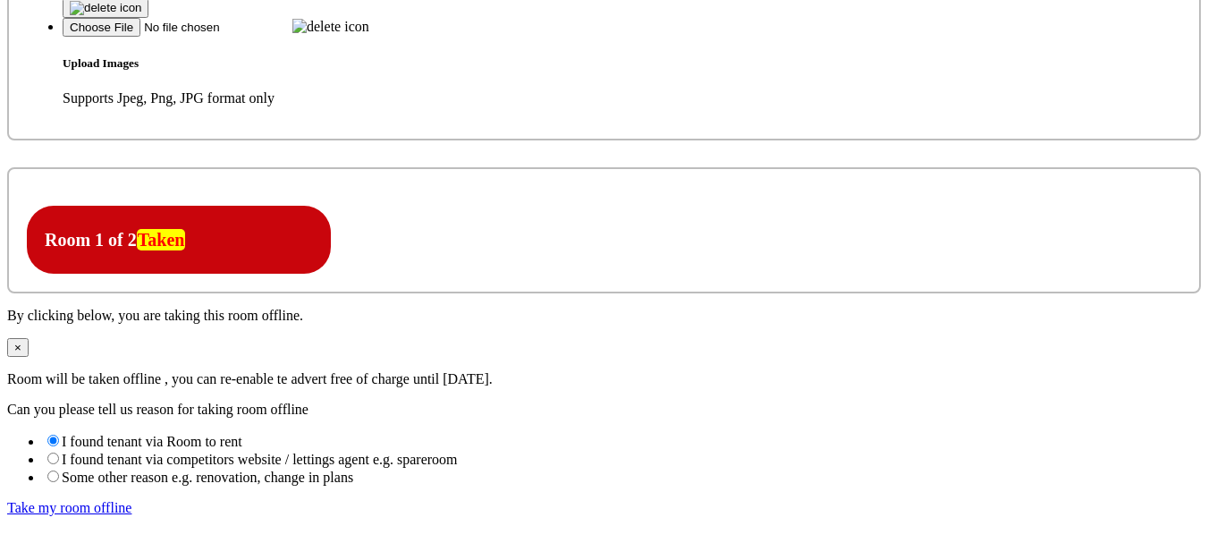
scroll to position [1610, 0]
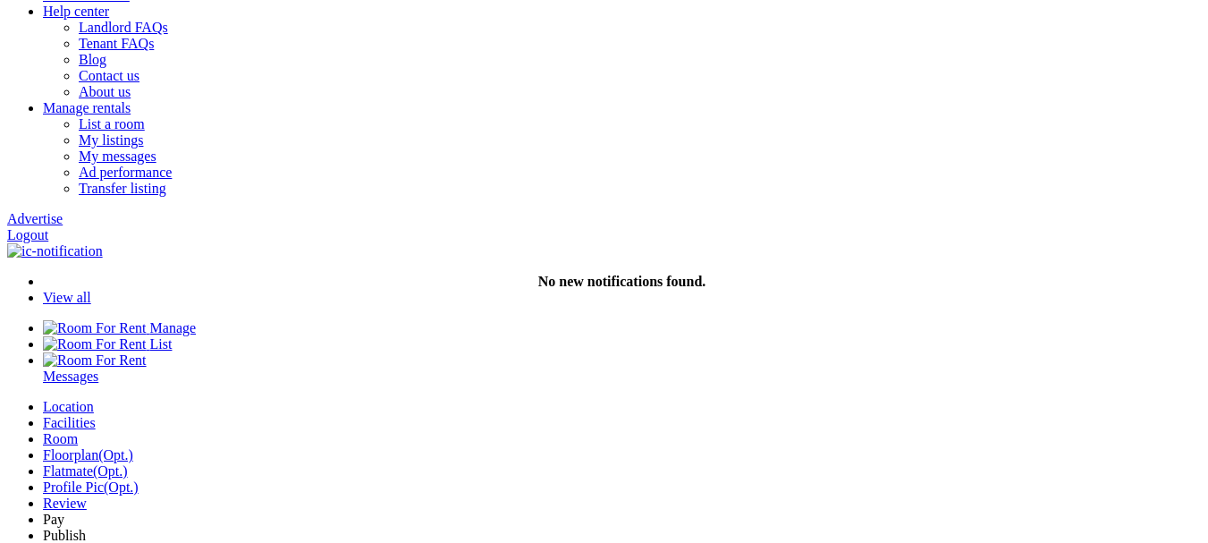
scroll to position [89, 0]
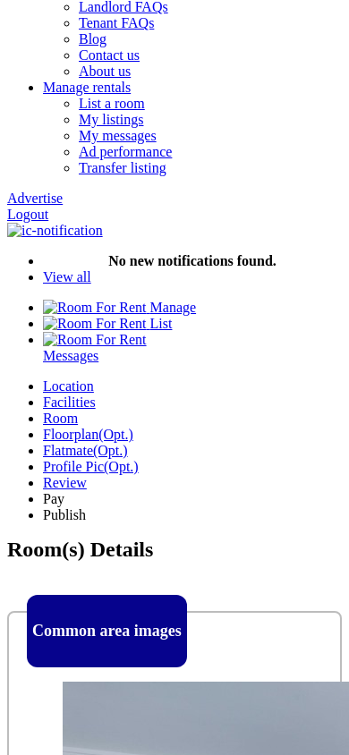
scroll to position [268, 0]
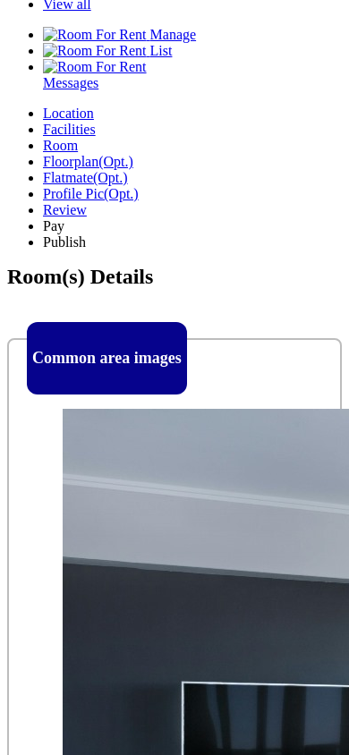
scroll to position [447, 0]
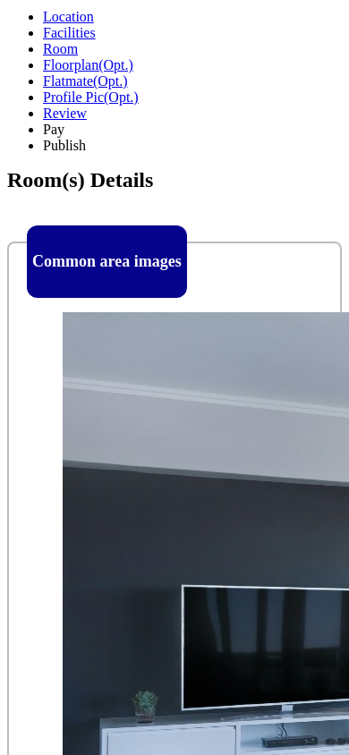
scroll to position [626, 0]
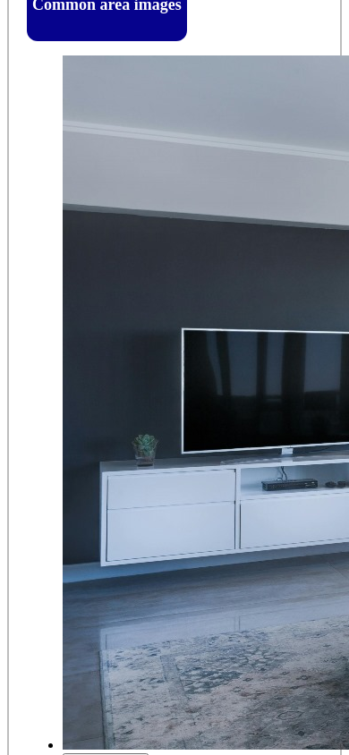
scroll to position [805, 0]
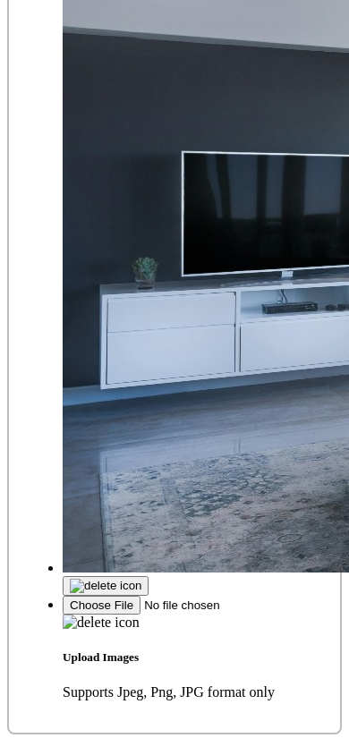
scroll to position [984, 0]
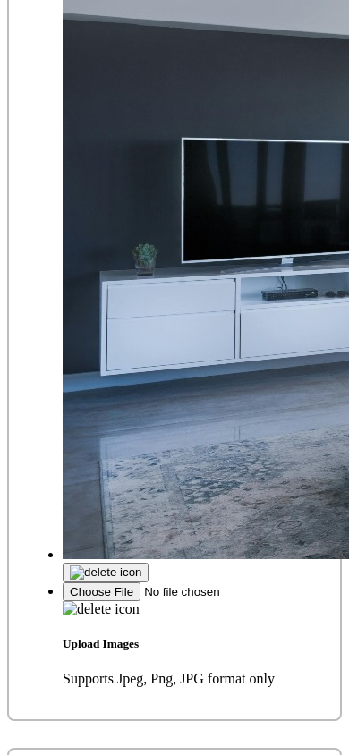
select select "1"
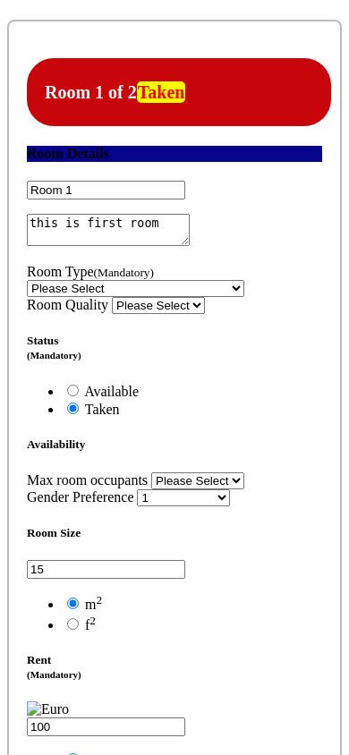
scroll to position [1788, 0]
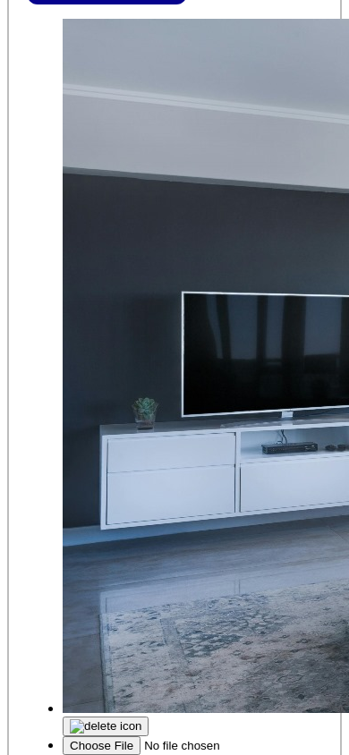
scroll to position [932, 0]
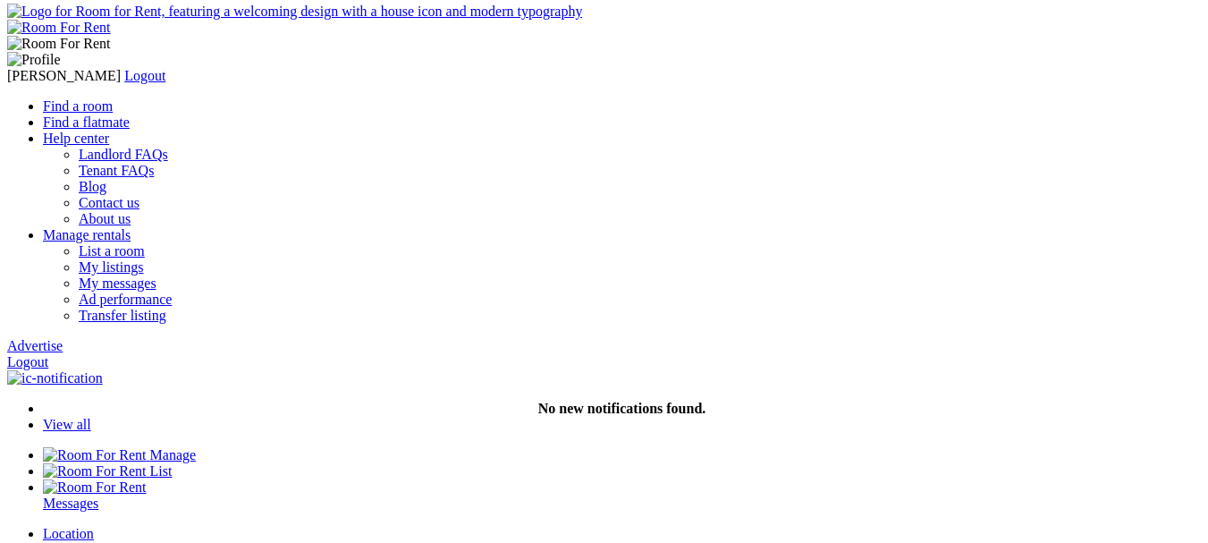
scroll to position [0, 0]
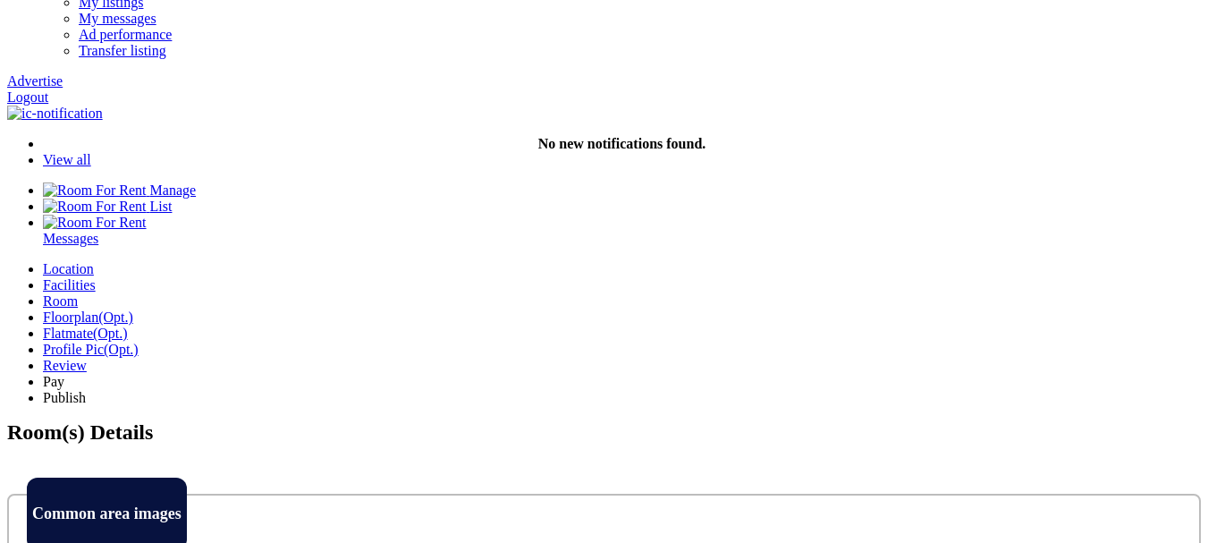
scroll to position [179, 0]
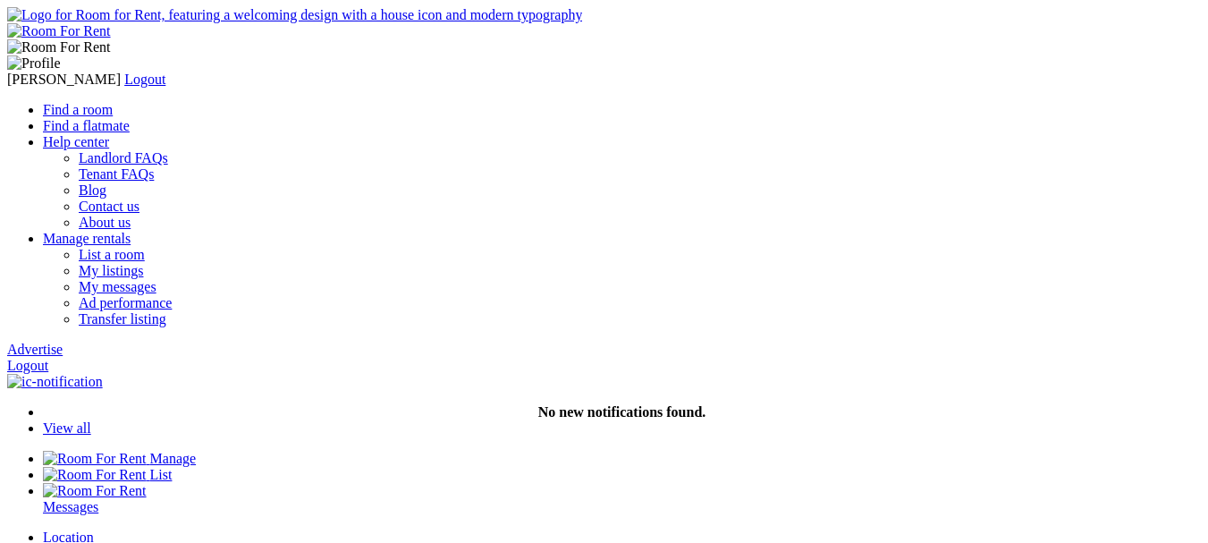
scroll to position [89, 0]
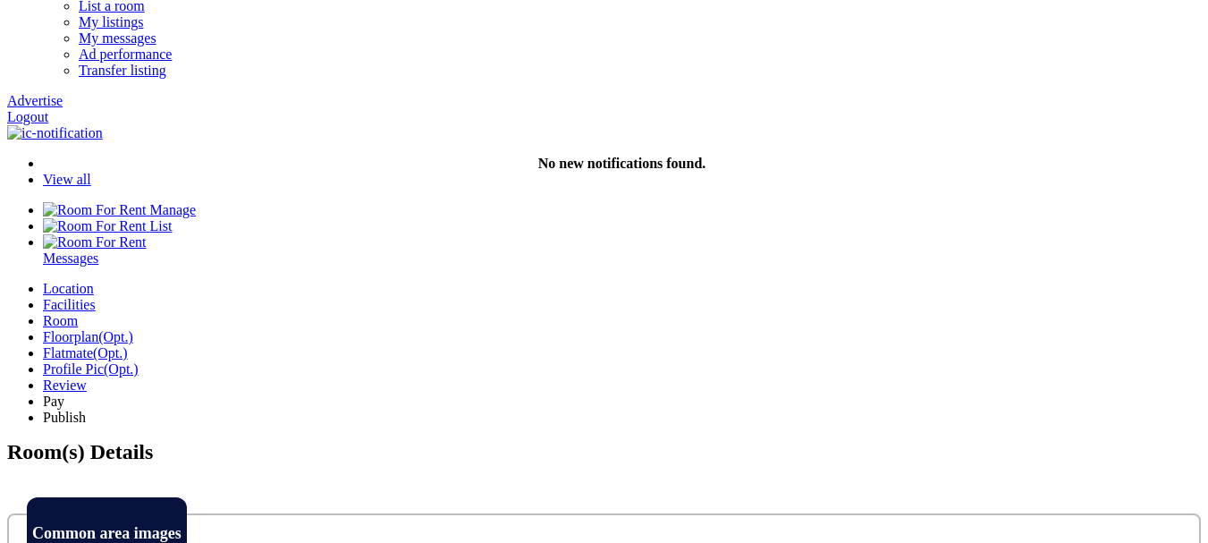
scroll to position [358, 0]
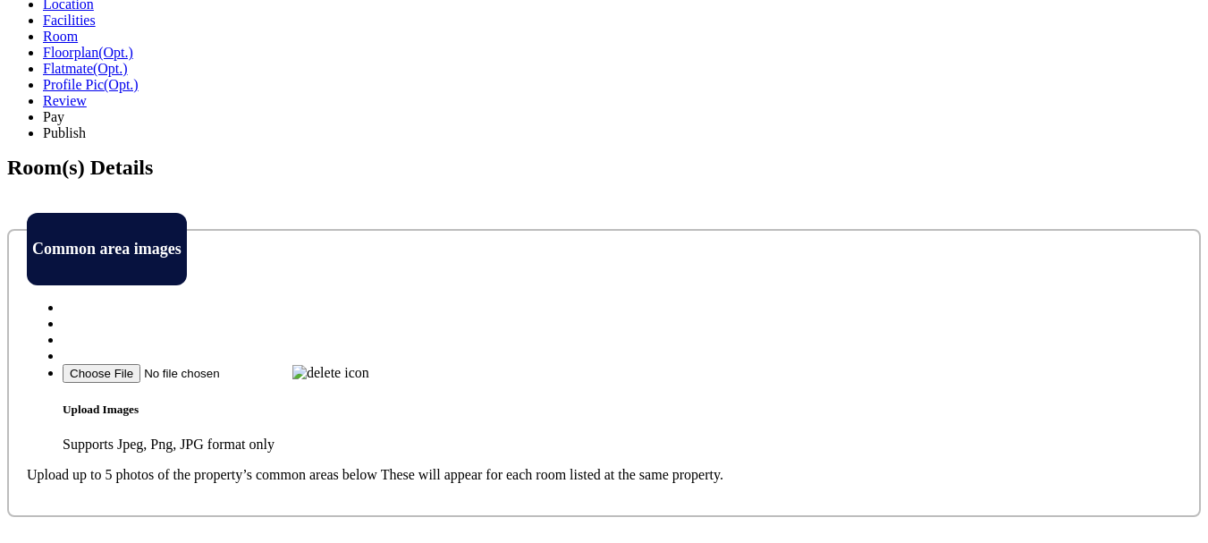
scroll to position [537, 0]
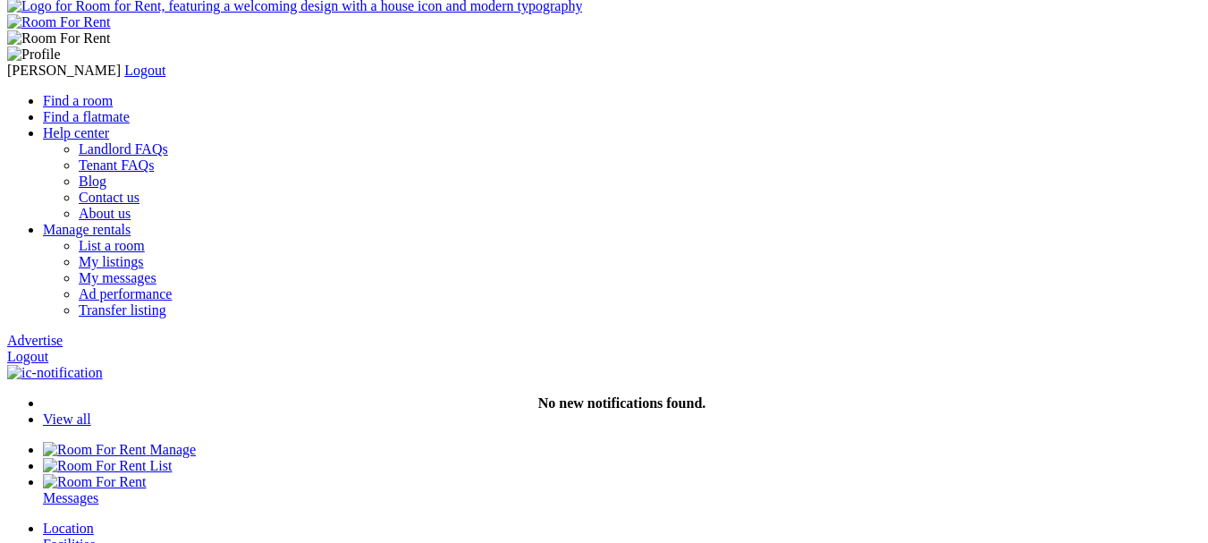
scroll to position [0, 0]
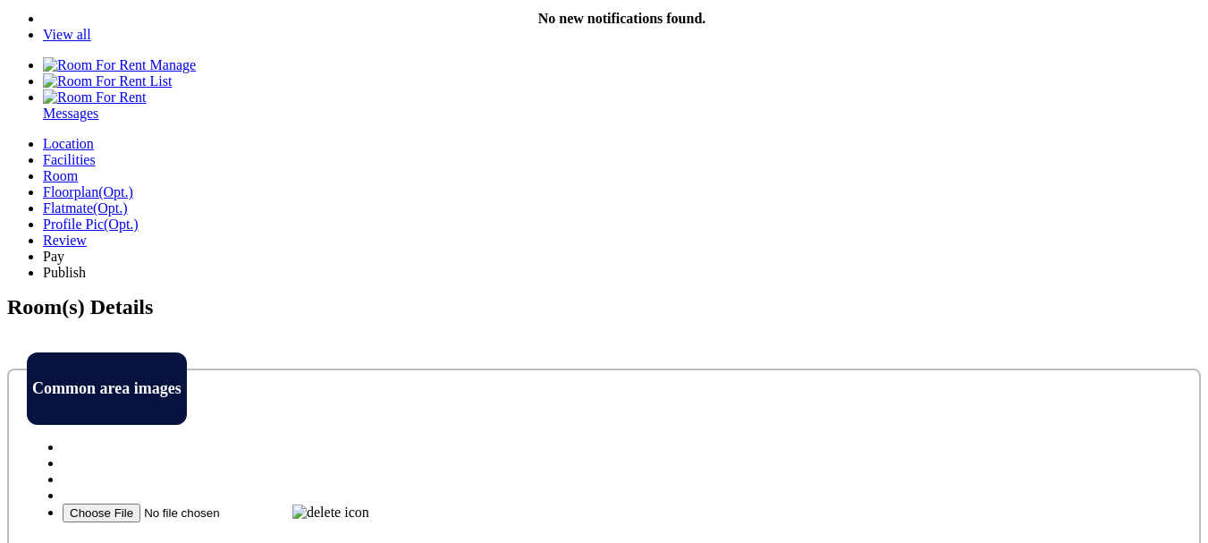
scroll to position [447, 0]
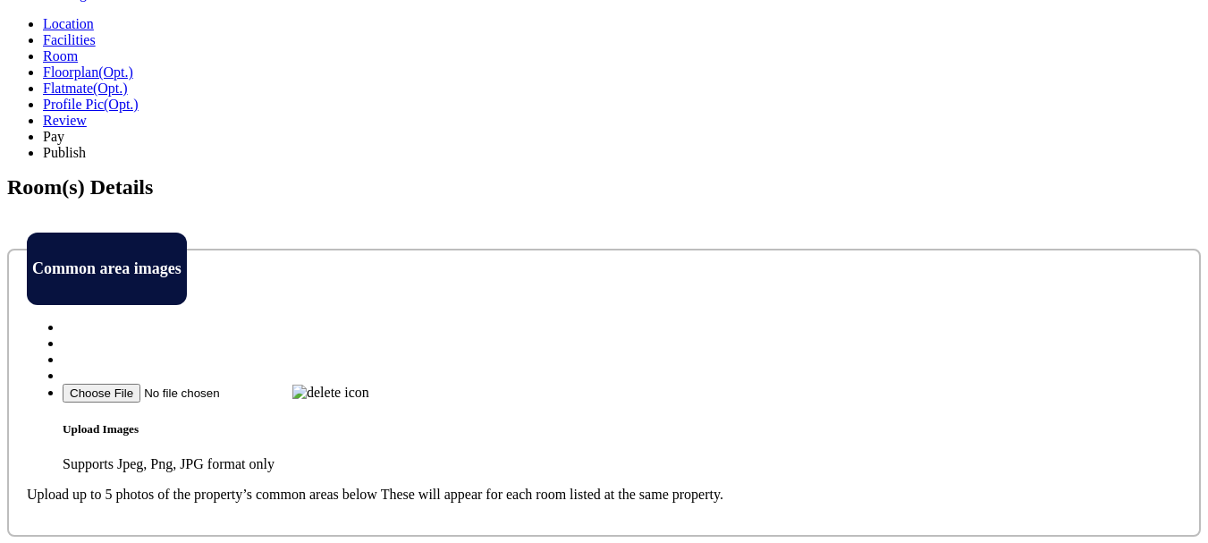
scroll to position [626, 0]
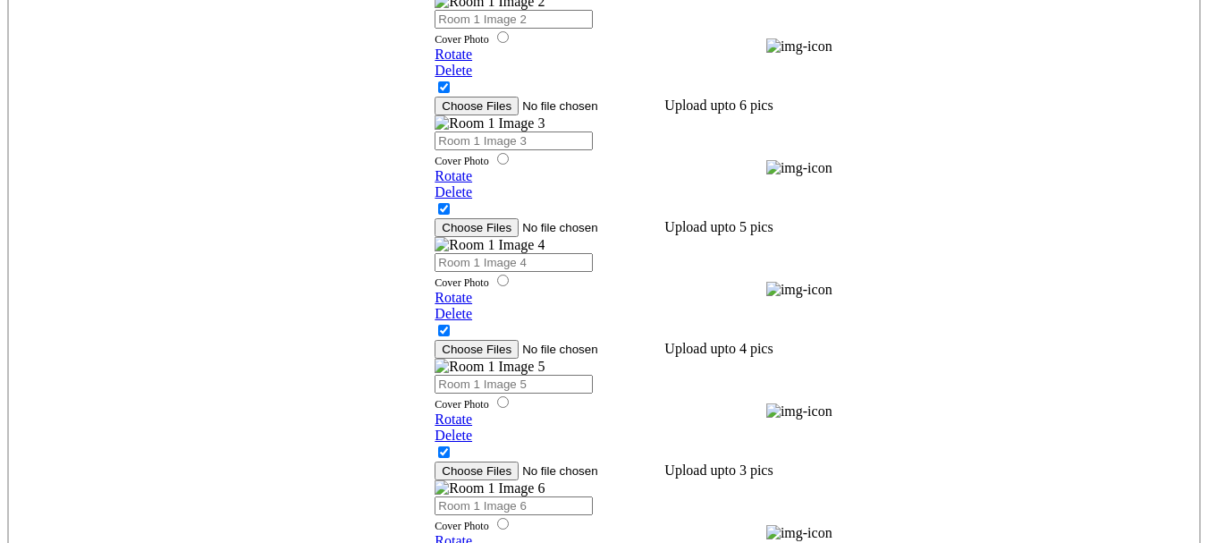
scroll to position [1610, 0]
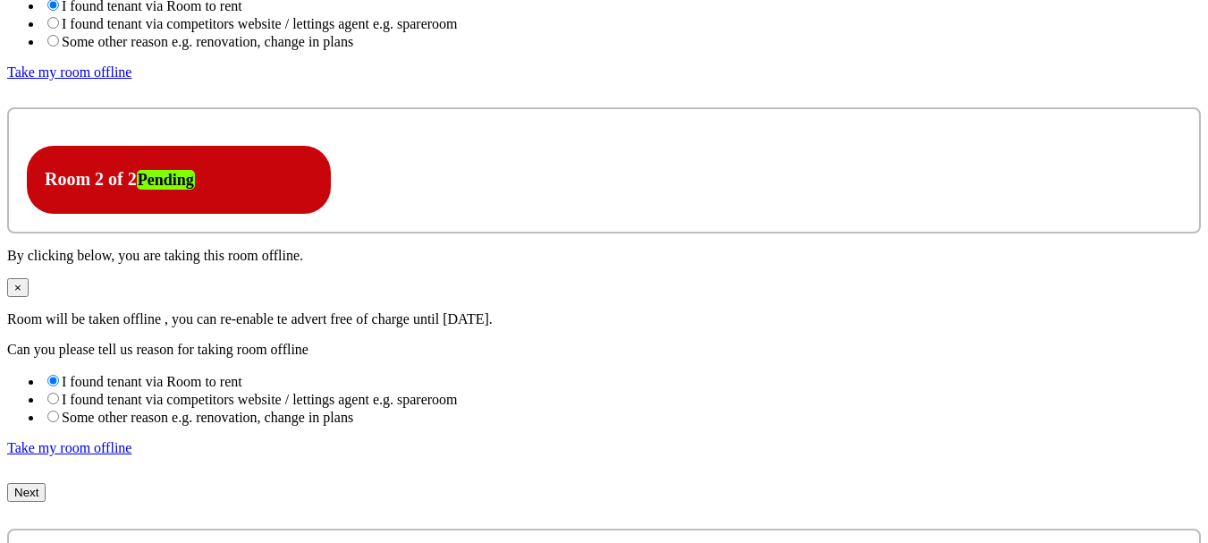
scroll to position [2356, 0]
